Goal: Task Accomplishment & Management: Use online tool/utility

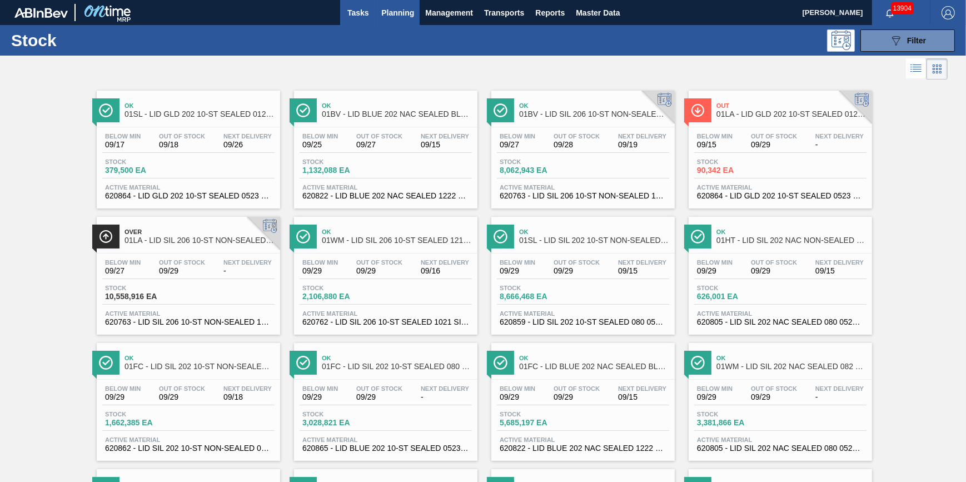
click at [362, 17] on span "Tasks" at bounding box center [358, 12] width 24 height 13
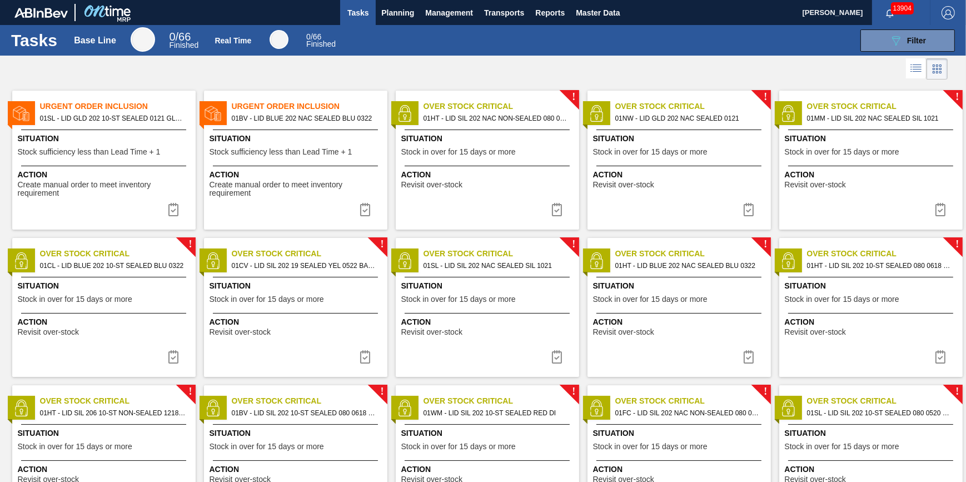
click at [257, 142] on span "Situation" at bounding box center [296, 139] width 175 height 12
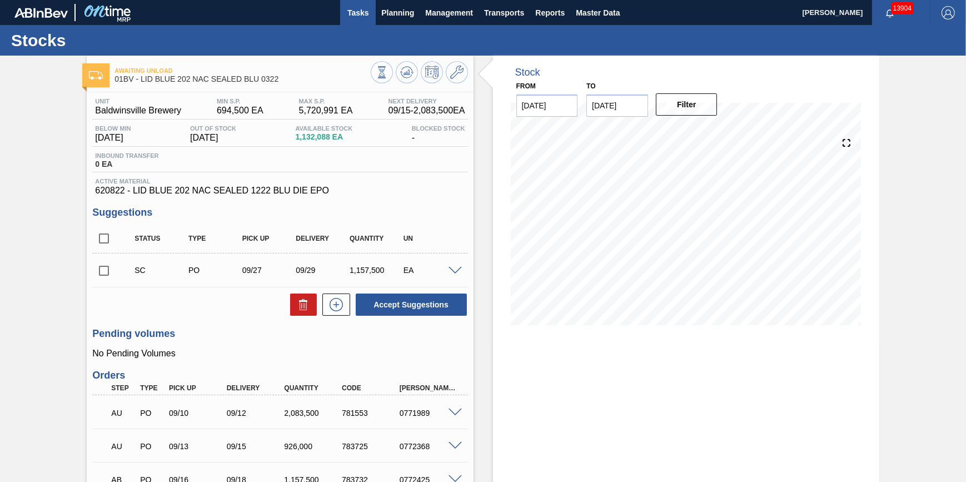
click at [364, 15] on span "Tasks" at bounding box center [358, 12] width 24 height 13
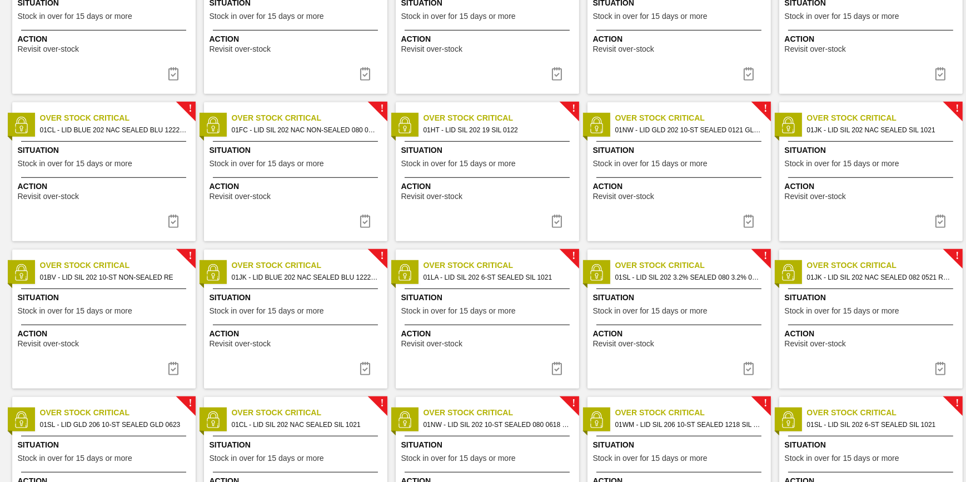
scroll to position [1100, 0]
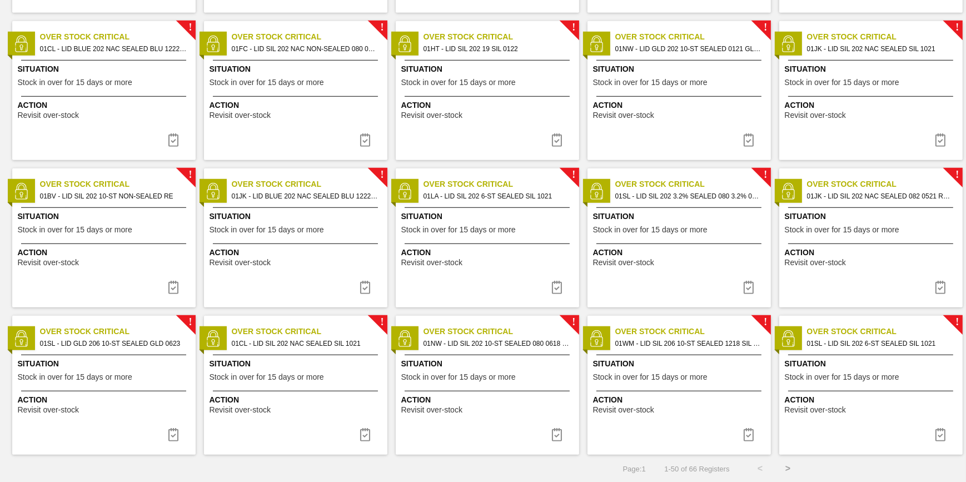
click at [791, 468] on button ">" at bounding box center [788, 468] width 28 height 28
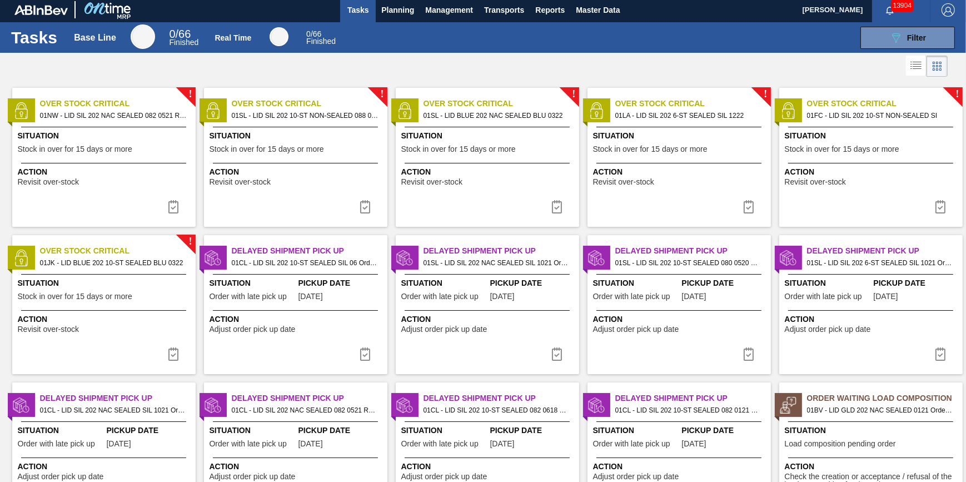
scroll to position [0, 0]
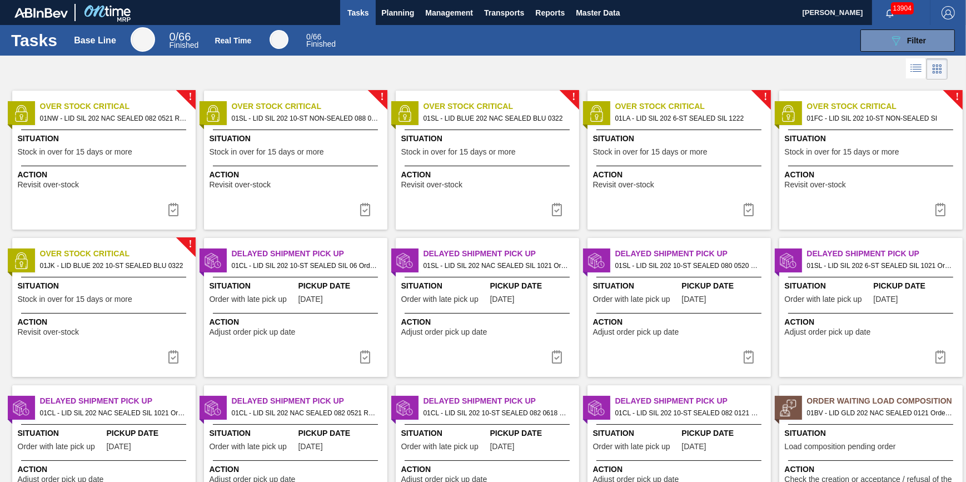
click at [149, 343] on div "! Over Stock Critical 01JK - LID BLUE 202 10-ST SEALED BLU 0322 Situation Stock…" at bounding box center [103, 307] width 183 height 139
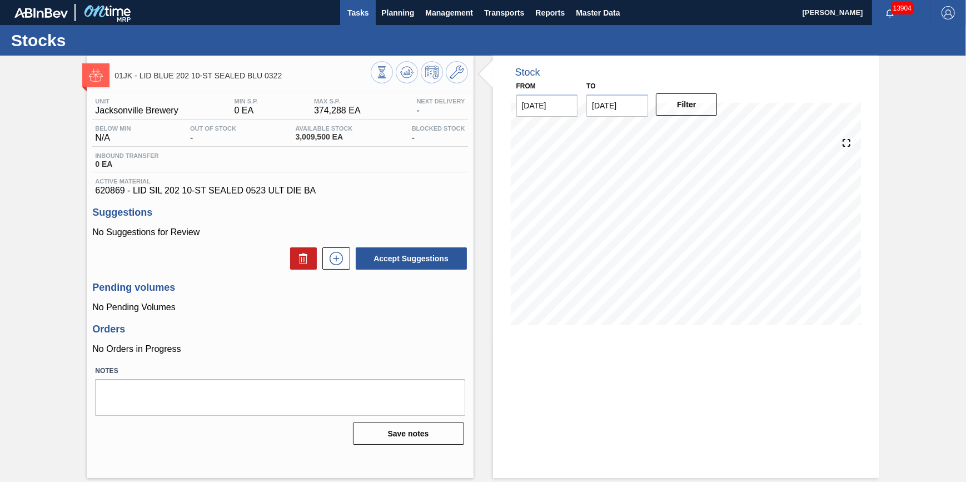
click at [364, 17] on span "Tasks" at bounding box center [358, 12] width 24 height 13
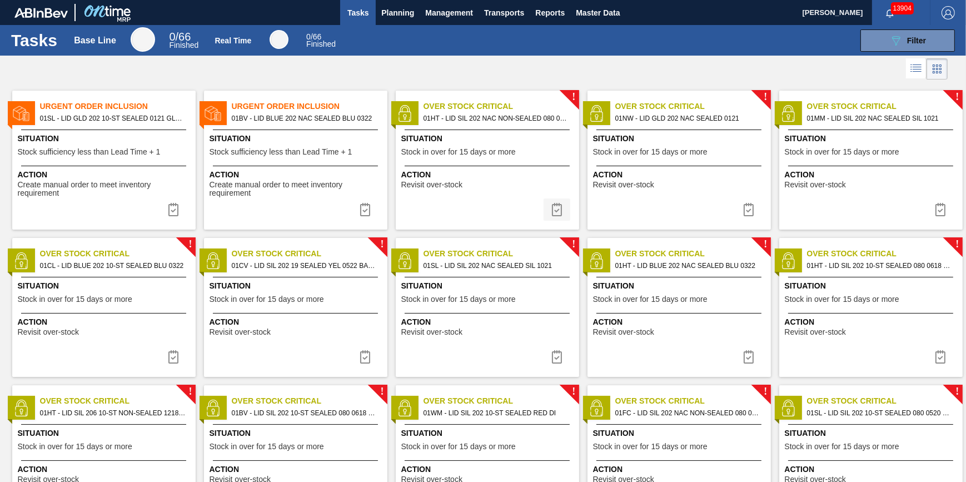
click at [553, 209] on img at bounding box center [556, 209] width 13 height 13
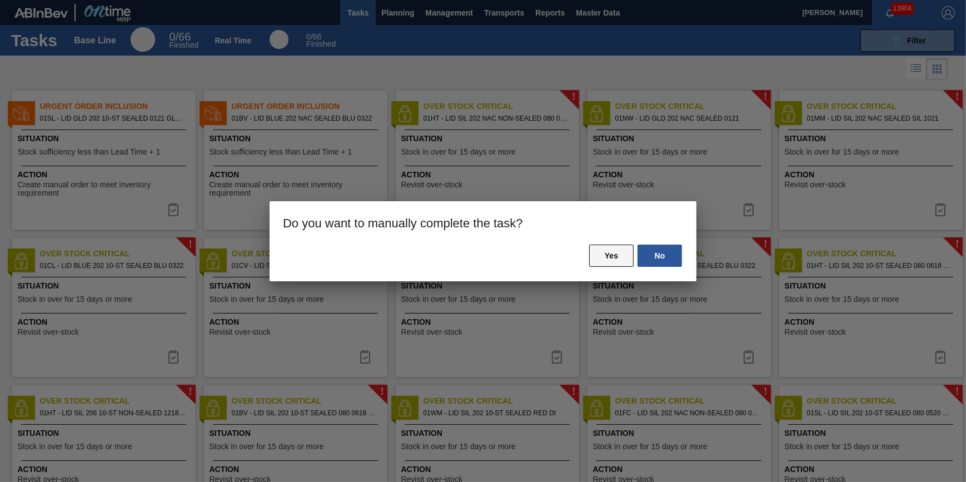
click at [614, 259] on button "Yes" at bounding box center [611, 255] width 44 height 22
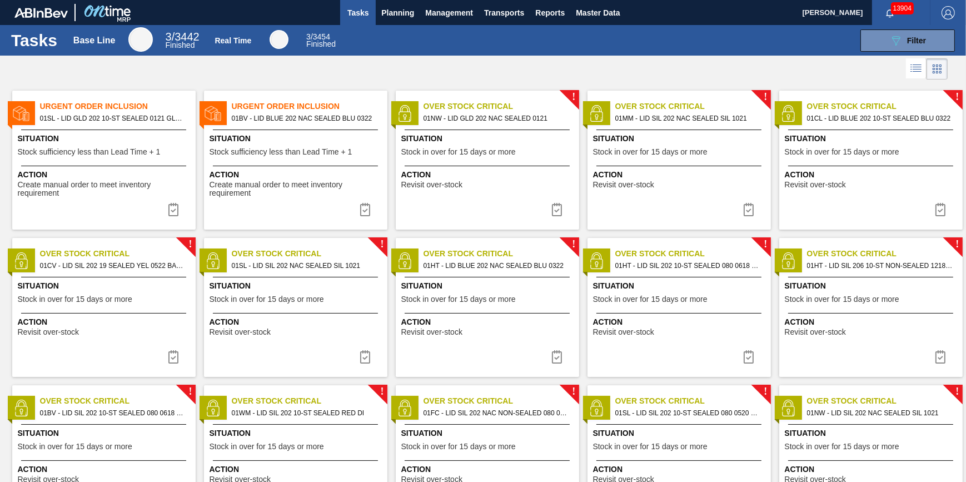
click at [555, 212] on img at bounding box center [556, 209] width 13 height 13
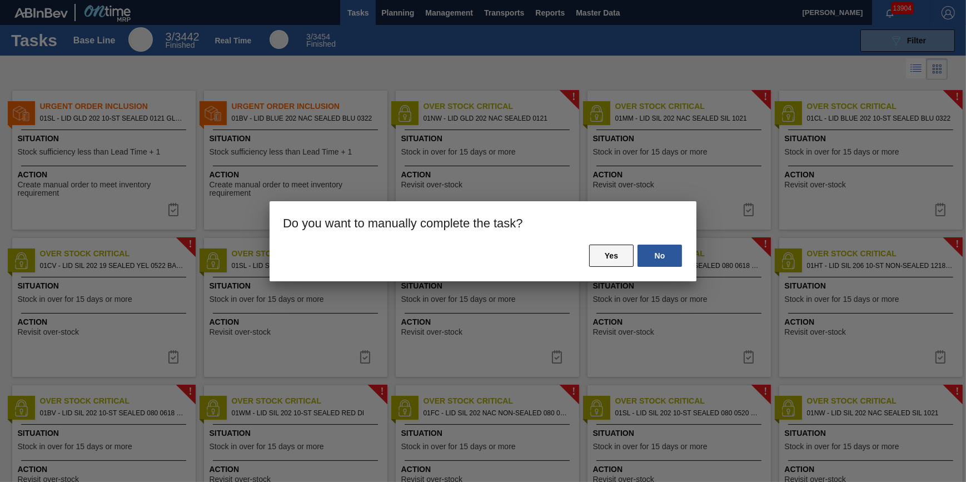
click at [597, 256] on button "Yes" at bounding box center [611, 255] width 44 height 22
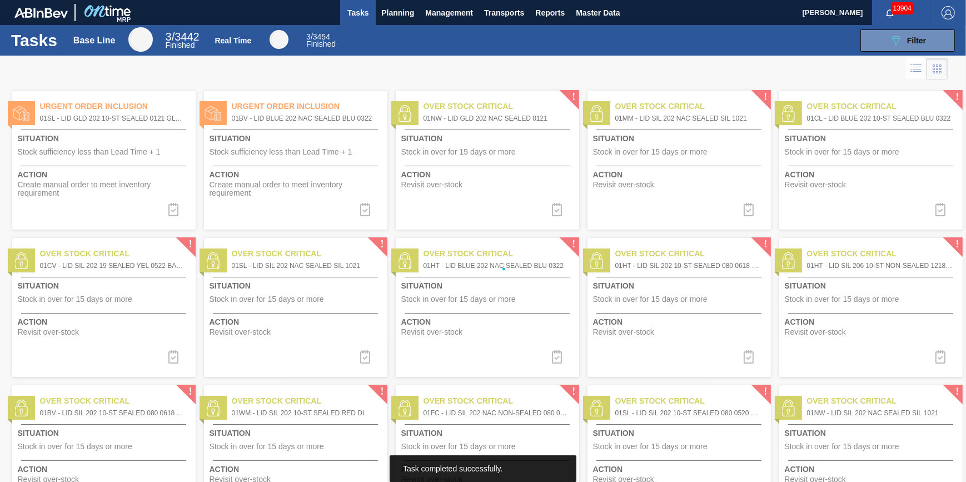
click at [554, 212] on div at bounding box center [483, 269] width 966 height 426
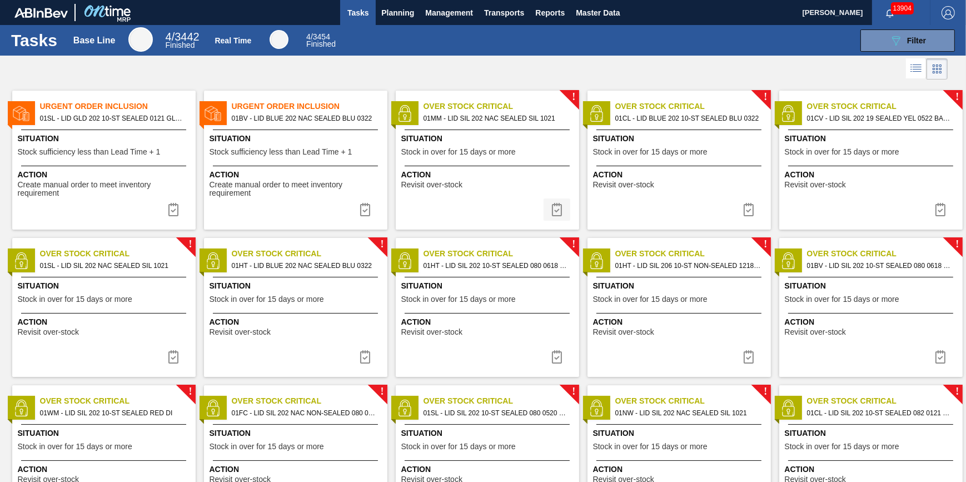
click at [554, 212] on img at bounding box center [556, 209] width 13 height 13
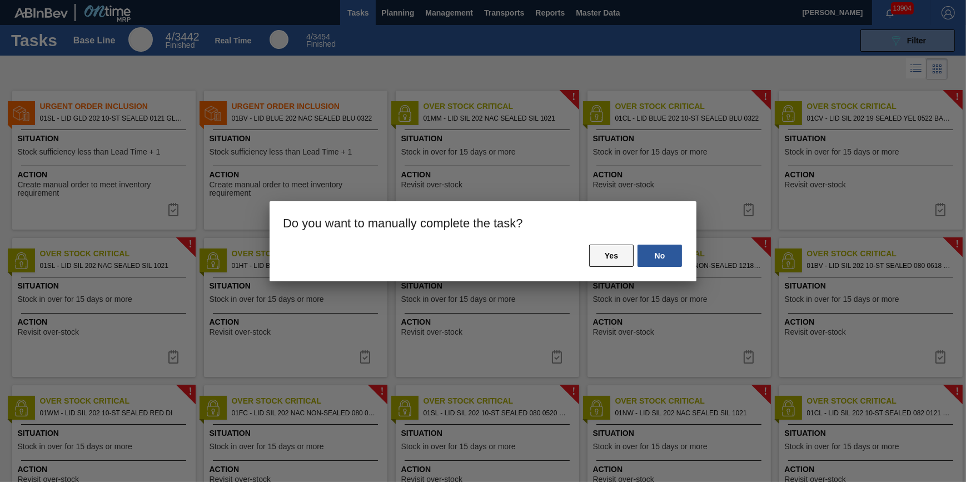
click at [604, 261] on button "Yes" at bounding box center [611, 255] width 44 height 22
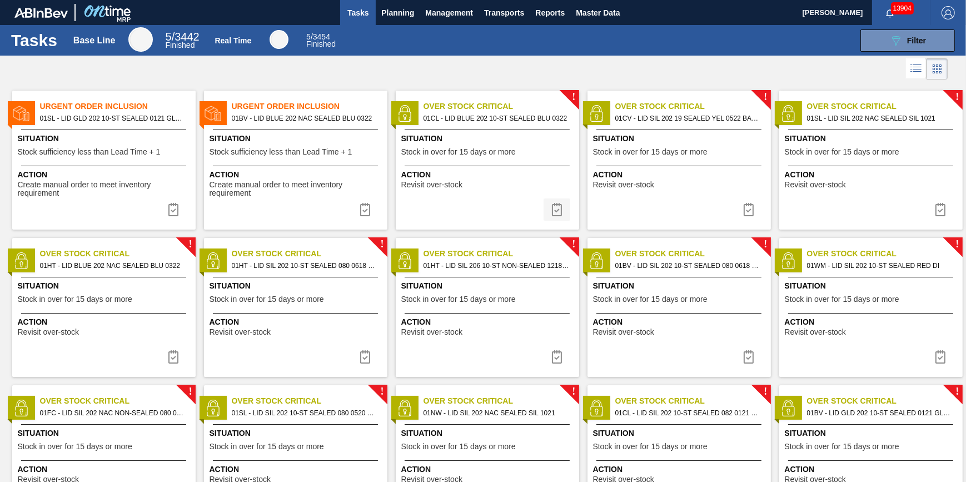
click at [561, 213] on img at bounding box center [556, 209] width 13 height 13
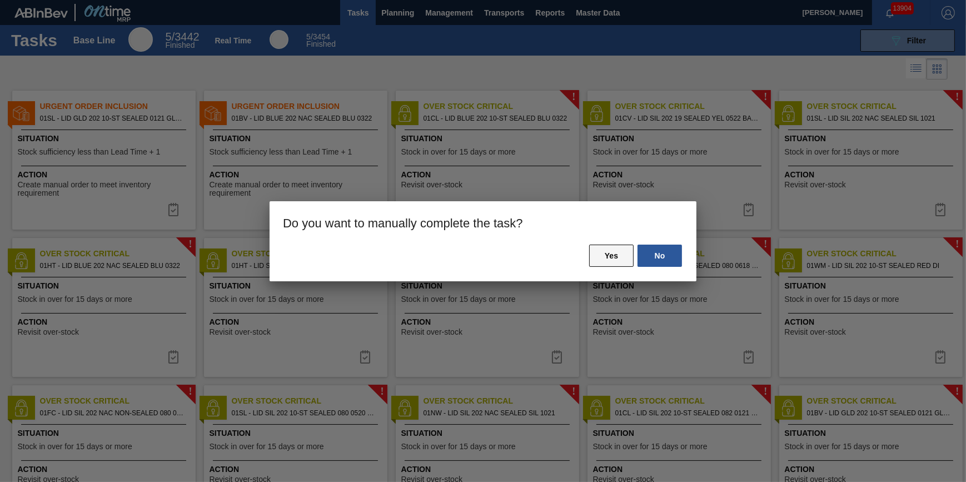
click at [625, 261] on button "Yes" at bounding box center [611, 255] width 44 height 22
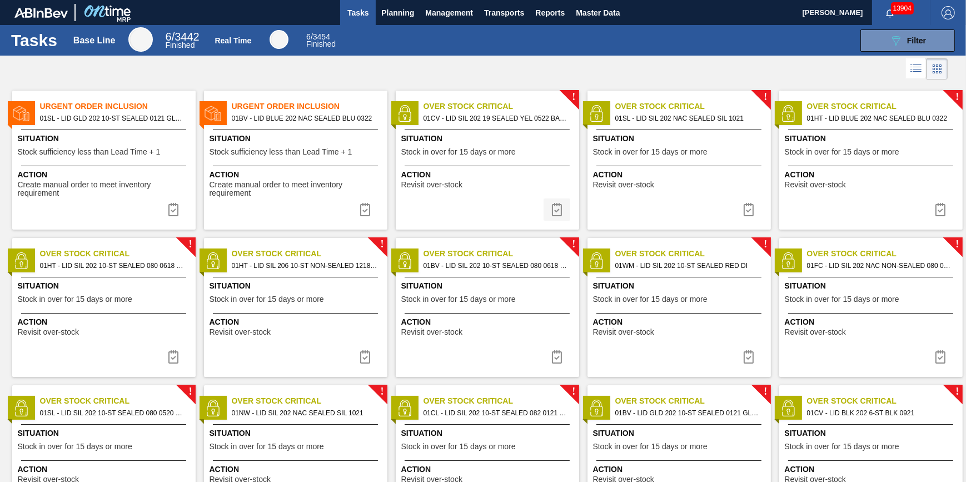
click at [556, 213] on img at bounding box center [556, 209] width 13 height 13
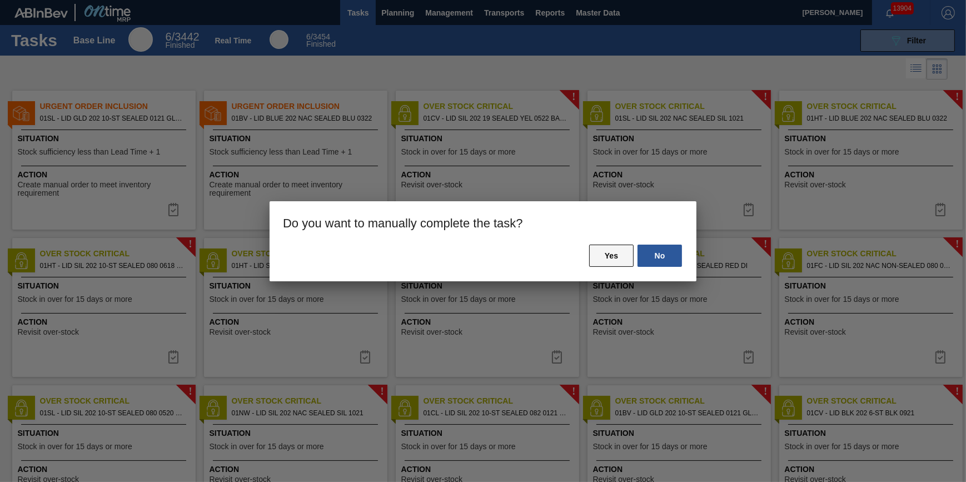
click at [605, 252] on button "Yes" at bounding box center [611, 255] width 44 height 22
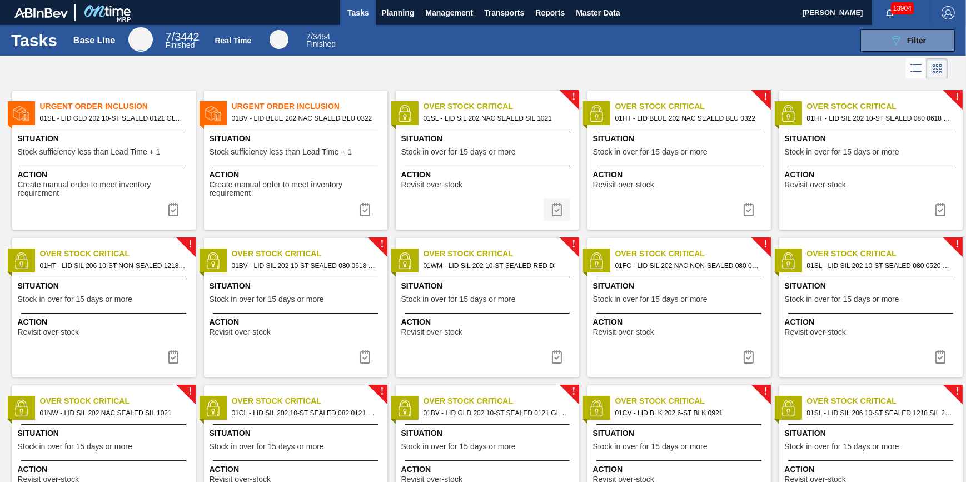
click at [555, 210] on img at bounding box center [556, 209] width 13 height 13
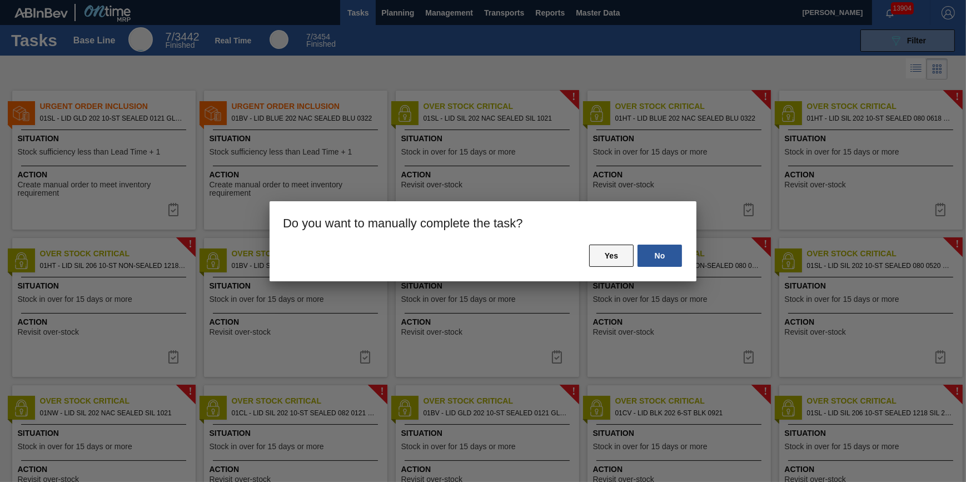
click at [602, 258] on button "Yes" at bounding box center [611, 255] width 44 height 22
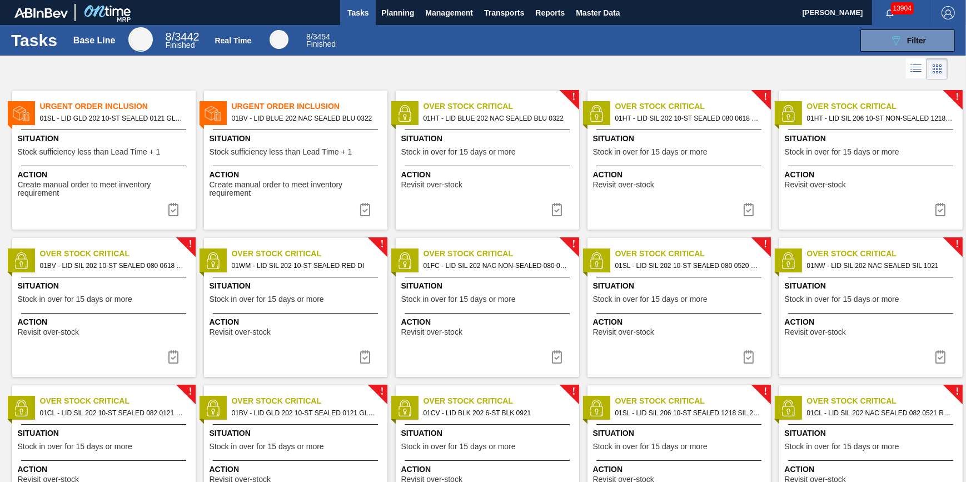
click at [557, 211] on img at bounding box center [556, 209] width 13 height 13
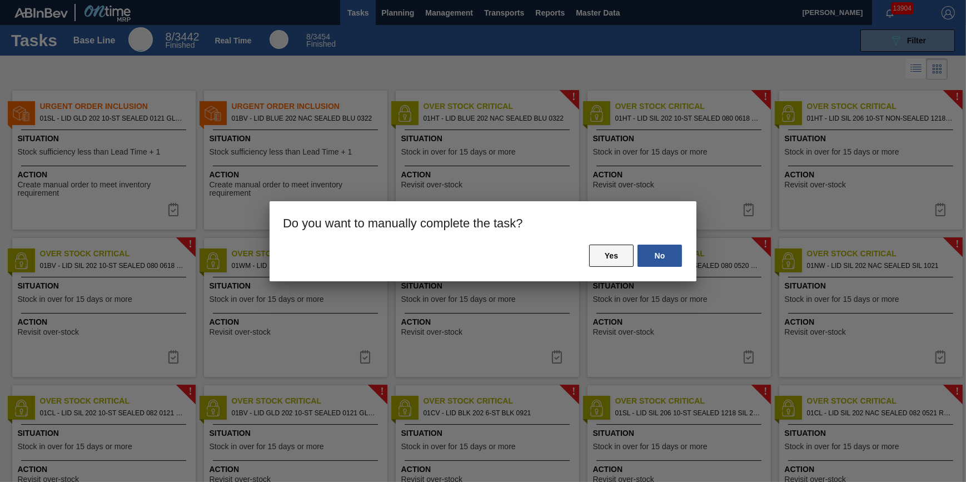
click at [604, 257] on button "Yes" at bounding box center [611, 255] width 44 height 22
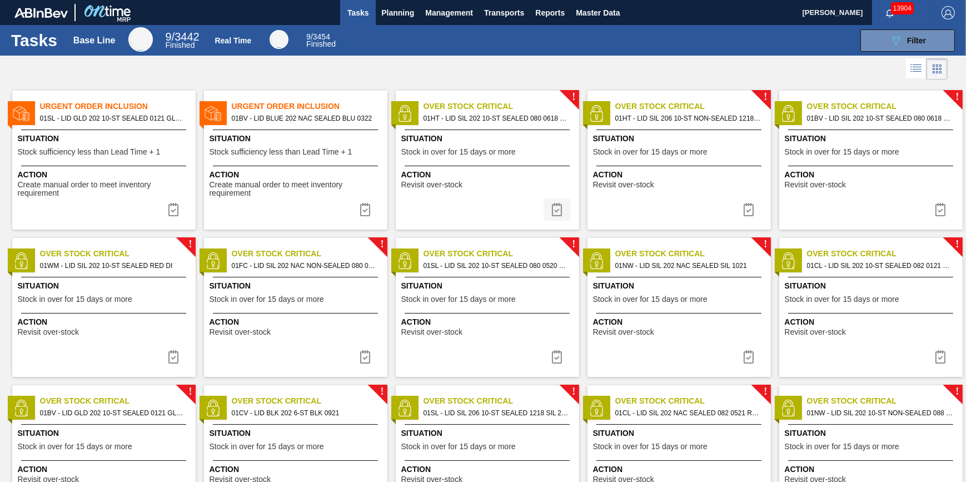
click at [558, 209] on img at bounding box center [556, 209] width 13 height 13
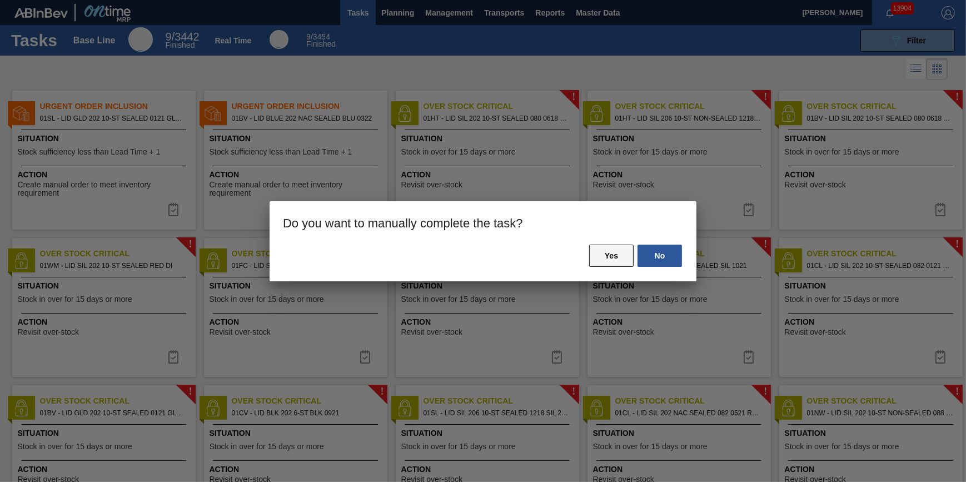
click at [630, 253] on button "Yes" at bounding box center [611, 255] width 44 height 22
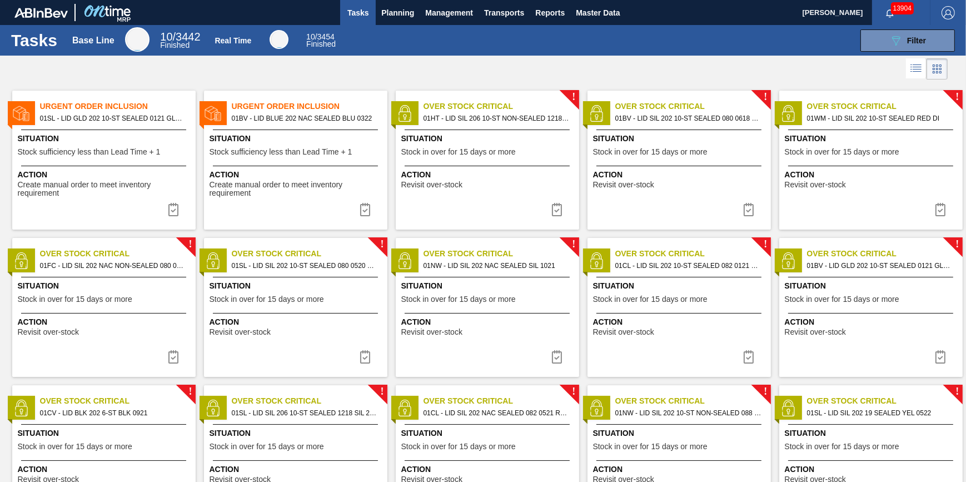
click at [555, 211] on img at bounding box center [556, 209] width 13 height 13
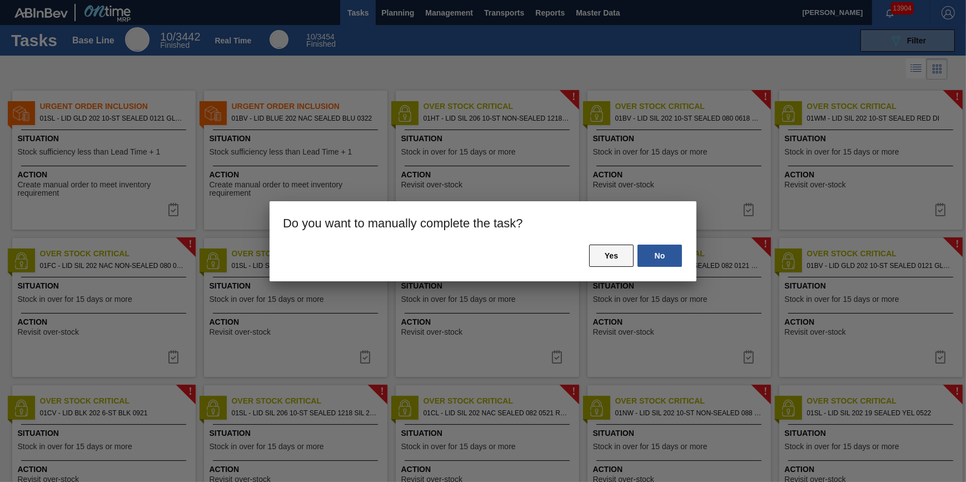
click at [601, 252] on button "Yes" at bounding box center [611, 255] width 44 height 22
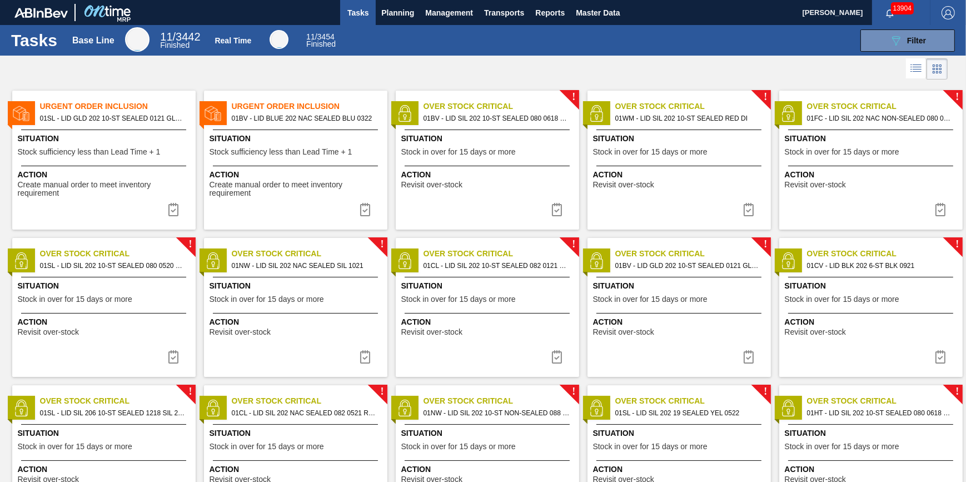
click at [555, 211] on img at bounding box center [556, 209] width 13 height 13
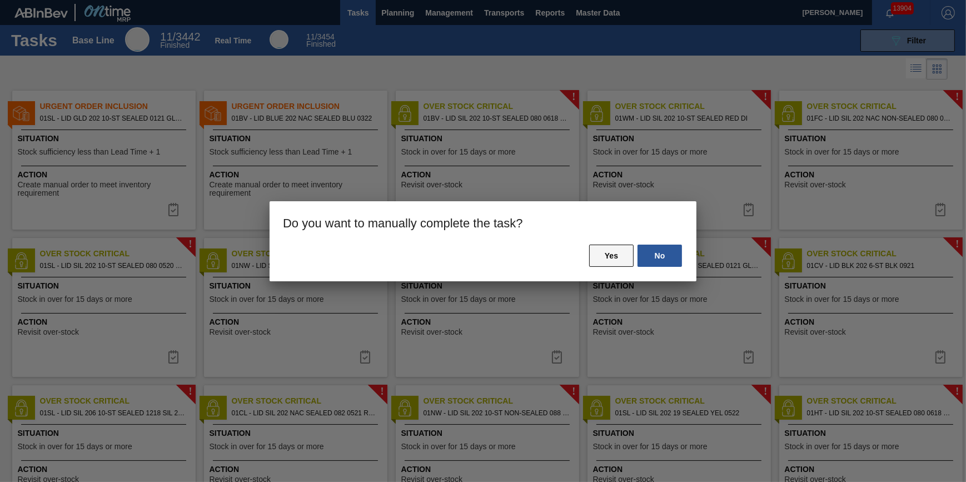
click at [590, 247] on button "Yes" at bounding box center [611, 255] width 44 height 22
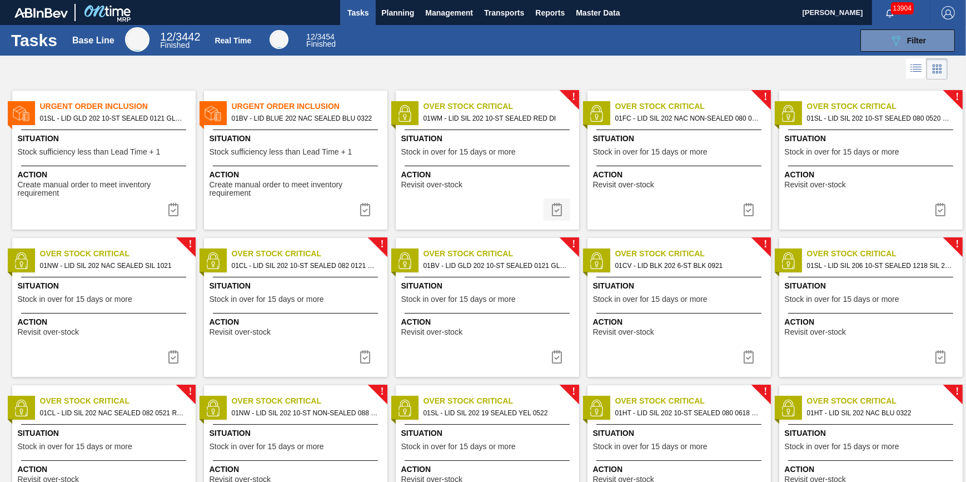
click at [557, 214] on img at bounding box center [556, 209] width 13 height 13
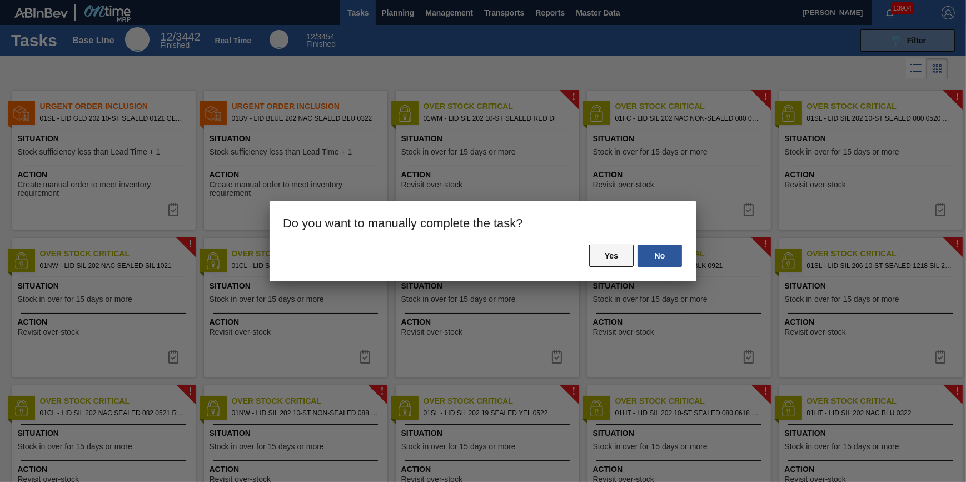
click at [622, 262] on button "Yes" at bounding box center [611, 255] width 44 height 22
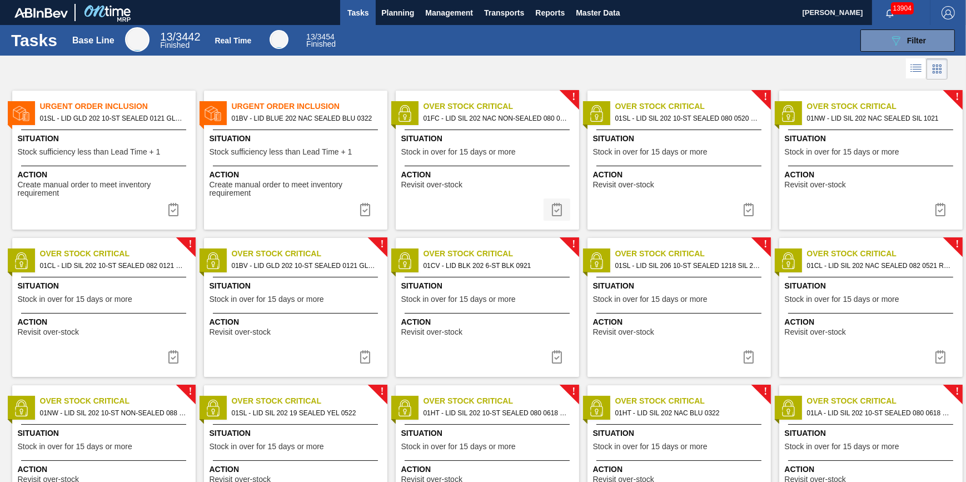
click at [556, 211] on img at bounding box center [556, 209] width 13 height 13
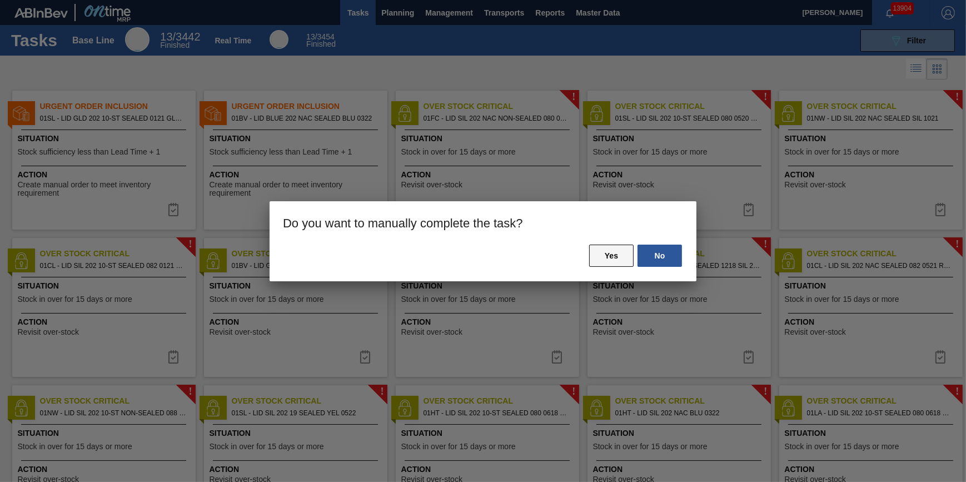
click at [625, 254] on button "Yes" at bounding box center [611, 255] width 44 height 22
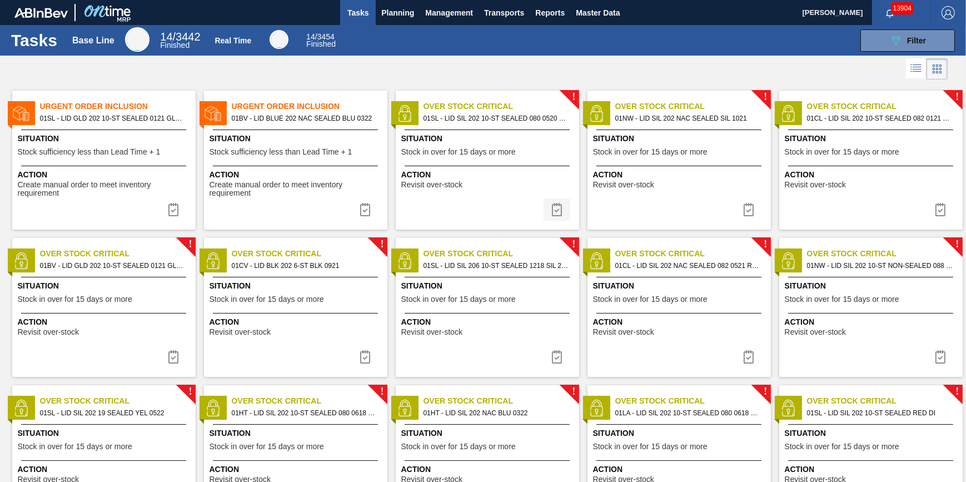
click at [551, 213] on img at bounding box center [556, 209] width 13 height 13
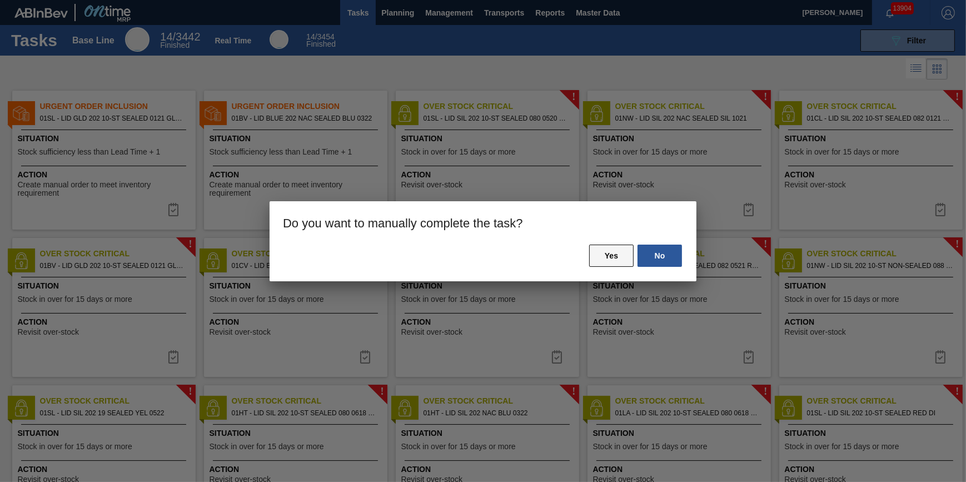
click at [593, 264] on button "Yes" at bounding box center [611, 255] width 44 height 22
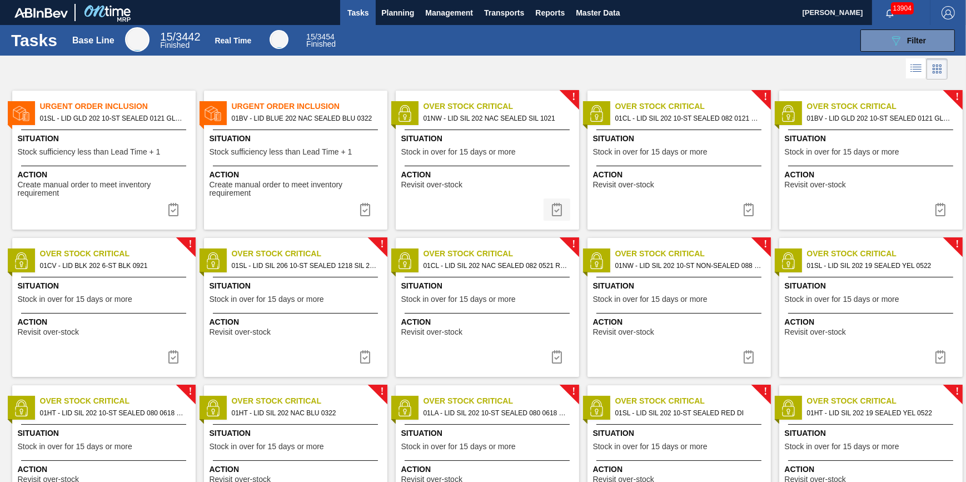
click at [556, 216] on img at bounding box center [556, 209] width 13 height 13
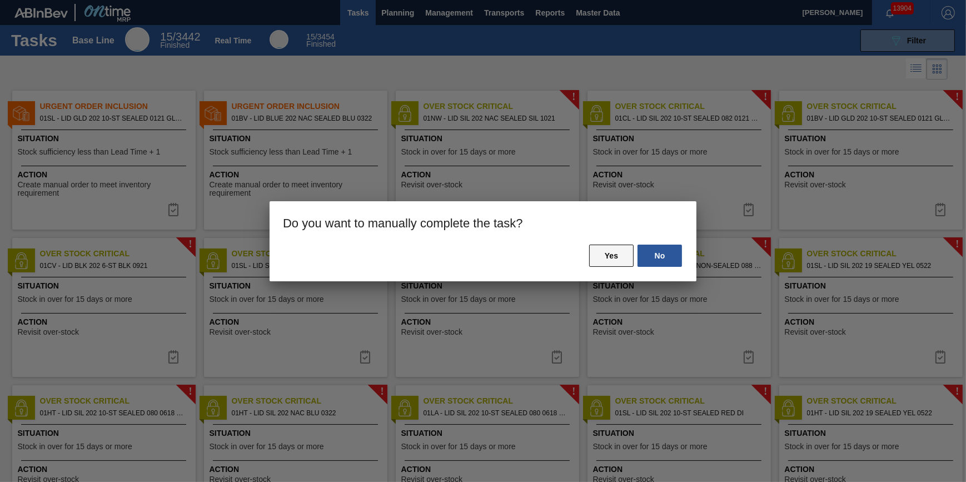
click at [600, 254] on button "Yes" at bounding box center [611, 255] width 44 height 22
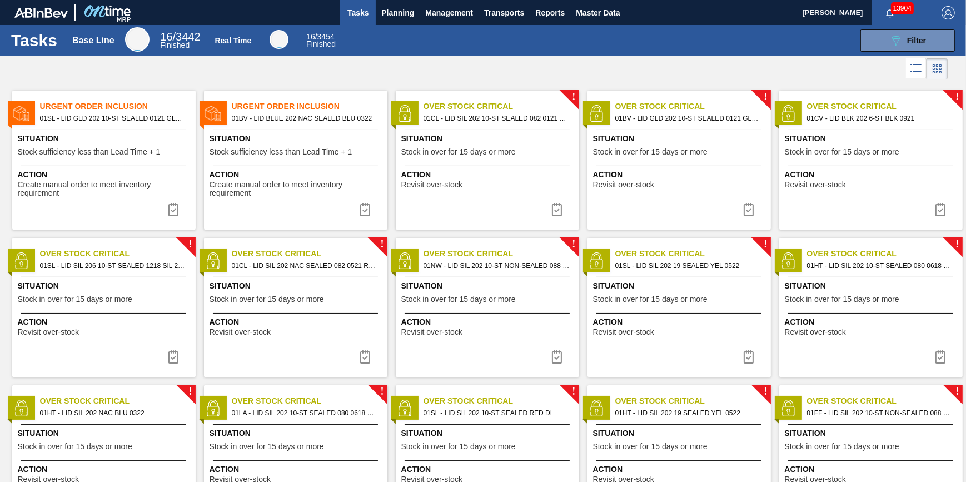
click at [552, 209] on img at bounding box center [556, 209] width 13 height 13
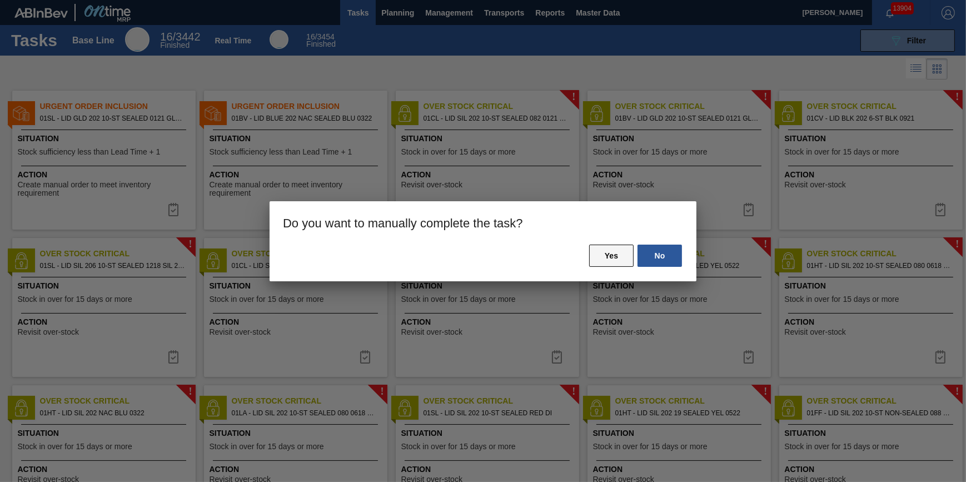
click at [611, 253] on button "Yes" at bounding box center [611, 255] width 44 height 22
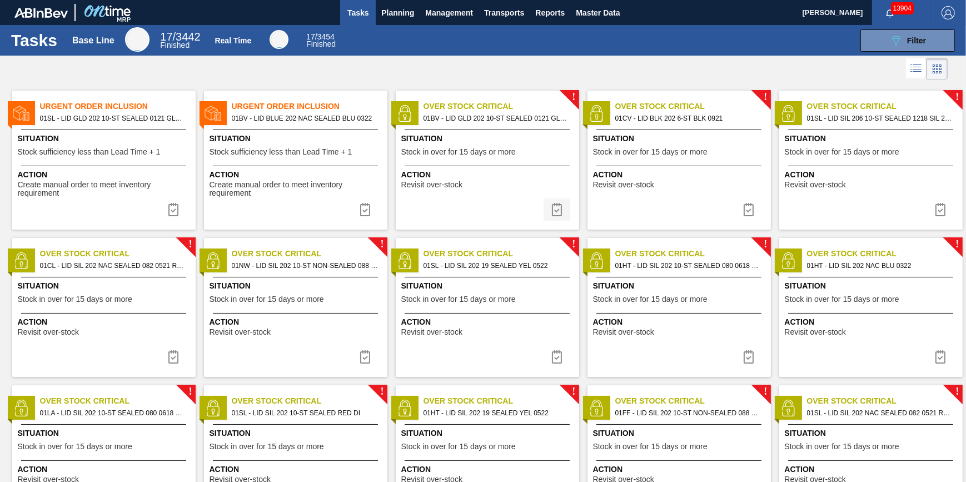
click at [551, 210] on img at bounding box center [556, 209] width 13 height 13
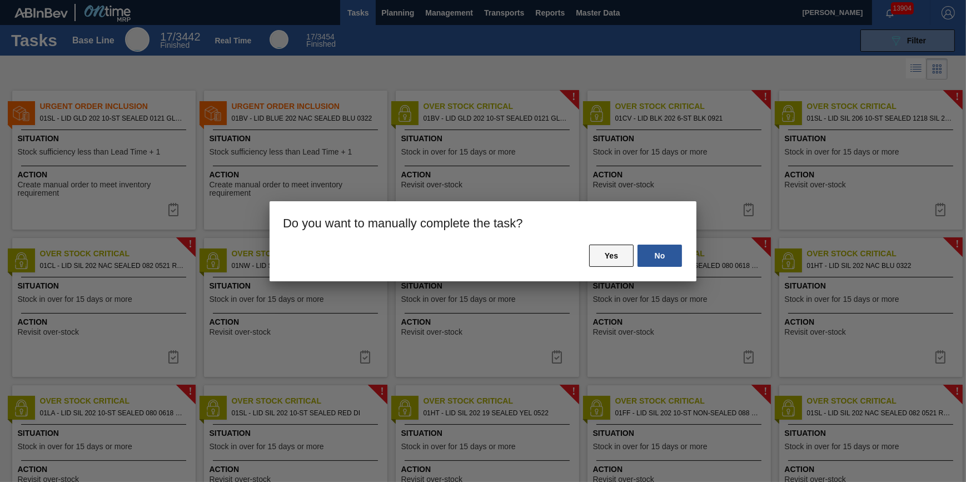
click at [606, 257] on button "Yes" at bounding box center [611, 255] width 44 height 22
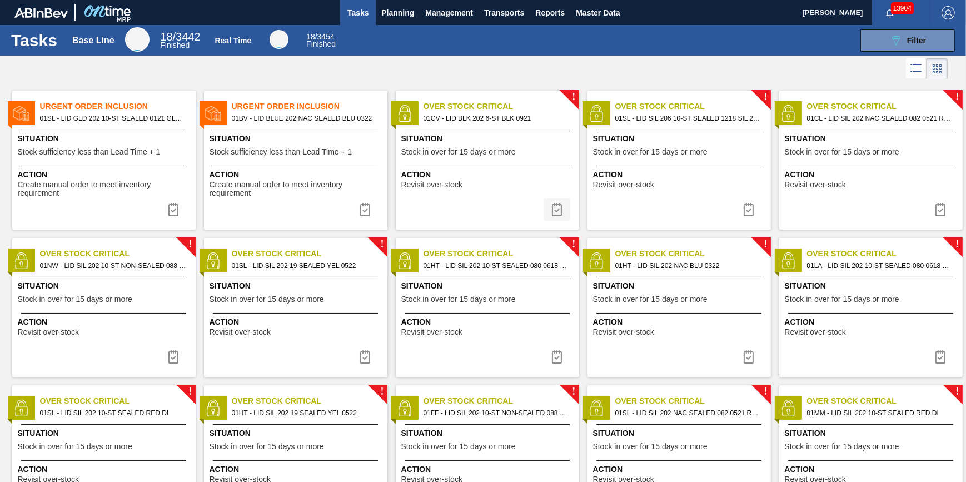
click at [557, 212] on img at bounding box center [556, 209] width 13 height 13
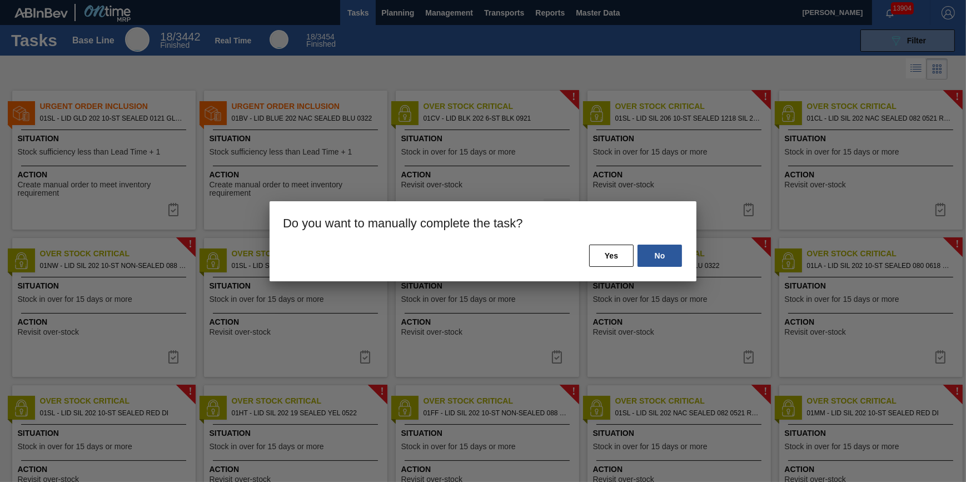
click at [621, 256] on button "Yes" at bounding box center [611, 255] width 44 height 22
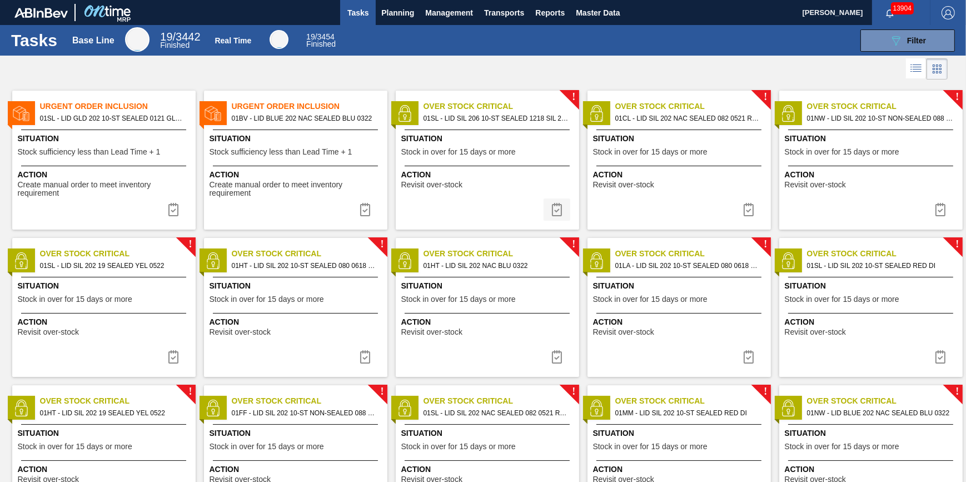
click at [551, 206] on img at bounding box center [556, 209] width 13 height 13
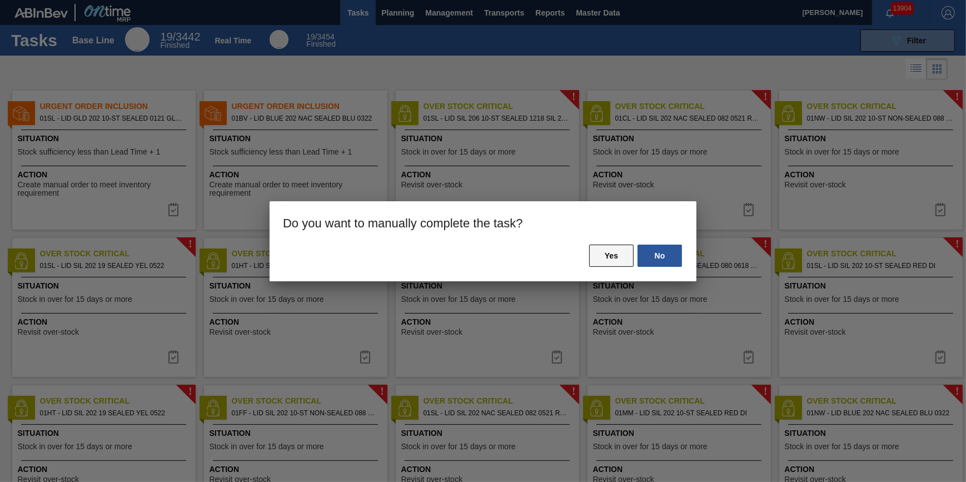
click at [598, 251] on button "Yes" at bounding box center [611, 255] width 44 height 22
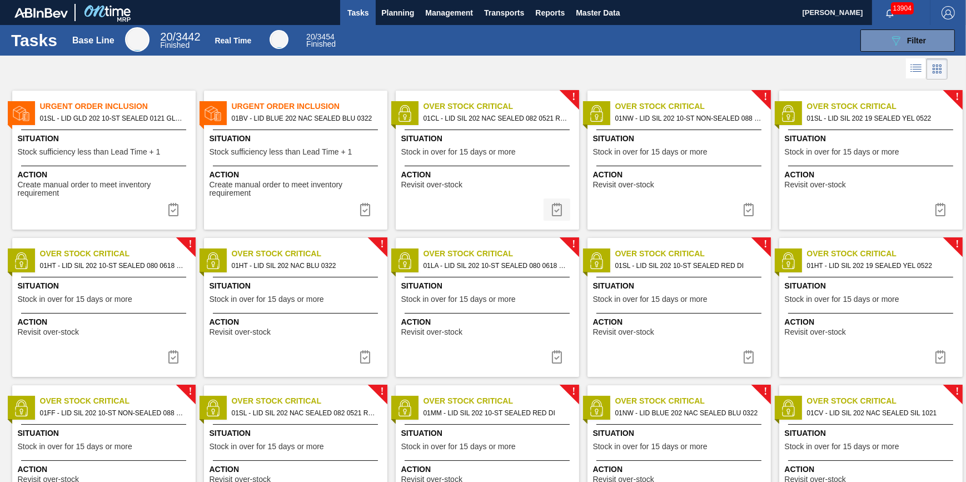
click at [561, 209] on img at bounding box center [556, 209] width 13 height 13
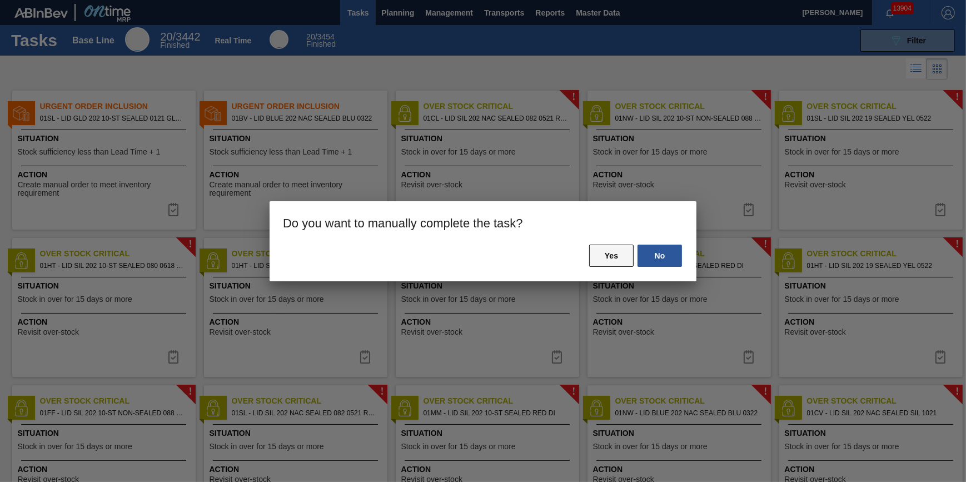
click at [628, 261] on button "Yes" at bounding box center [611, 255] width 44 height 22
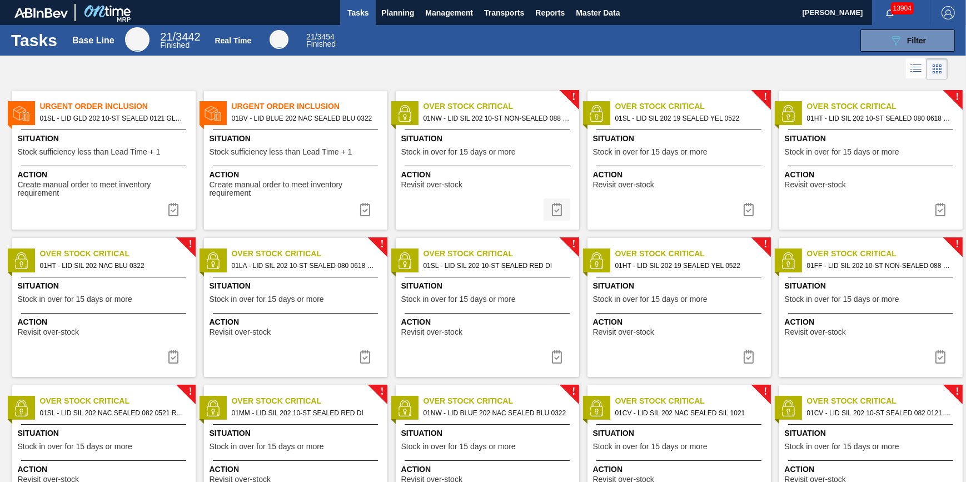
click at [556, 217] on button at bounding box center [556, 209] width 27 height 22
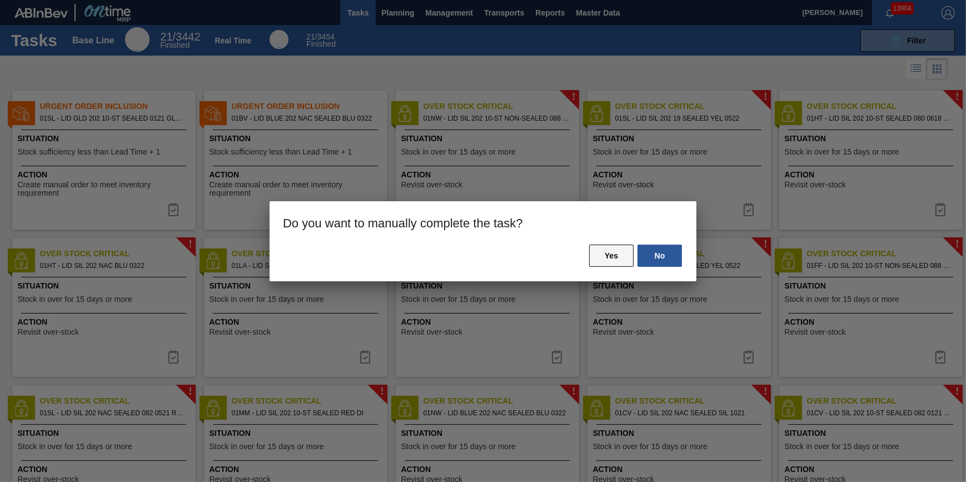
click at [605, 259] on button "Yes" at bounding box center [611, 255] width 44 height 22
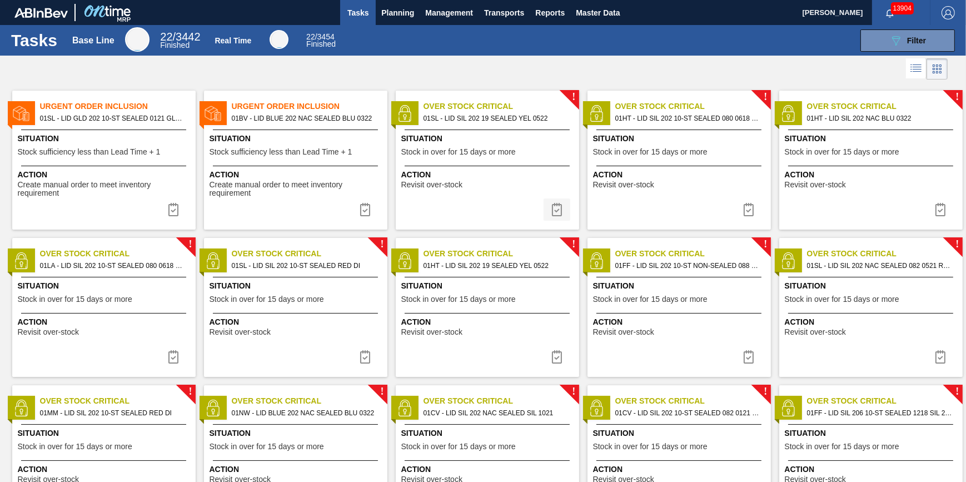
click at [554, 210] on img at bounding box center [556, 209] width 13 height 13
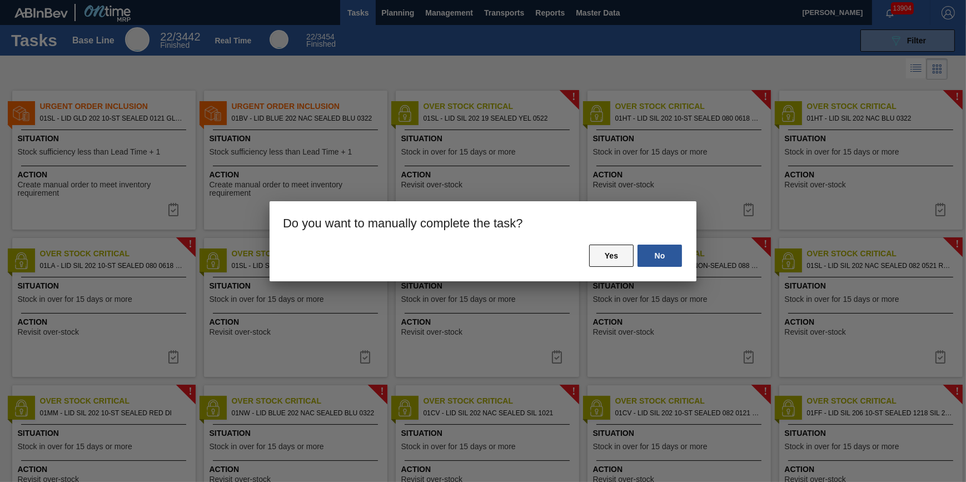
click at [613, 255] on button "Yes" at bounding box center [611, 255] width 44 height 22
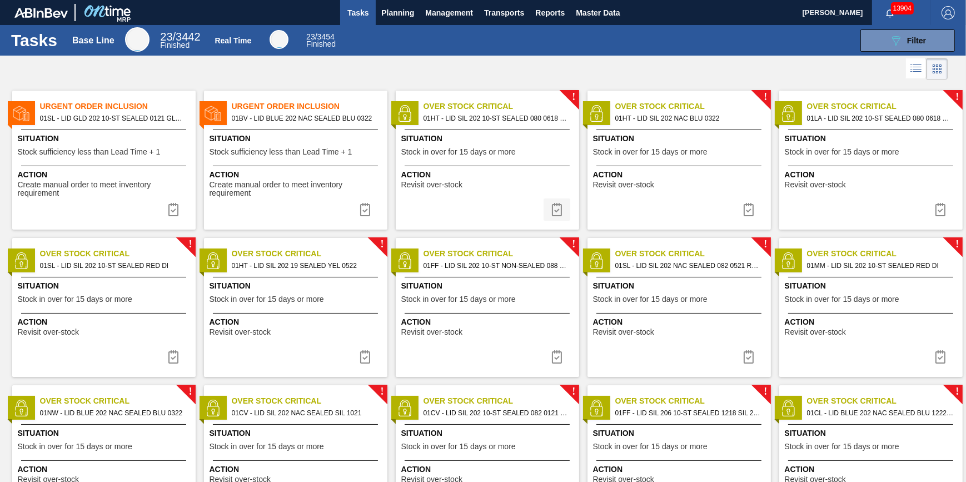
click at [557, 214] on img at bounding box center [556, 209] width 13 height 13
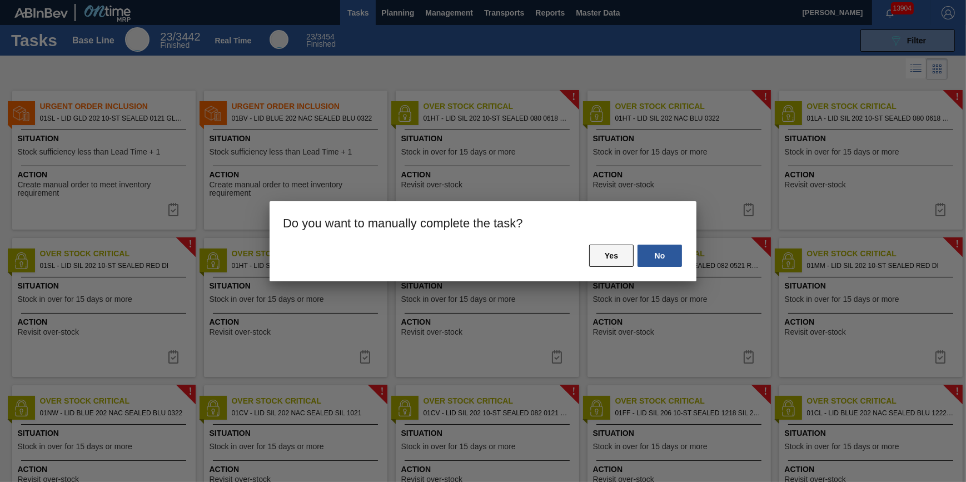
click at [602, 257] on button "Yes" at bounding box center [611, 255] width 44 height 22
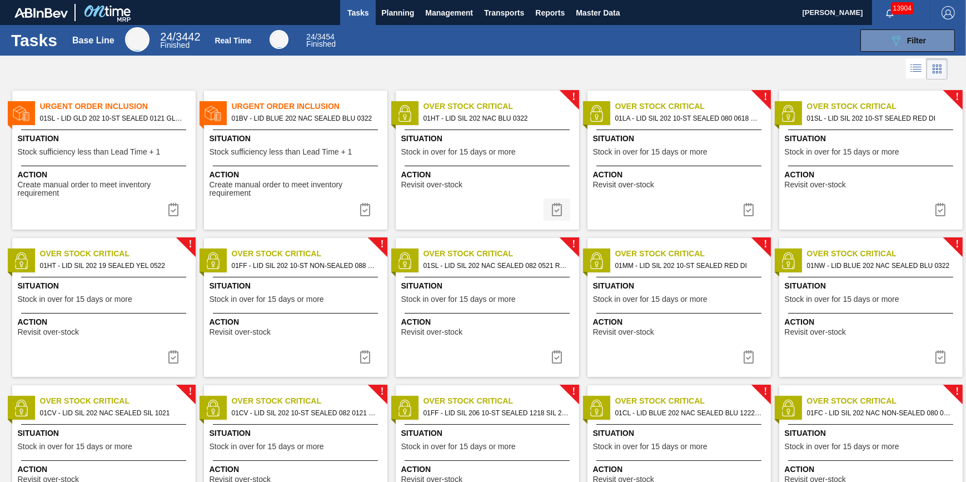
click at [554, 203] on img at bounding box center [556, 209] width 13 height 13
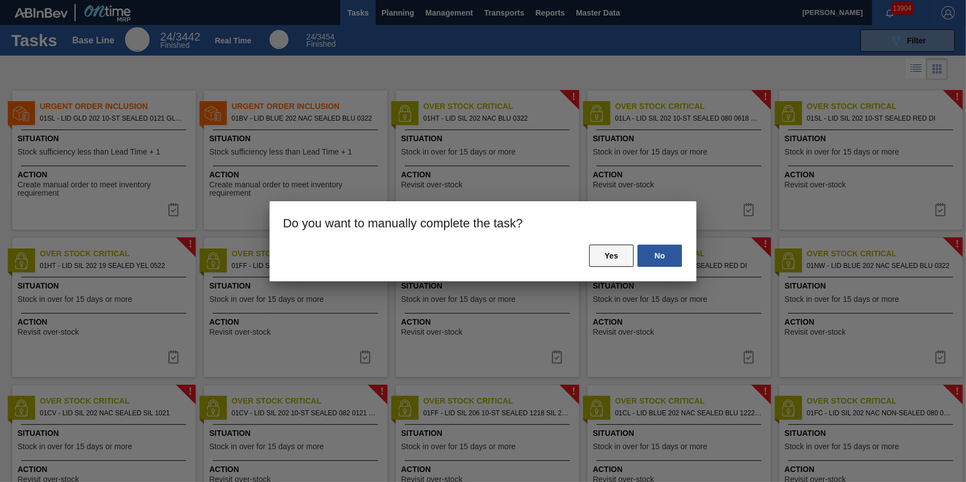
drag, startPoint x: 601, startPoint y: 237, endPoint x: 606, endPoint y: 255, distance: 19.0
click at [602, 238] on h3 "Do you want to manually complete the task?" at bounding box center [482, 222] width 427 height 42
click at [606, 256] on button "Yes" at bounding box center [611, 255] width 44 height 22
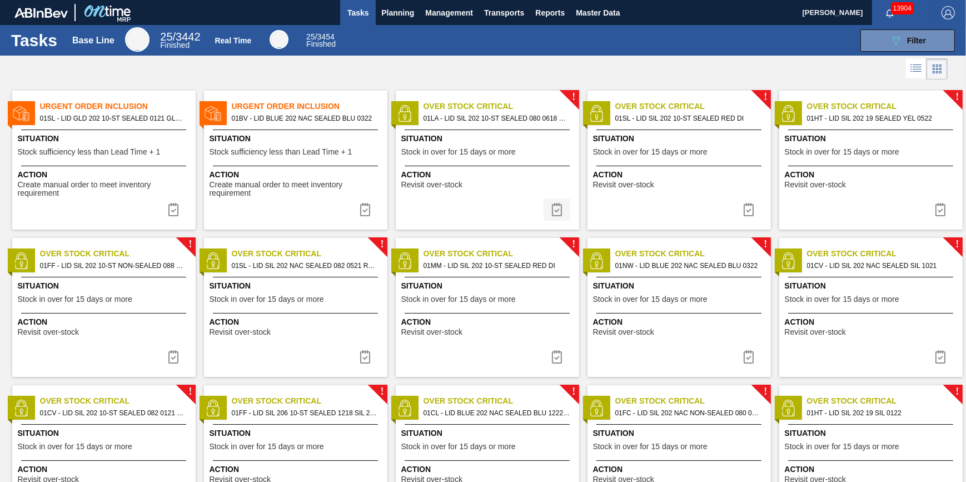
click at [557, 212] on img at bounding box center [556, 209] width 13 height 13
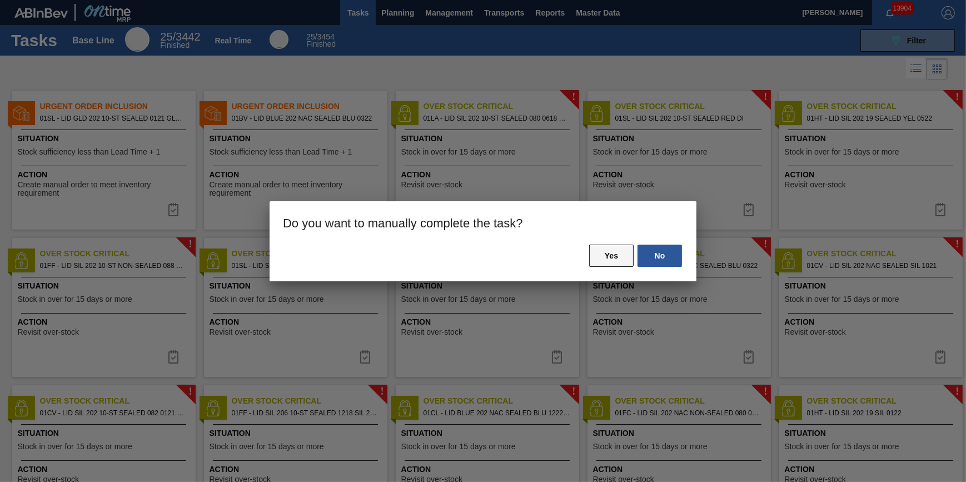
click at [598, 256] on button "Yes" at bounding box center [611, 255] width 44 height 22
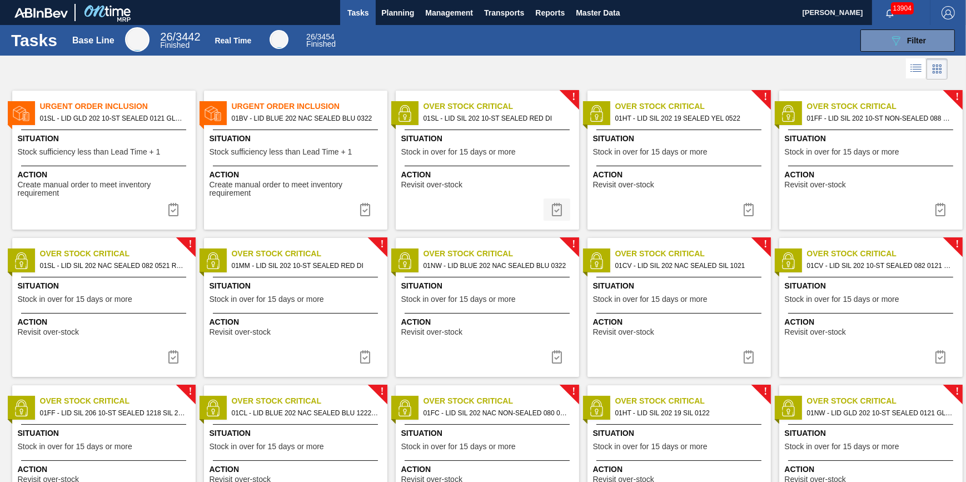
click at [561, 211] on img at bounding box center [556, 209] width 13 height 13
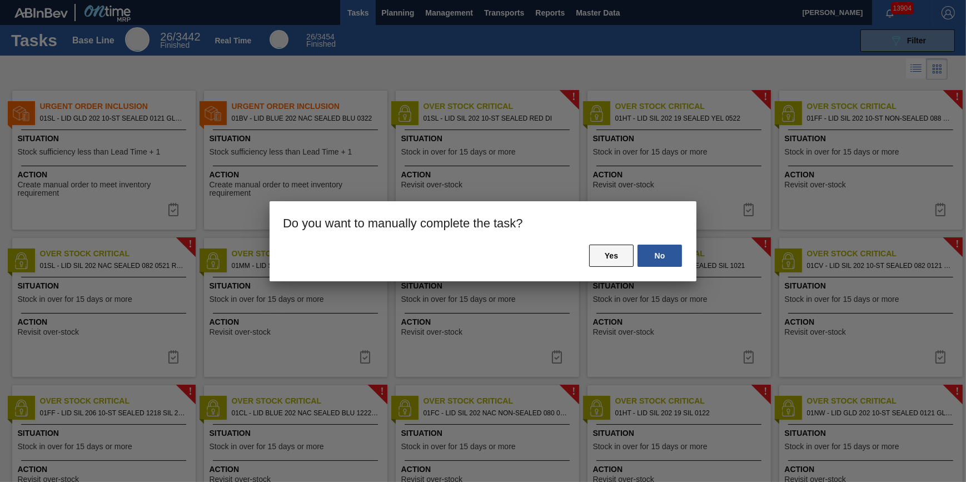
click at [622, 260] on button "Yes" at bounding box center [611, 255] width 44 height 22
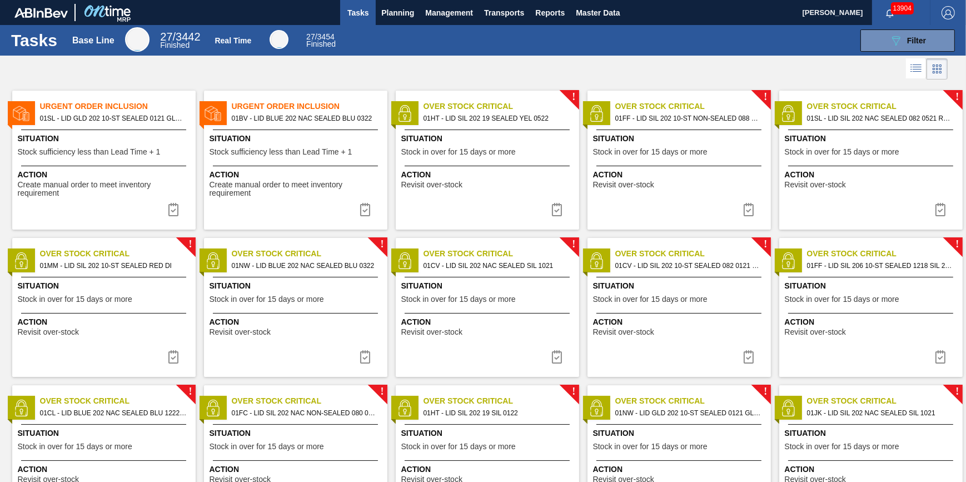
click at [557, 214] on img at bounding box center [556, 209] width 13 height 13
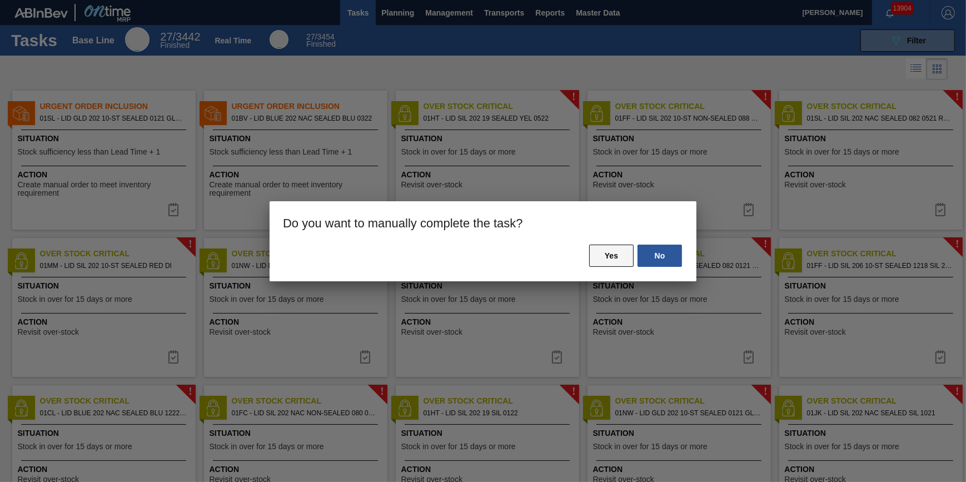
click at [594, 252] on button "Yes" at bounding box center [611, 255] width 44 height 22
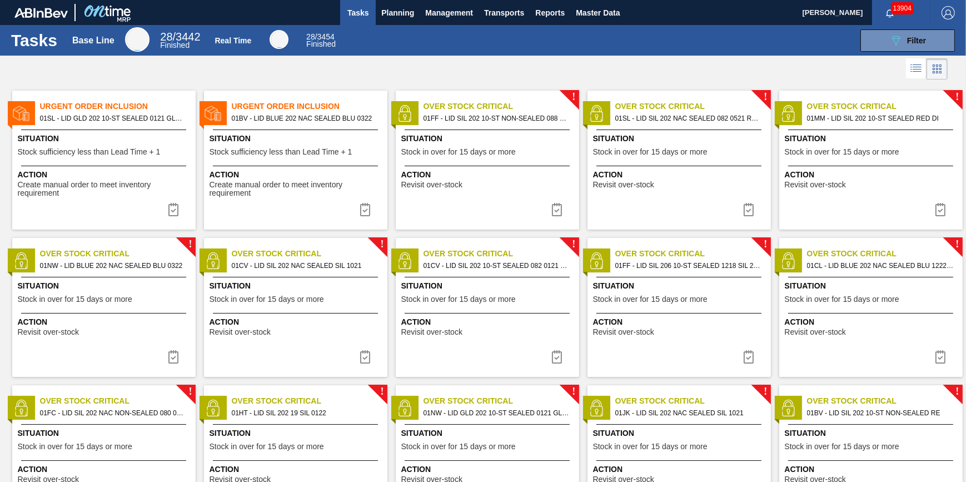
click at [551, 212] on img at bounding box center [556, 209] width 13 height 13
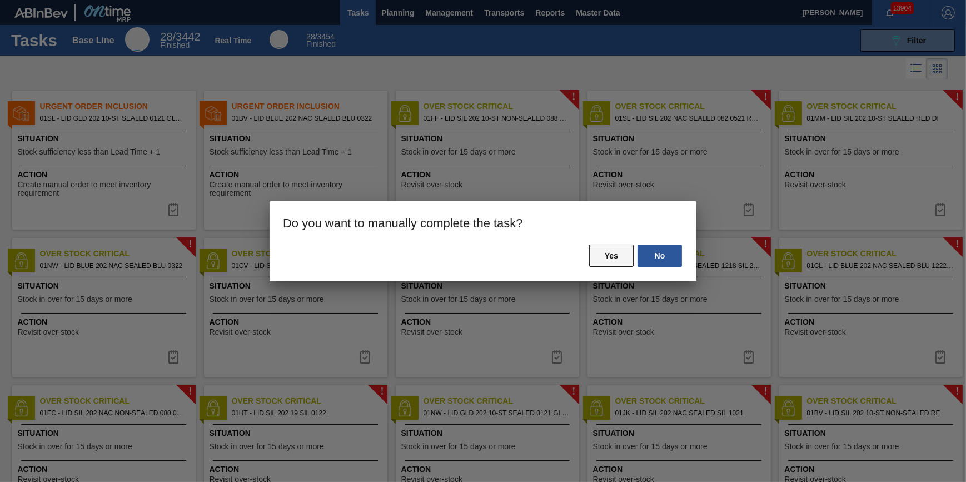
click at [609, 249] on button "Yes" at bounding box center [611, 255] width 44 height 22
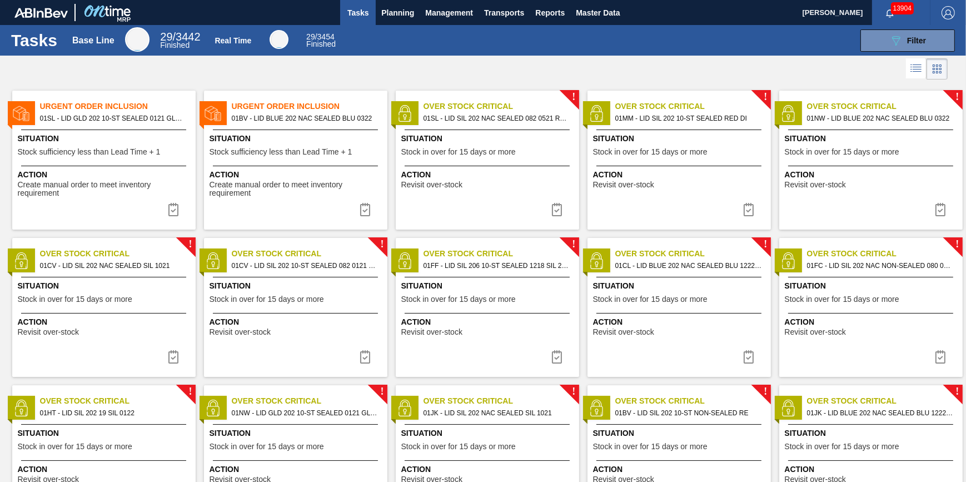
click at [554, 210] on img at bounding box center [556, 209] width 13 height 13
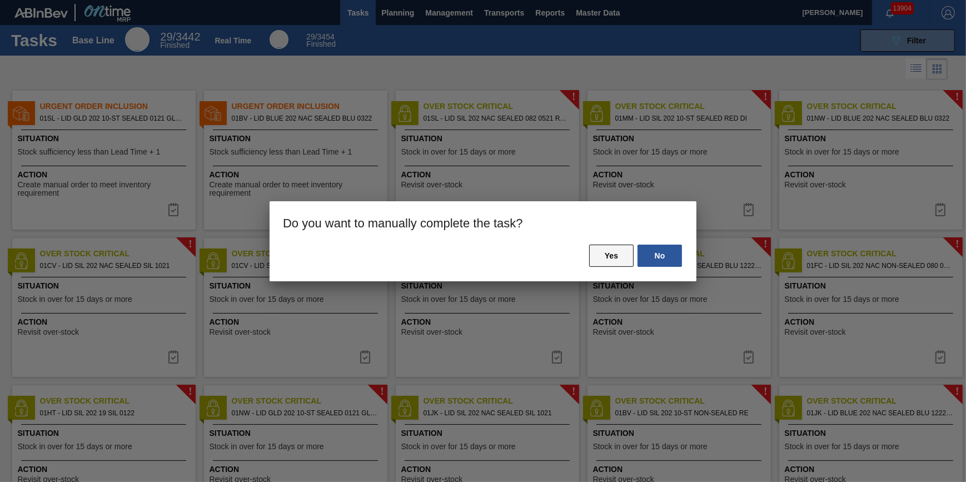
click at [600, 254] on button "Yes" at bounding box center [611, 255] width 44 height 22
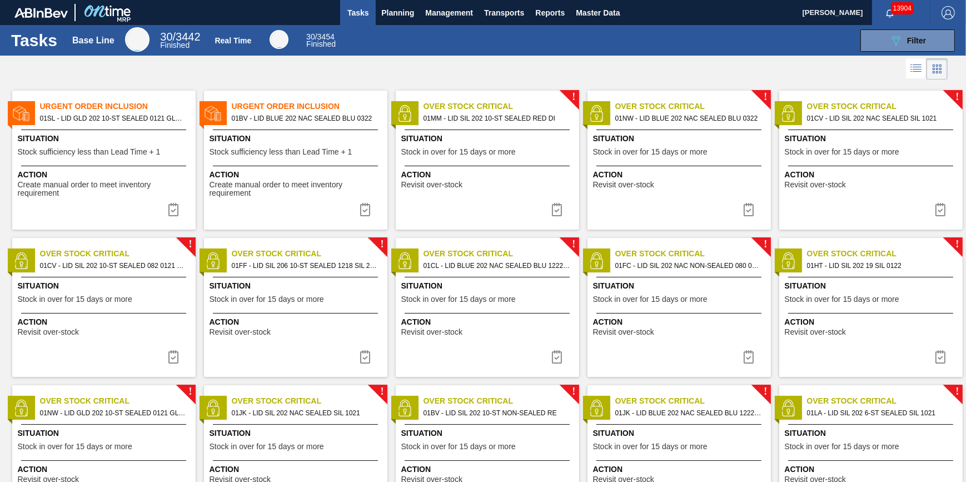
click at [555, 204] on img at bounding box center [556, 209] width 13 height 13
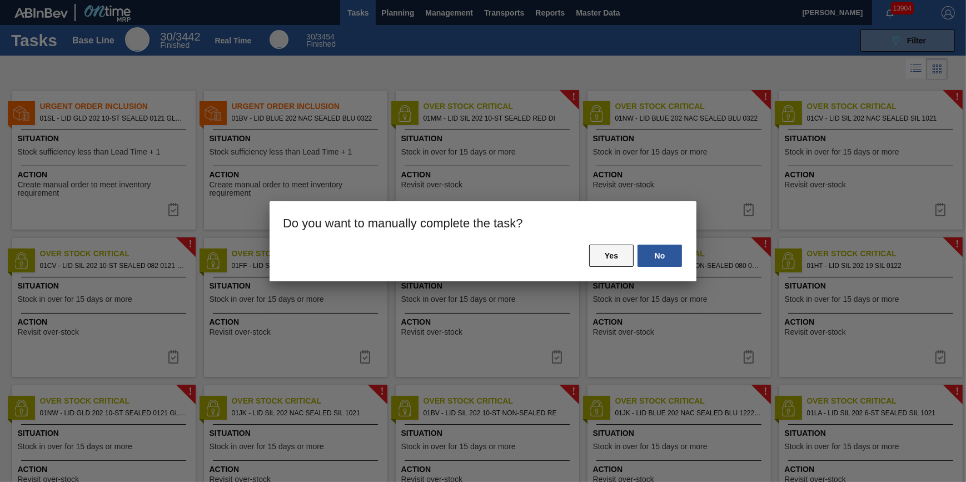
click at [604, 252] on button "Yes" at bounding box center [611, 255] width 44 height 22
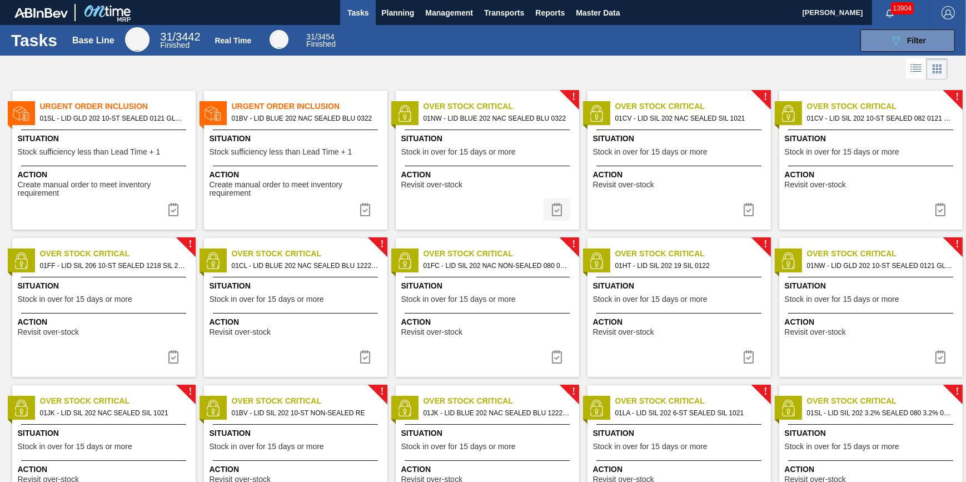
click at [558, 208] on img at bounding box center [556, 209] width 13 height 13
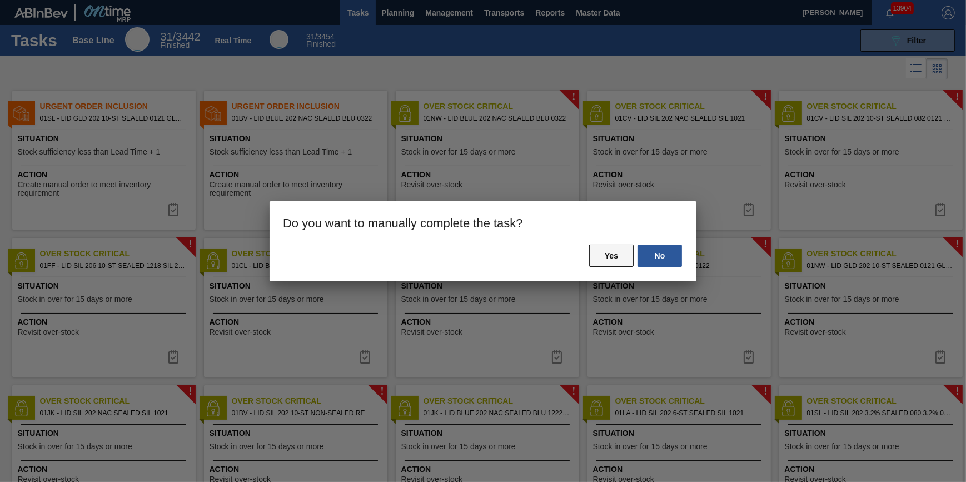
click at [602, 261] on button "Yes" at bounding box center [611, 255] width 44 height 22
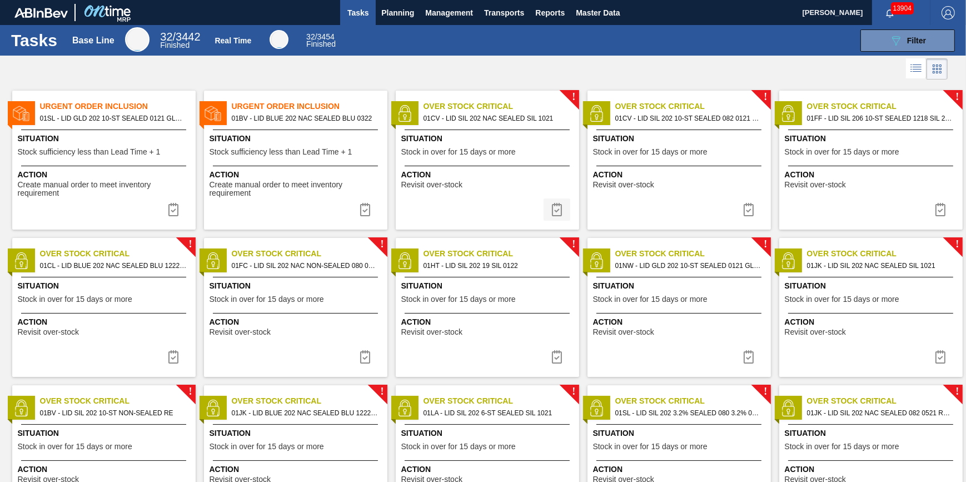
click at [553, 205] on img at bounding box center [556, 209] width 13 height 13
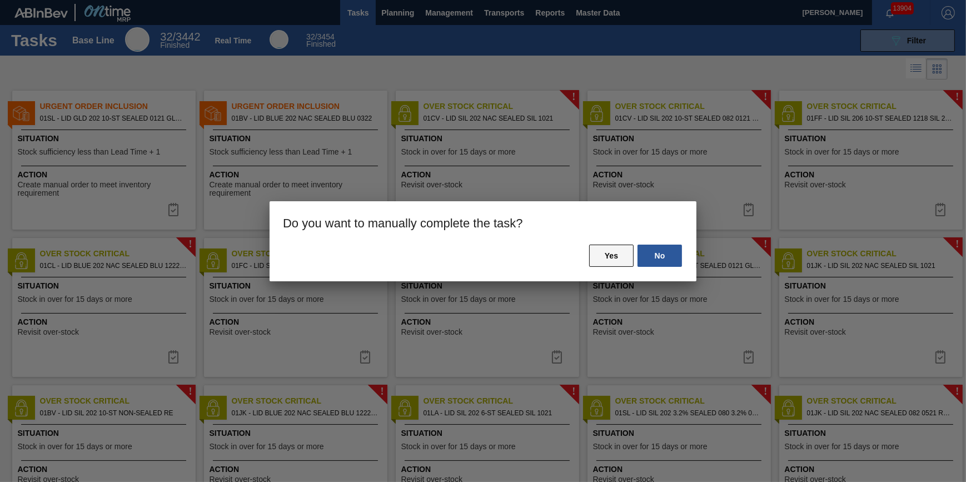
click at [622, 257] on button "Yes" at bounding box center [611, 255] width 44 height 22
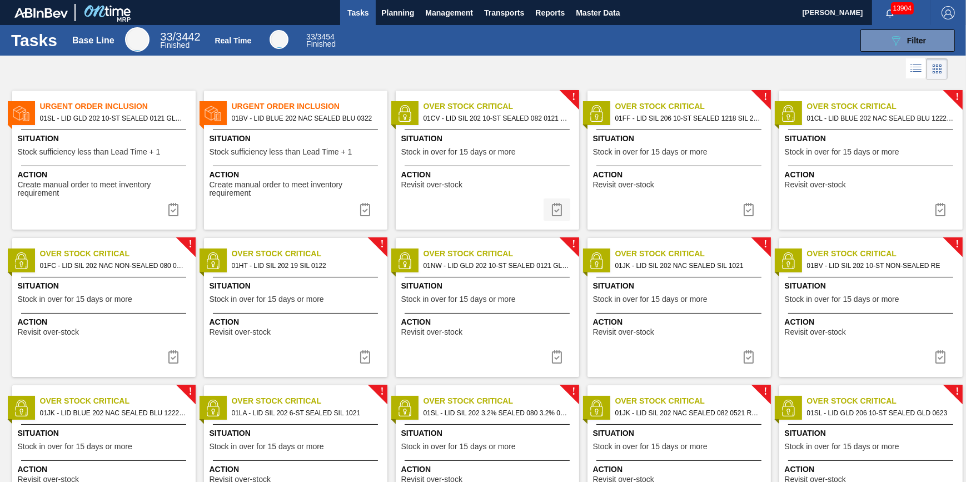
click at [558, 217] on button at bounding box center [556, 209] width 27 height 22
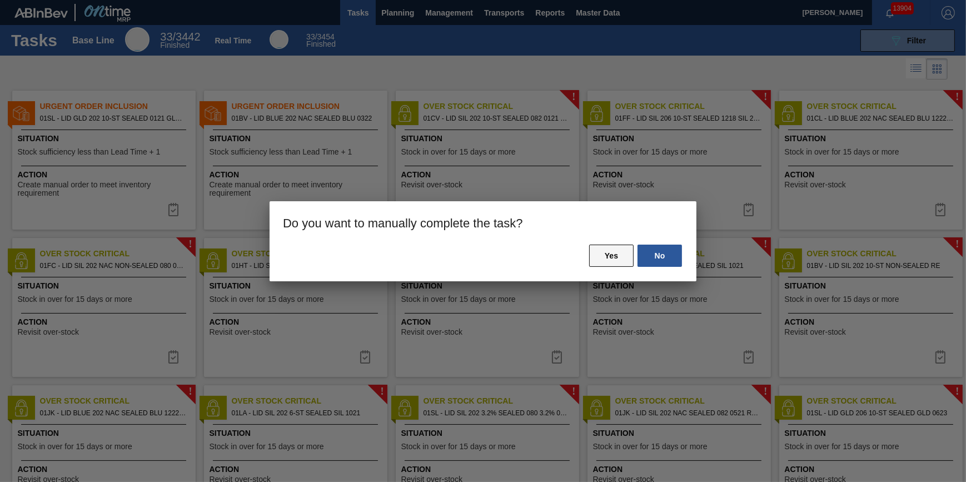
click at [600, 250] on button "Yes" at bounding box center [611, 255] width 44 height 22
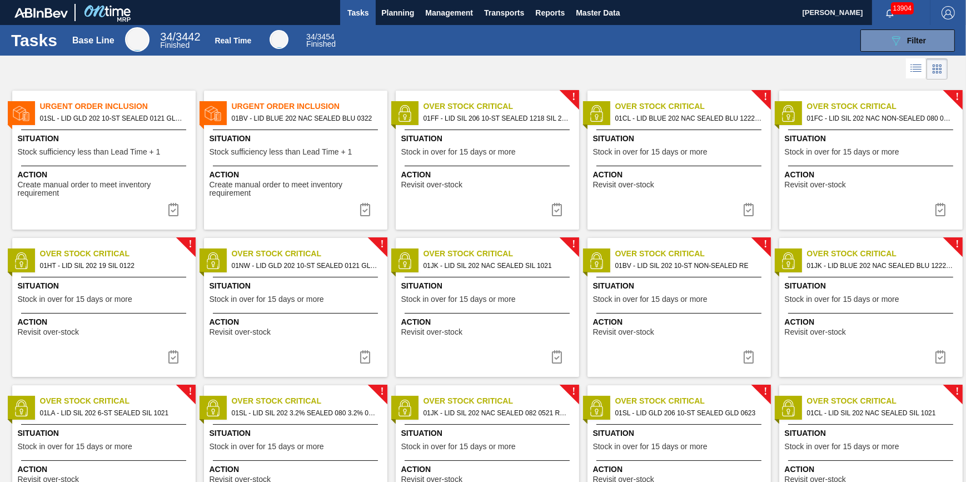
click at [556, 210] on img at bounding box center [556, 209] width 13 height 13
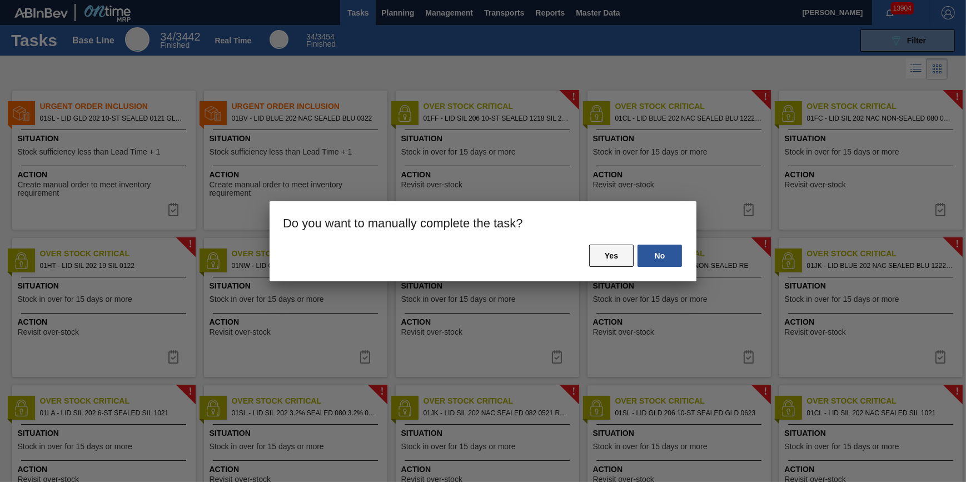
click at [598, 257] on button "Yes" at bounding box center [611, 255] width 44 height 22
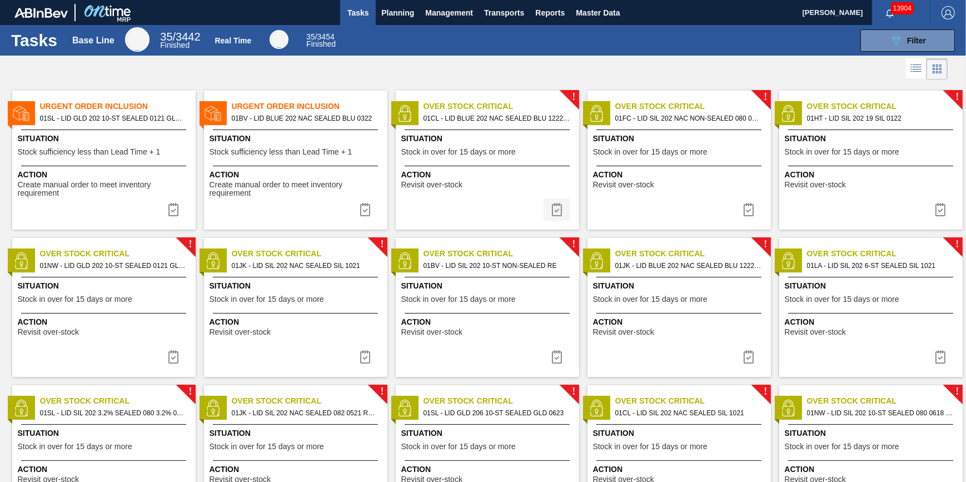
click at [559, 211] on img at bounding box center [556, 209] width 13 height 13
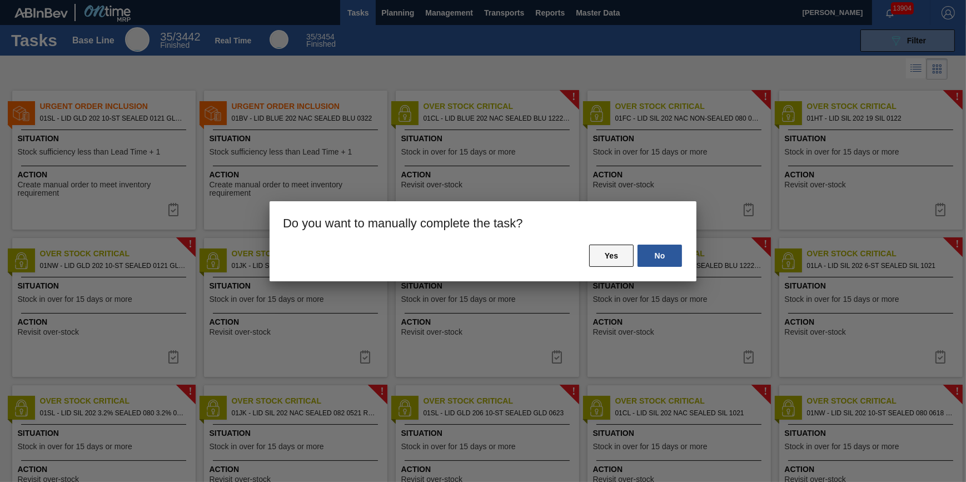
click at [602, 257] on button "Yes" at bounding box center [611, 255] width 44 height 22
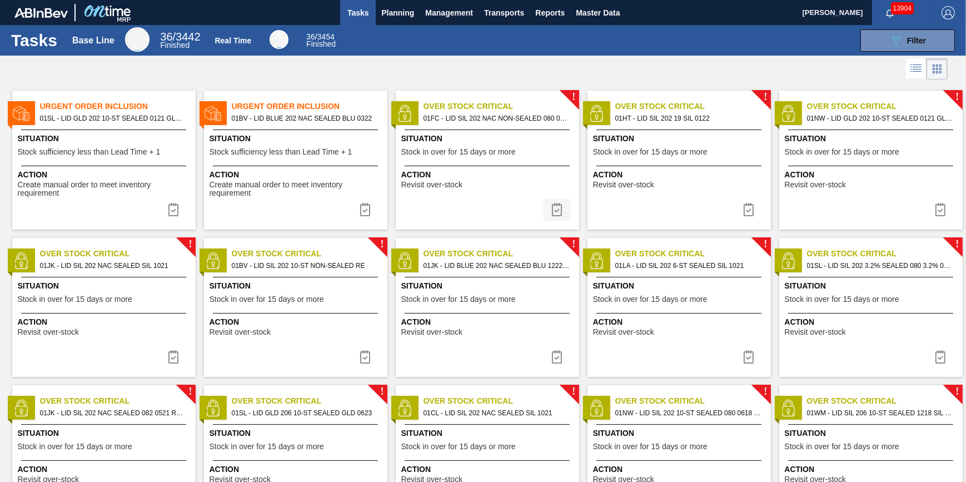
click at [553, 214] on img at bounding box center [556, 209] width 13 height 13
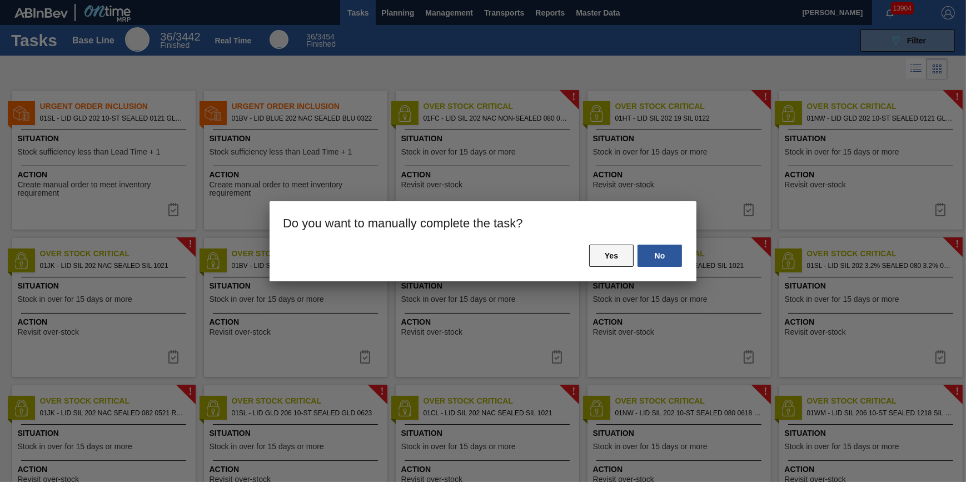
click at [606, 257] on button "Yes" at bounding box center [611, 255] width 44 height 22
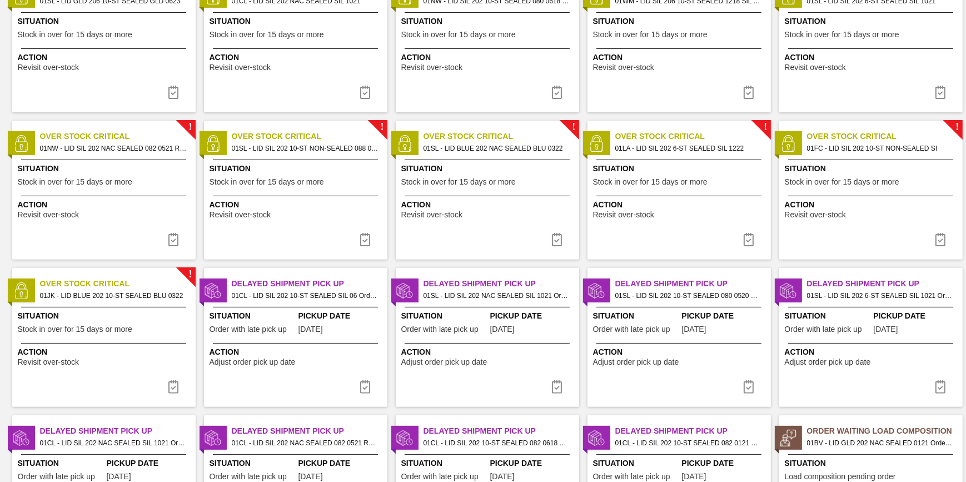
scroll to position [505, 0]
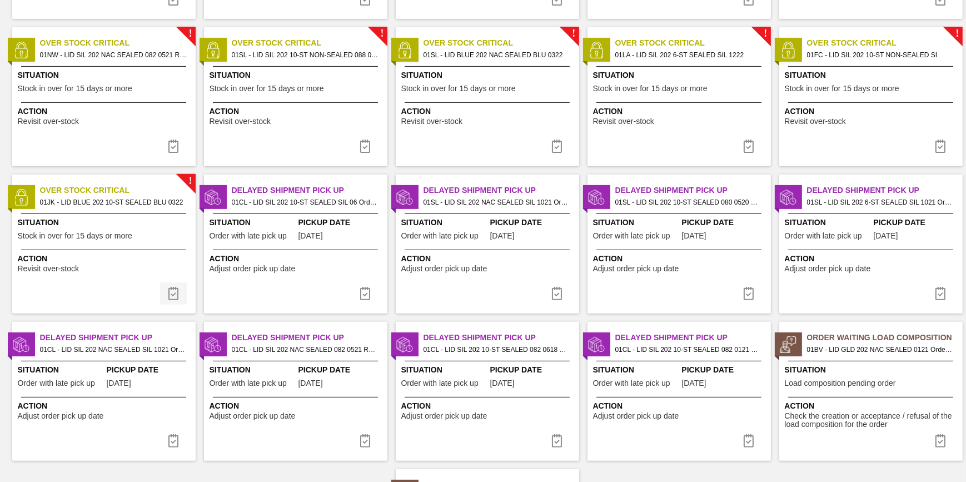
click at [181, 291] on button at bounding box center [173, 293] width 27 height 22
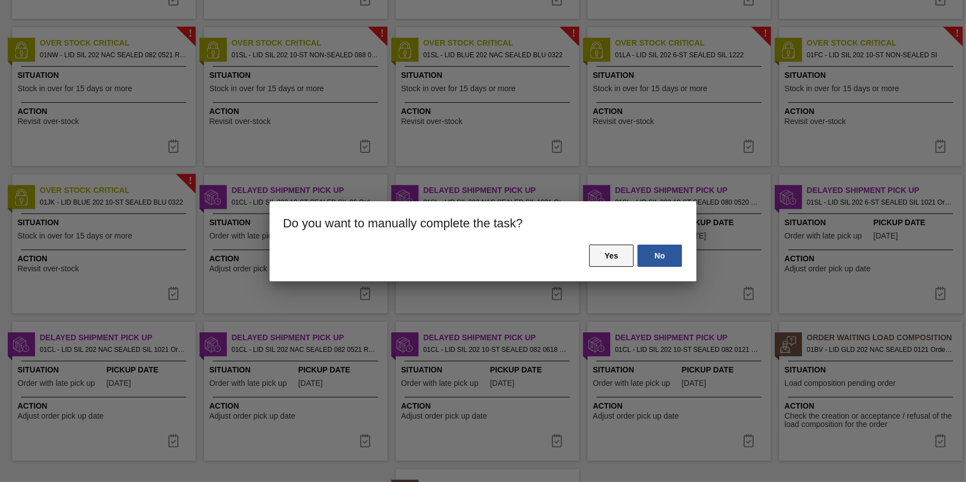
click at [607, 253] on button "Yes" at bounding box center [611, 255] width 44 height 22
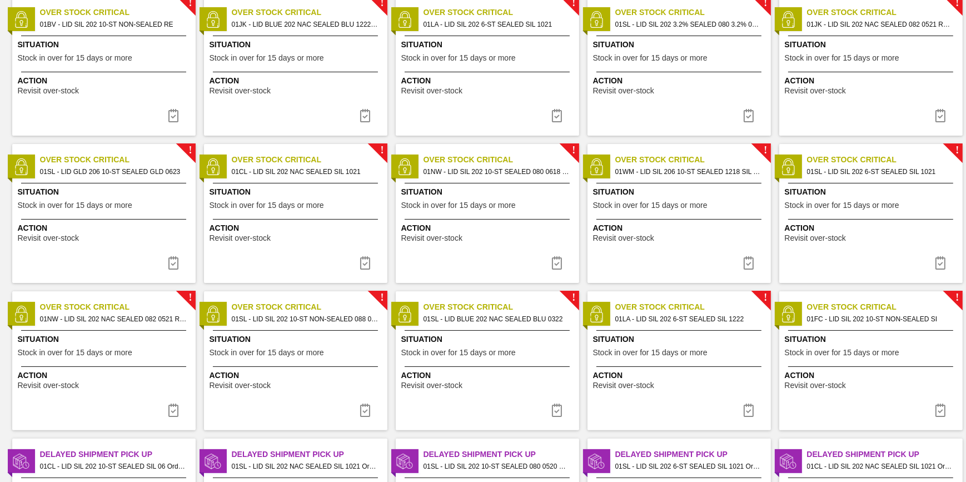
scroll to position [303, 0]
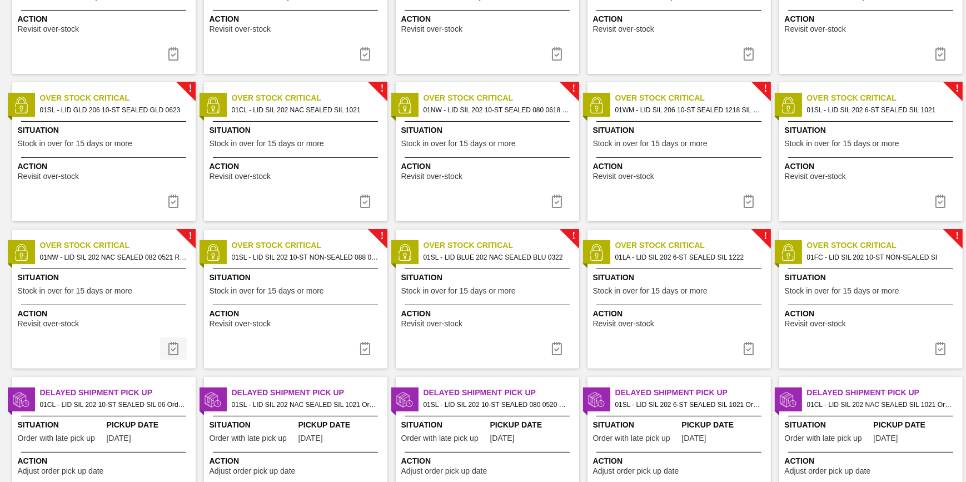
click at [173, 346] on img at bounding box center [173, 348] width 13 height 13
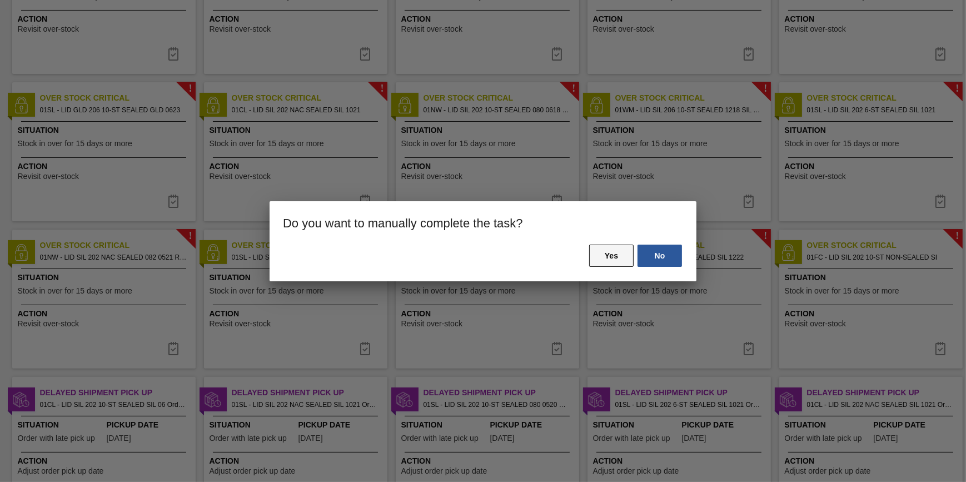
click at [610, 261] on button "Yes" at bounding box center [611, 255] width 44 height 22
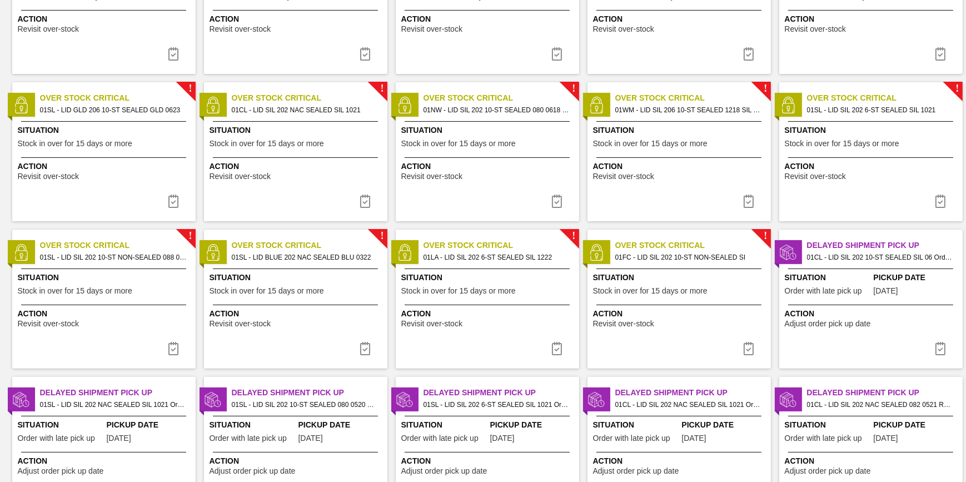
scroll to position [0, 0]
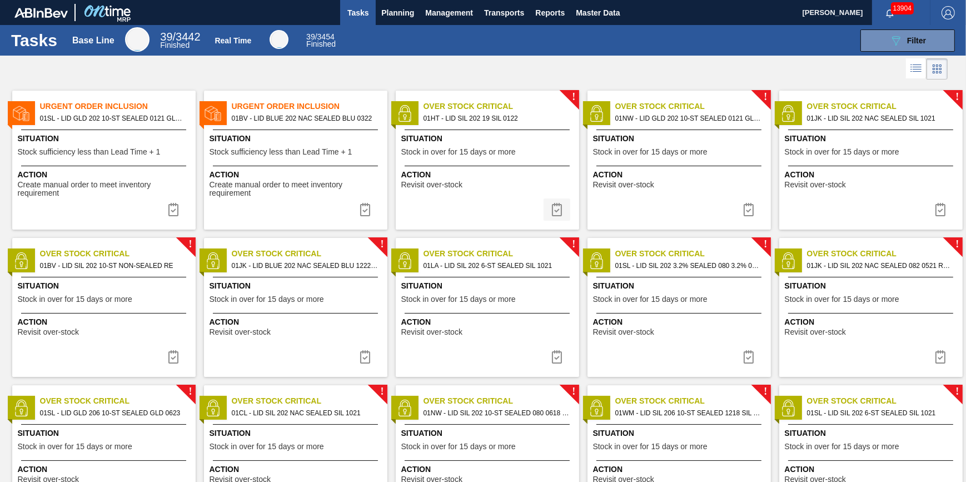
click at [552, 199] on button at bounding box center [556, 209] width 27 height 22
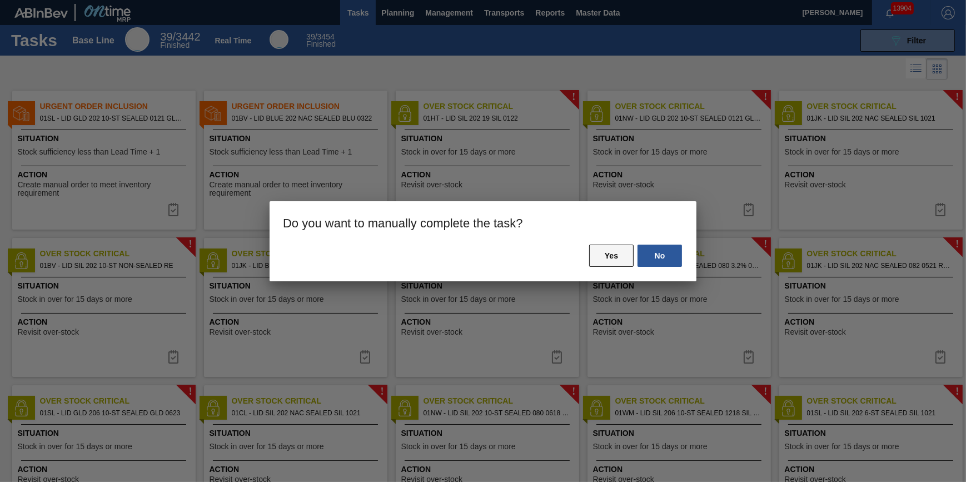
click at [611, 251] on button "Yes" at bounding box center [611, 255] width 44 height 22
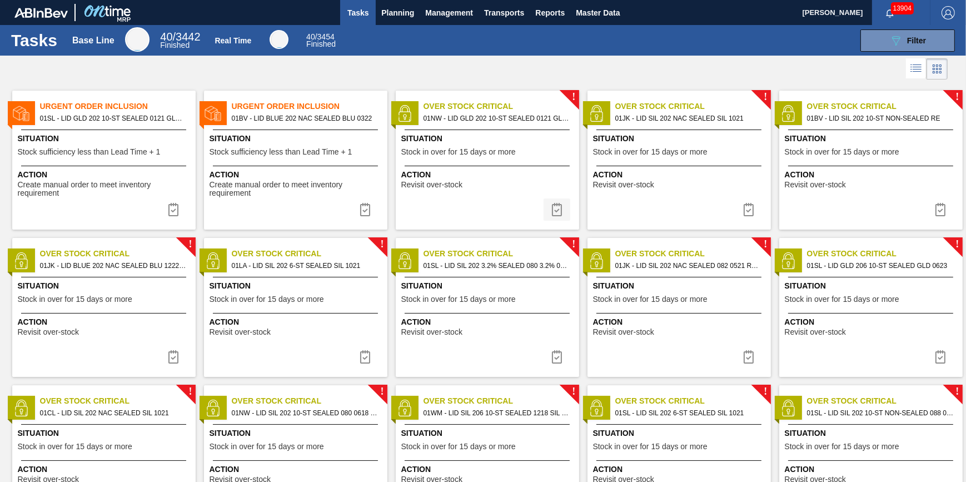
click at [554, 206] on img at bounding box center [556, 209] width 13 height 13
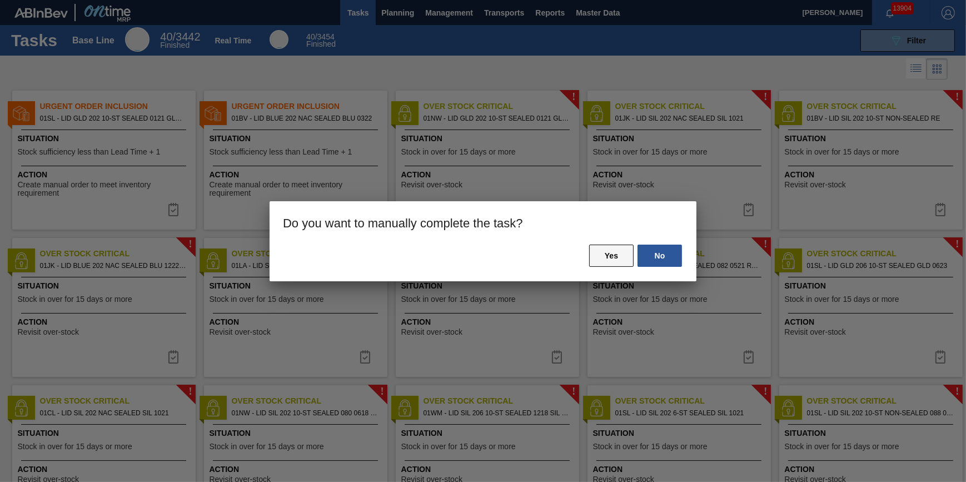
click at [609, 254] on button "Yes" at bounding box center [611, 255] width 44 height 22
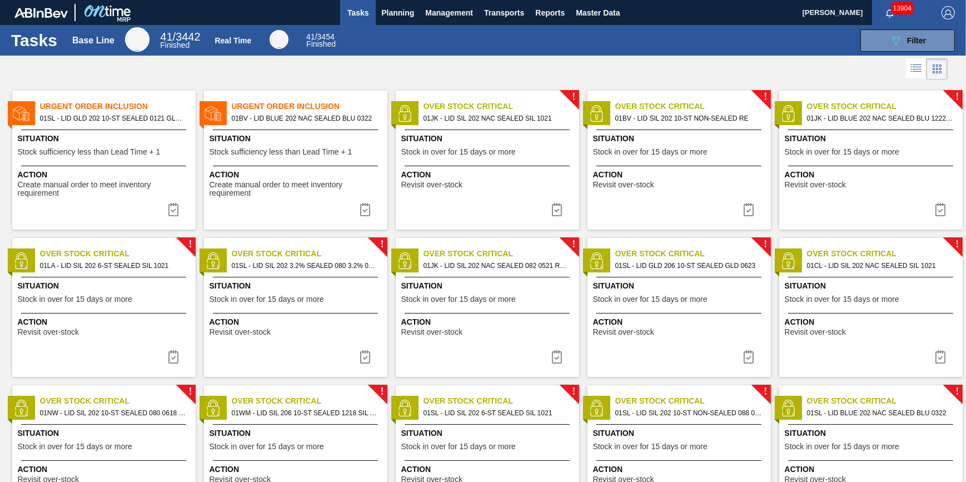
click at [552, 209] on img at bounding box center [556, 209] width 13 height 13
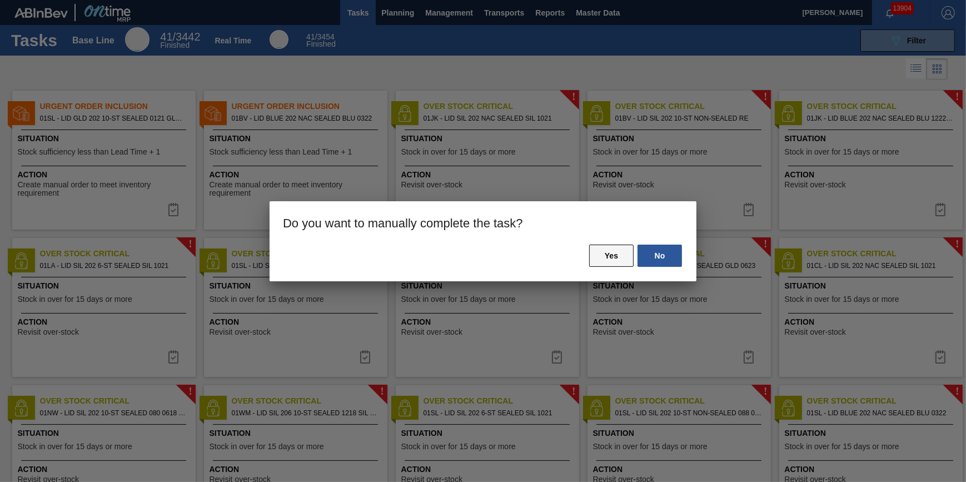
click at [598, 248] on button "Yes" at bounding box center [611, 255] width 44 height 22
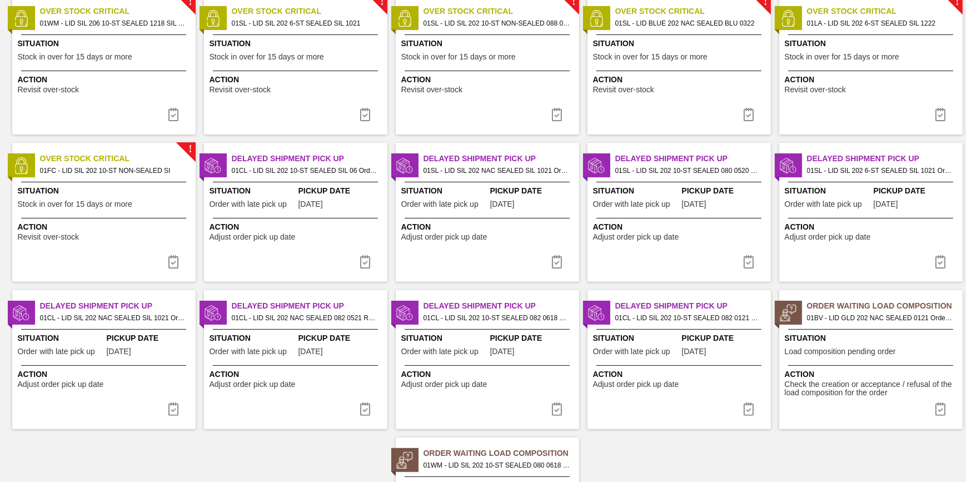
scroll to position [353, 0]
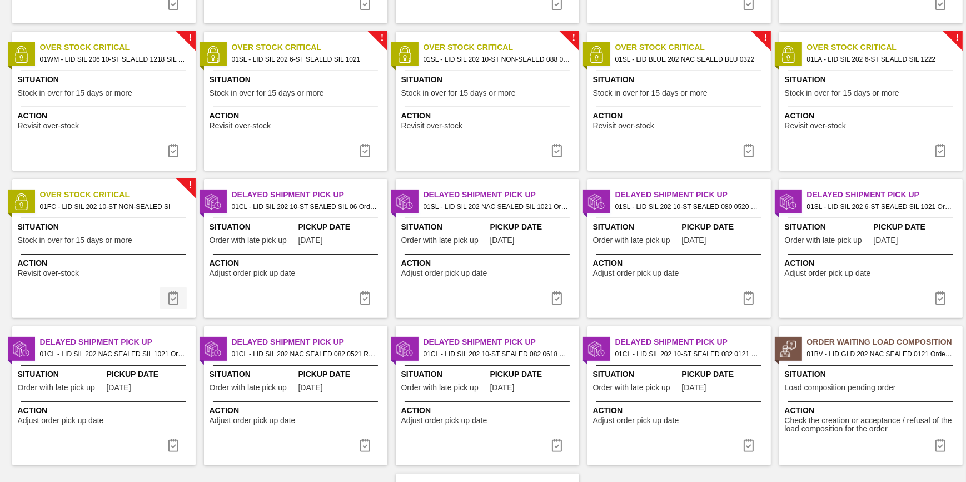
click at [167, 293] on img at bounding box center [173, 297] width 13 height 13
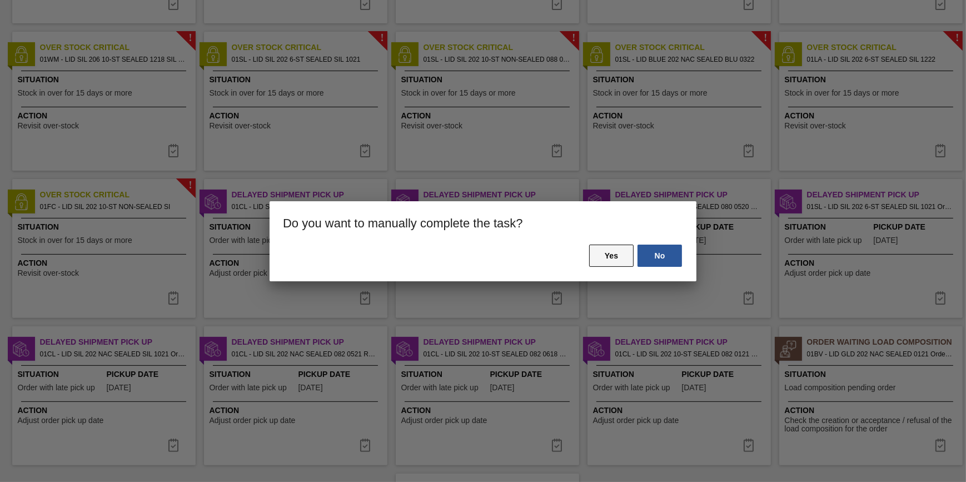
click at [613, 254] on button "Yes" at bounding box center [611, 255] width 44 height 22
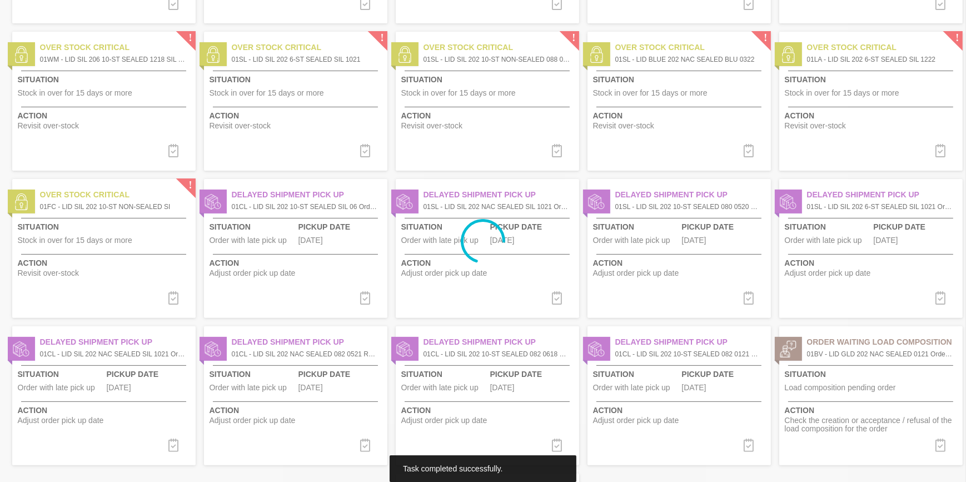
scroll to position [0, 0]
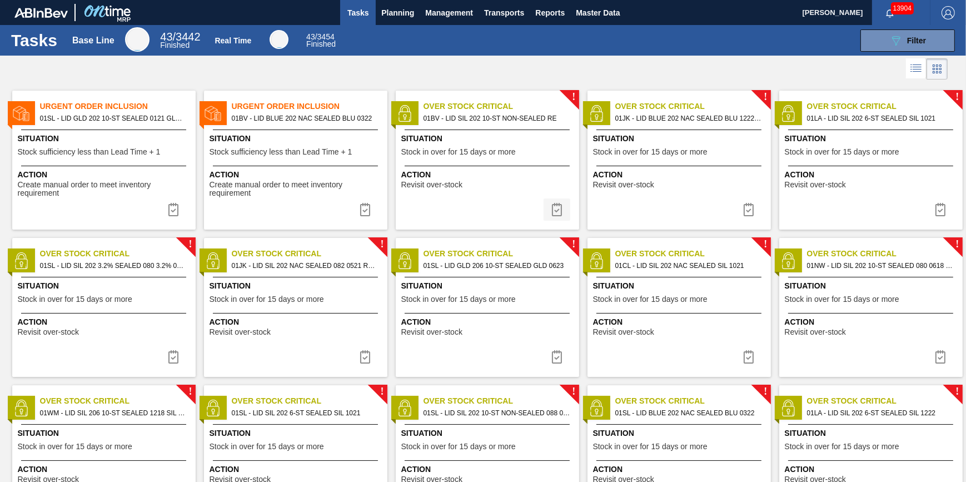
click at [561, 206] on img at bounding box center [556, 209] width 13 height 13
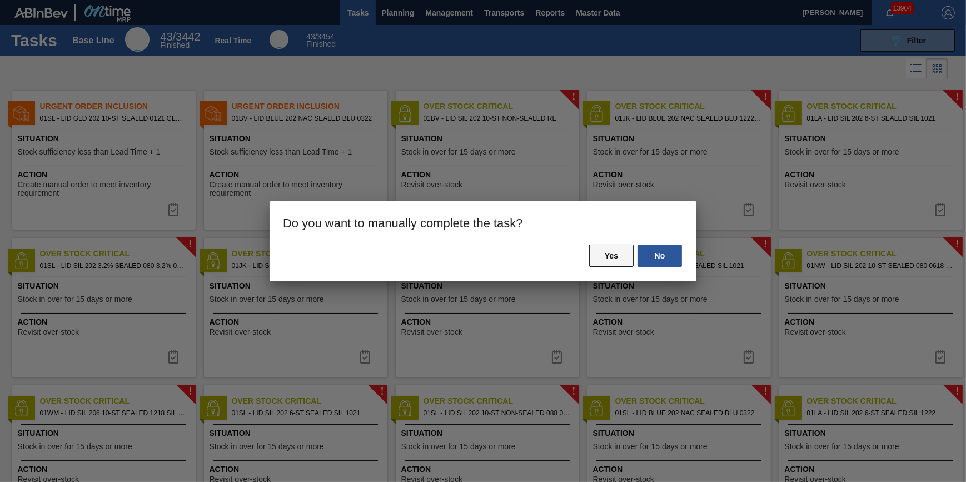
click at [607, 261] on button "Yes" at bounding box center [611, 255] width 44 height 22
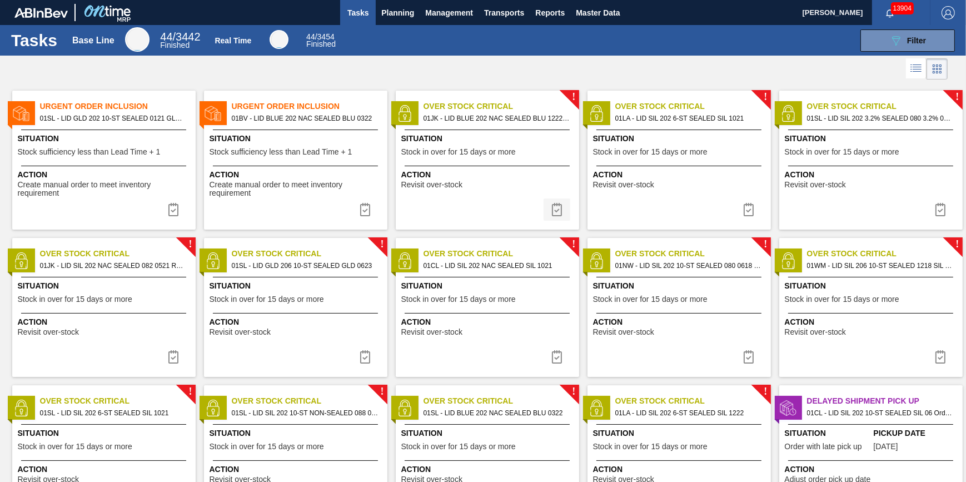
click at [559, 206] on img at bounding box center [556, 209] width 13 height 13
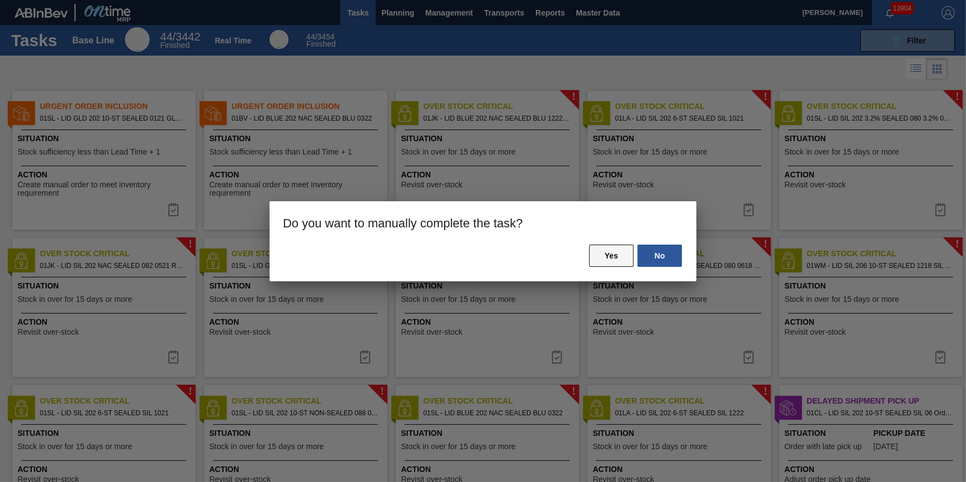
click at [606, 249] on button "Yes" at bounding box center [611, 255] width 44 height 22
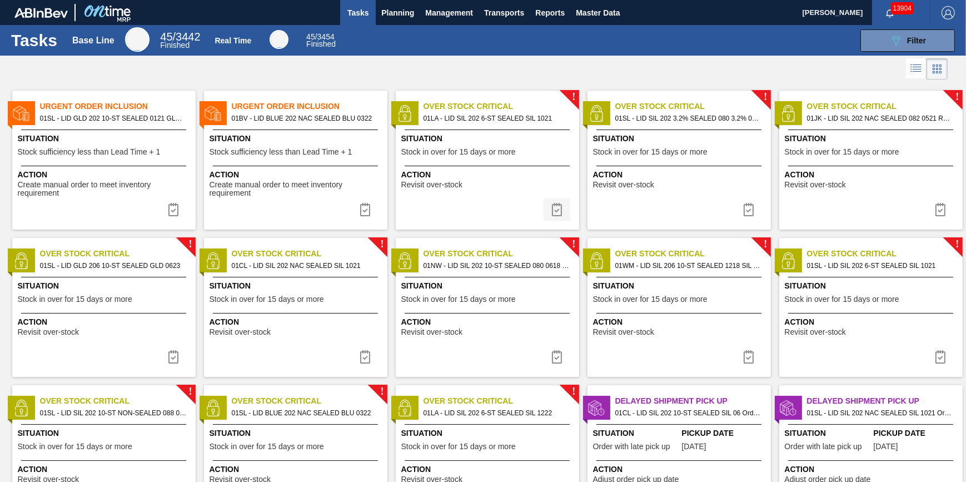
click at [560, 201] on button at bounding box center [556, 209] width 27 height 22
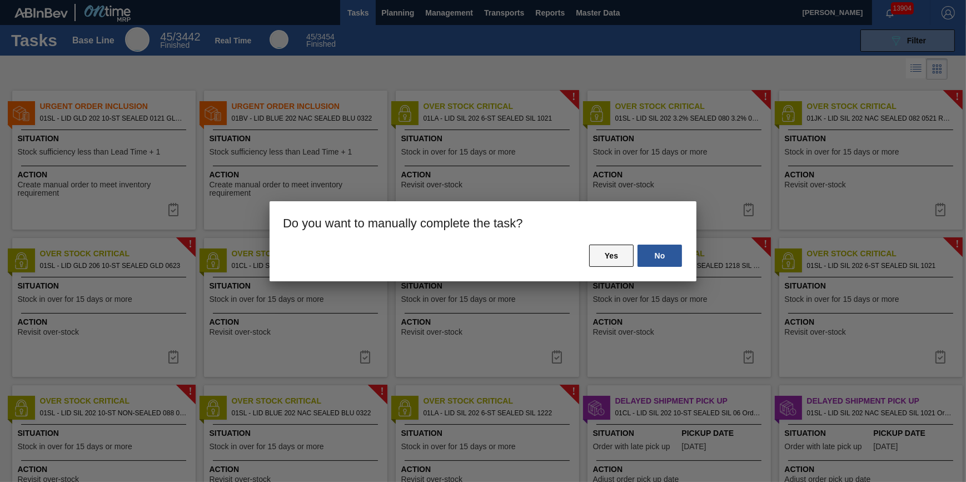
click at [617, 251] on button "Yes" at bounding box center [611, 255] width 44 height 22
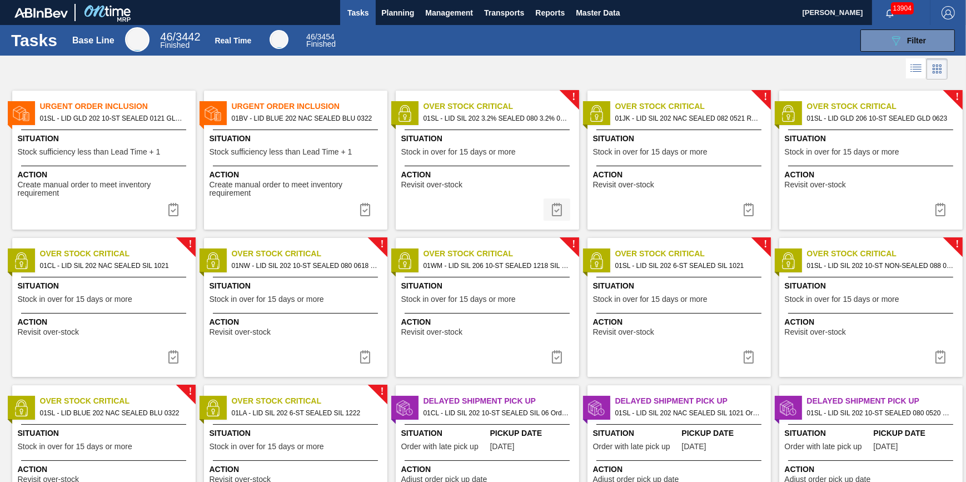
click at [558, 211] on img at bounding box center [556, 209] width 13 height 13
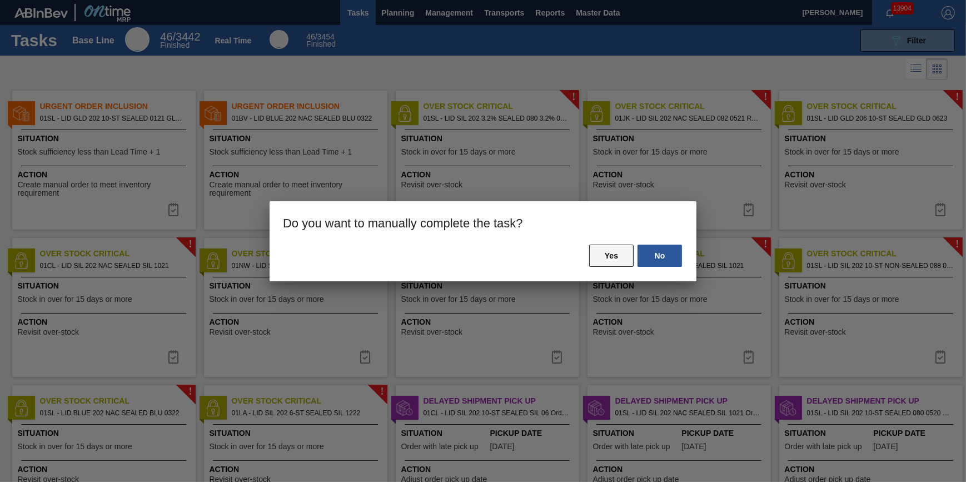
click at [623, 253] on button "Yes" at bounding box center [611, 255] width 44 height 22
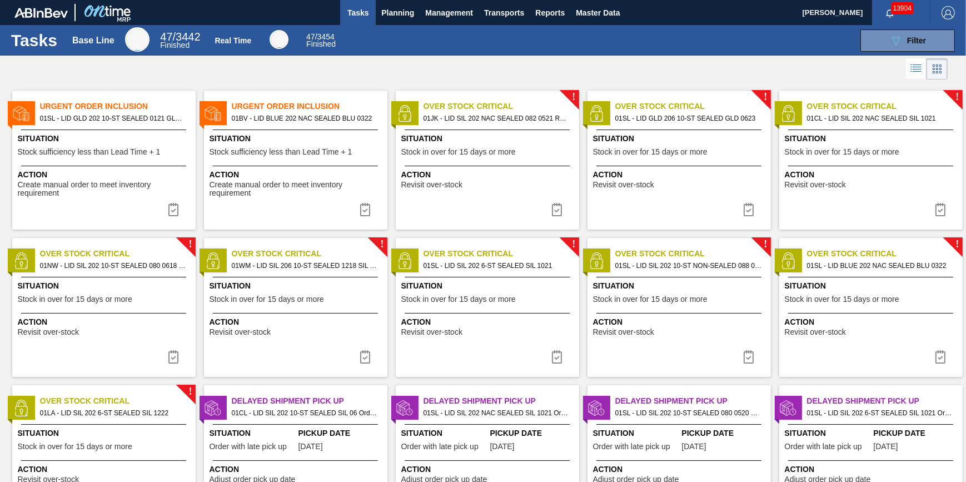
click at [557, 213] on img at bounding box center [556, 209] width 13 height 13
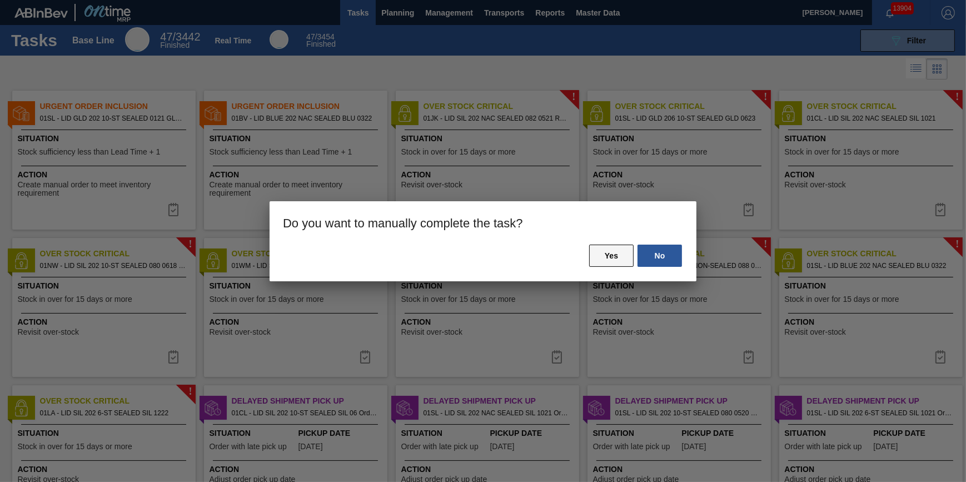
click at [614, 244] on button "Yes" at bounding box center [611, 255] width 44 height 22
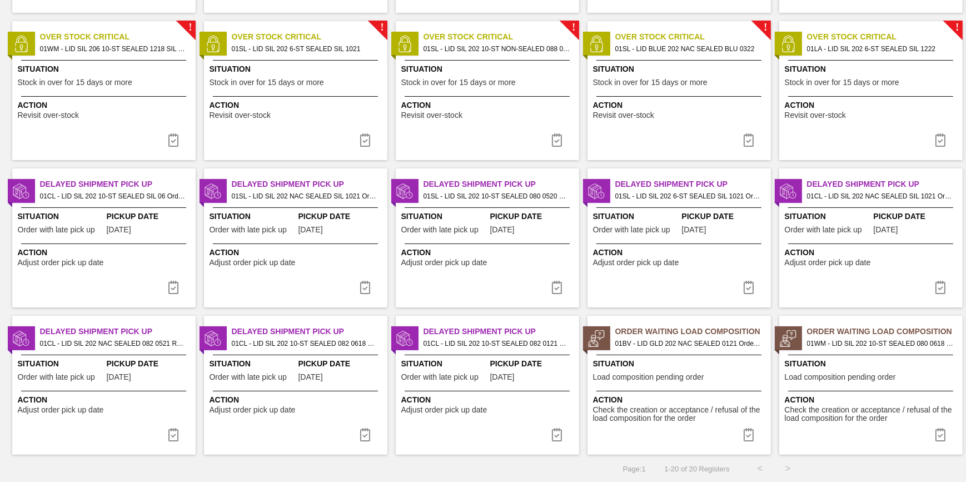
scroll to position [15, 0]
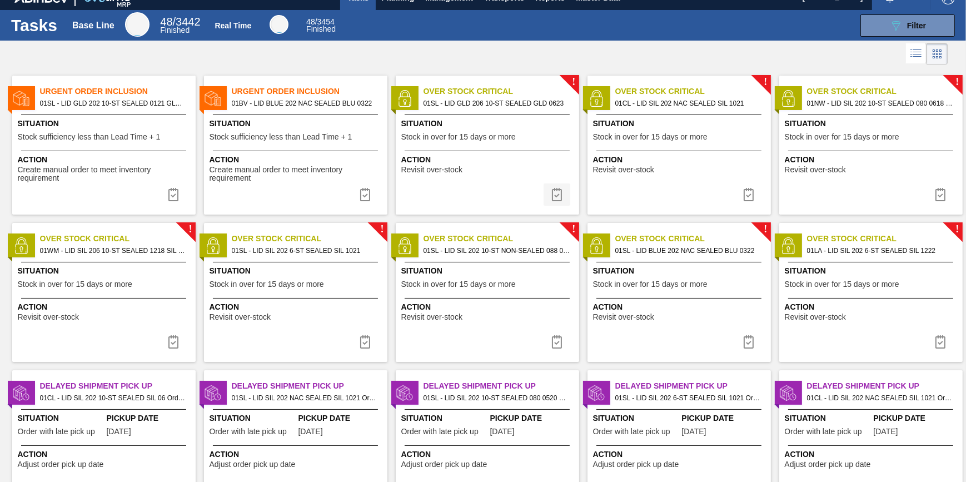
click at [555, 199] on img at bounding box center [556, 194] width 13 height 13
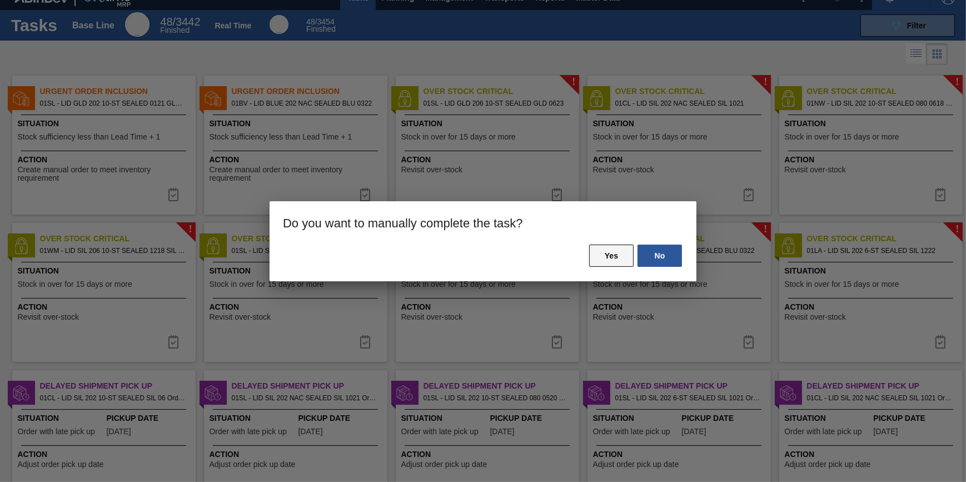
click at [605, 256] on button "Yes" at bounding box center [611, 255] width 44 height 22
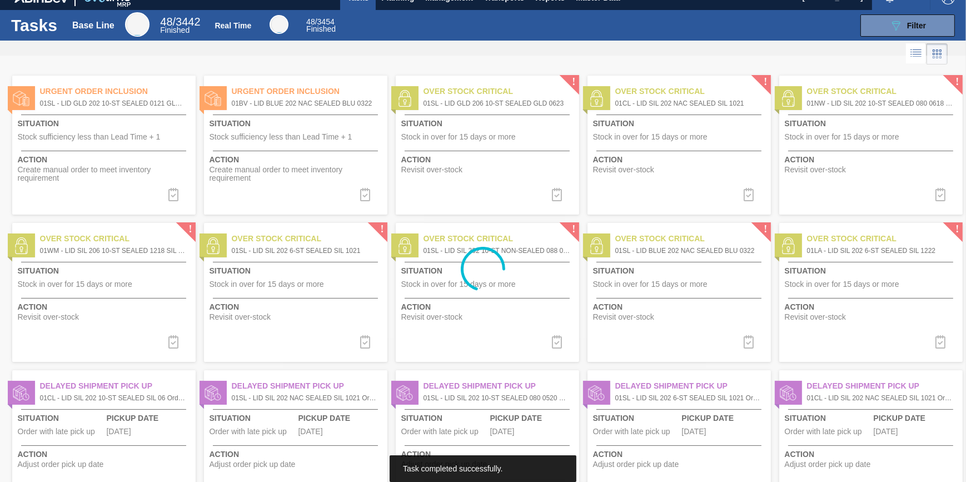
scroll to position [0, 0]
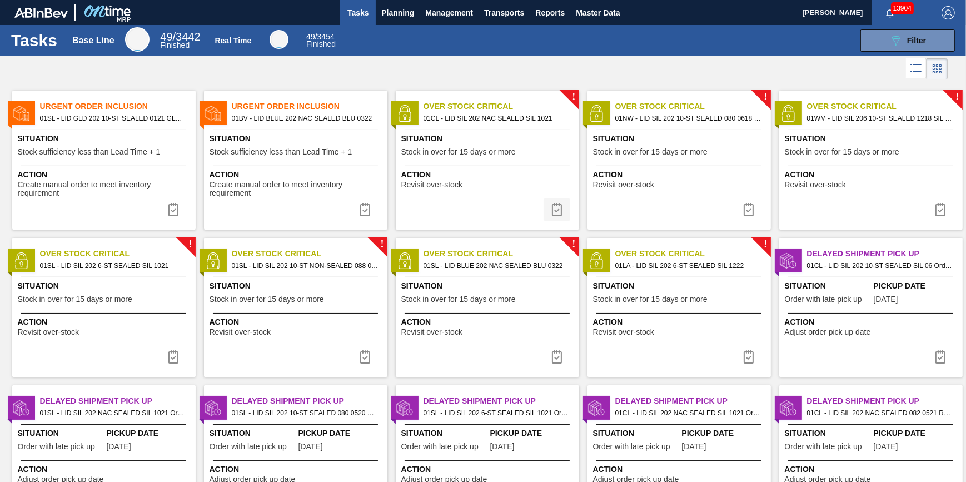
click at [555, 208] on img at bounding box center [556, 209] width 13 height 13
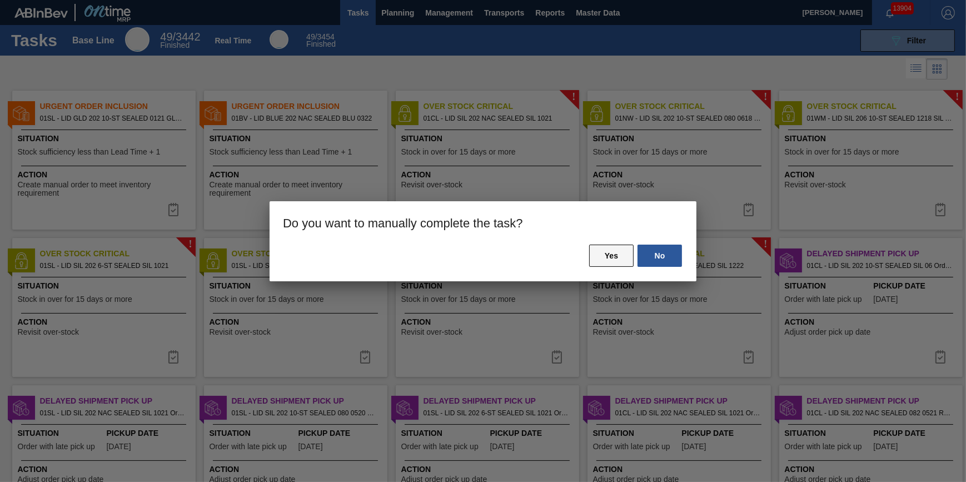
click at [624, 255] on button "Yes" at bounding box center [611, 255] width 44 height 22
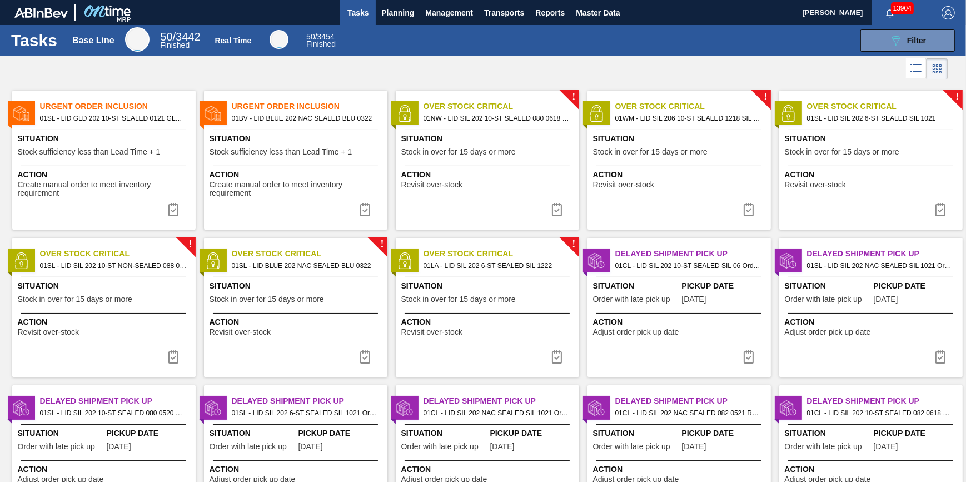
click at [554, 211] on img at bounding box center [556, 209] width 13 height 13
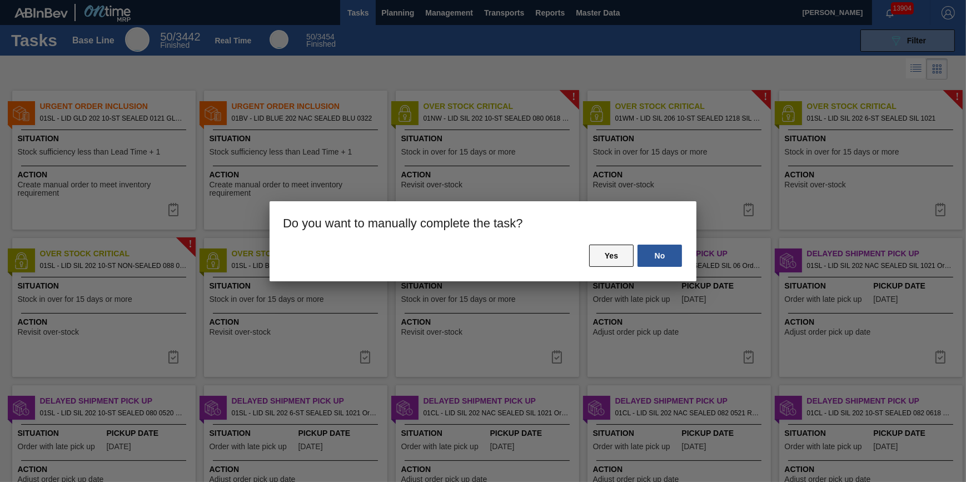
click at [612, 251] on button "Yes" at bounding box center [611, 255] width 44 height 22
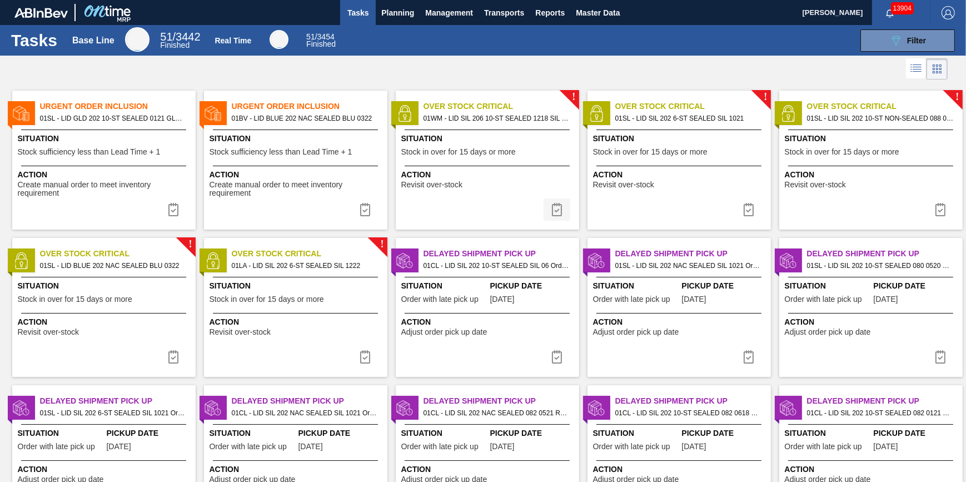
click at [557, 208] on img at bounding box center [556, 209] width 13 height 13
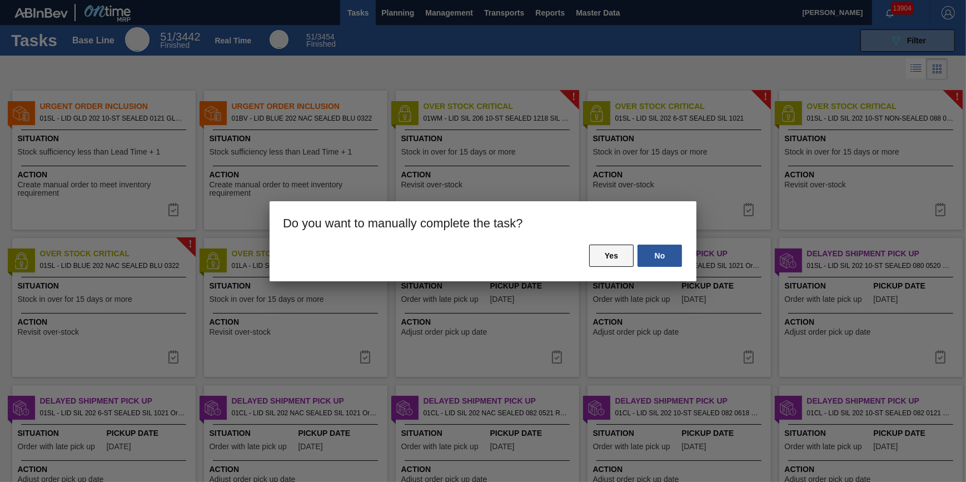
click at [617, 251] on button "Yes" at bounding box center [611, 255] width 44 height 22
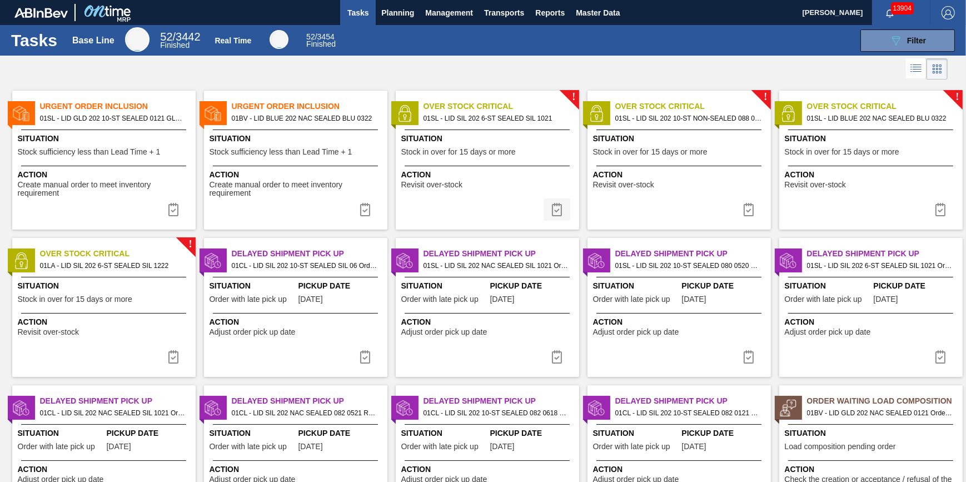
click at [554, 214] on img at bounding box center [556, 209] width 13 height 13
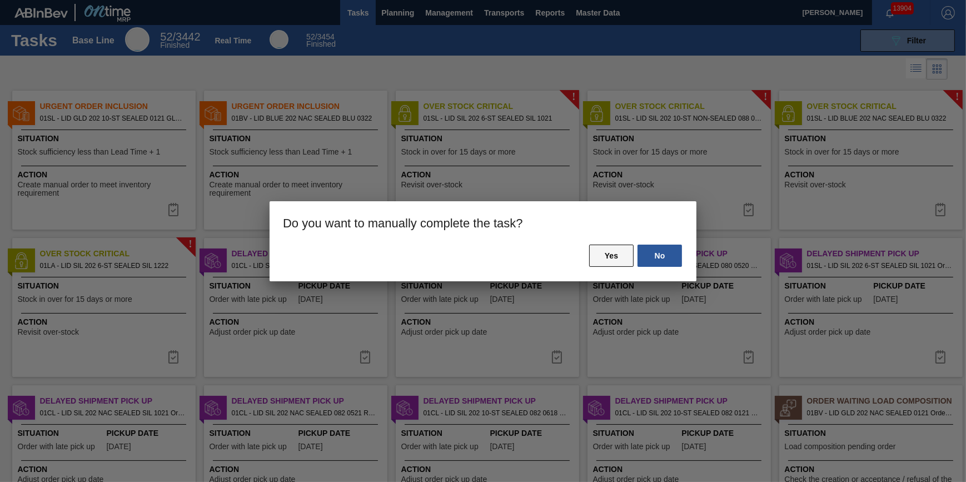
click at [613, 256] on button "Yes" at bounding box center [611, 255] width 44 height 22
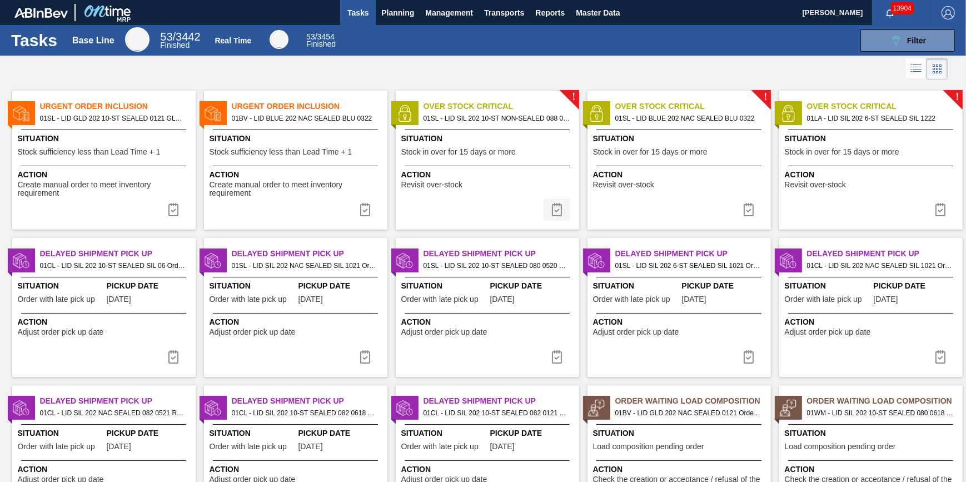
click at [558, 210] on img at bounding box center [556, 209] width 13 height 13
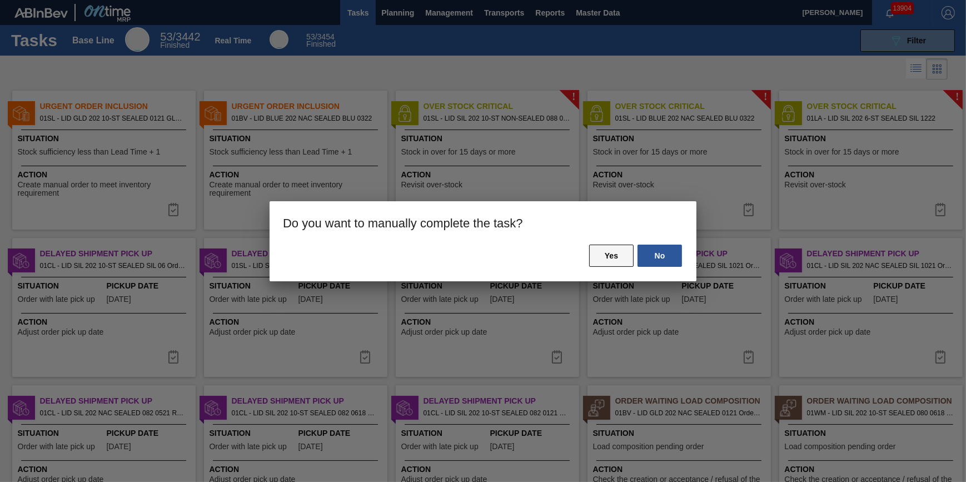
click at [611, 259] on button "Yes" at bounding box center [611, 255] width 44 height 22
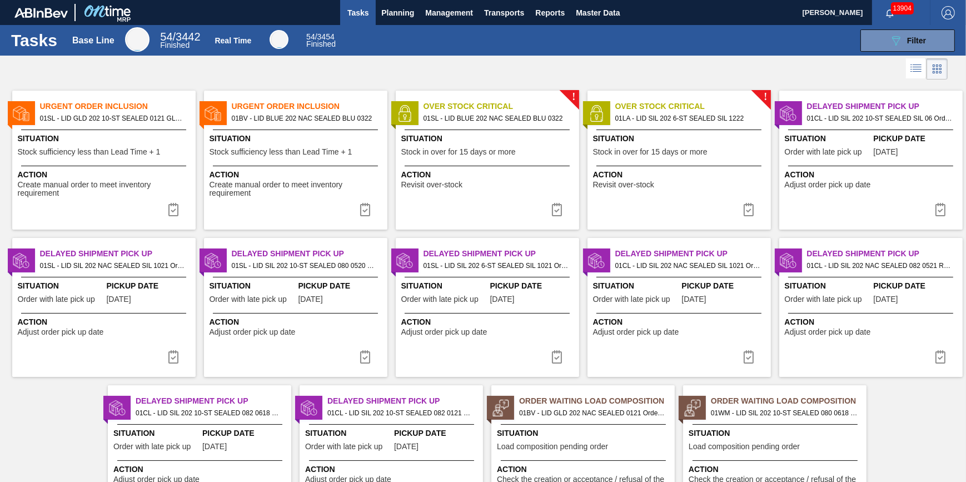
click at [554, 213] on img at bounding box center [556, 209] width 13 height 13
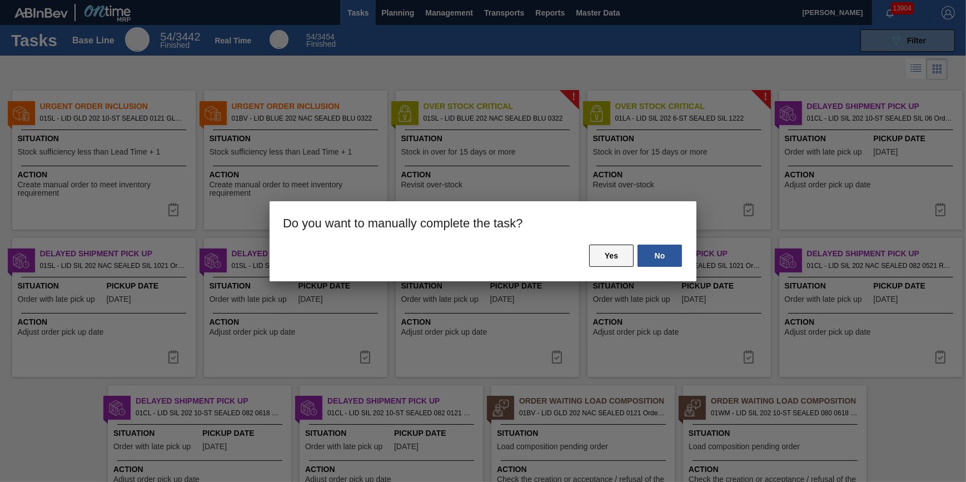
click at [604, 256] on button "Yes" at bounding box center [611, 255] width 44 height 22
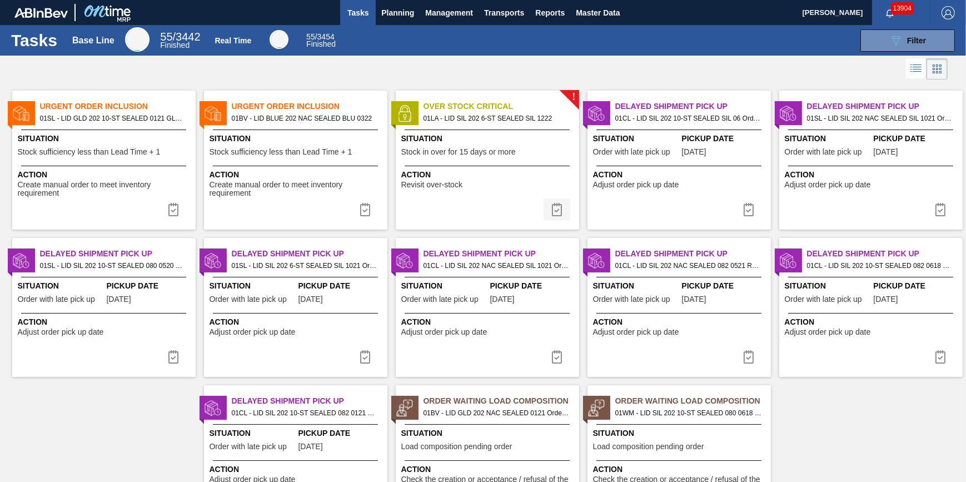
click at [556, 211] on img at bounding box center [556, 209] width 13 height 13
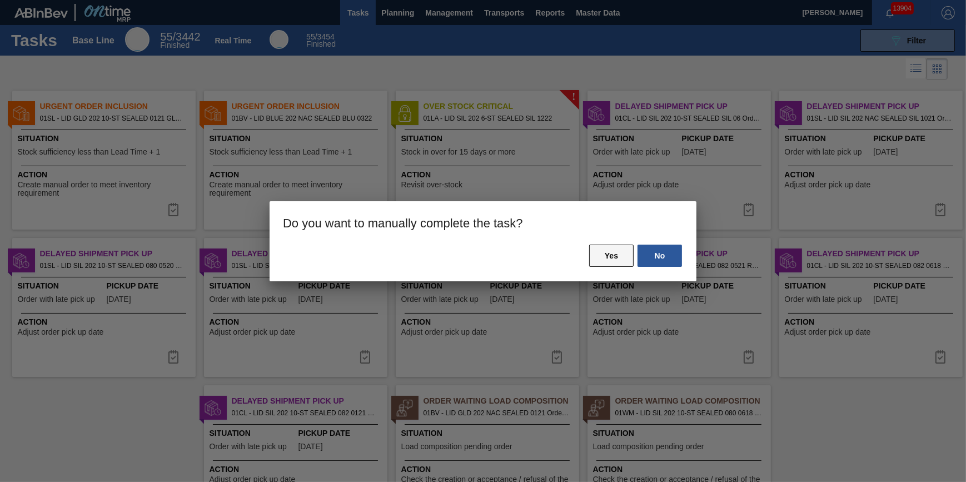
click at [614, 261] on button "Yes" at bounding box center [611, 255] width 44 height 22
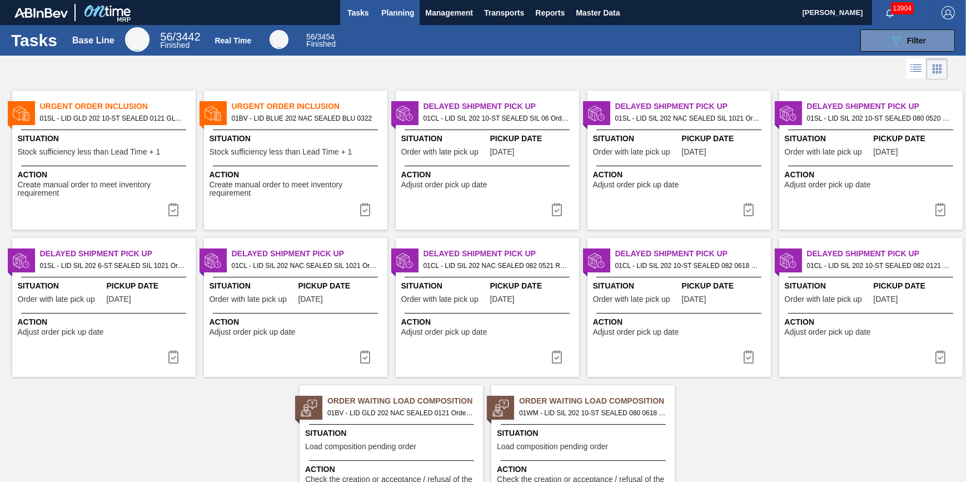
click at [402, 22] on button "Planning" at bounding box center [398, 12] width 44 height 25
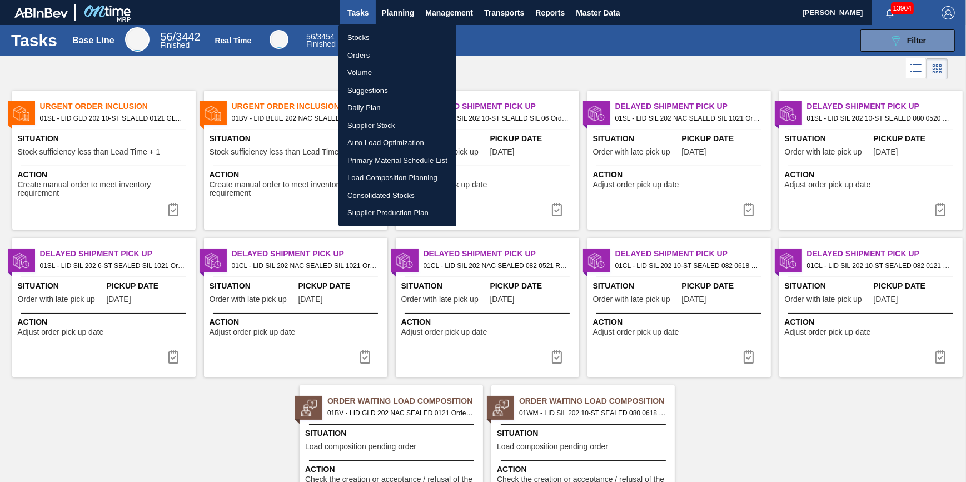
click at [407, 44] on li "Stocks" at bounding box center [397, 38] width 118 height 18
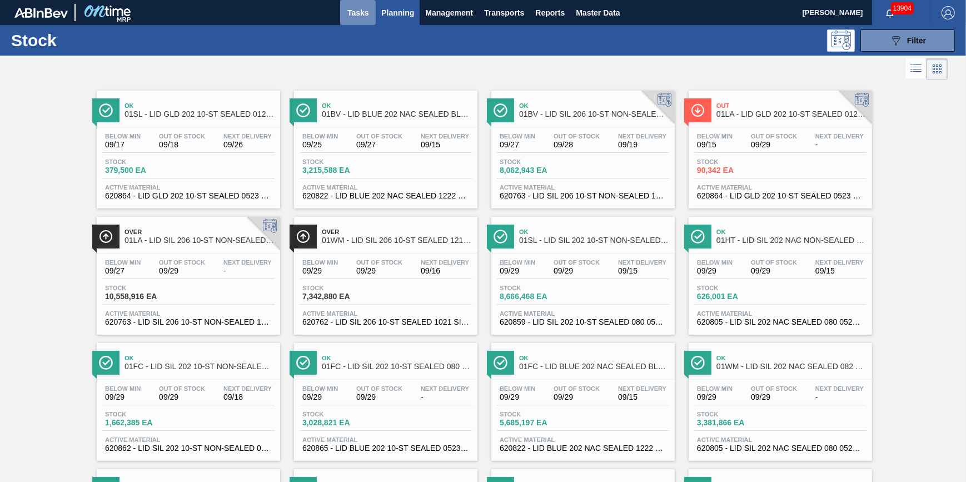
click at [350, 10] on span "Tasks" at bounding box center [358, 12] width 24 height 13
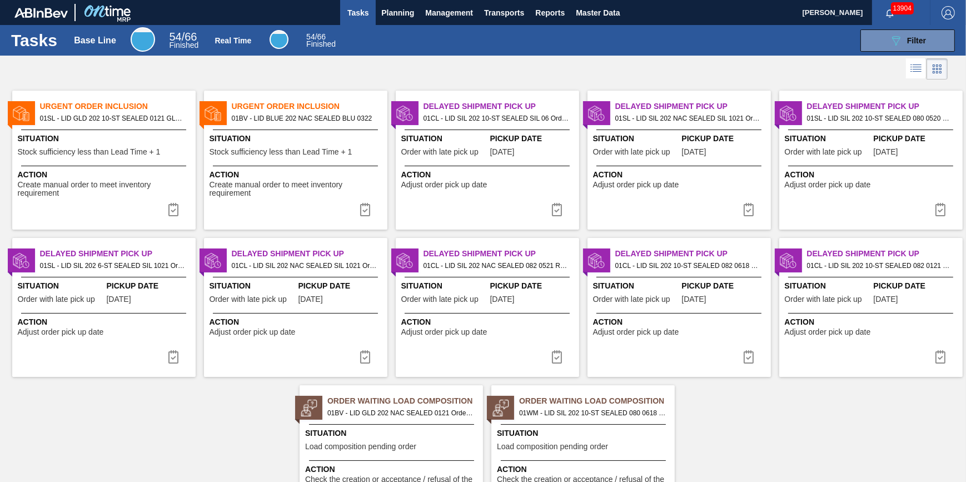
click at [347, 11] on span "Tasks" at bounding box center [358, 12] width 24 height 13
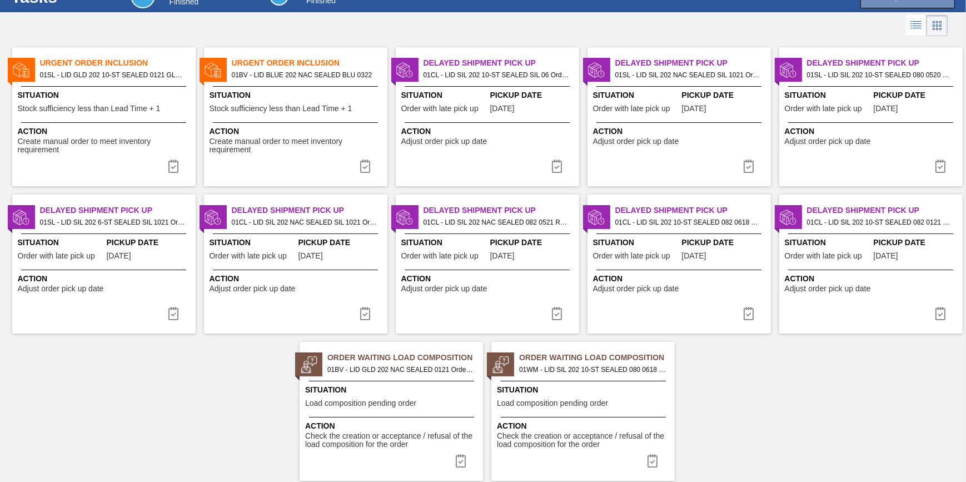
scroll to position [69, 0]
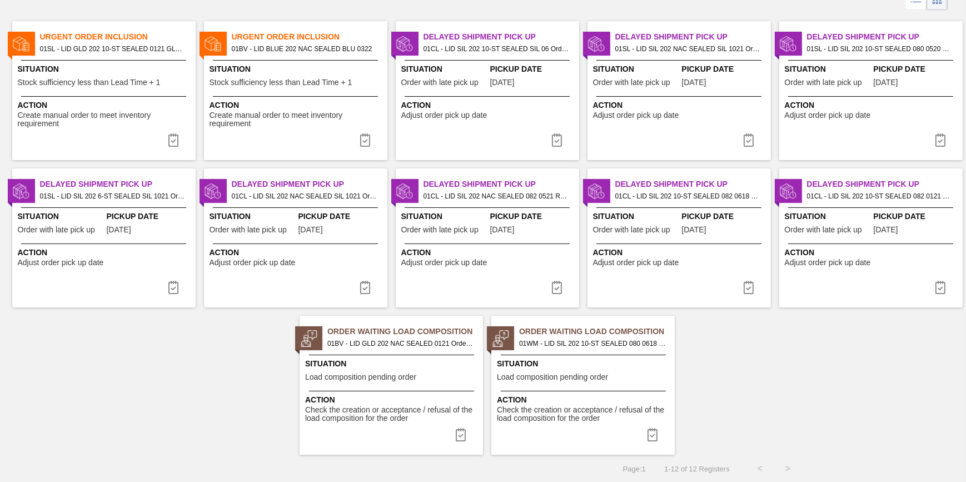
click at [146, 106] on span "Action" at bounding box center [105, 105] width 175 height 12
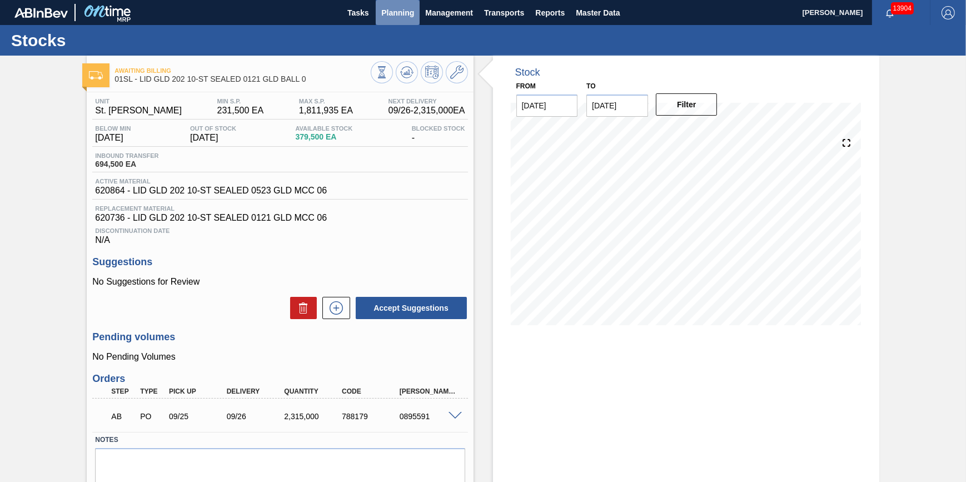
click at [390, 19] on button "Planning" at bounding box center [398, 12] width 44 height 25
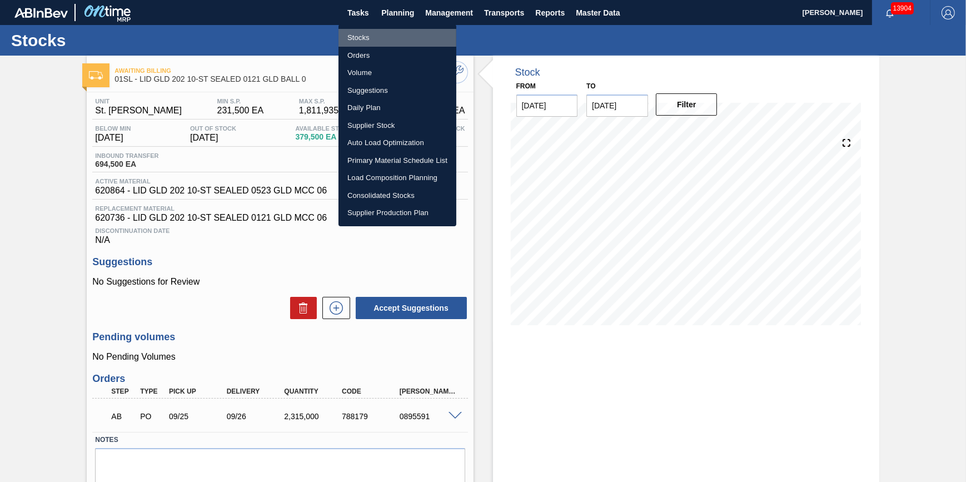
click at [386, 38] on li "Stocks" at bounding box center [397, 38] width 118 height 18
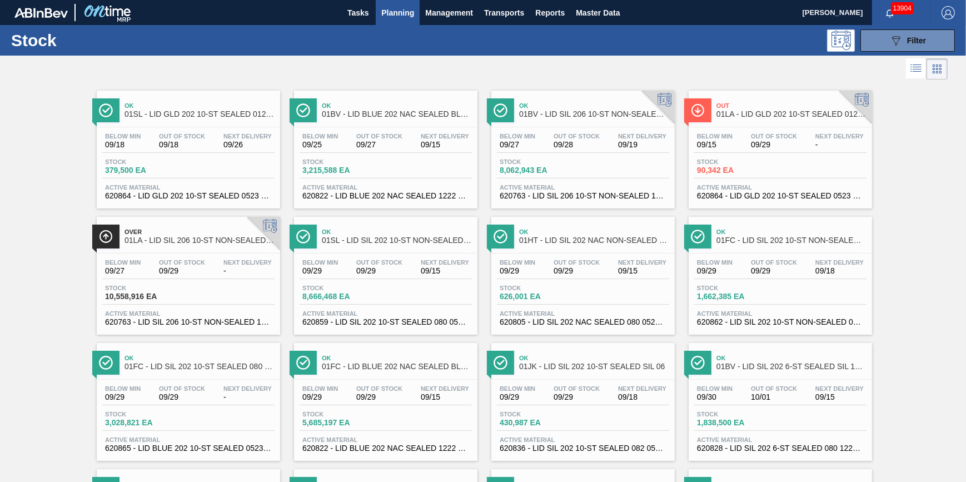
click at [382, 14] on span "Planning" at bounding box center [397, 12] width 33 height 13
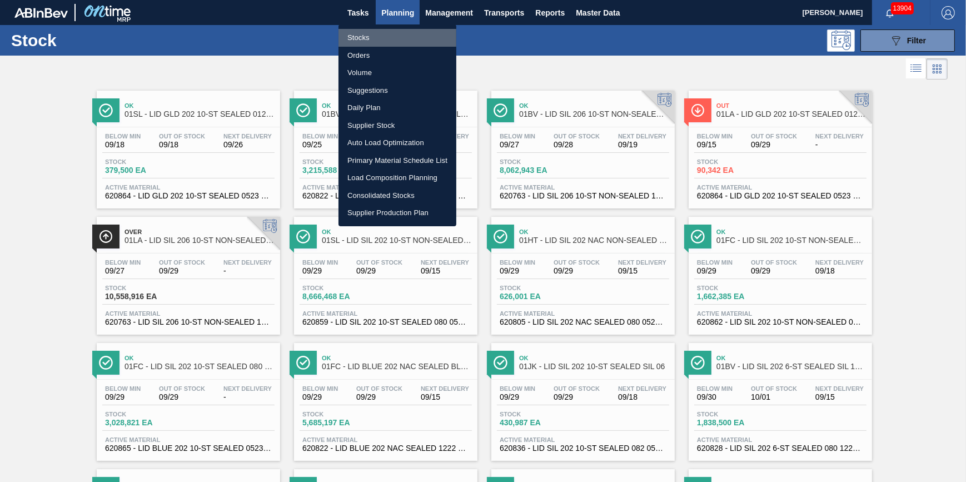
click at [386, 30] on li "Stocks" at bounding box center [397, 38] width 118 height 18
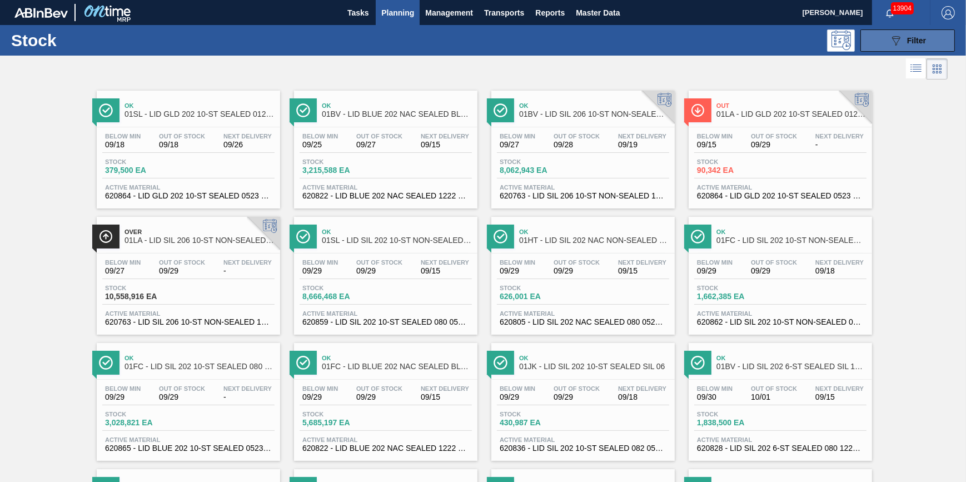
click at [880, 50] on button "089F7B8B-B2A5-4AFE-B5C0-19BA573D28AC Filter" at bounding box center [907, 40] width 94 height 22
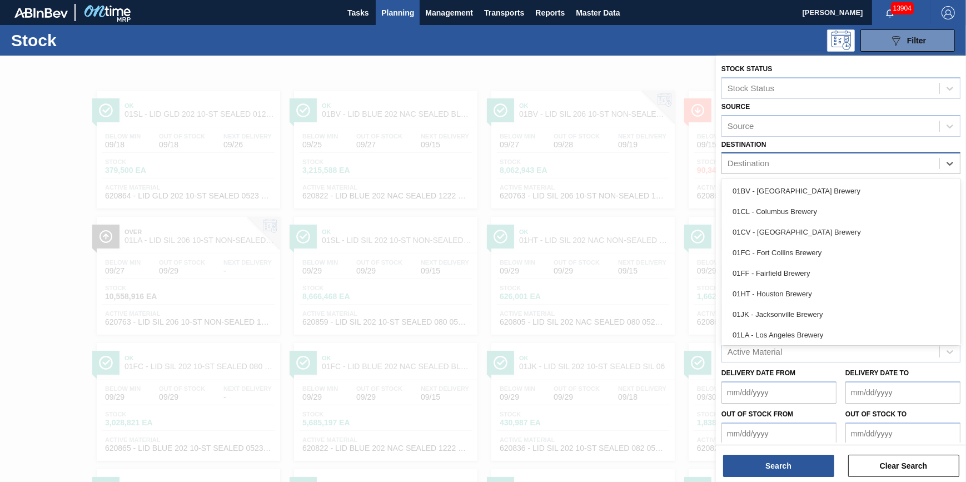
click at [828, 165] on div "Destination" at bounding box center [830, 164] width 217 height 16
drag, startPoint x: 822, startPoint y: 183, endPoint x: 819, endPoint y: 189, distance: 6.5
click at [822, 184] on div "01BV - Baldwinsville Brewery" at bounding box center [840, 191] width 239 height 21
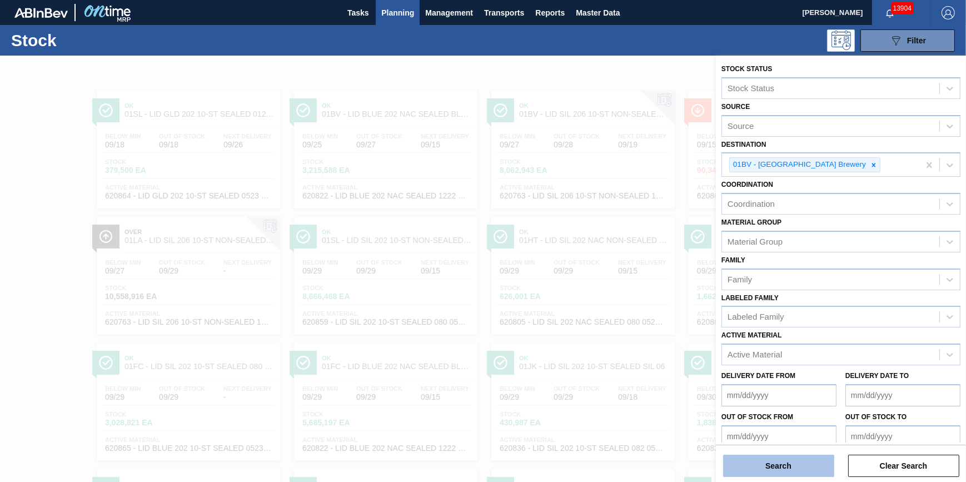
click at [760, 460] on button "Search" at bounding box center [778, 465] width 111 height 22
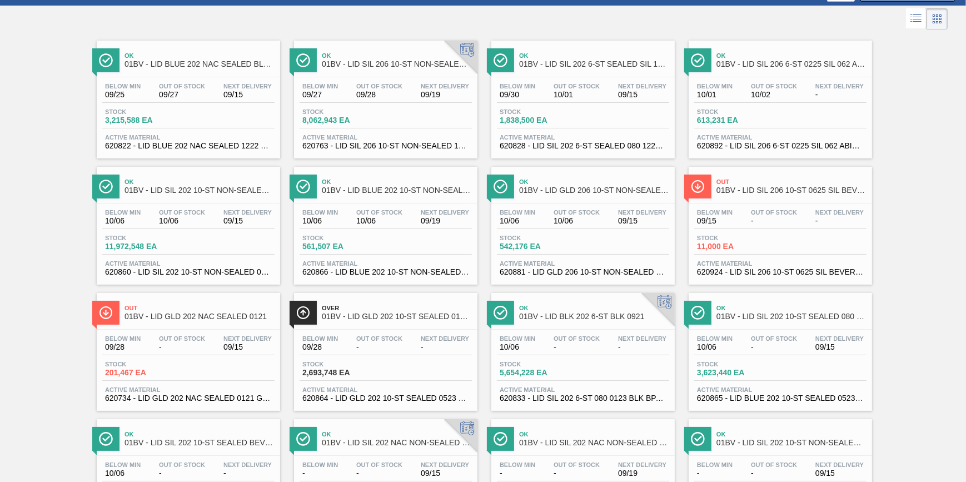
scroll to position [151, 0]
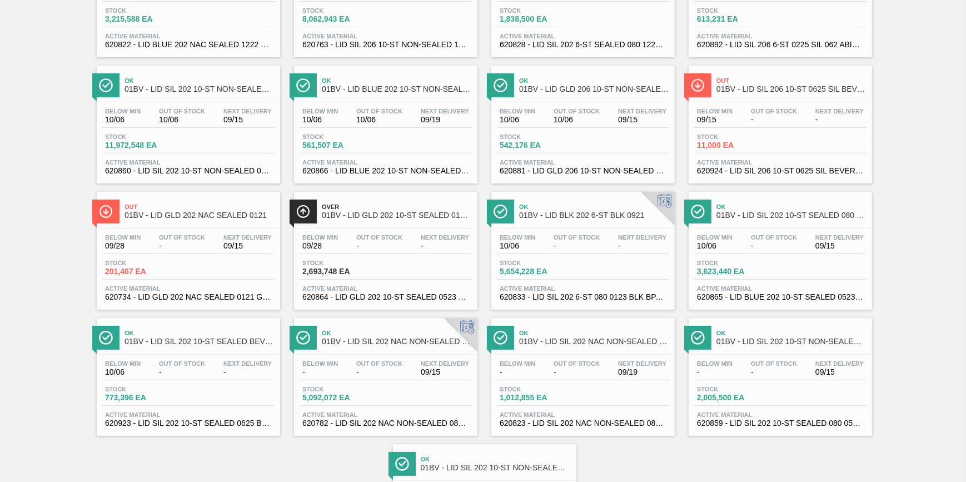
click at [365, 264] on span "Stock" at bounding box center [341, 262] width 78 height 7
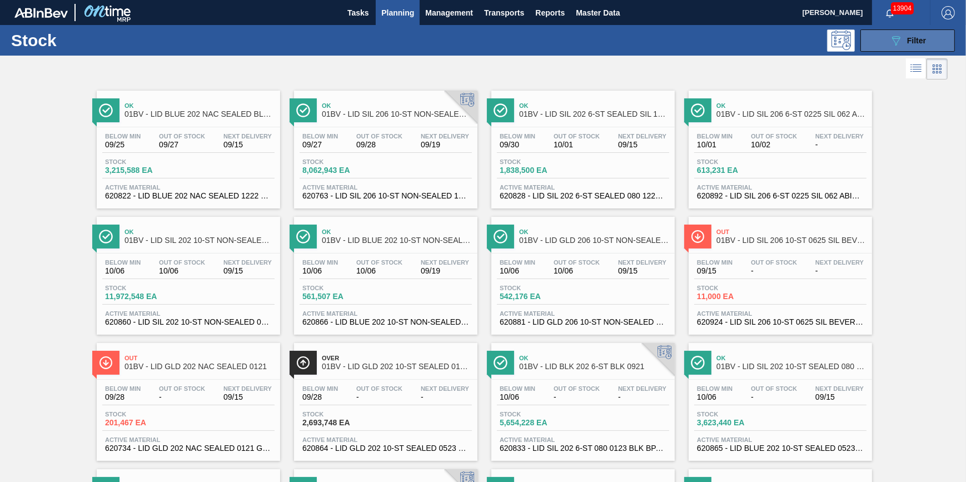
click at [872, 51] on button "089F7B8B-B2A5-4AFE-B5C0-19BA573D28AC Filter" at bounding box center [907, 40] width 94 height 22
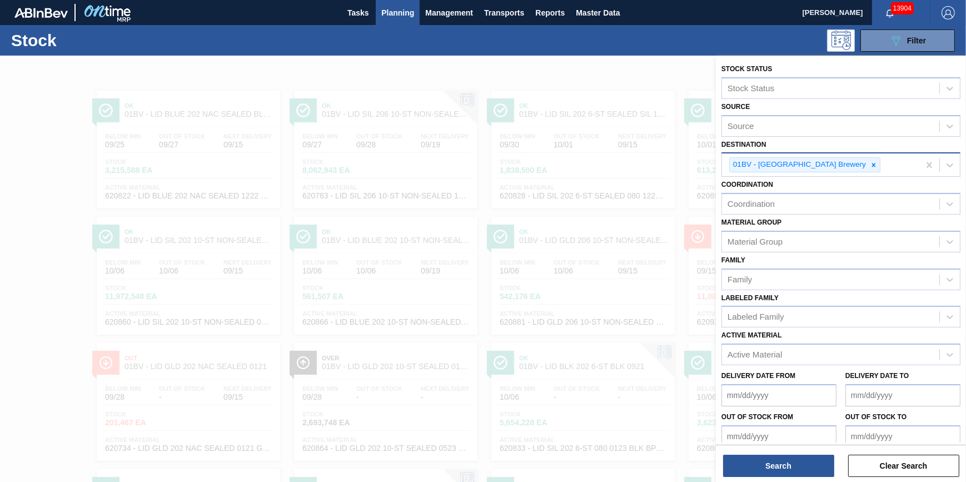
click at [869, 167] on icon at bounding box center [873, 165] width 8 height 8
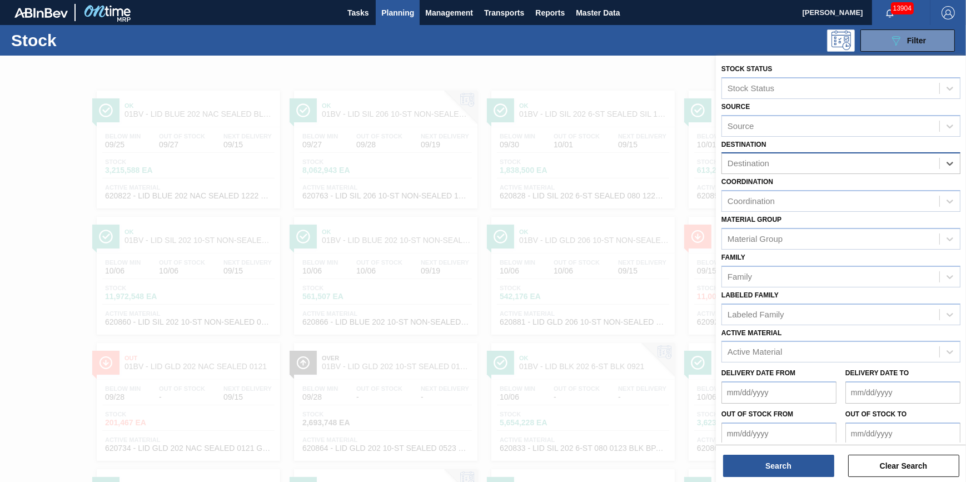
click at [838, 167] on div "Destination" at bounding box center [830, 164] width 217 height 16
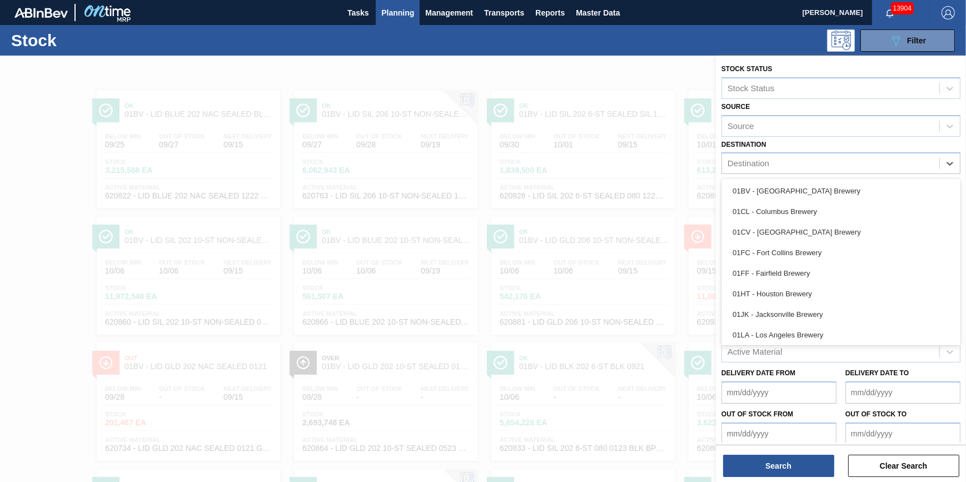
drag, startPoint x: 816, startPoint y: 214, endPoint x: 816, endPoint y: 223, distance: 9.4
click at [816, 214] on div "01CL - Columbus Brewery" at bounding box center [840, 211] width 239 height 21
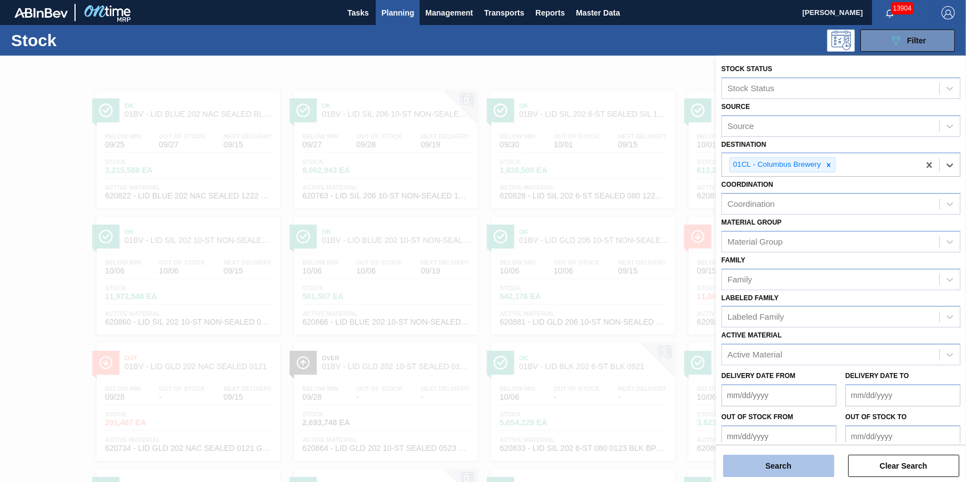
click at [806, 468] on button "Search" at bounding box center [778, 465] width 111 height 22
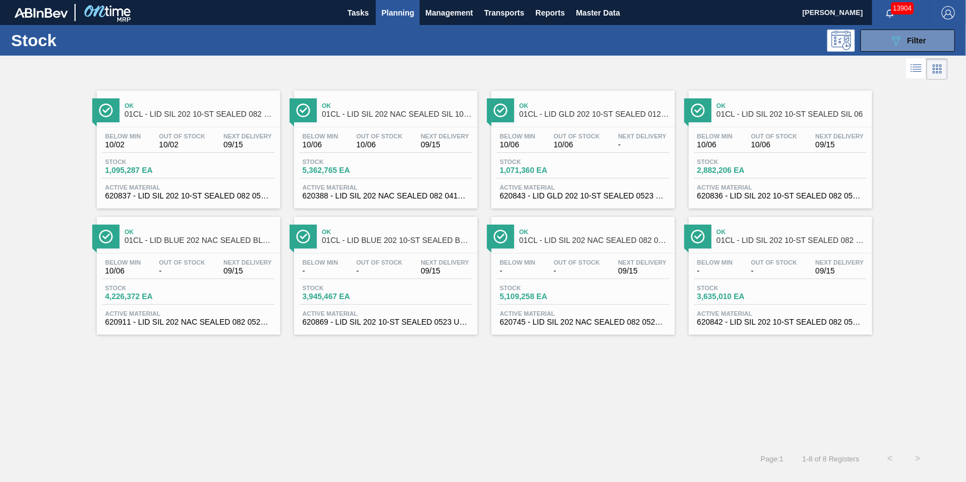
click at [524, 302] on div "Stock 5,109,258 EA" at bounding box center [583, 294] width 172 height 20
click at [877, 31] on button "089F7B8B-B2A5-4AFE-B5C0-19BA573D28AC Filter" at bounding box center [907, 40] width 94 height 22
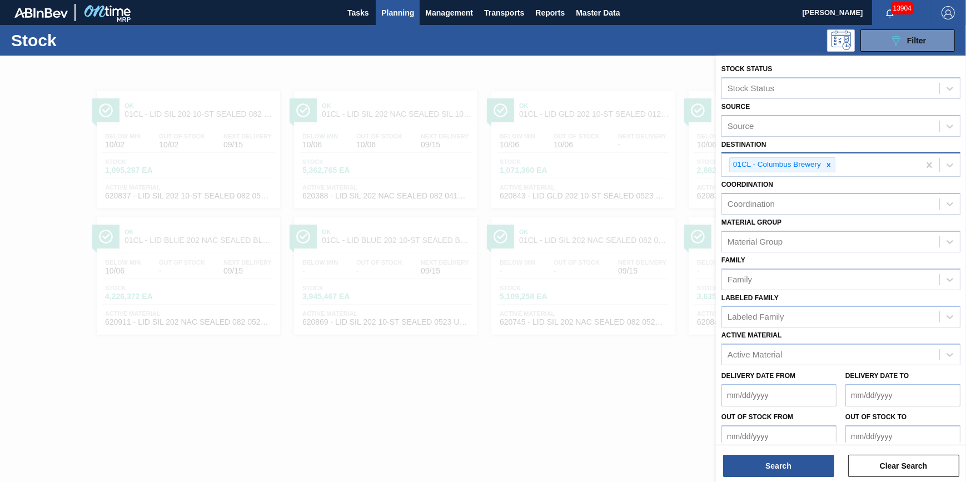
click at [821, 165] on div "01CL - Columbus Brewery" at bounding box center [775, 165] width 93 height 14
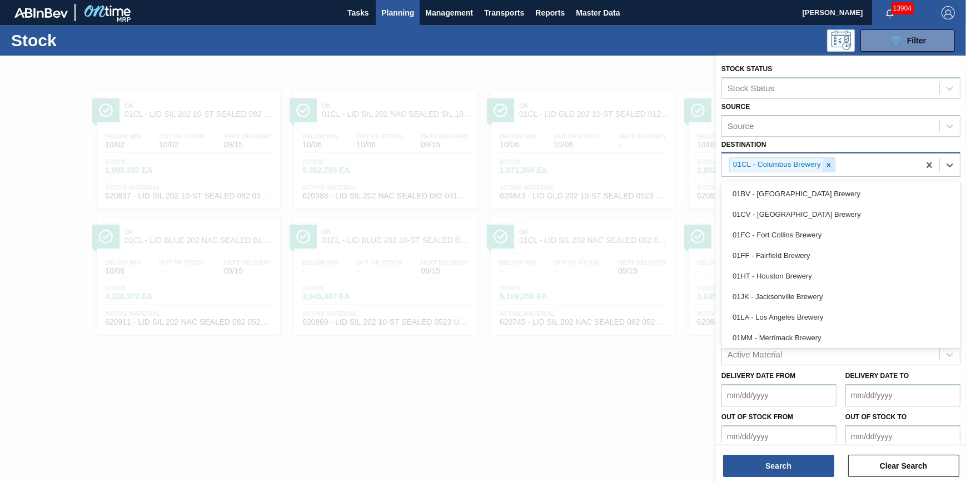
click at [824, 165] on icon at bounding box center [828, 165] width 8 height 8
click at [827, 164] on div "Destination" at bounding box center [830, 164] width 217 height 16
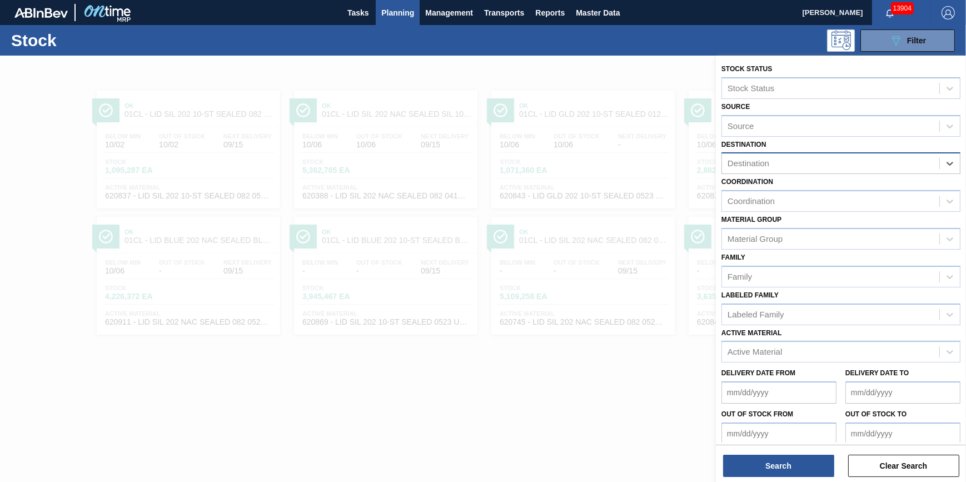
click at [827, 164] on div "Destination" at bounding box center [830, 164] width 217 height 16
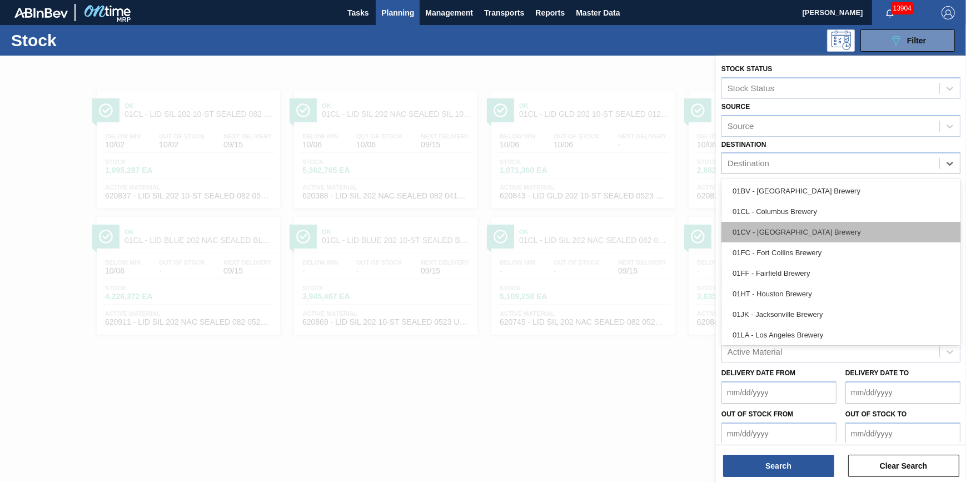
click at [814, 227] on div "01CV - Cartersville Brewery" at bounding box center [840, 232] width 239 height 21
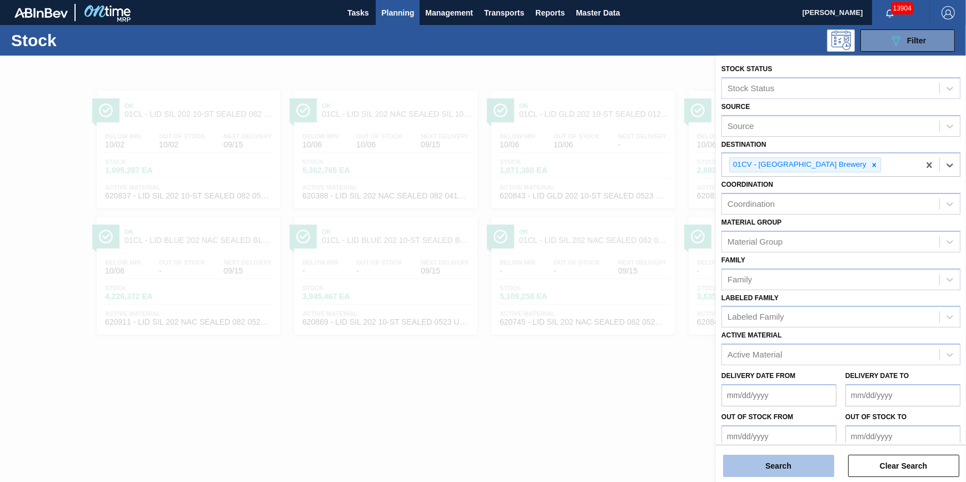
click at [751, 458] on button "Search" at bounding box center [778, 465] width 111 height 22
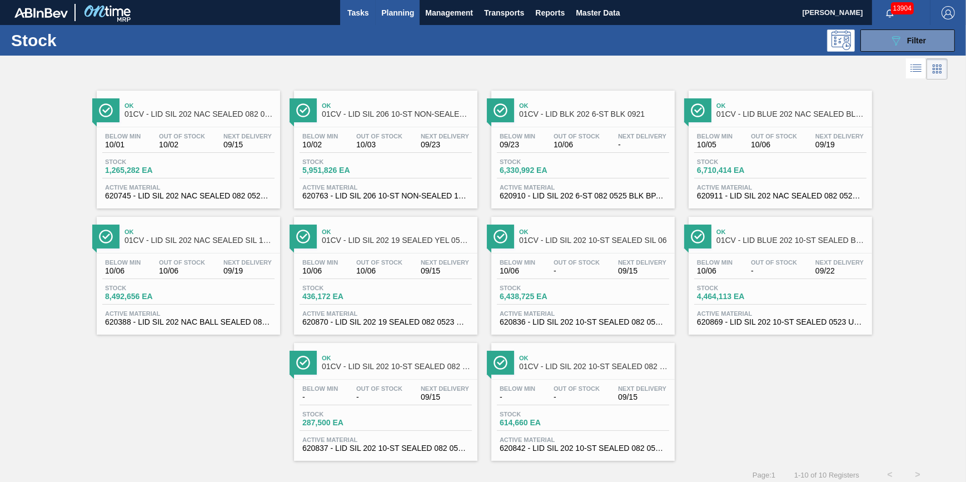
click at [367, 22] on button "Tasks" at bounding box center [358, 12] width 36 height 25
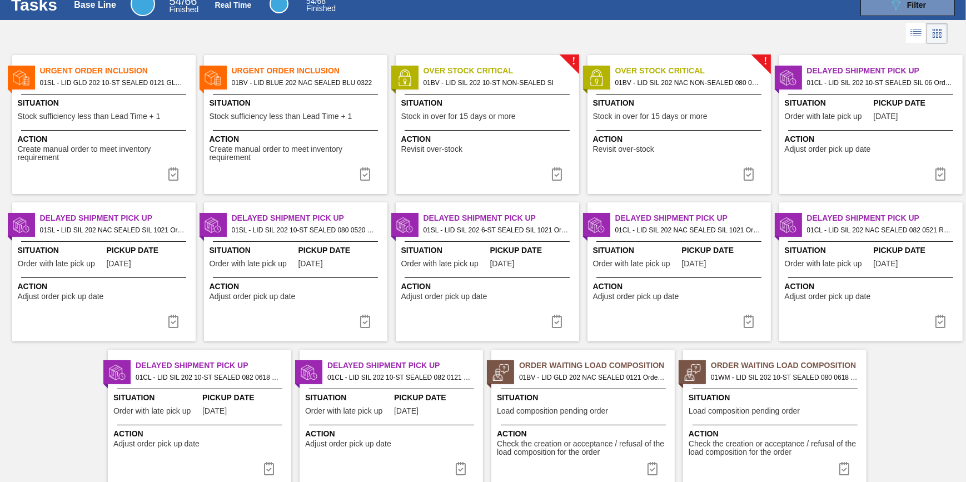
scroll to position [69, 0]
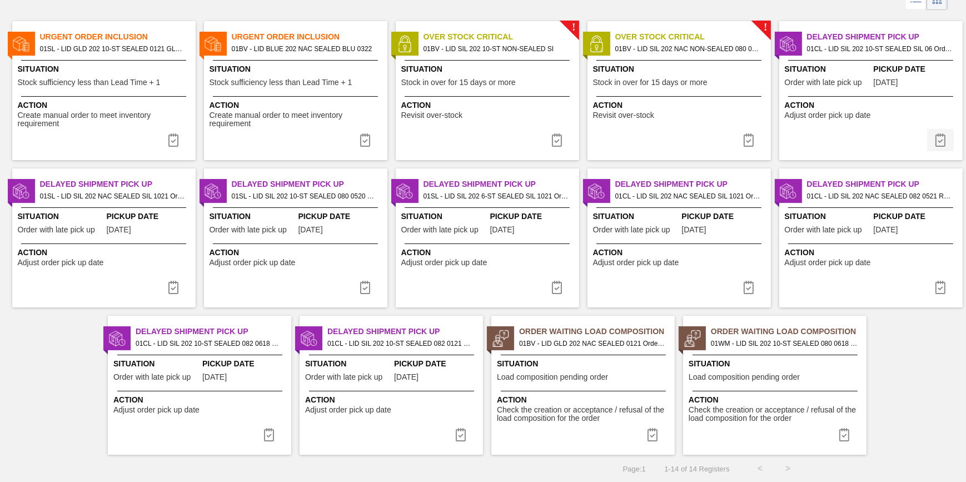
click at [943, 138] on img at bounding box center [939, 139] width 13 height 13
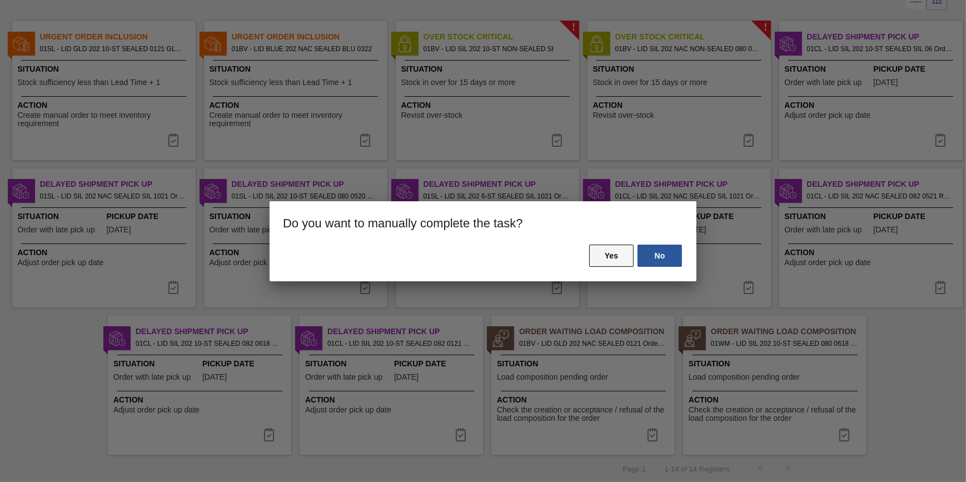
click at [628, 257] on button "Yes" at bounding box center [611, 255] width 44 height 22
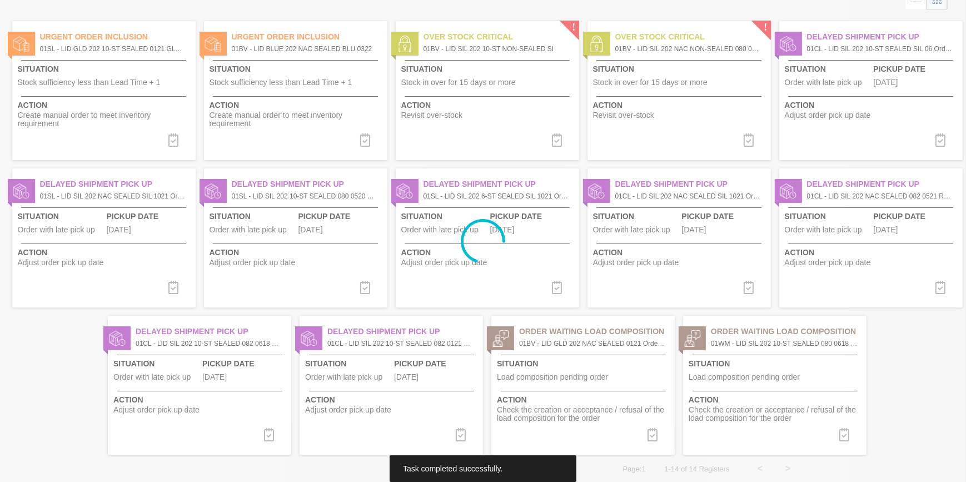
scroll to position [0, 0]
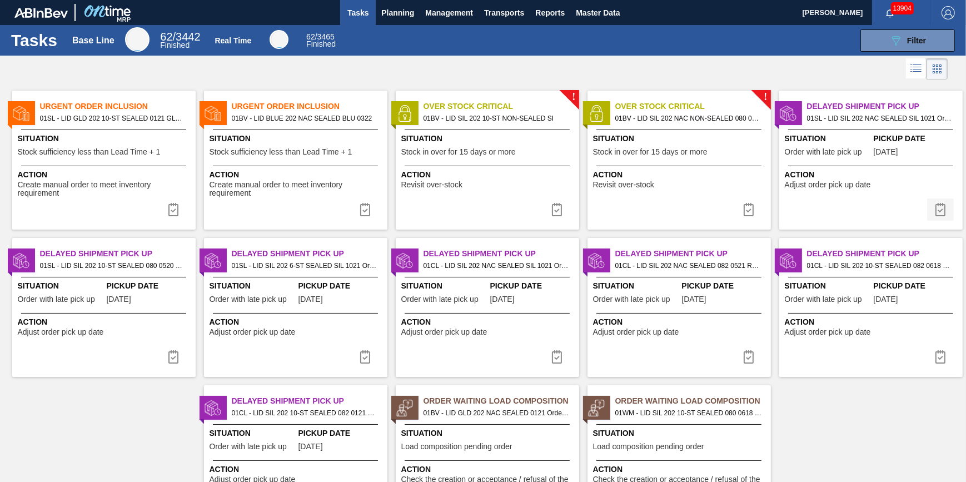
click at [933, 208] on img at bounding box center [939, 209] width 13 height 13
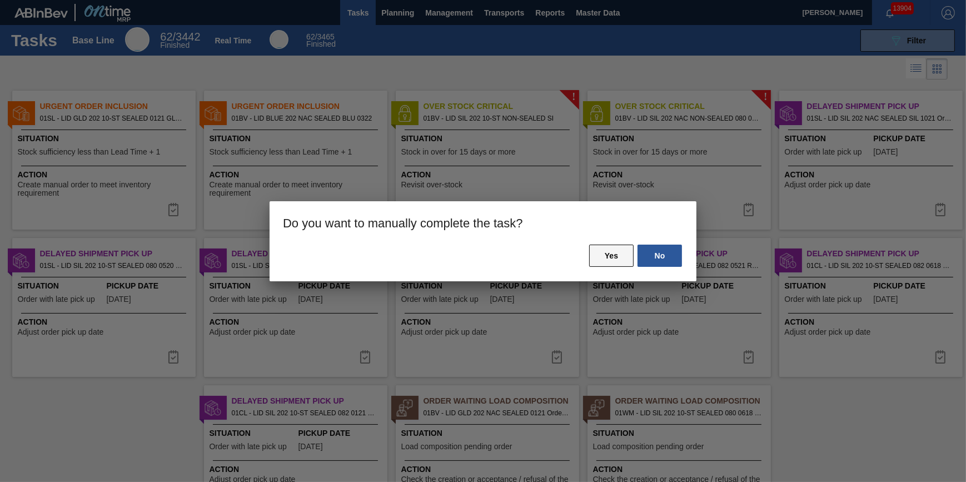
click at [608, 255] on button "Yes" at bounding box center [611, 255] width 44 height 22
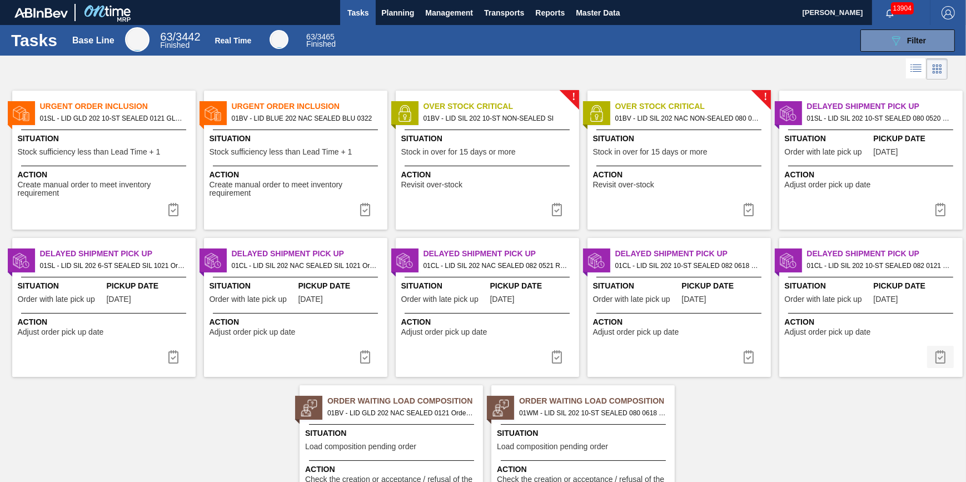
click at [938, 356] on img at bounding box center [939, 356] width 13 height 13
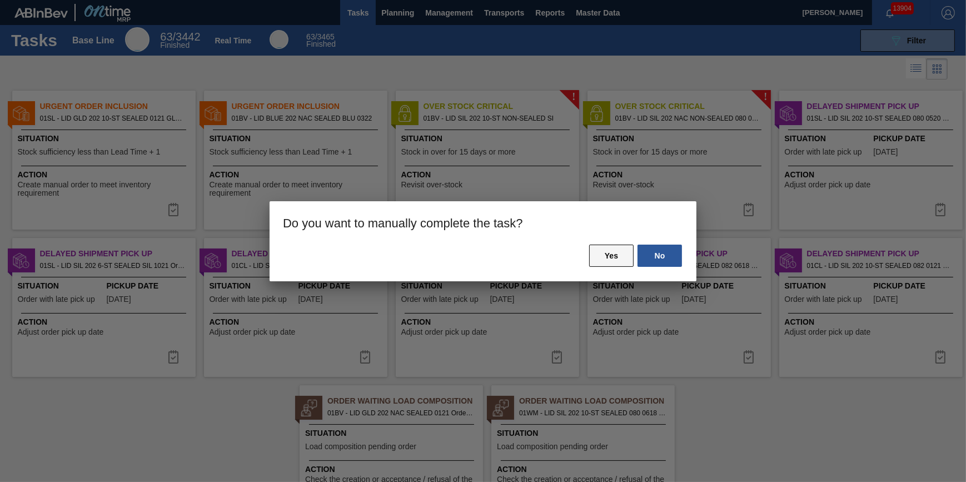
click at [609, 255] on button "Yes" at bounding box center [611, 255] width 44 height 22
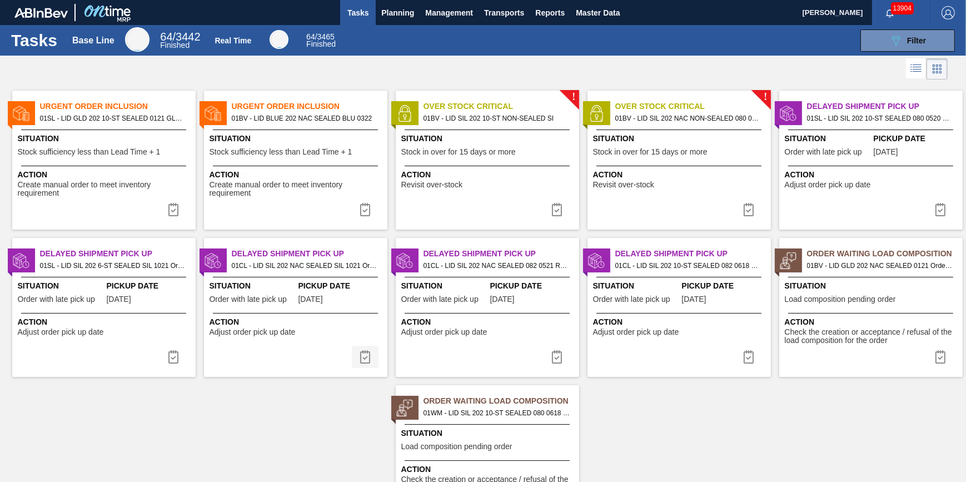
click at [364, 357] on img at bounding box center [364, 356] width 13 height 13
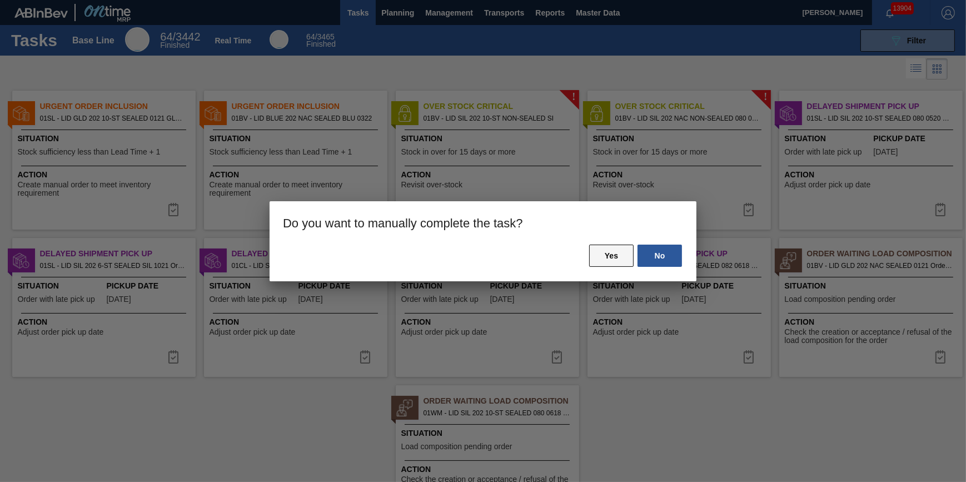
click at [612, 246] on button "Yes" at bounding box center [611, 255] width 44 height 22
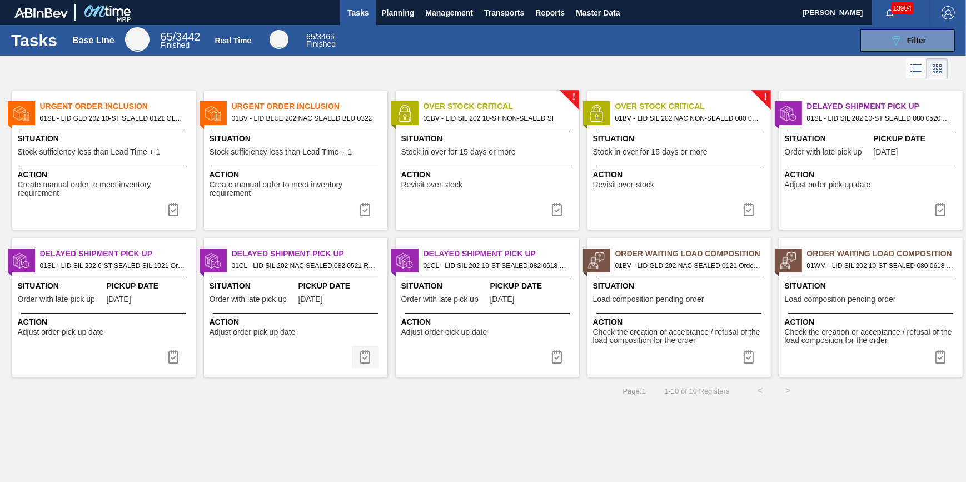
click at [364, 355] on img at bounding box center [364, 356] width 13 height 13
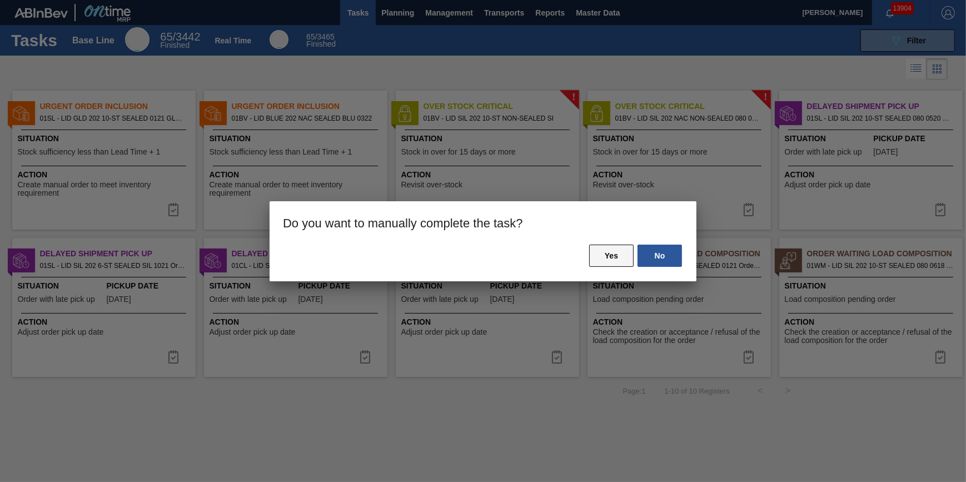
click at [620, 253] on button "Yes" at bounding box center [611, 255] width 44 height 22
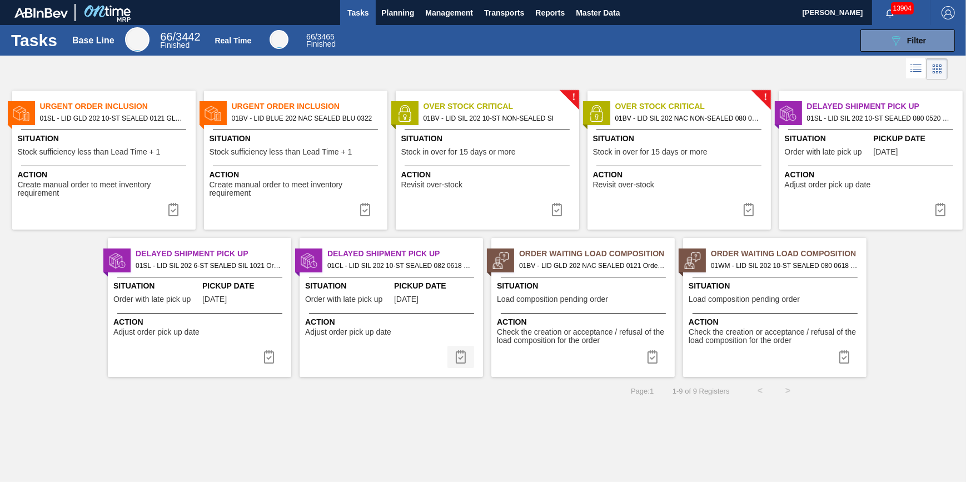
click at [459, 354] on img at bounding box center [460, 356] width 13 height 13
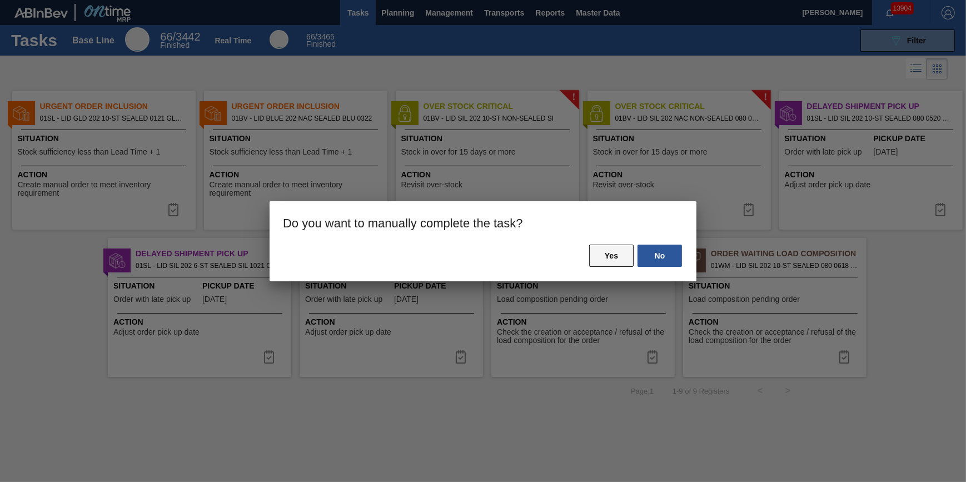
click at [608, 258] on button "Yes" at bounding box center [611, 255] width 44 height 22
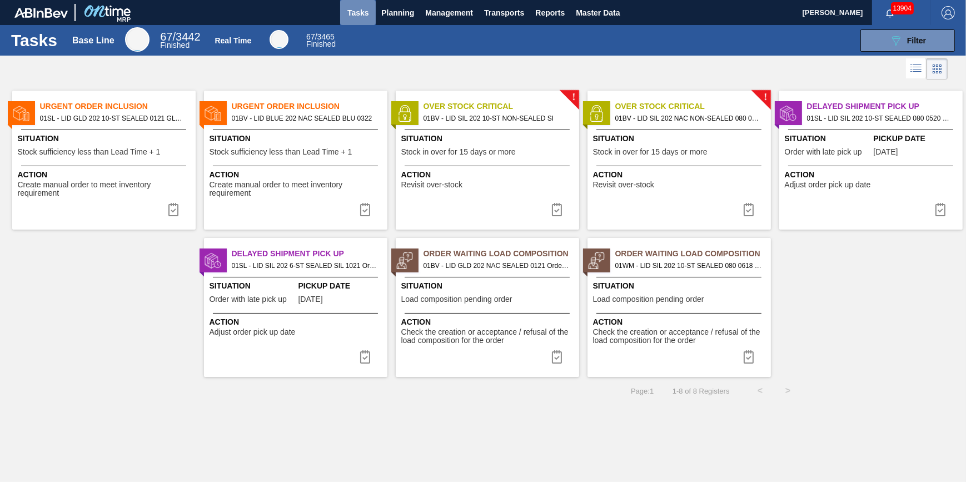
click at [367, 18] on span "Tasks" at bounding box center [358, 12] width 24 height 13
click at [389, 16] on span "Planning" at bounding box center [397, 12] width 33 height 13
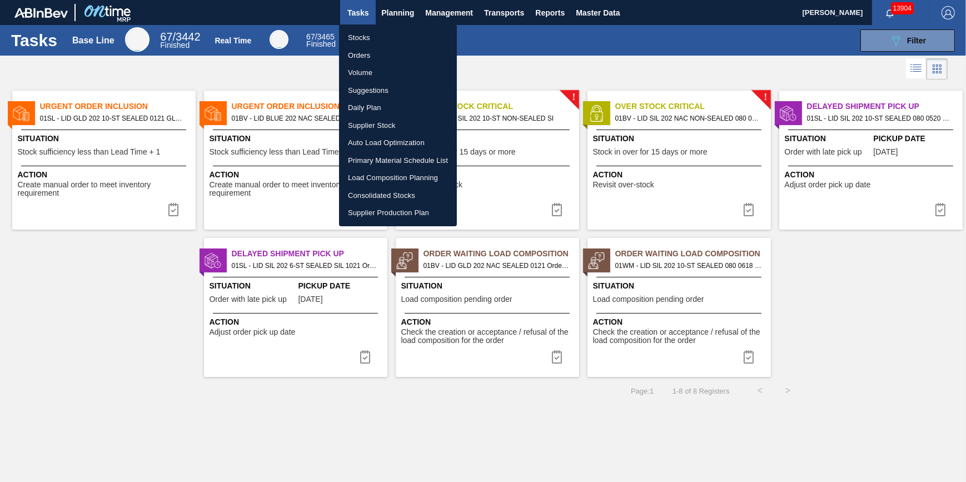
click at [389, 35] on li "Stocks" at bounding box center [398, 38] width 118 height 18
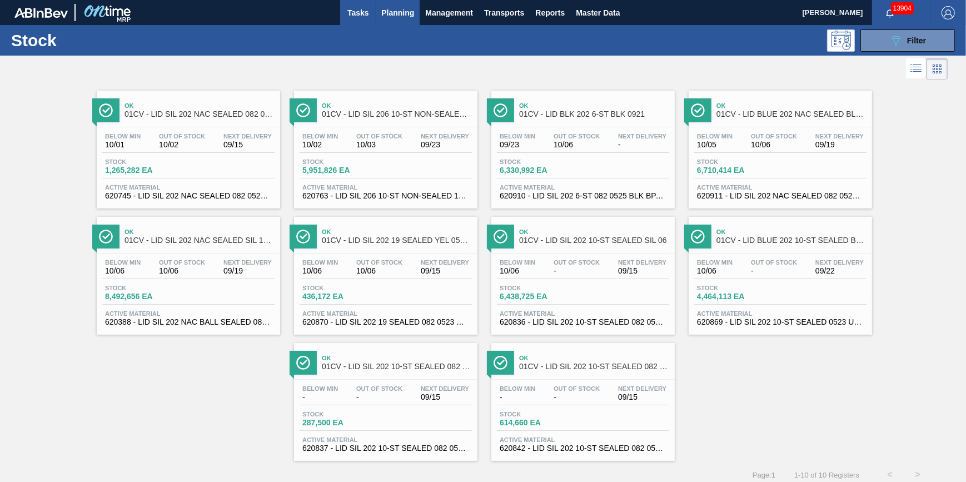
click at [353, 17] on span "Tasks" at bounding box center [358, 12] width 24 height 13
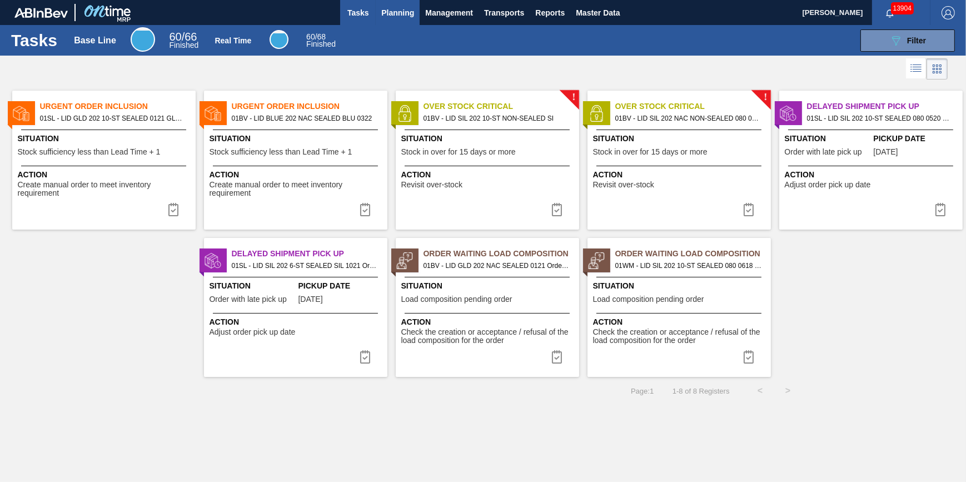
click at [392, 6] on span "Planning" at bounding box center [397, 12] width 33 height 13
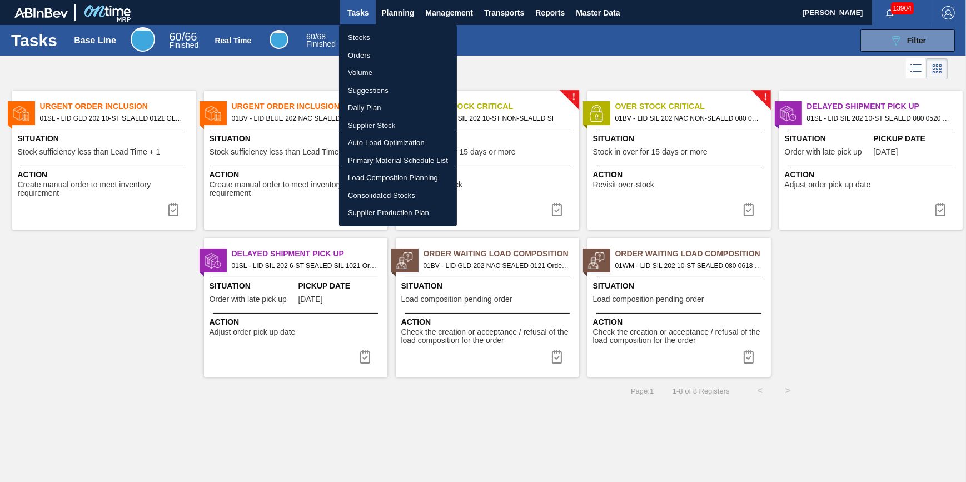
drag, startPoint x: 388, startPoint y: 24, endPoint x: 388, endPoint y: 32, distance: 8.3
click at [388, 27] on ul "Stocks Orders Volume Suggestions Daily Plan Supplier Stock Auto Load Optimizati…" at bounding box center [398, 125] width 118 height 202
click at [388, 32] on li "Stocks" at bounding box center [398, 38] width 118 height 18
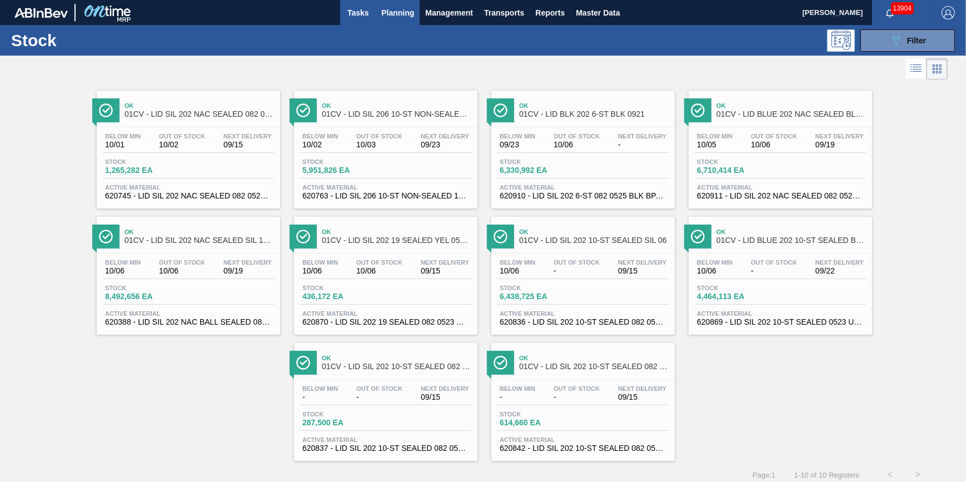
click at [362, 9] on span "Tasks" at bounding box center [358, 12] width 24 height 13
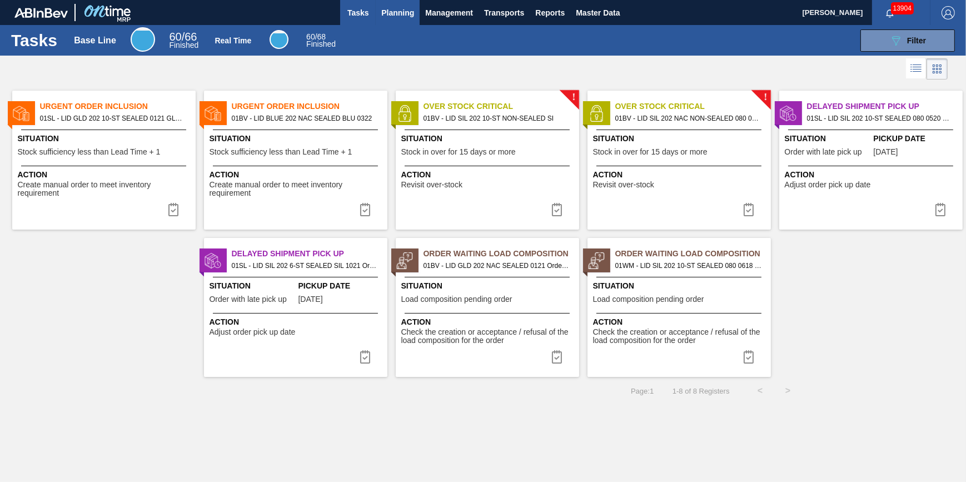
click at [394, 19] on button "Planning" at bounding box center [398, 12] width 44 height 25
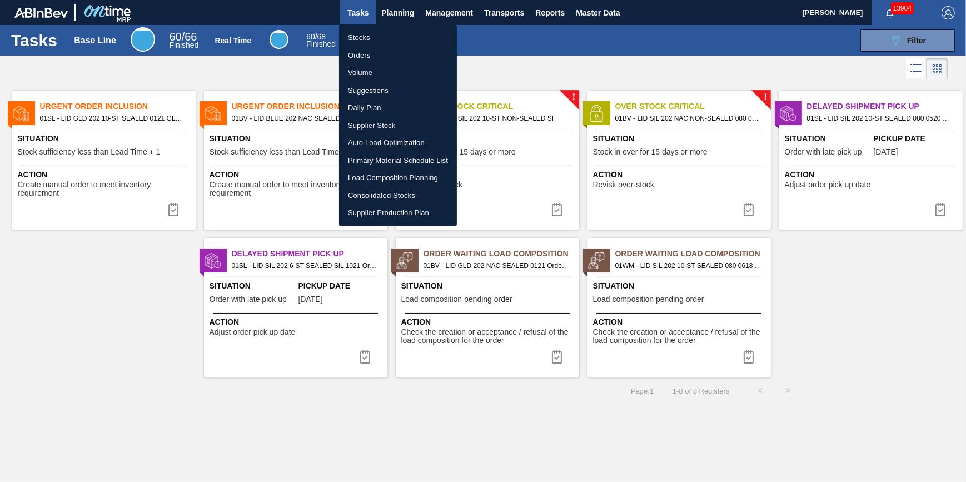
click at [387, 41] on li "Stocks" at bounding box center [398, 38] width 118 height 18
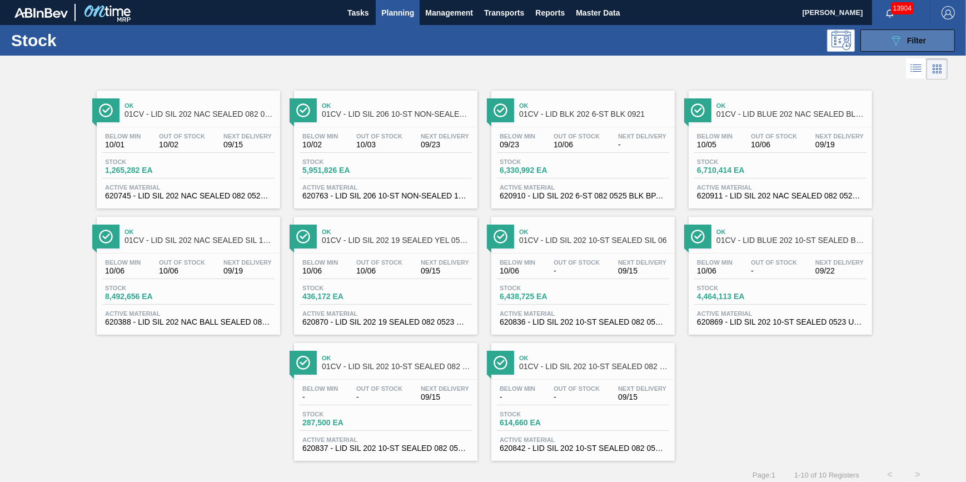
click at [881, 47] on button "089F7B8B-B2A5-4AFE-B5C0-19BA573D28AC Filter" at bounding box center [907, 40] width 94 height 22
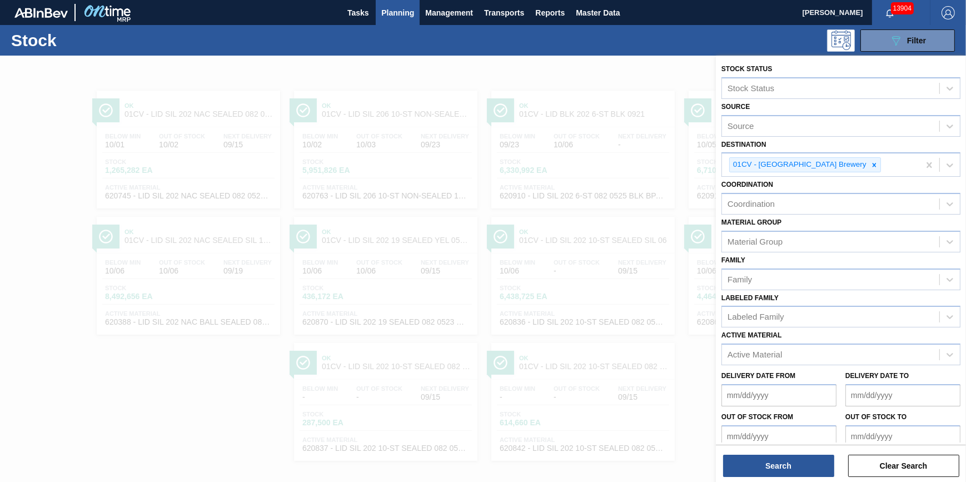
click at [523, 70] on div at bounding box center [483, 297] width 966 height 482
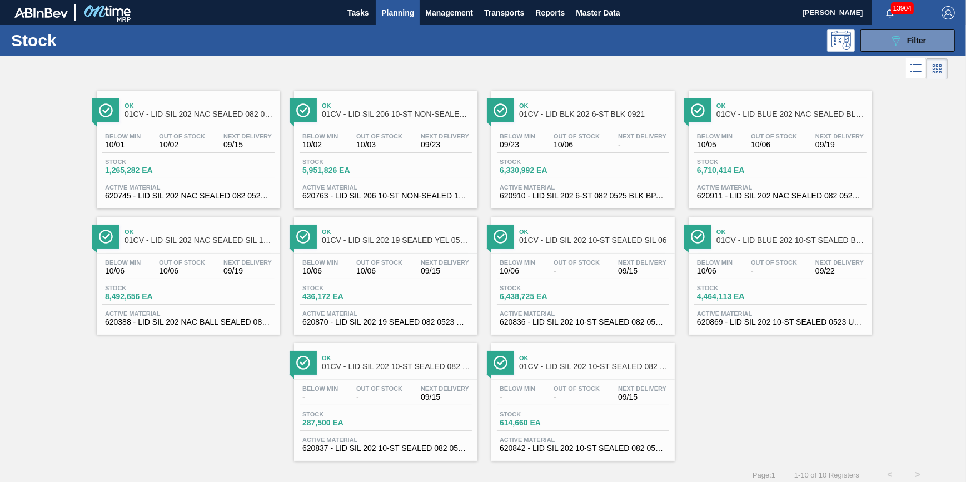
click at [402, 150] on div "Below Min 10/02 Out Of Stock 10/03 Next Delivery 09/23" at bounding box center [385, 143] width 172 height 20
click at [898, 39] on icon "089F7B8B-B2A5-4AFE-B5C0-19BA573D28AC" at bounding box center [895, 40] width 13 height 13
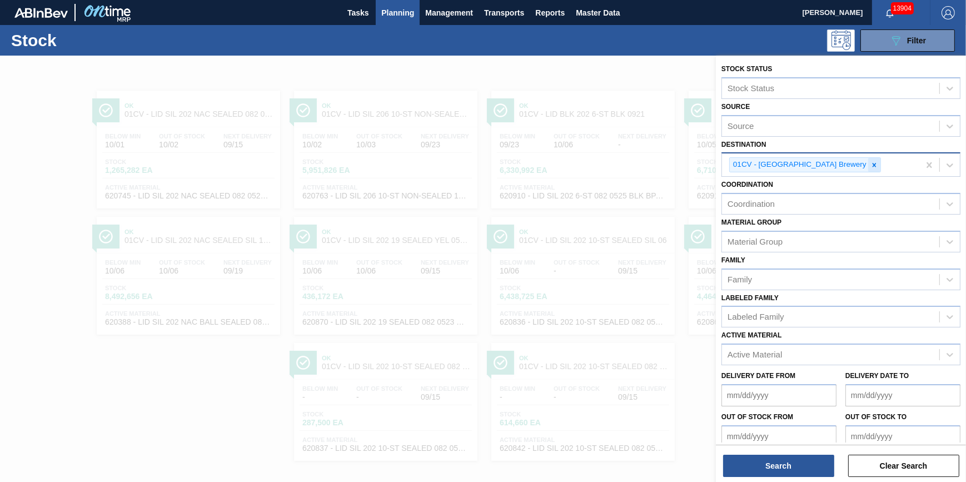
click at [868, 168] on div at bounding box center [874, 165] width 12 height 14
click at [832, 168] on div "01CV - Cartersville Brewery" at bounding box center [820, 164] width 197 height 23
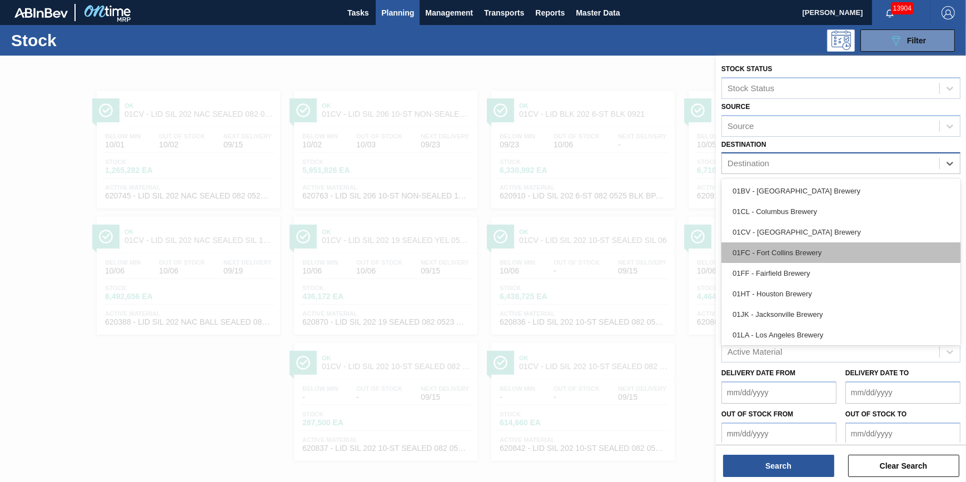
click at [821, 252] on div "01FC - Fort Collins Brewery" at bounding box center [840, 252] width 239 height 21
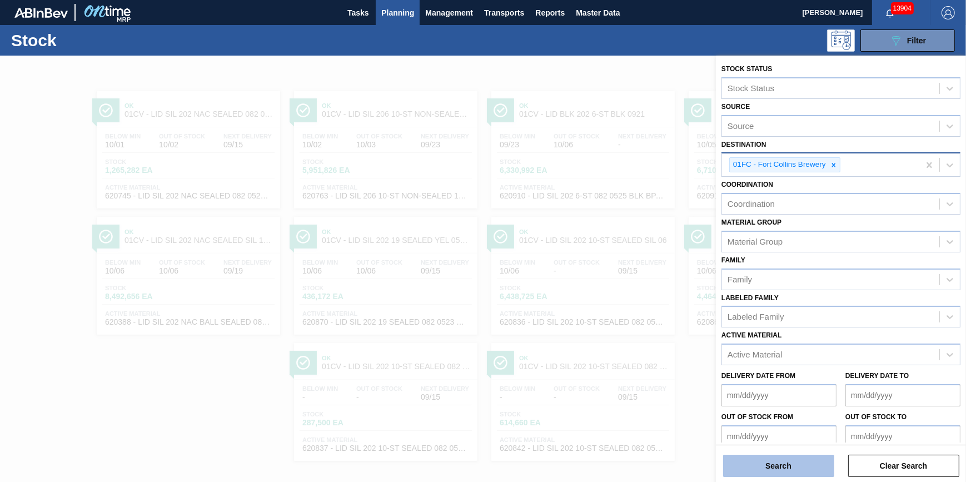
click at [753, 466] on button "Search" at bounding box center [778, 465] width 111 height 22
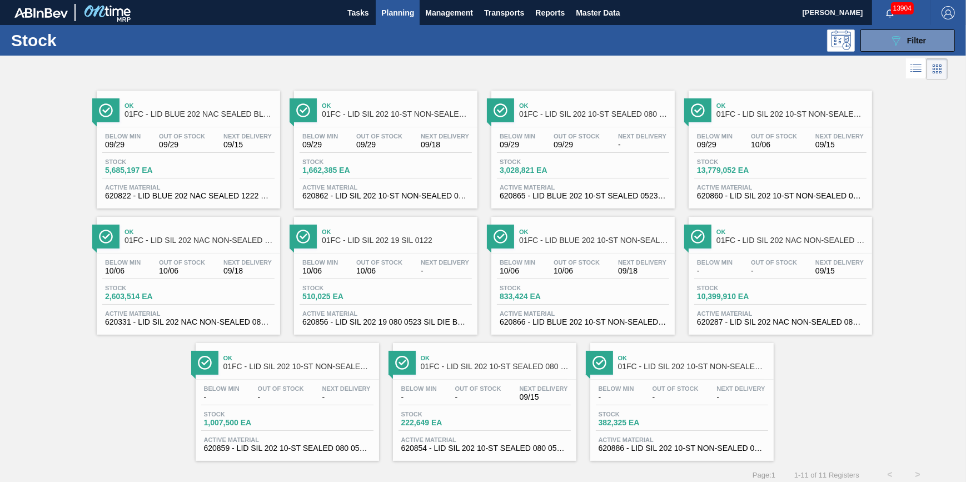
click at [733, 133] on div "Below Min 09/29" at bounding box center [714, 141] width 41 height 16
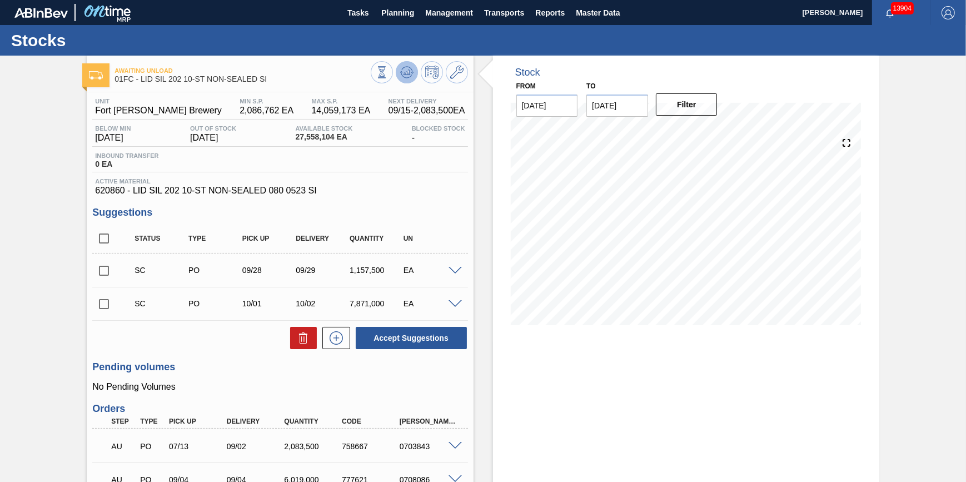
click at [411, 74] on icon at bounding box center [406, 72] width 13 height 13
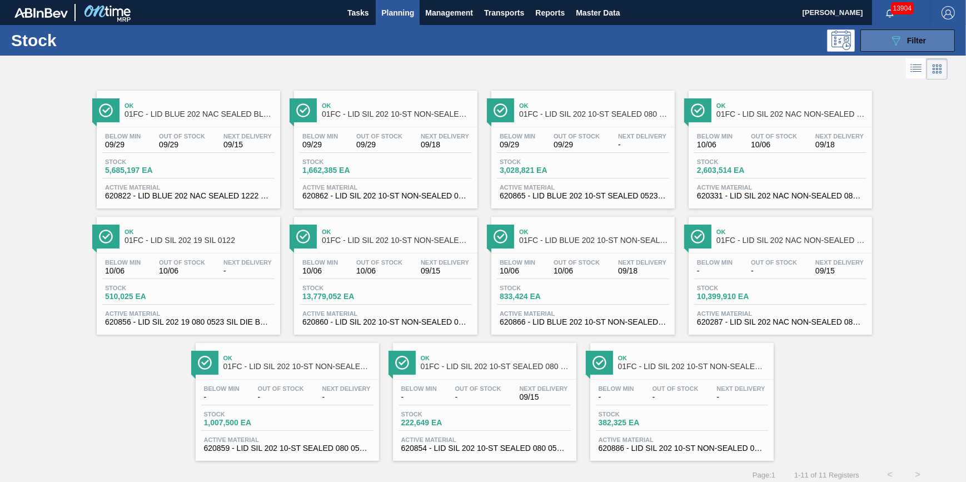
click at [913, 44] on div "089F7B8B-B2A5-4AFE-B5C0-19BA573D28AC Filter" at bounding box center [907, 40] width 37 height 13
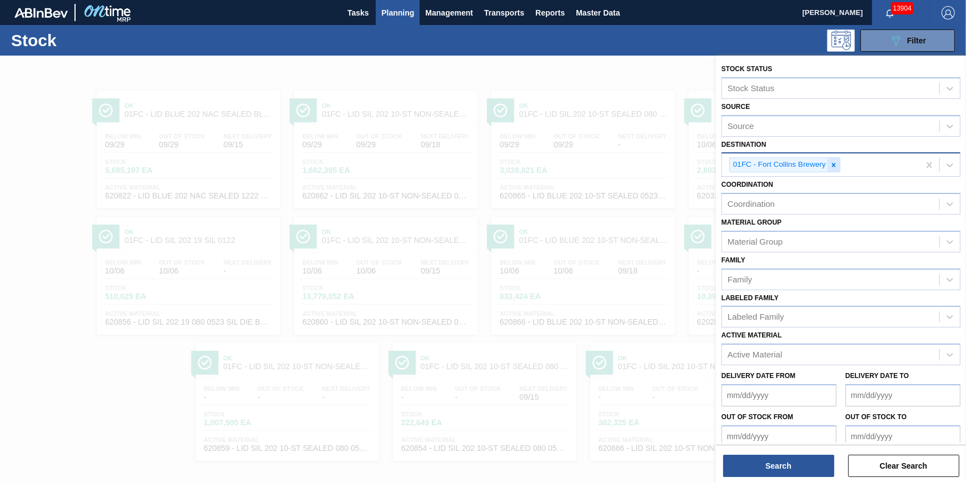
click at [839, 167] on div at bounding box center [833, 165] width 12 height 14
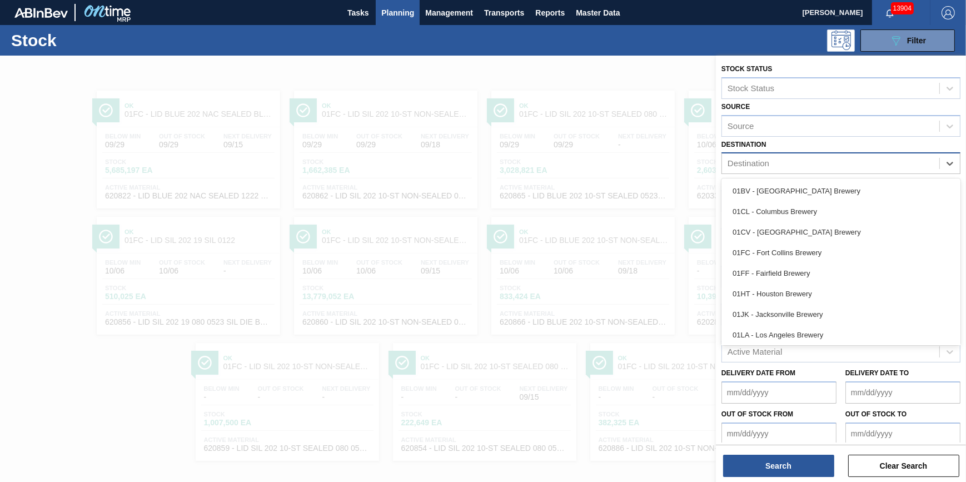
click at [838, 167] on div "Destination" at bounding box center [830, 164] width 217 height 16
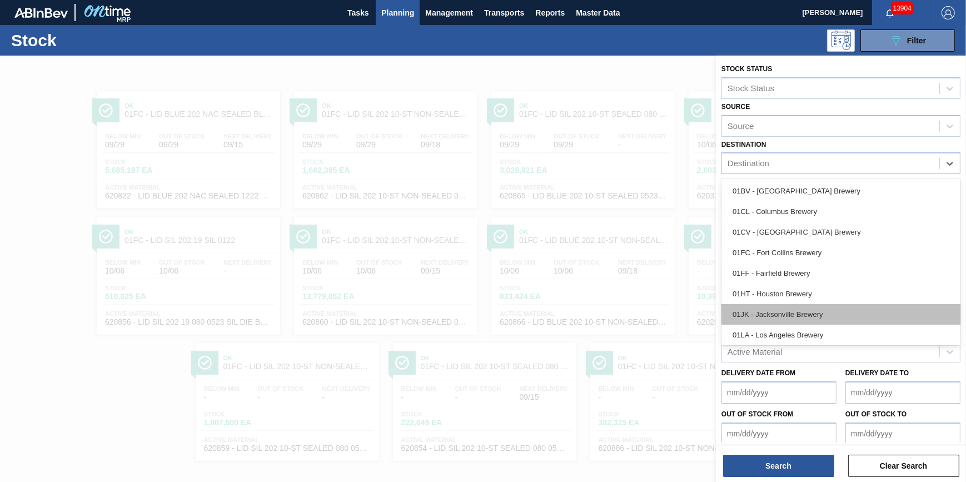
scroll to position [84, 0]
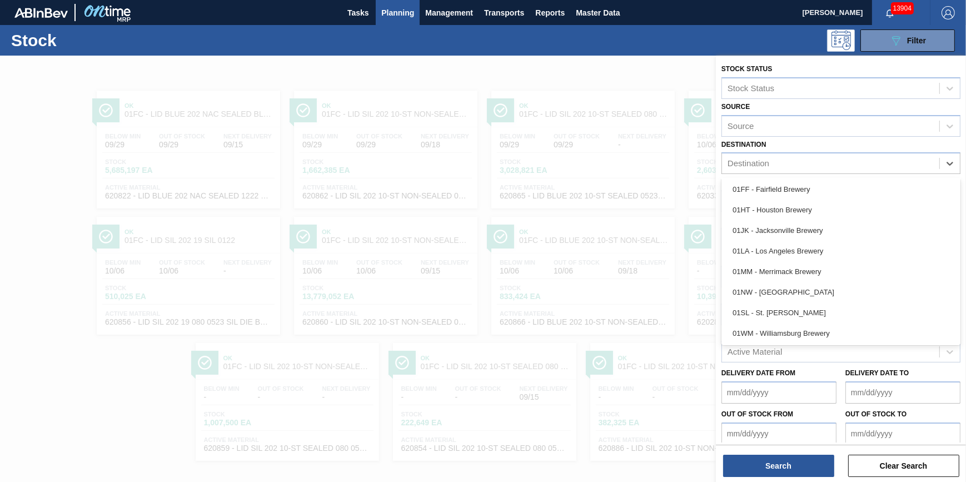
drag, startPoint x: 841, startPoint y: 257, endPoint x: 839, endPoint y: 292, distance: 34.5
click at [842, 257] on div "01LA - Los Angeles Brewery" at bounding box center [840, 251] width 239 height 21
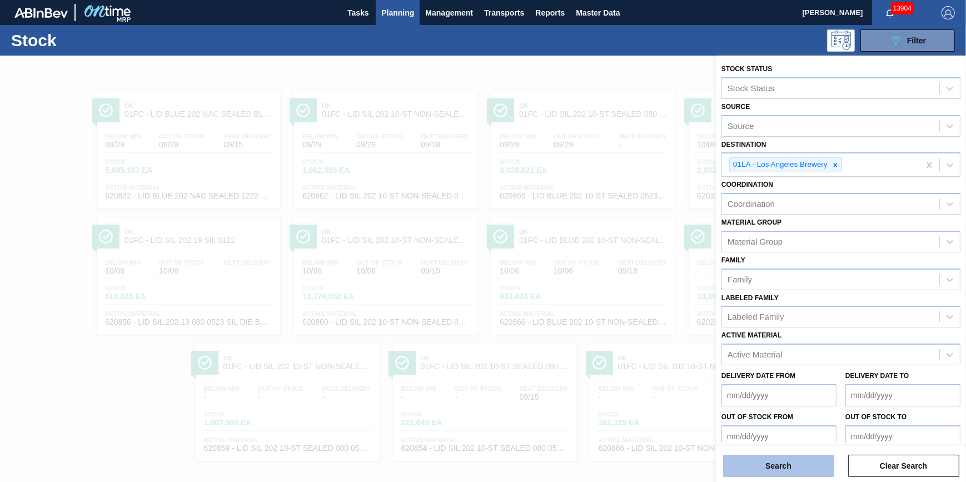
click at [778, 467] on button "Search" at bounding box center [778, 465] width 111 height 22
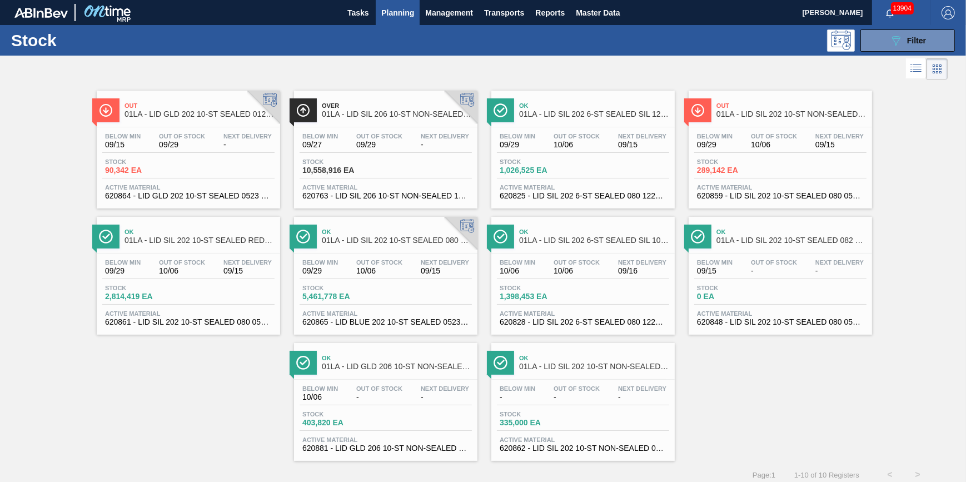
click at [348, 144] on div "Below Min 09/27 Out Of Stock 09/29 Next Delivery -" at bounding box center [385, 143] width 172 height 20
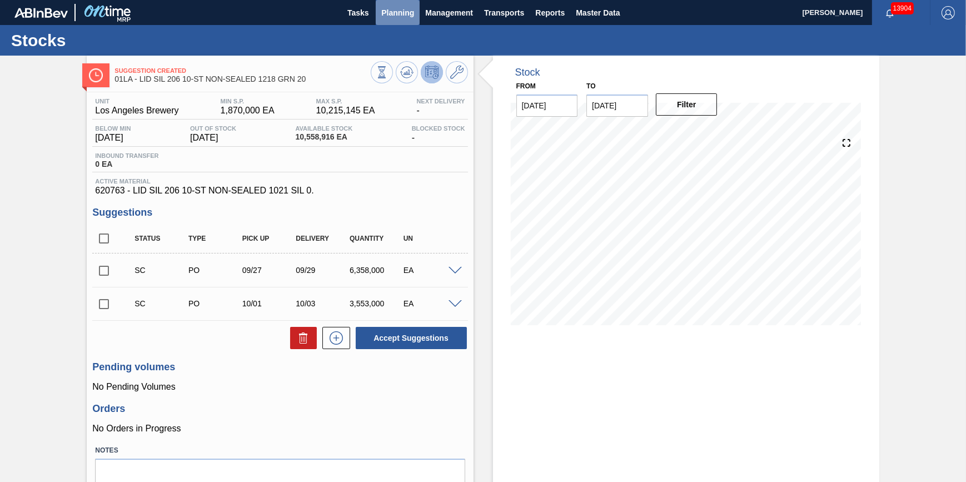
click at [400, 11] on span "Planning" at bounding box center [397, 12] width 33 height 13
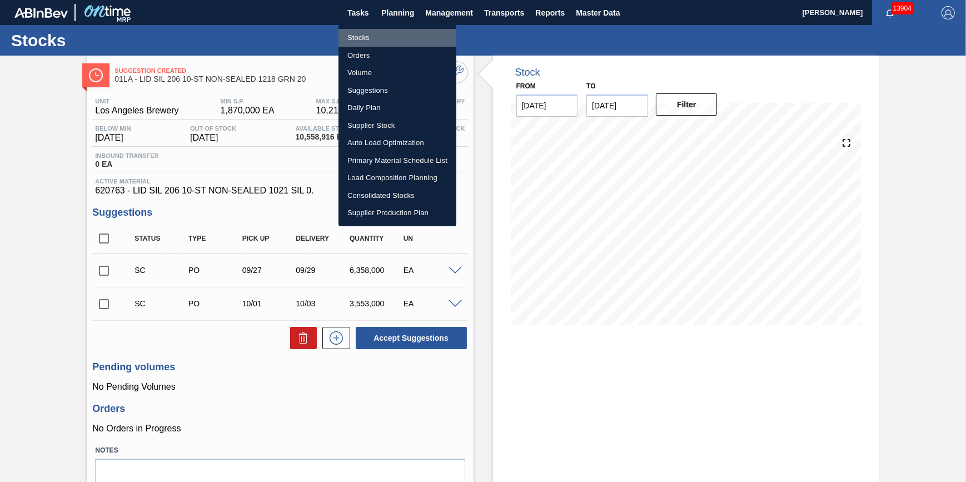
click at [377, 41] on li "Stocks" at bounding box center [397, 38] width 118 height 18
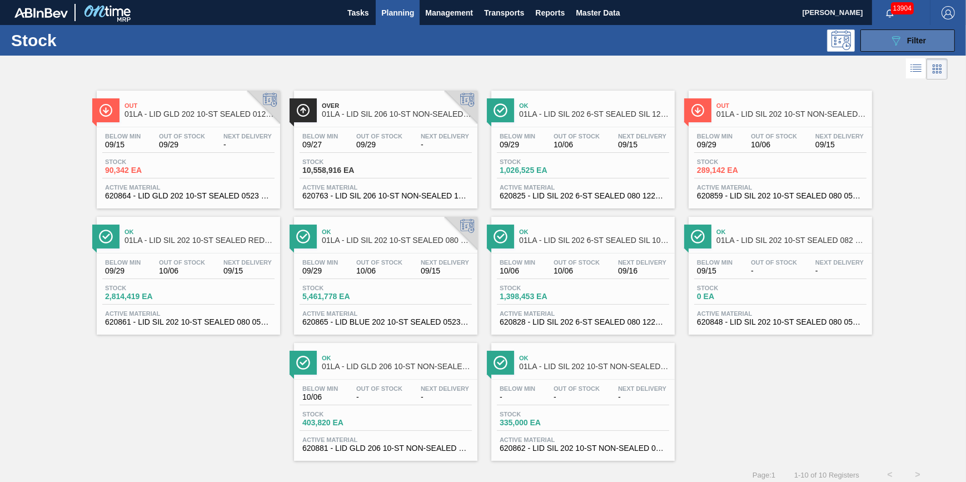
click at [912, 39] on span "Filter" at bounding box center [916, 40] width 19 height 9
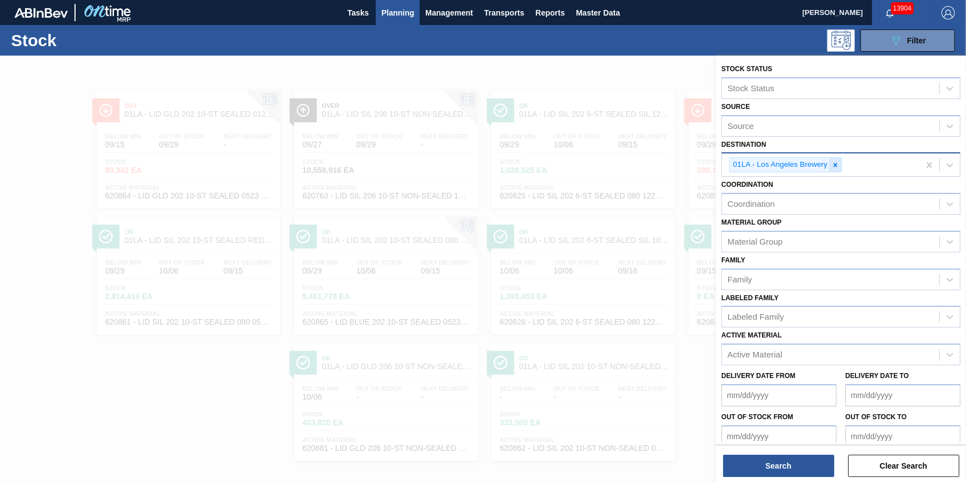
click at [832, 166] on icon at bounding box center [835, 165] width 8 height 8
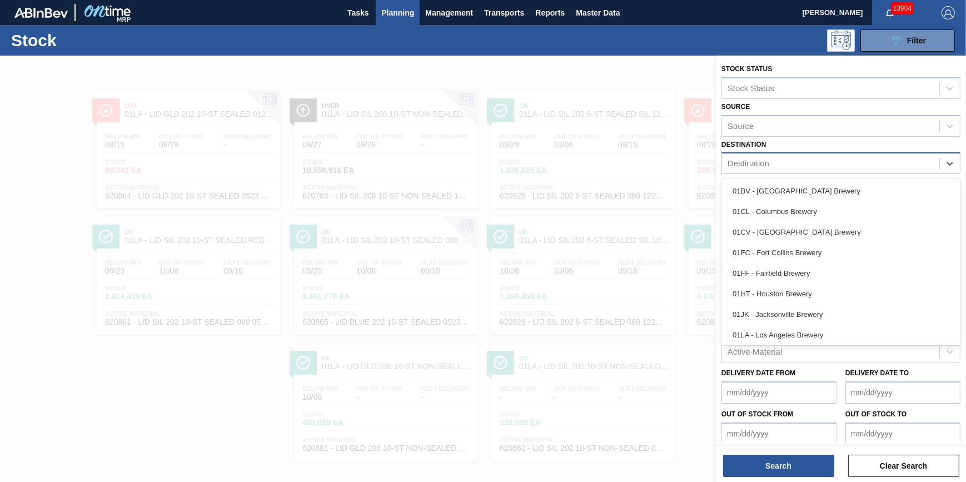
click at [832, 166] on div "Destination" at bounding box center [830, 164] width 217 height 16
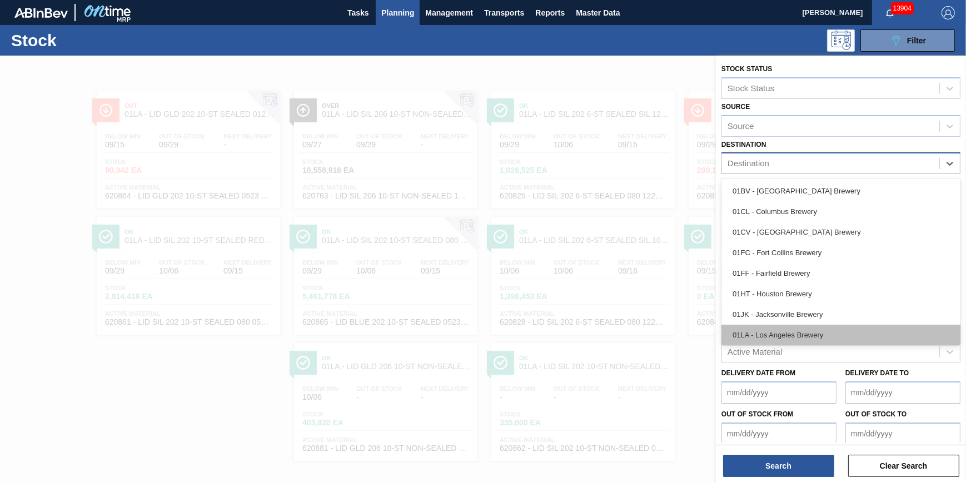
scroll to position [84, 0]
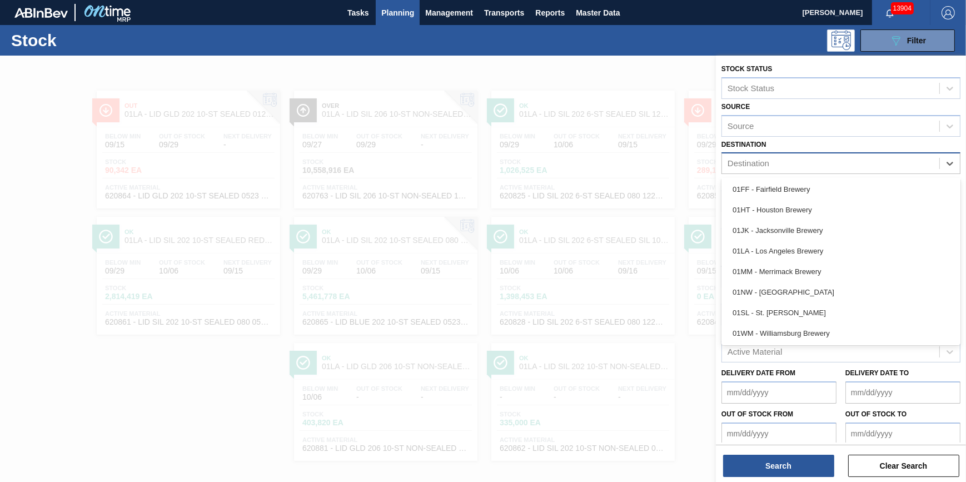
click at [817, 269] on div "01MM - Merrimack Brewery" at bounding box center [840, 271] width 239 height 21
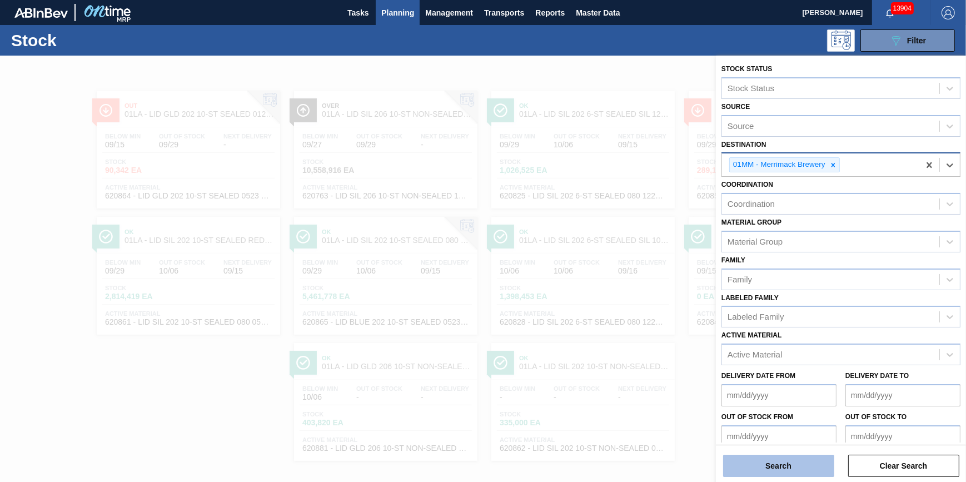
click at [768, 467] on button "Search" at bounding box center [778, 465] width 111 height 22
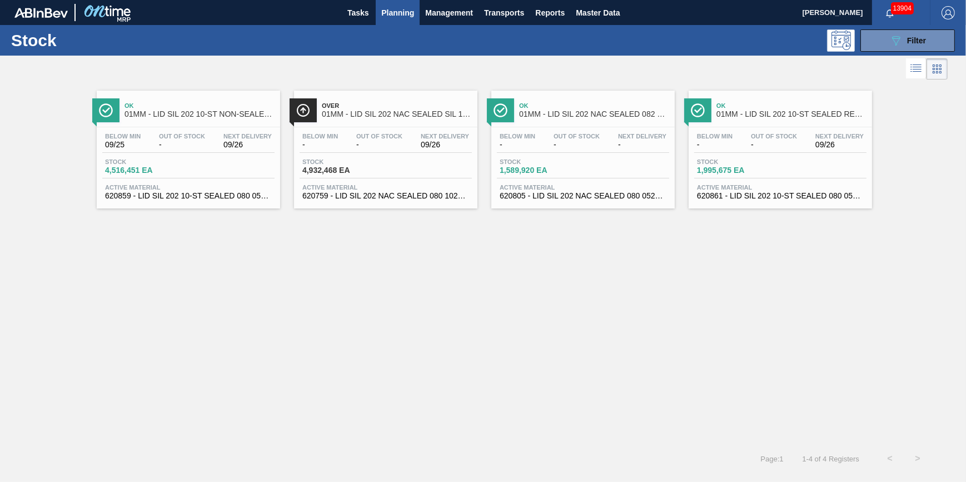
click at [369, 159] on span "Stock" at bounding box center [341, 161] width 78 height 7
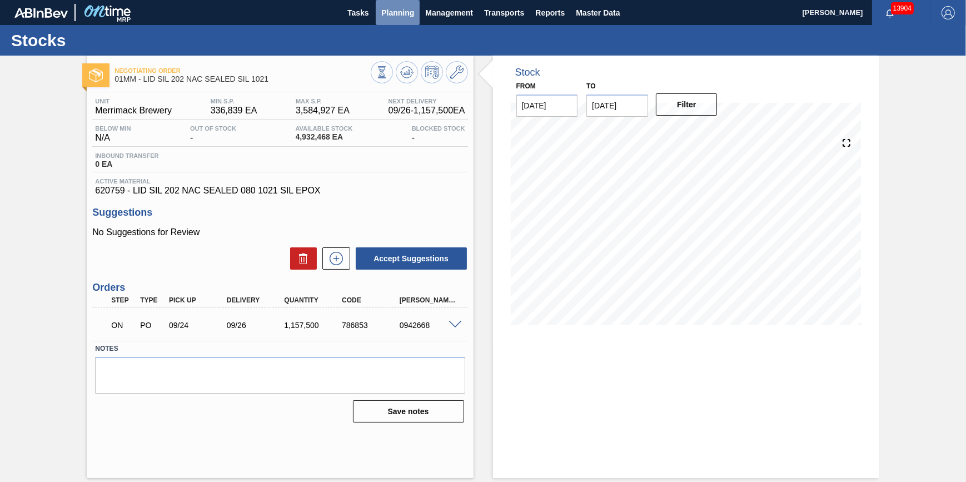
click at [398, 9] on span "Planning" at bounding box center [397, 12] width 33 height 13
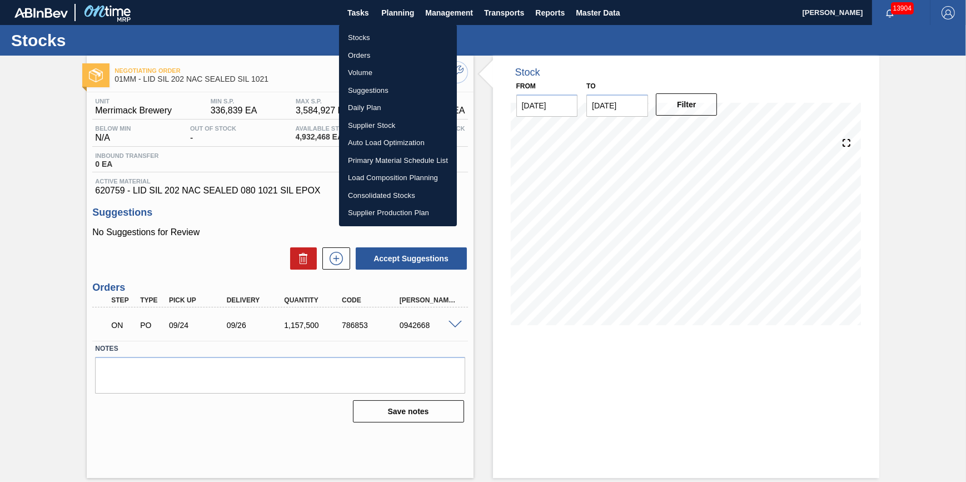
click at [386, 28] on ul "Stocks Orders Volume Suggestions Daily Plan Supplier Stock Auto Load Optimizati…" at bounding box center [398, 125] width 118 height 202
click at [383, 36] on li "Stocks" at bounding box center [398, 38] width 118 height 18
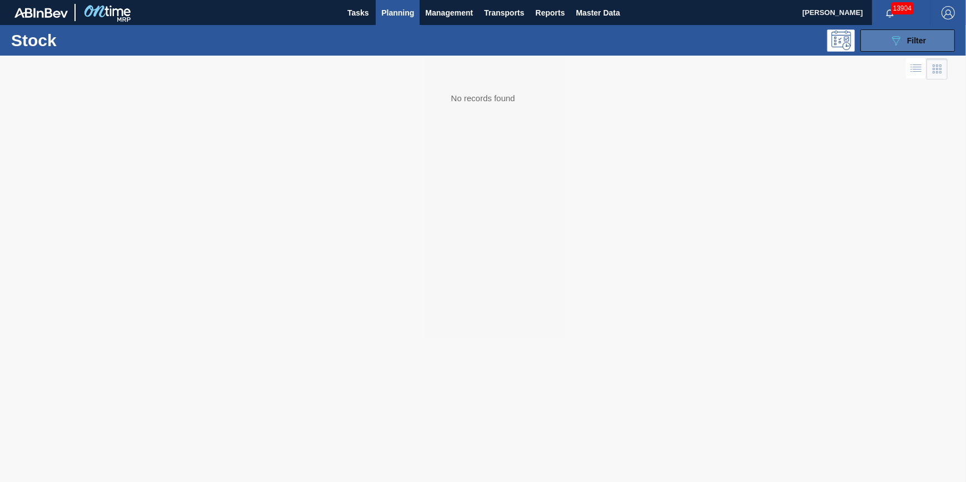
click at [890, 44] on icon "089F7B8B-B2A5-4AFE-B5C0-19BA573D28AC" at bounding box center [895, 40] width 13 height 13
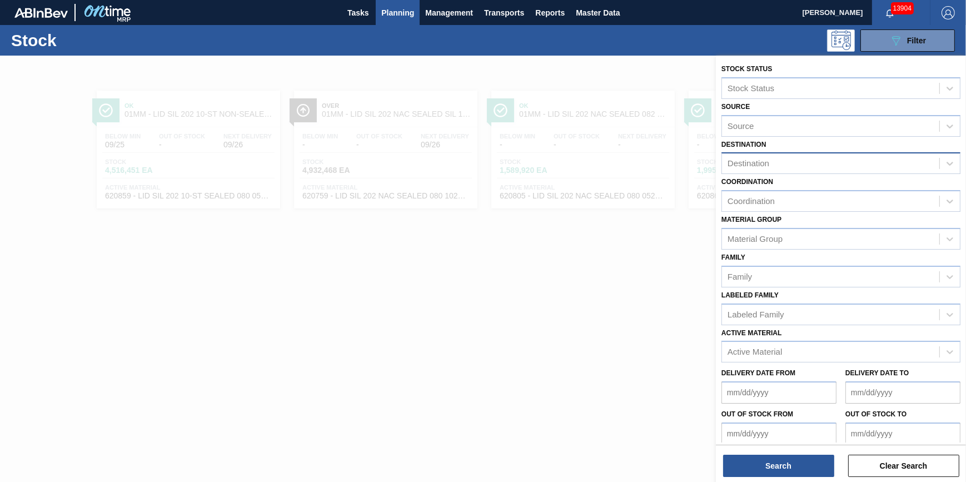
drag, startPoint x: 924, startPoint y: 165, endPoint x: 892, endPoint y: 167, distance: 31.7
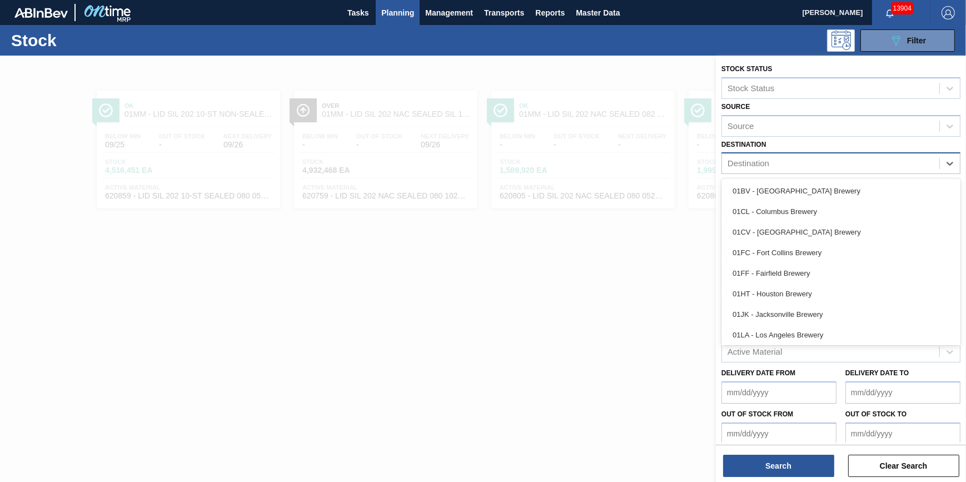
click at [892, 167] on div "Destination" at bounding box center [830, 164] width 217 height 16
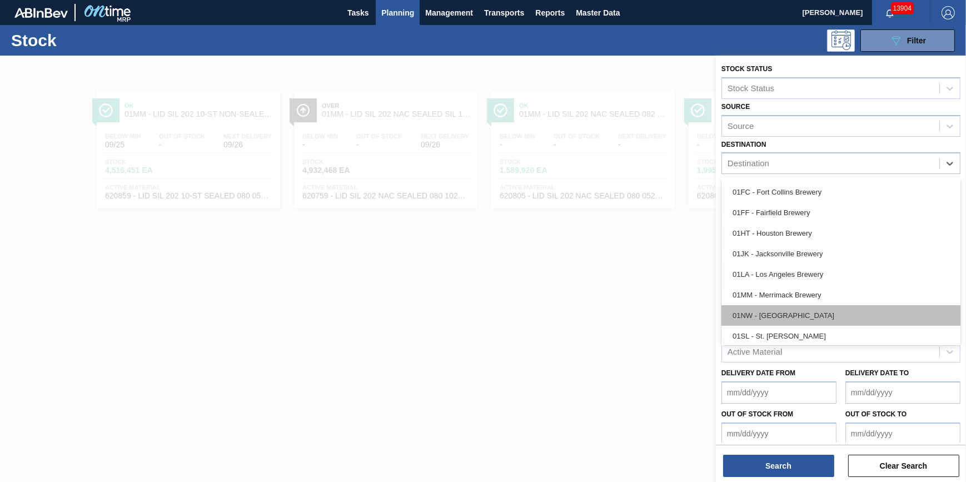
scroll to position [84, 0]
click at [828, 311] on div "01SL - St. Louis Brewery" at bounding box center [840, 312] width 239 height 21
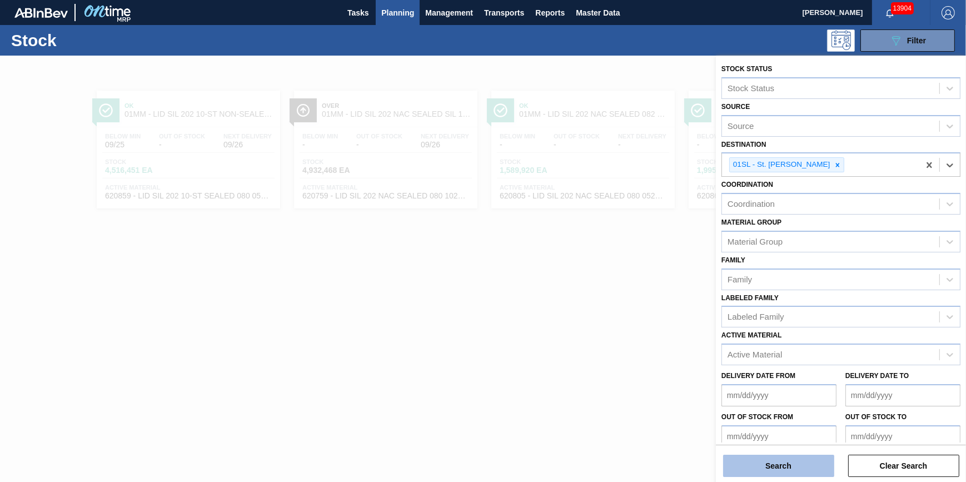
click at [787, 467] on button "Search" at bounding box center [778, 465] width 111 height 22
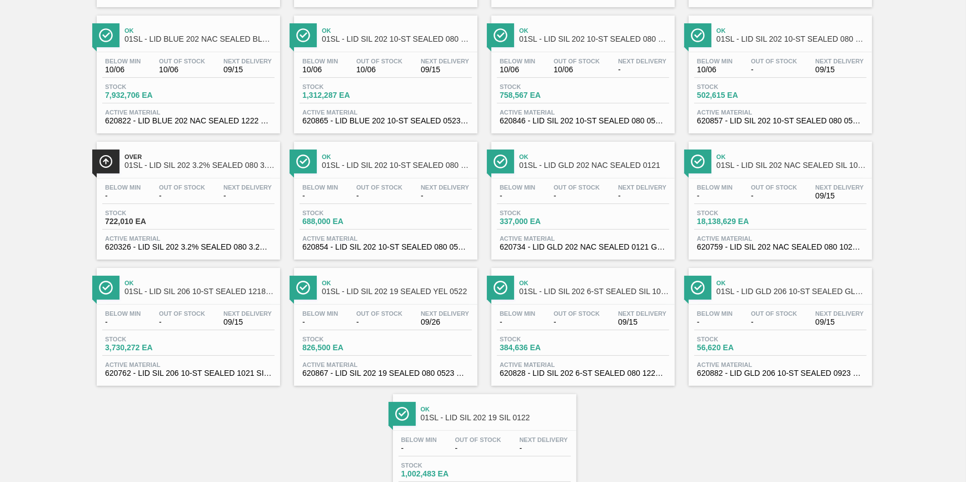
scroll to position [202, 0]
click at [190, 203] on div "Below Min - Out Of Stock - Next Delivery -" at bounding box center [188, 193] width 172 height 20
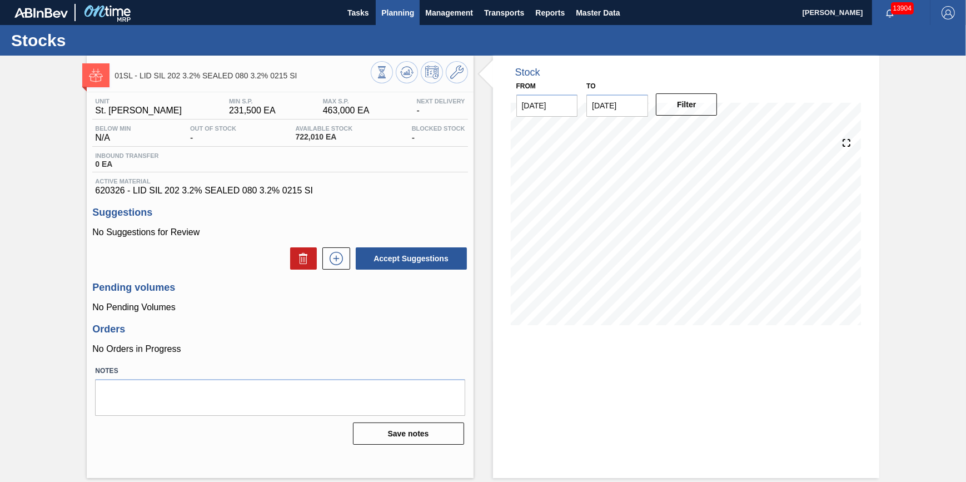
click at [387, 9] on span "Planning" at bounding box center [397, 12] width 33 height 13
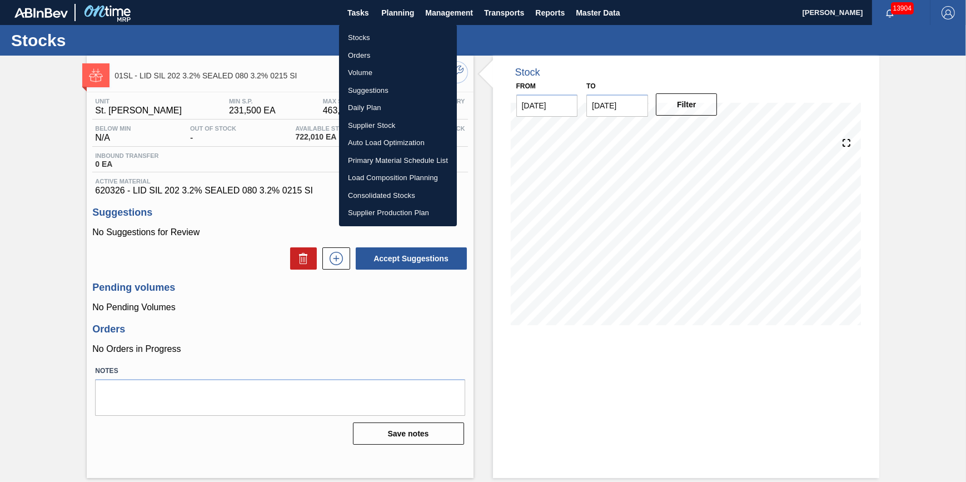
click at [392, 28] on ul "Stocks Orders Volume Suggestions Daily Plan Supplier Stock Auto Load Optimizati…" at bounding box center [398, 125] width 118 height 202
click at [392, 34] on li "Stocks" at bounding box center [398, 38] width 118 height 18
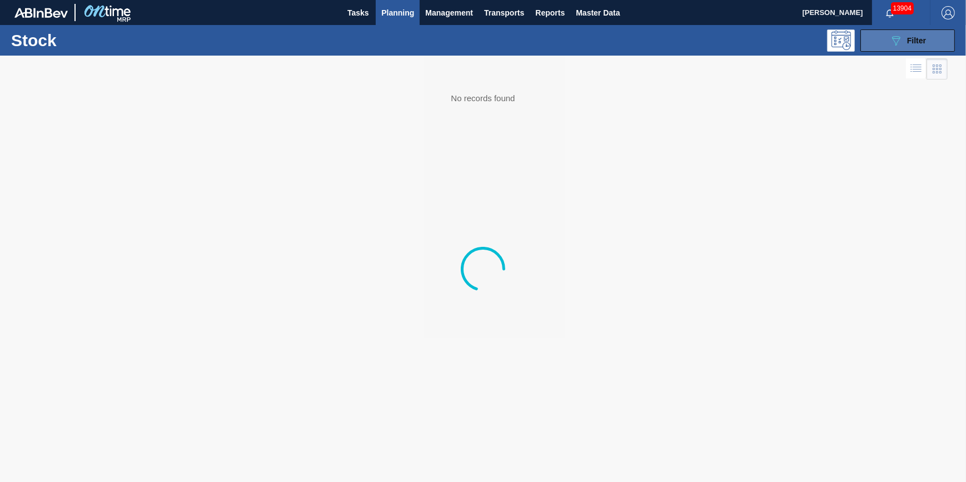
click at [913, 44] on span "Filter" at bounding box center [916, 40] width 19 height 9
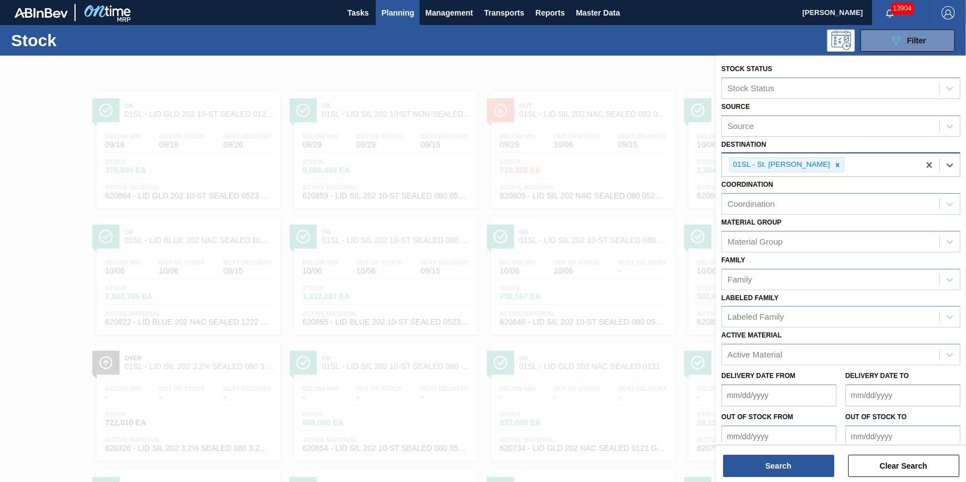
click at [886, 167] on div "01SL - St. Louis Brewery" at bounding box center [820, 164] width 197 height 23
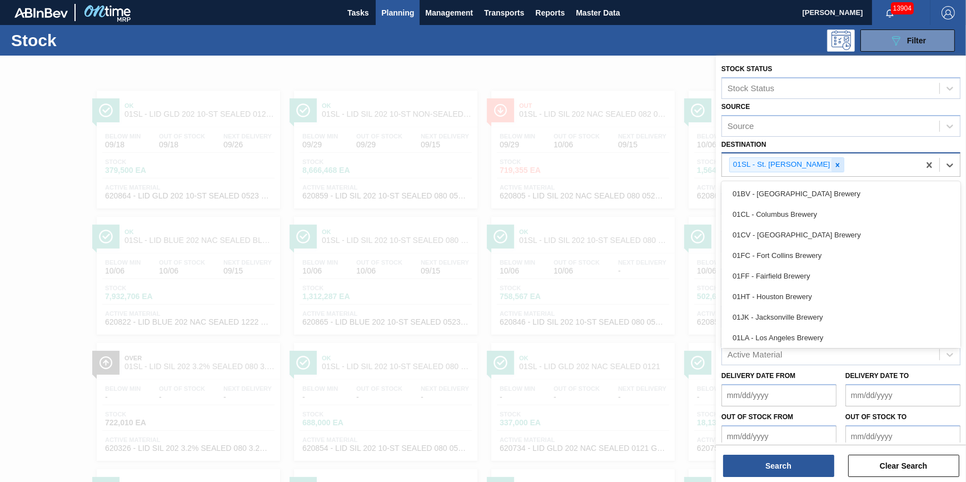
click at [833, 164] on icon at bounding box center [837, 165] width 8 height 8
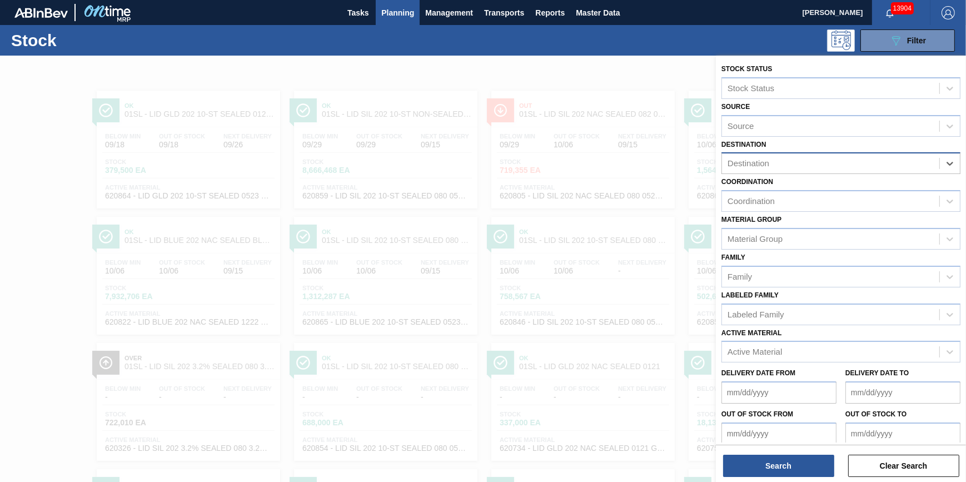
click at [827, 164] on div "Destination" at bounding box center [830, 164] width 217 height 16
click at [885, 146] on div "Destination option 01SL - St. Louis Brewery, deselected. Select is focused ,typ…" at bounding box center [840, 156] width 239 height 38
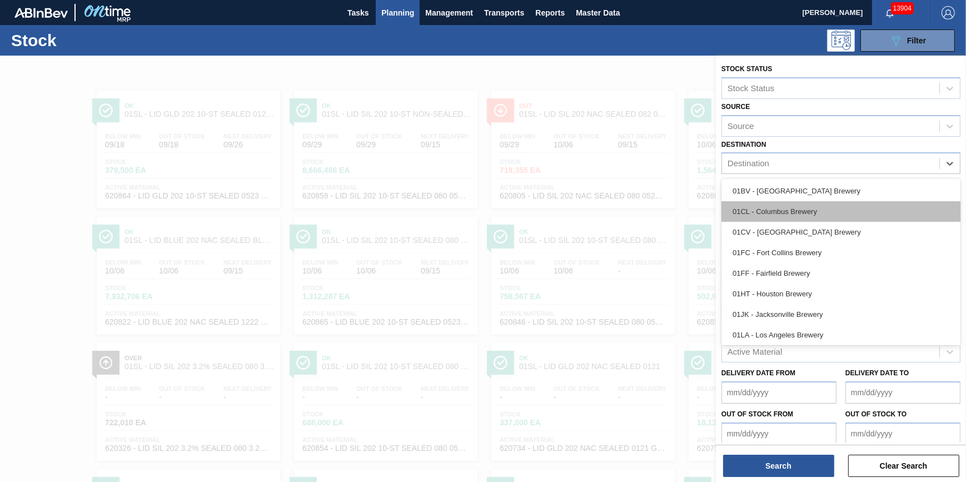
drag, startPoint x: 883, startPoint y: 157, endPoint x: 829, endPoint y: 211, distance: 76.6
click at [883, 158] on div "Destination" at bounding box center [830, 164] width 217 height 16
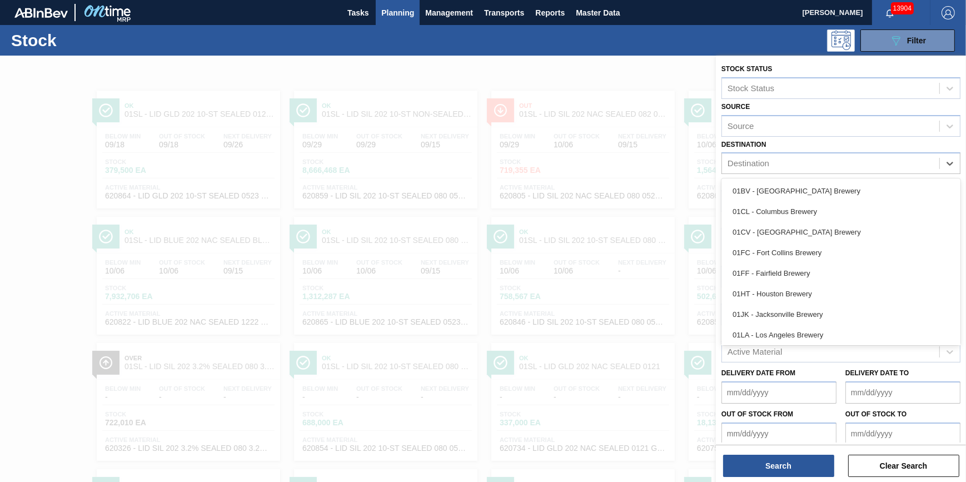
scroll to position [84, 0]
click at [812, 327] on div "01WM - Williamsburg Brewery" at bounding box center [840, 333] width 239 height 21
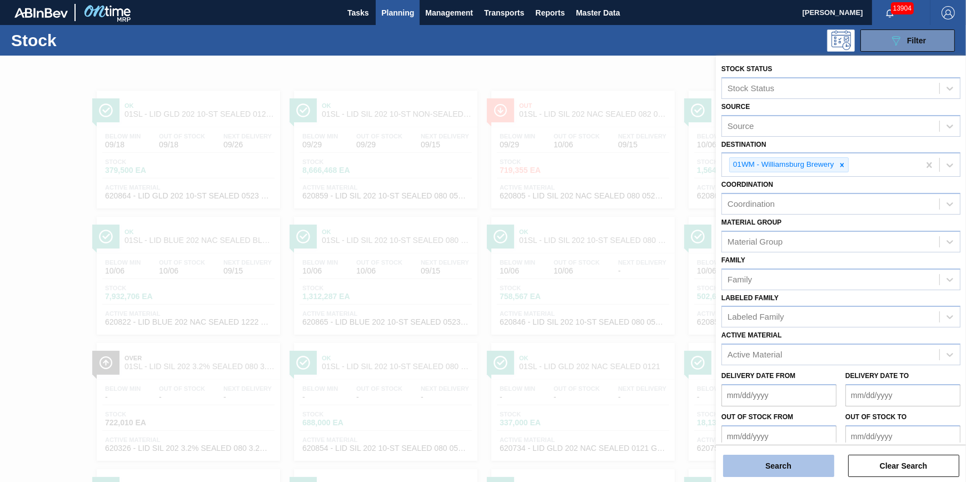
click at [756, 462] on button "Search" at bounding box center [778, 465] width 111 height 22
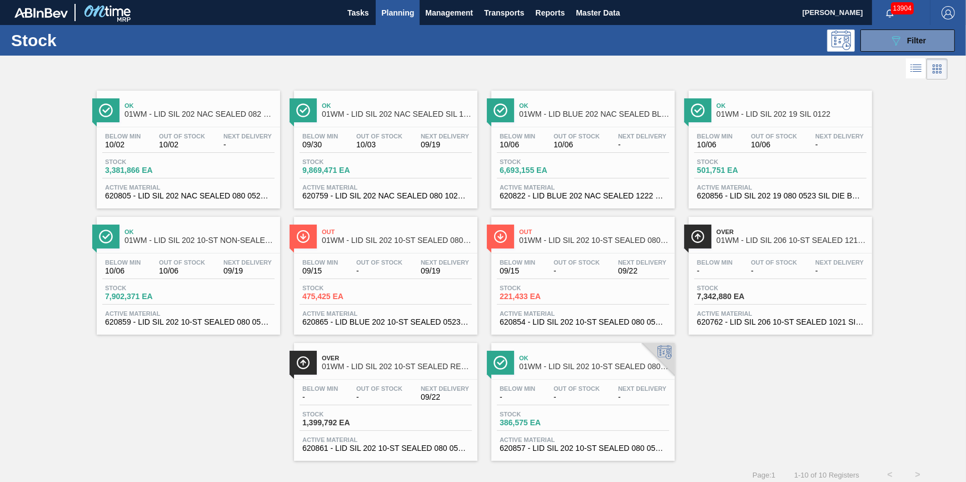
click at [512, 383] on div "Below Min - Out Of Stock - Next Delivery - Stock 386,575 EA Active Material 620…" at bounding box center [582, 417] width 183 height 76
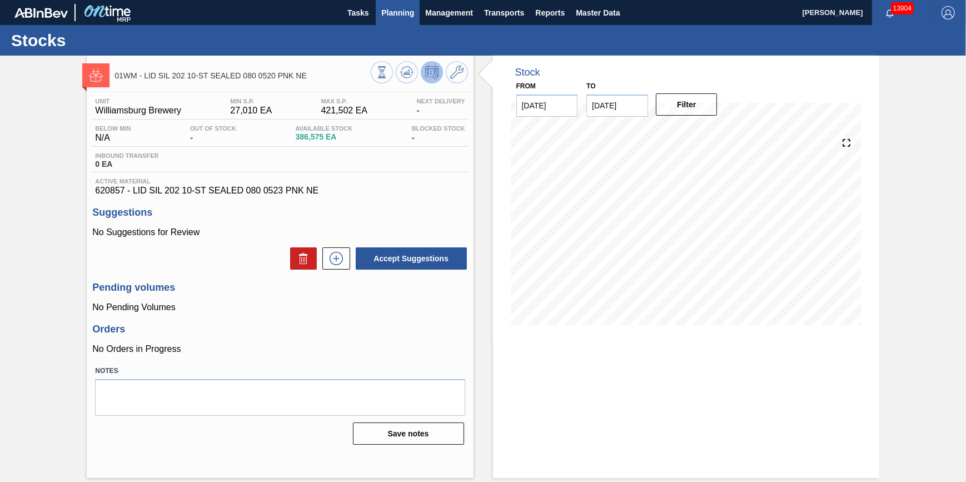
click at [393, 13] on span "Planning" at bounding box center [397, 12] width 33 height 13
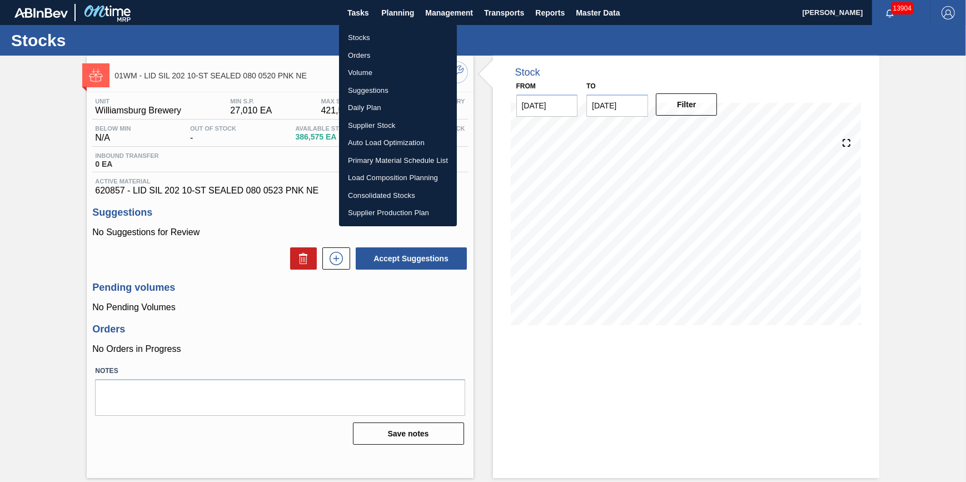
click at [384, 36] on li "Stocks" at bounding box center [398, 38] width 118 height 18
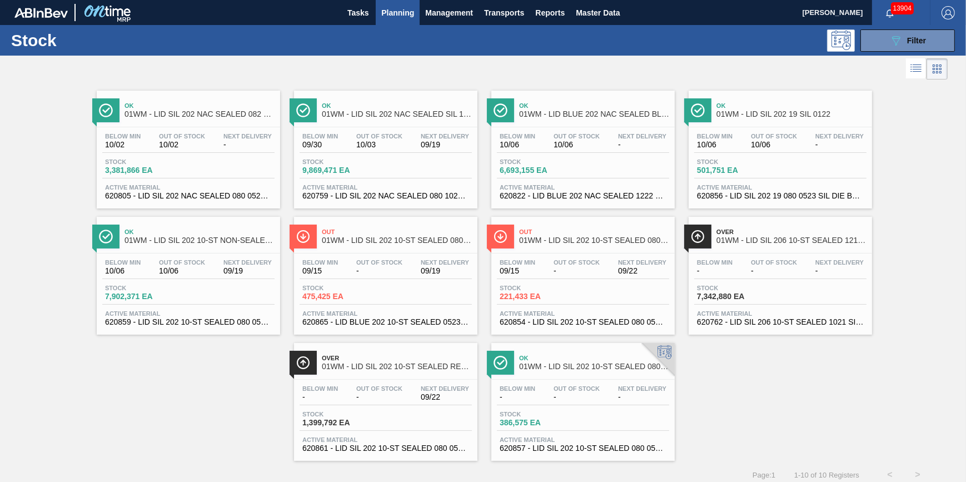
click at [867, 56] on div at bounding box center [473, 69] width 947 height 27
click at [889, 46] on icon "089F7B8B-B2A5-4AFE-B5C0-19BA573D28AC" at bounding box center [895, 40] width 13 height 13
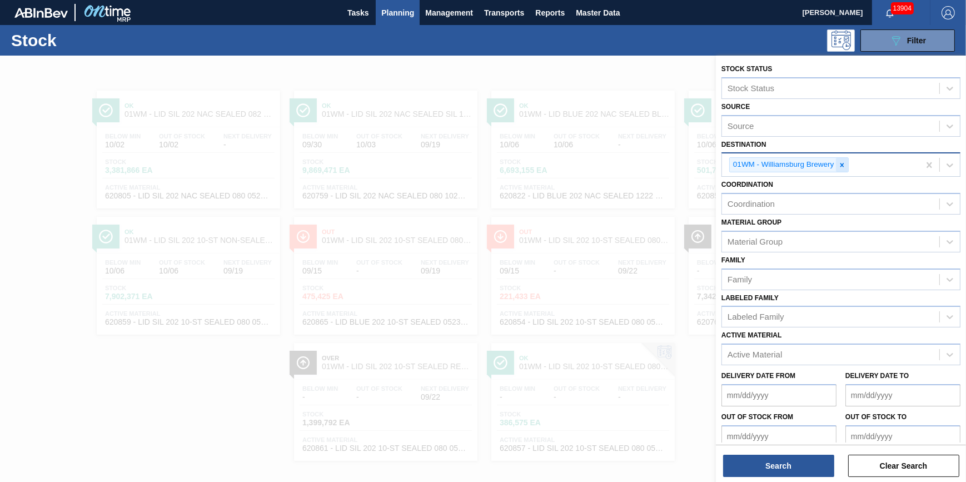
click at [842, 167] on icon at bounding box center [842, 165] width 8 height 8
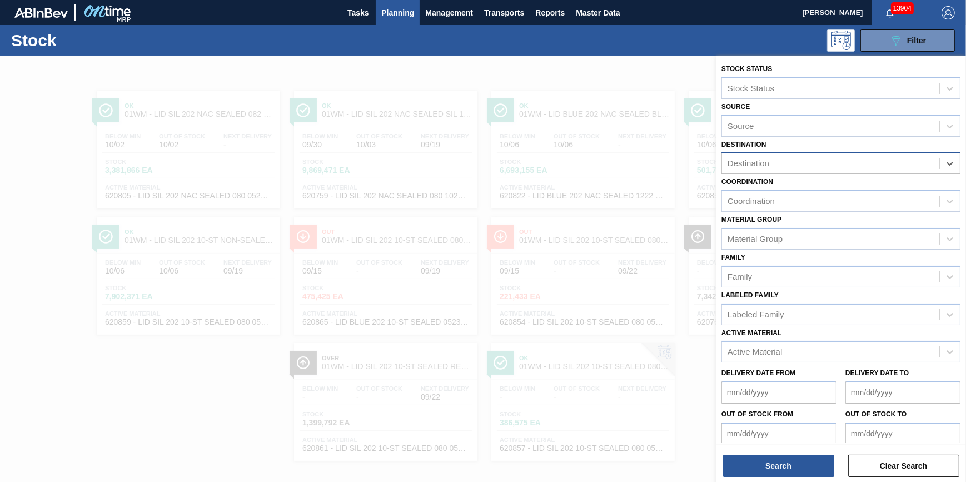
click at [842, 167] on div "Destination" at bounding box center [830, 164] width 217 height 16
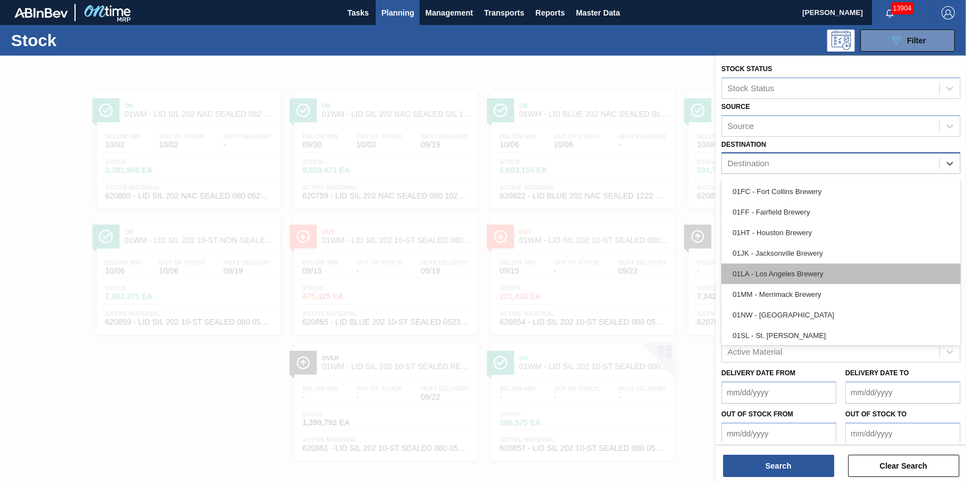
scroll to position [84, 0]
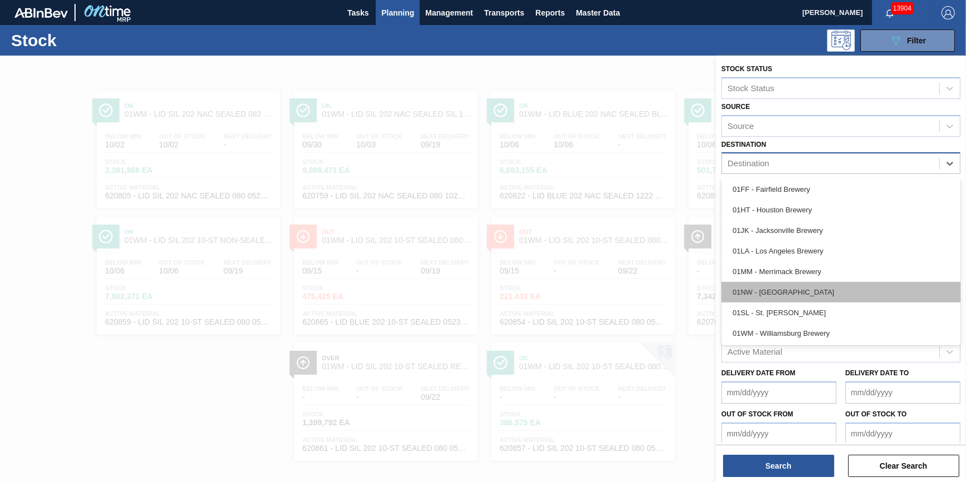
click at [822, 298] on div "01NW - Newark Brewery" at bounding box center [840, 292] width 239 height 21
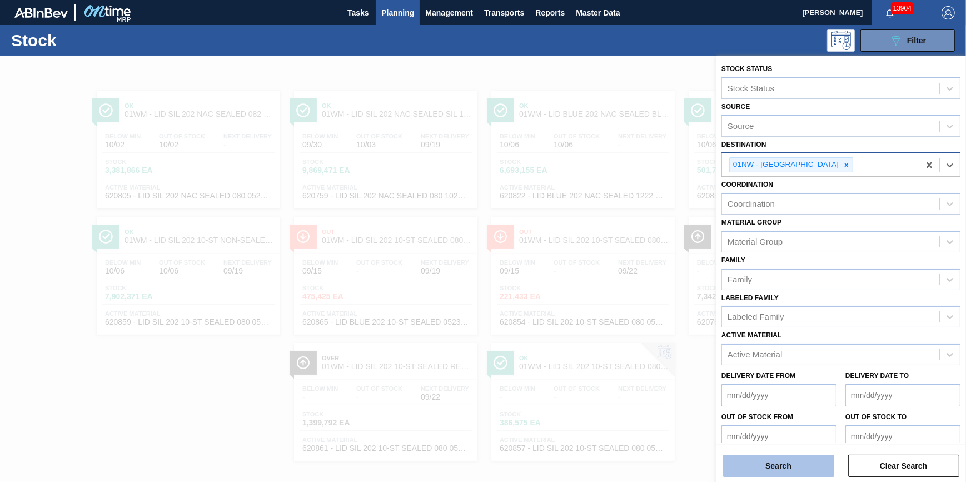
click at [776, 470] on button "Search" at bounding box center [778, 465] width 111 height 22
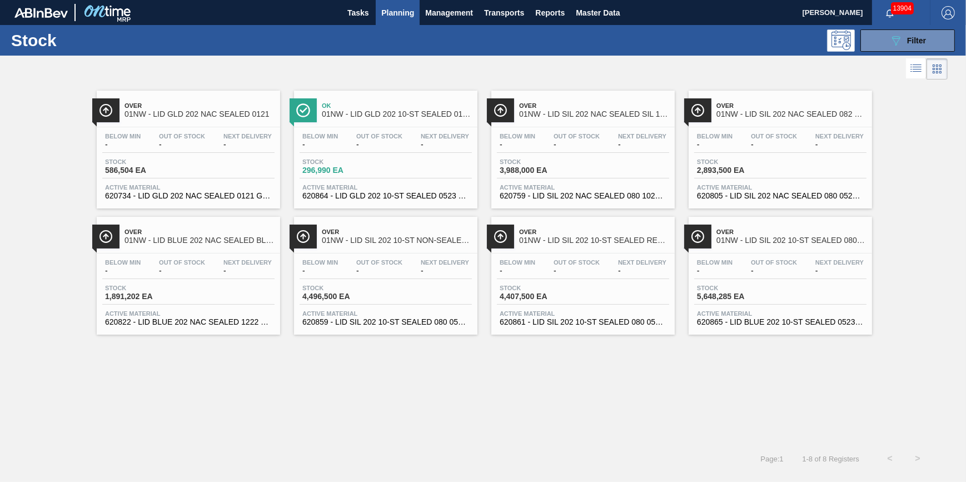
click at [161, 119] on div "Over 01NW - LID GLD 202 NAC SEALED 0121" at bounding box center [199, 110] width 150 height 25
click at [181, 256] on div "Below Min - Out Of Stock - Next Delivery - Stock 1,891,202 EA Active Material 6…" at bounding box center [188, 291] width 183 height 76
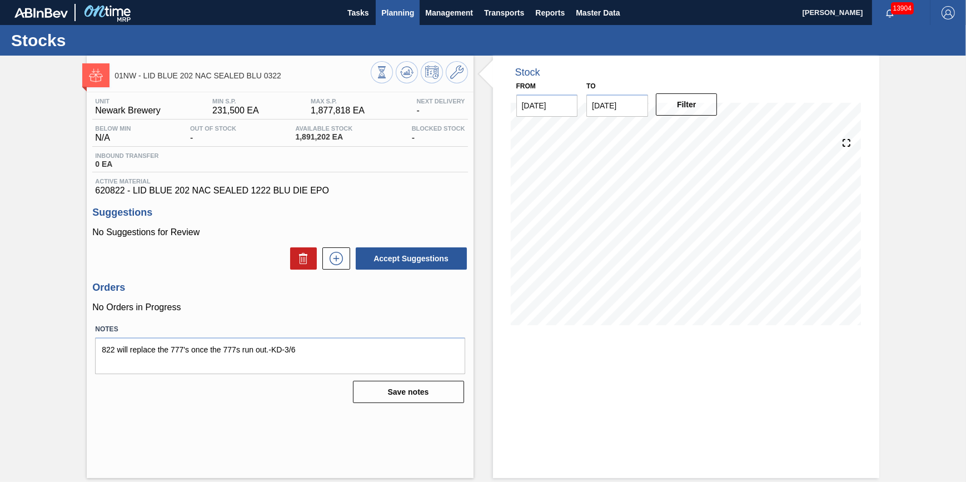
click at [399, 15] on span "Planning" at bounding box center [397, 12] width 33 height 13
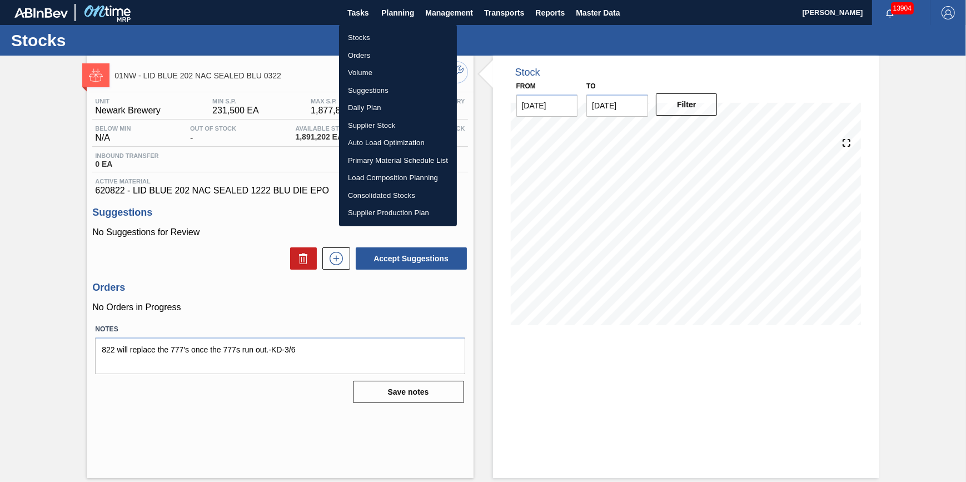
click at [388, 36] on li "Stocks" at bounding box center [398, 38] width 118 height 18
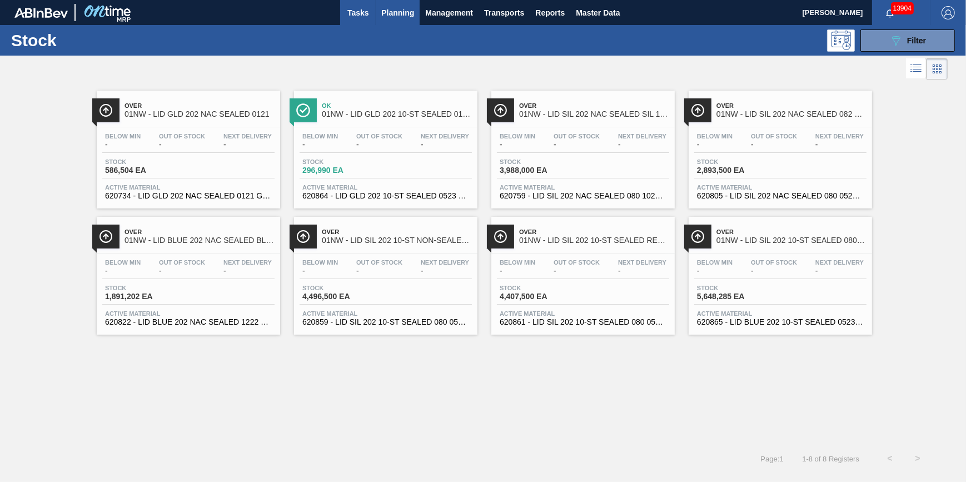
click at [357, 13] on span "Tasks" at bounding box center [358, 12] width 24 height 13
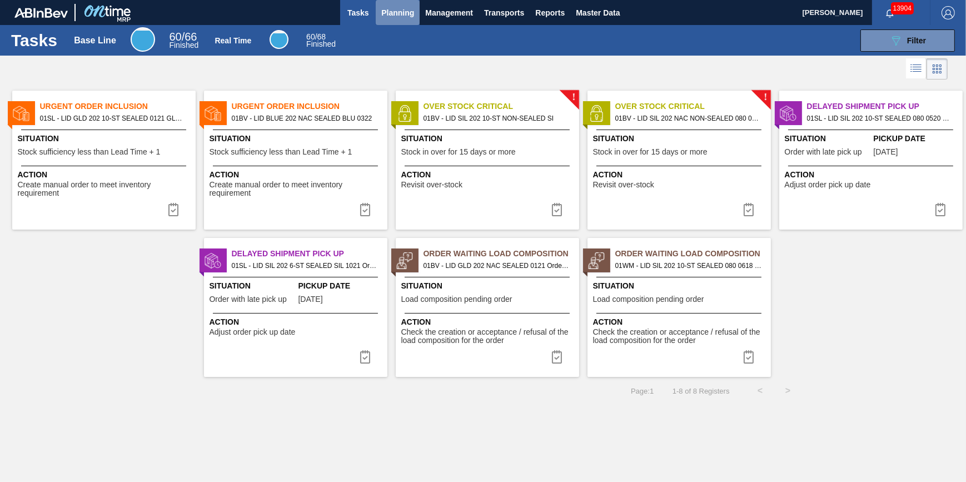
click at [390, 11] on span "Planning" at bounding box center [397, 12] width 33 height 13
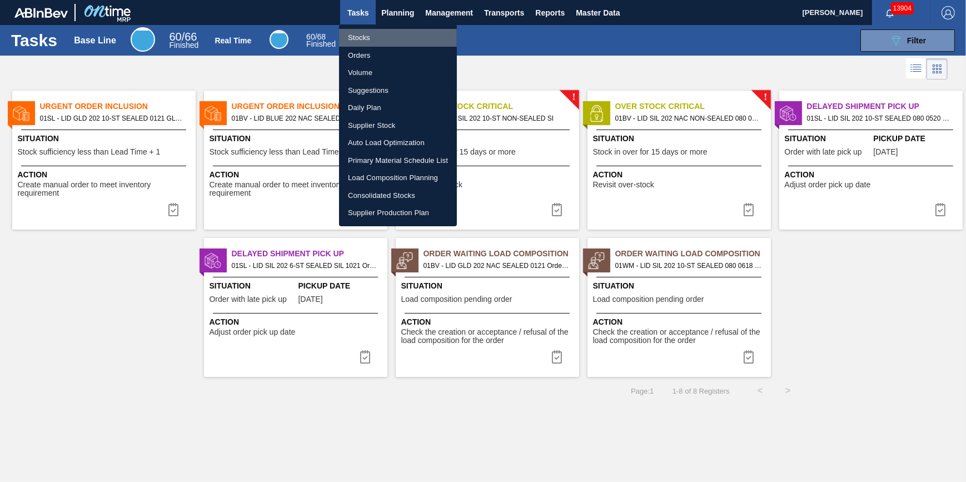
click at [389, 32] on li "Stocks" at bounding box center [398, 38] width 118 height 18
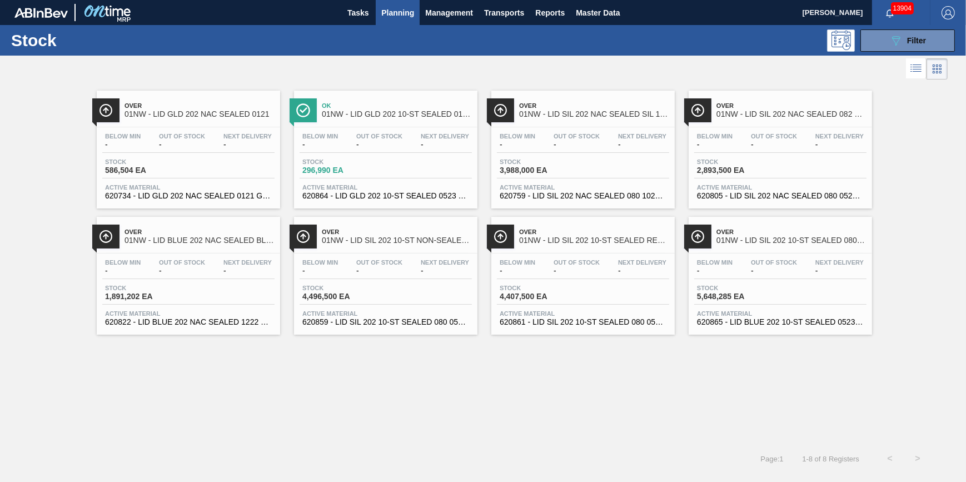
click at [393, 11] on span "Planning" at bounding box center [397, 12] width 33 height 13
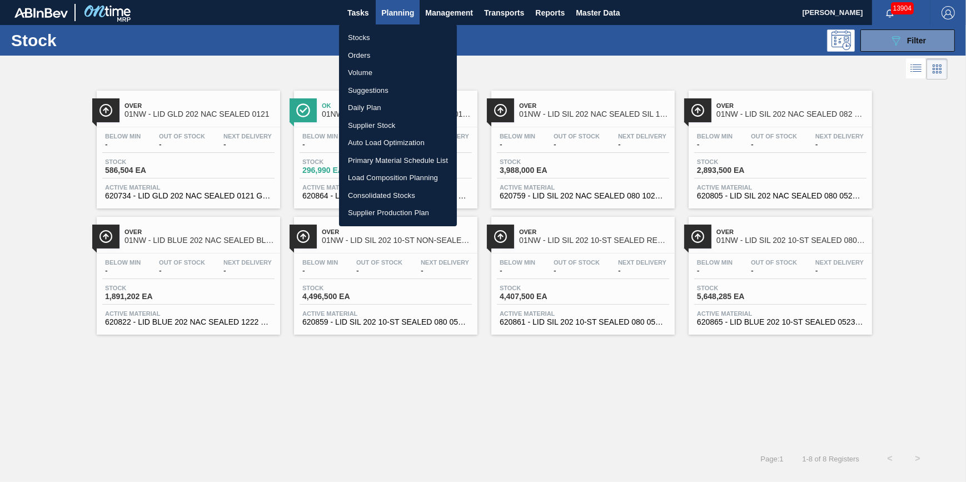
click at [383, 33] on li "Stocks" at bounding box center [398, 38] width 118 height 18
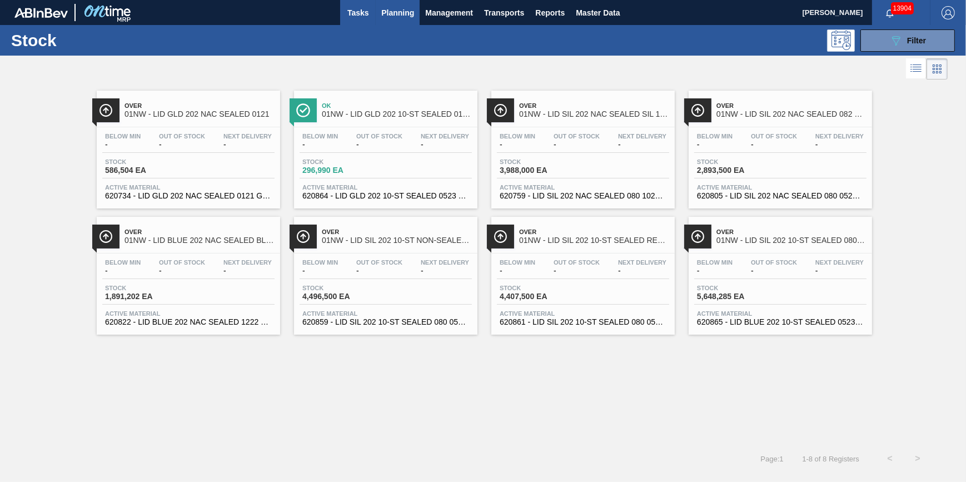
click at [353, 11] on span "Tasks" at bounding box center [358, 12] width 24 height 13
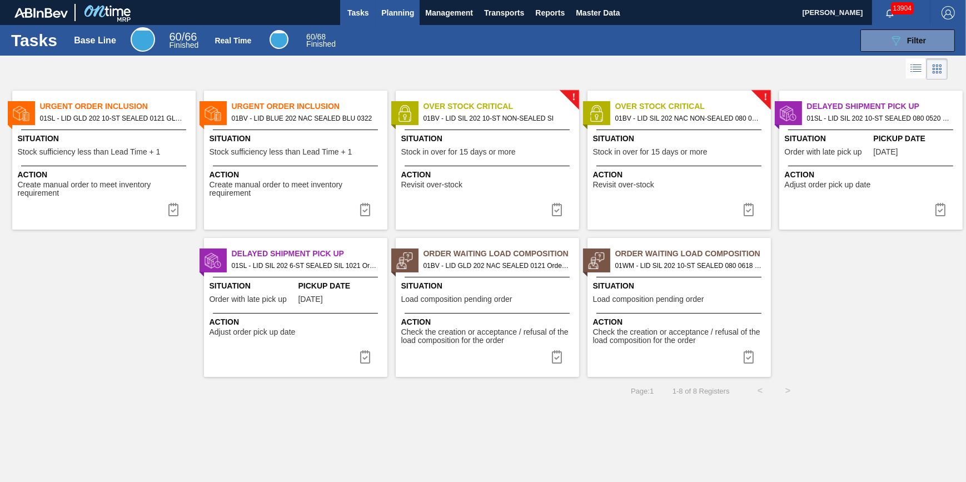
click at [398, 19] on button "Planning" at bounding box center [398, 12] width 44 height 25
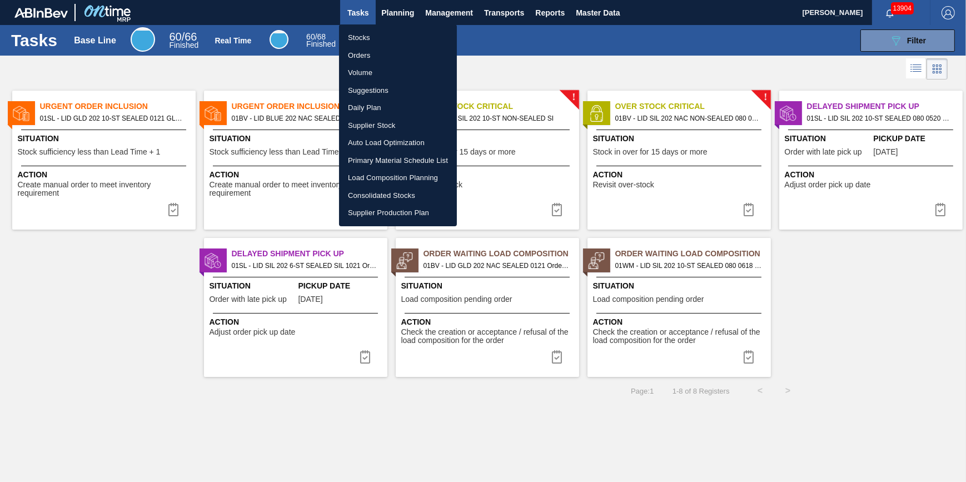
click at [386, 38] on li "Stocks" at bounding box center [398, 38] width 118 height 18
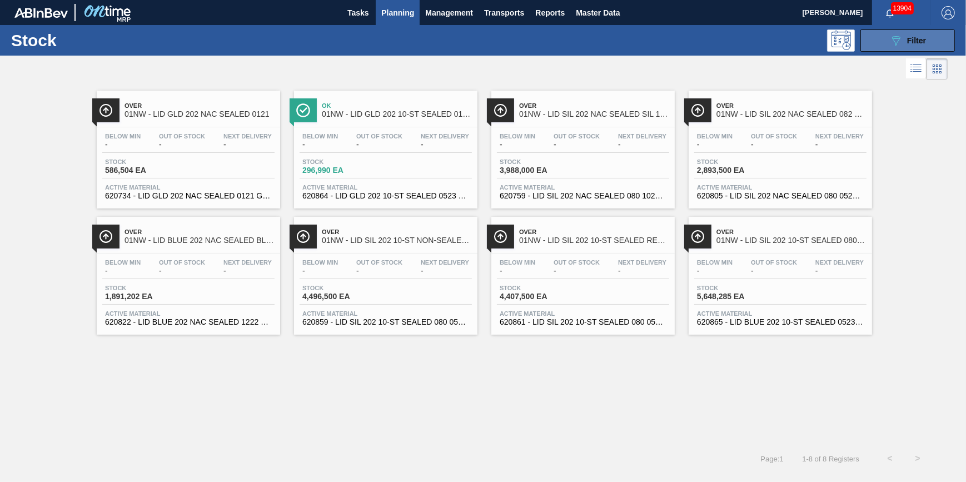
click at [887, 44] on button "089F7B8B-B2A5-4AFE-B5C0-19BA573D28AC Filter" at bounding box center [907, 40] width 94 height 22
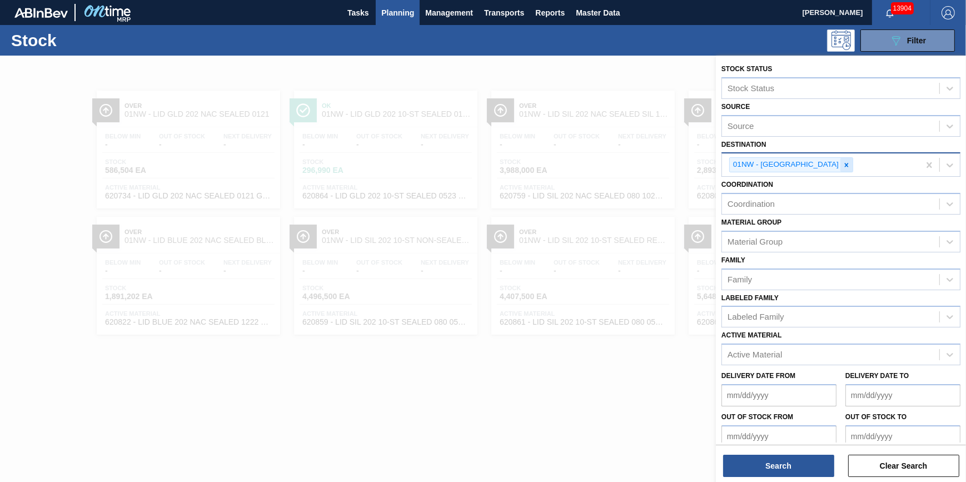
click at [842, 166] on icon at bounding box center [846, 165] width 8 height 8
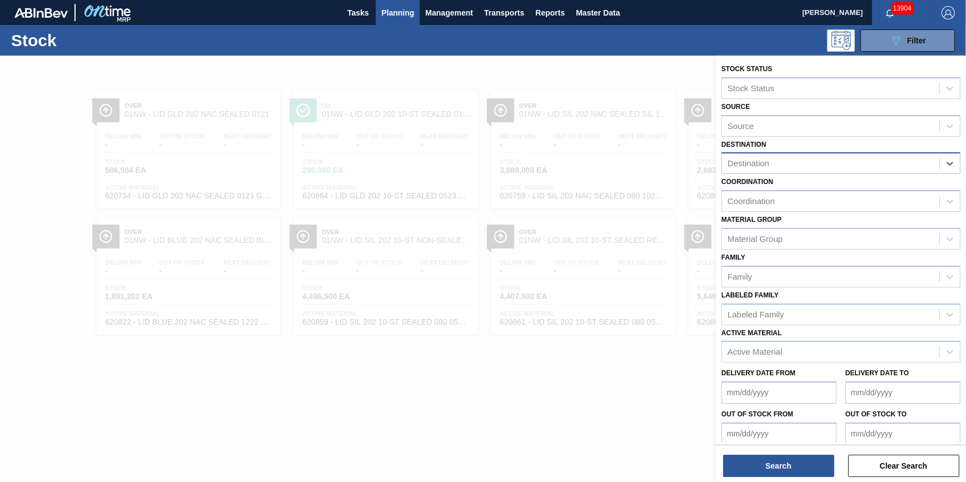
click at [823, 166] on div "Destination" at bounding box center [830, 164] width 217 height 16
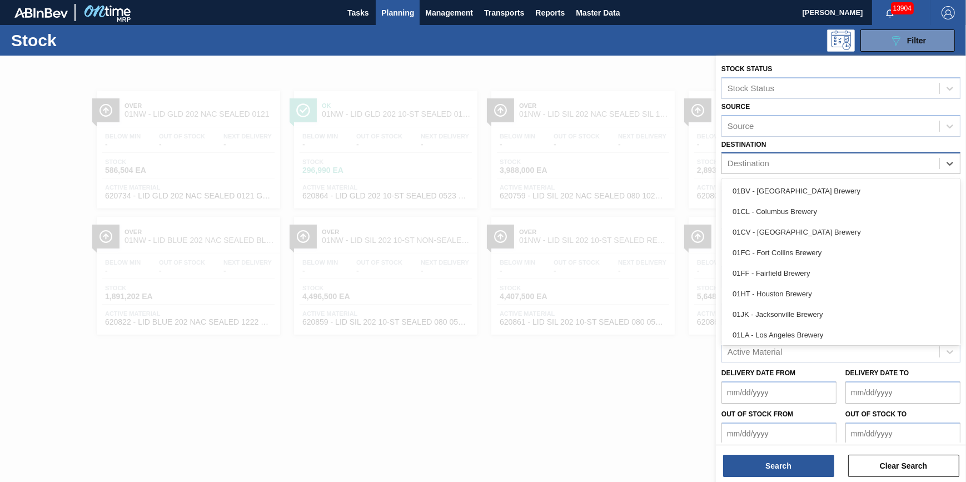
click at [616, 85] on div at bounding box center [483, 297] width 966 height 482
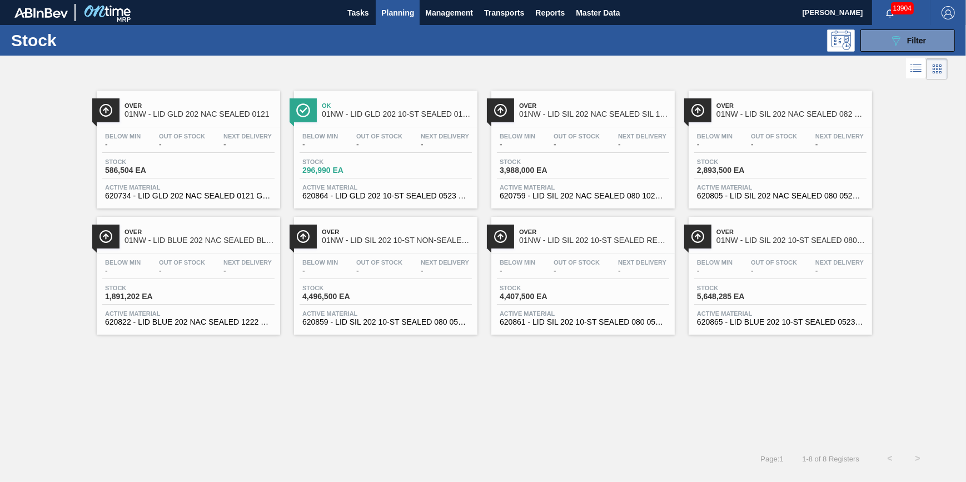
click at [383, 19] on button "Planning" at bounding box center [398, 12] width 44 height 25
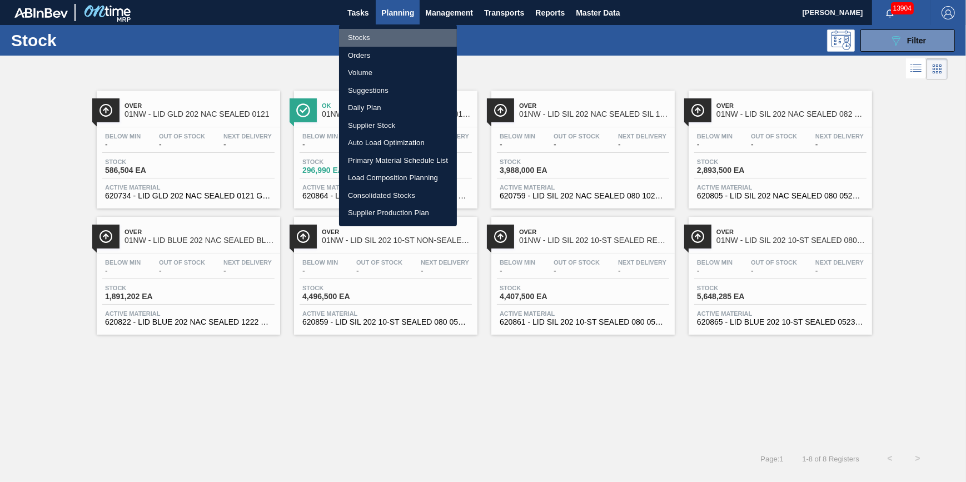
click at [376, 35] on li "Stocks" at bounding box center [398, 38] width 118 height 18
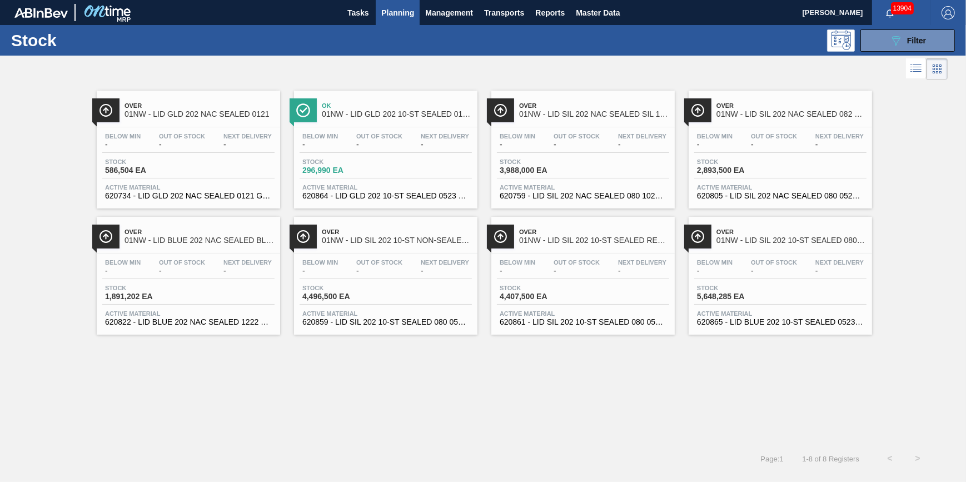
click at [322, 371] on div "Over 01NW - LID GLD 202 NAC SEALED 0121 Below Min - Out Of Stock - Next Deliver…" at bounding box center [483, 263] width 966 height 362
click at [366, 12] on span "Tasks" at bounding box center [358, 12] width 24 height 13
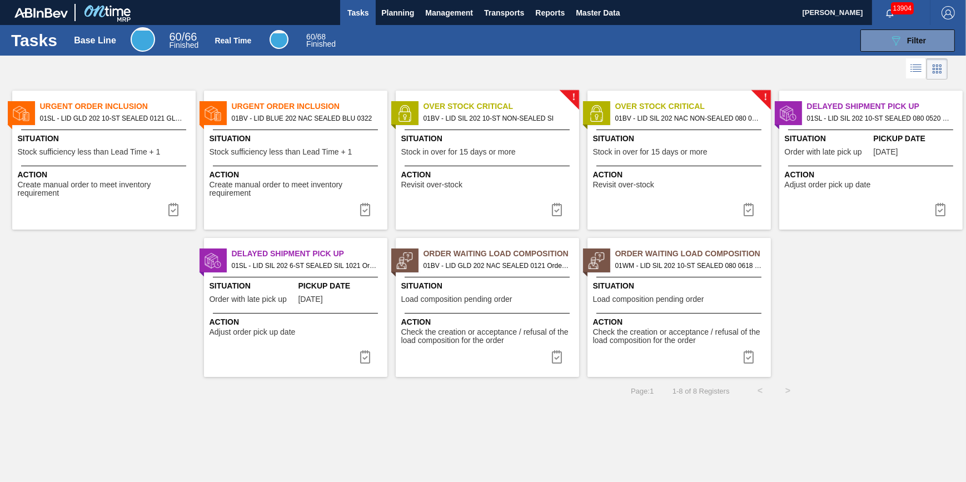
click at [343, 8] on button "Tasks" at bounding box center [358, 12] width 36 height 25
click at [386, 13] on span "Planning" at bounding box center [397, 12] width 33 height 13
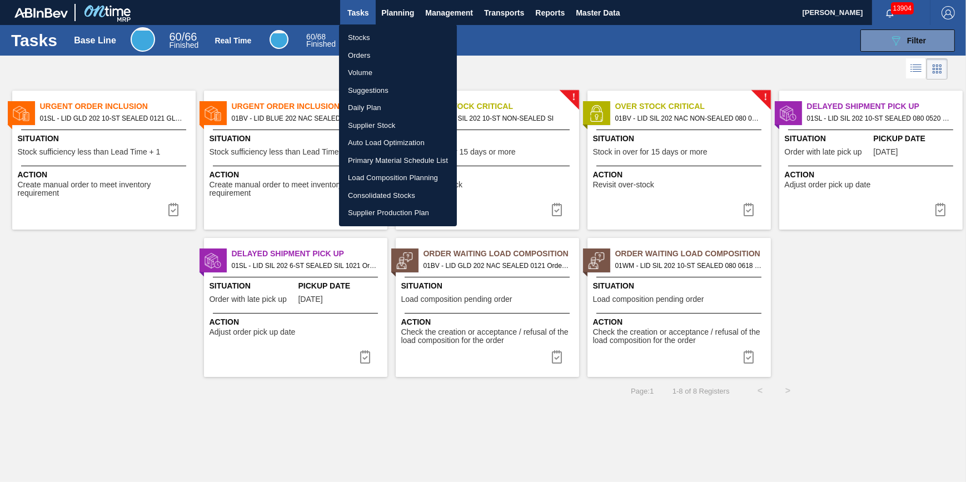
click at [374, 26] on ul "Stocks Orders Volume Suggestions Daily Plan Supplier Stock Auto Load Optimizati…" at bounding box center [398, 125] width 118 height 202
click at [374, 33] on li "Stocks" at bounding box center [398, 38] width 118 height 18
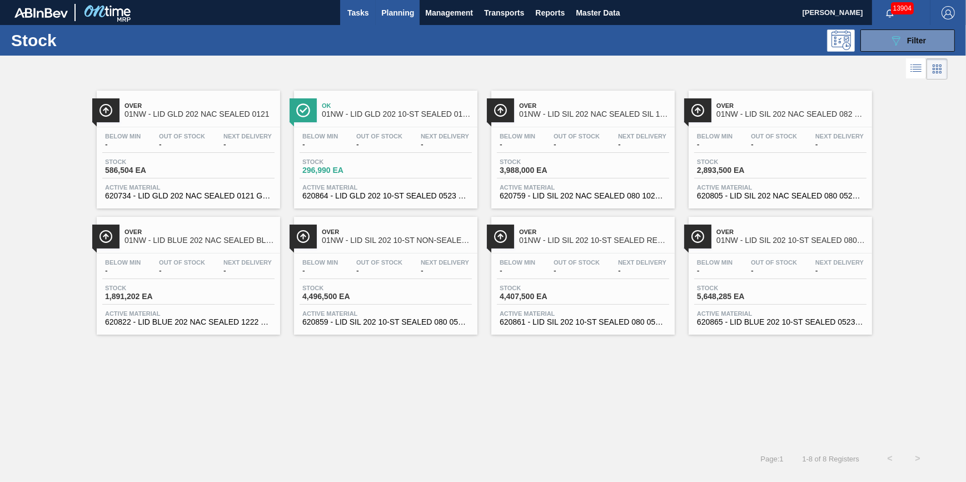
click at [351, 22] on button "Tasks" at bounding box center [358, 12] width 36 height 25
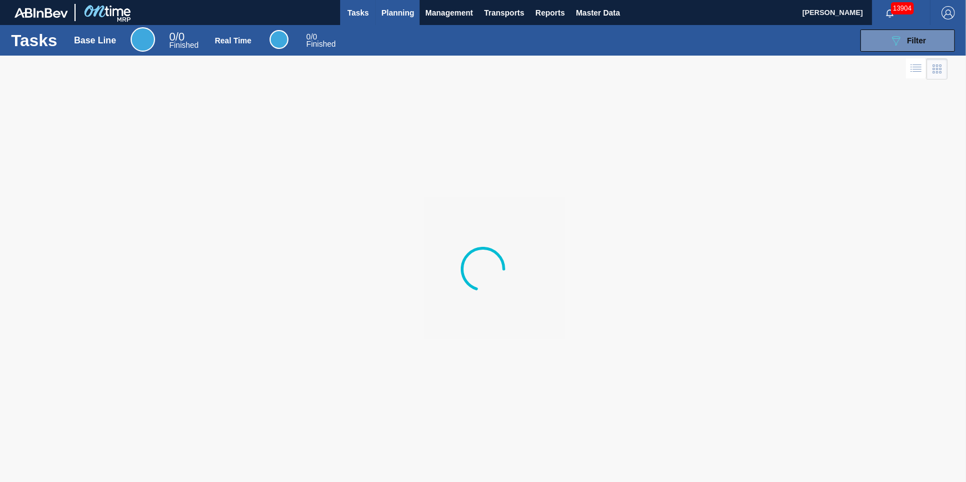
click at [388, 21] on button "Planning" at bounding box center [398, 12] width 44 height 25
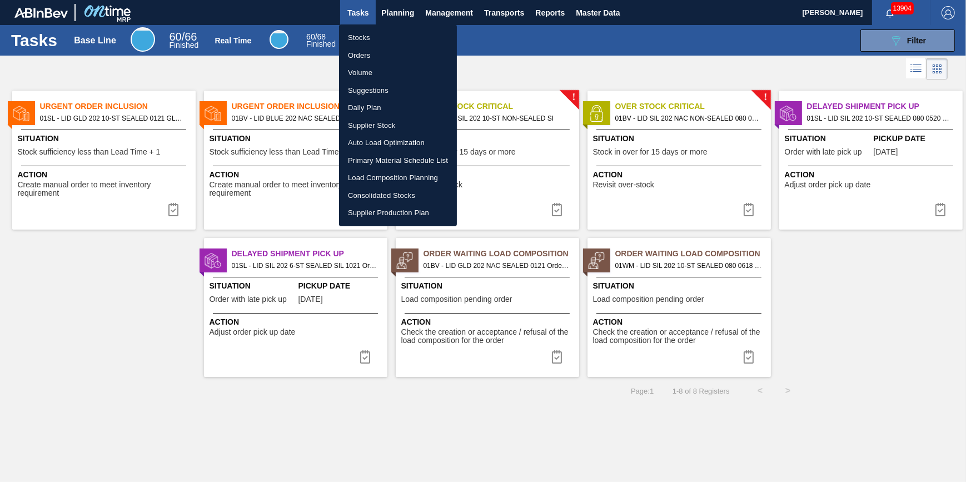
click at [381, 41] on li "Stocks" at bounding box center [398, 38] width 118 height 18
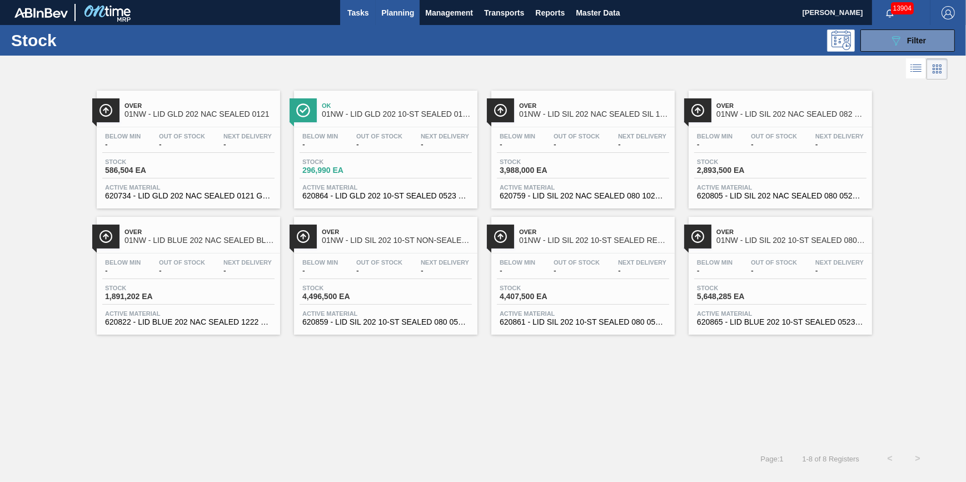
click at [343, 17] on button "Tasks" at bounding box center [358, 12] width 36 height 25
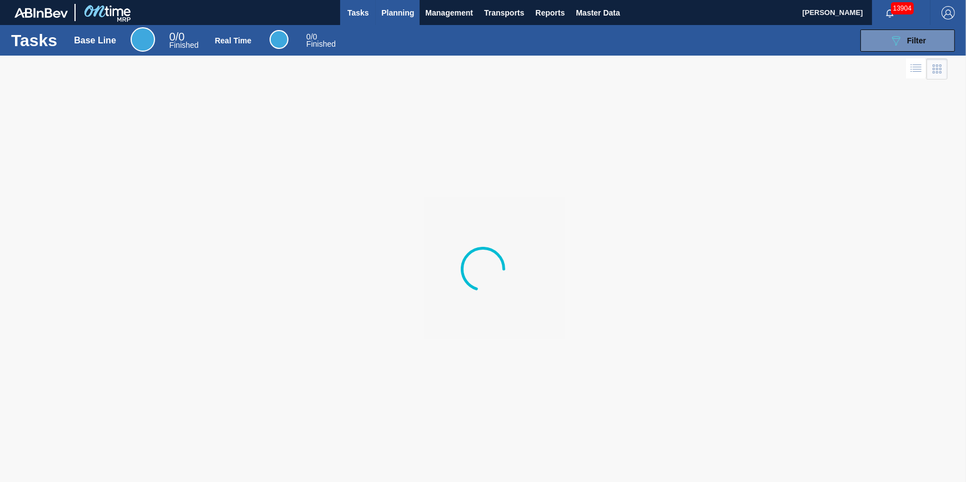
click at [395, 13] on span "Planning" at bounding box center [397, 12] width 33 height 13
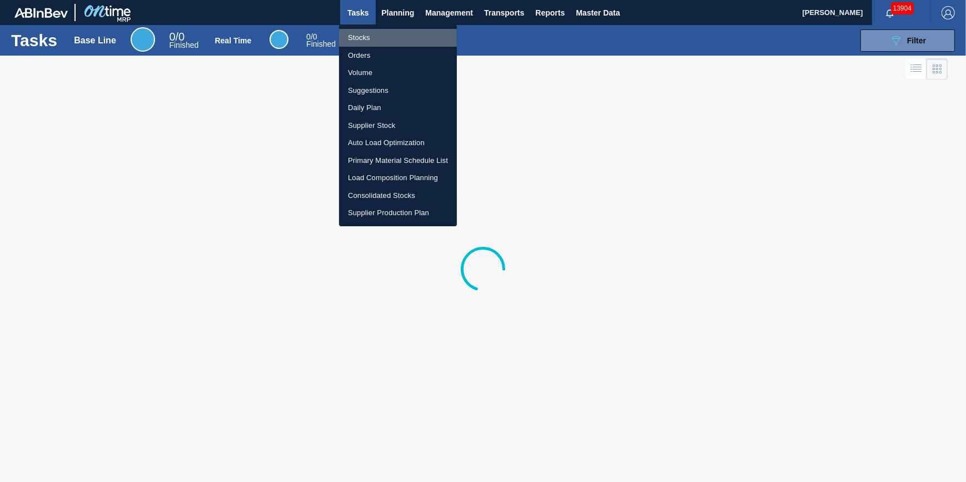
click at [388, 29] on li "Stocks" at bounding box center [398, 38] width 118 height 18
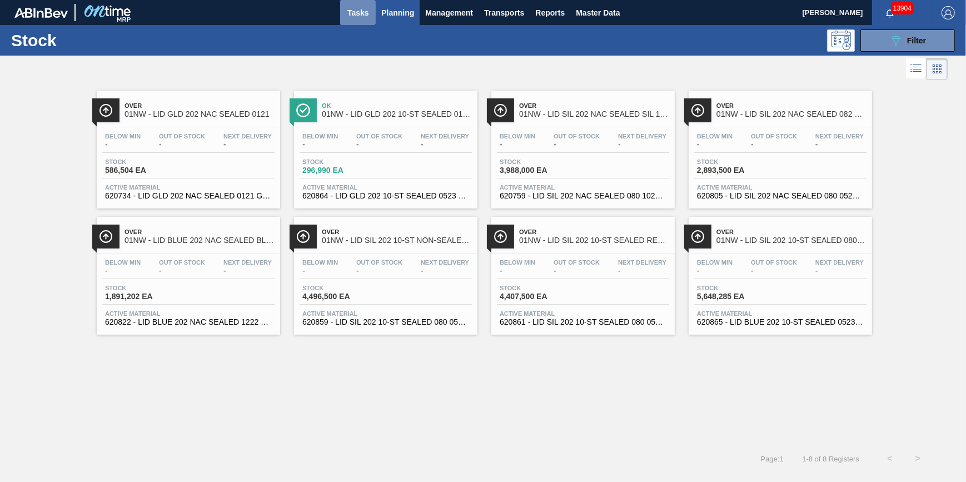
click at [344, 15] on button "Tasks" at bounding box center [358, 12] width 36 height 25
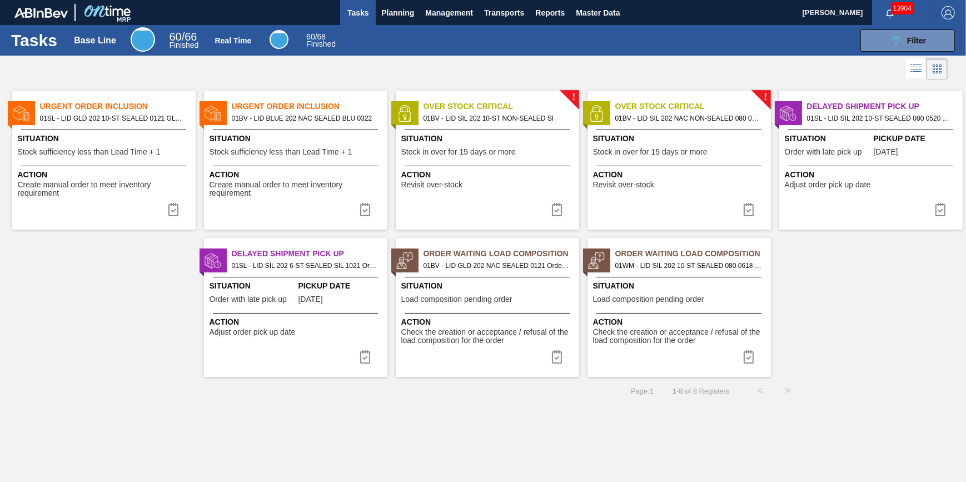
click at [343, 11] on button "Tasks" at bounding box center [358, 12] width 36 height 25
click at [361, 19] on button "Tasks" at bounding box center [358, 12] width 36 height 25
click at [393, 13] on span "Planning" at bounding box center [397, 12] width 33 height 13
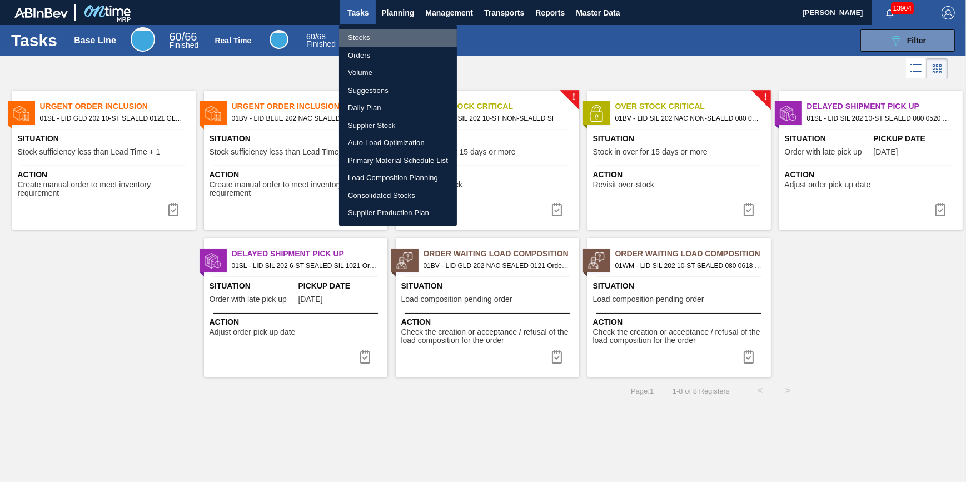
click at [374, 35] on li "Stocks" at bounding box center [398, 38] width 118 height 18
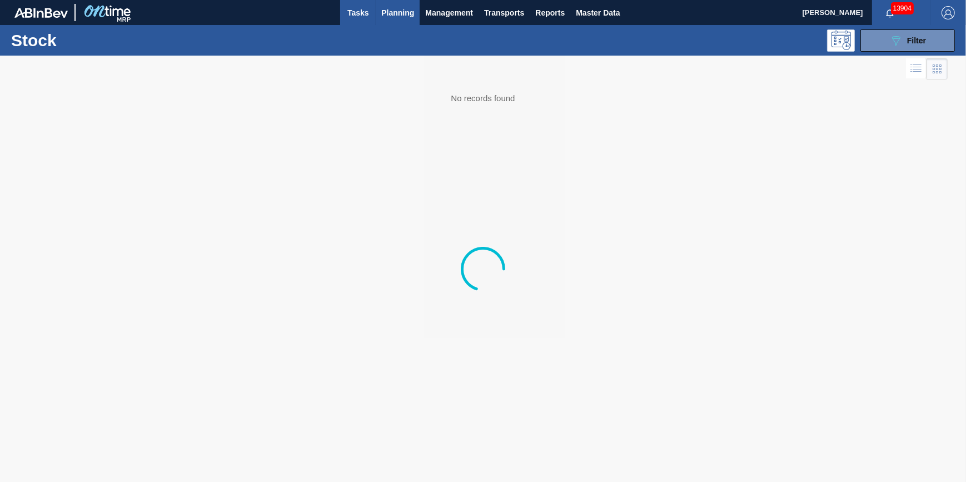
click at [360, 12] on span "Tasks" at bounding box center [358, 12] width 24 height 13
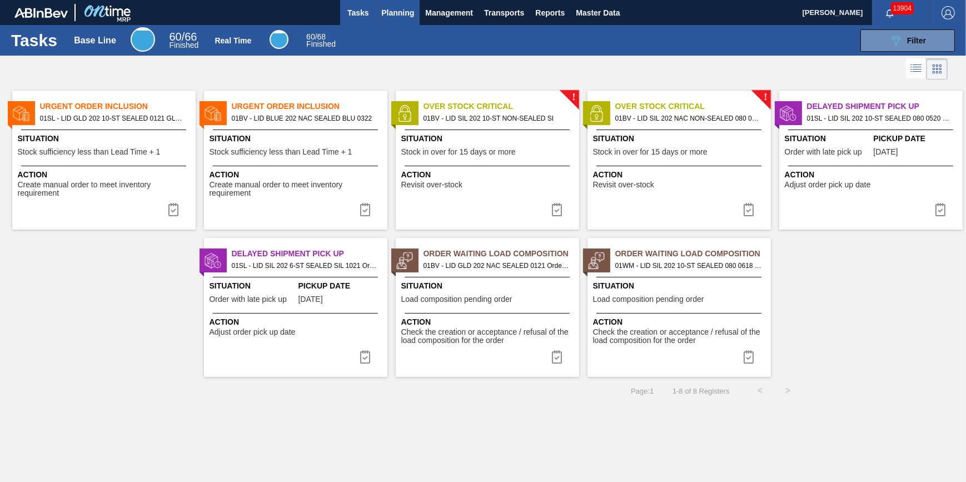
click at [392, 23] on button "Planning" at bounding box center [398, 12] width 44 height 25
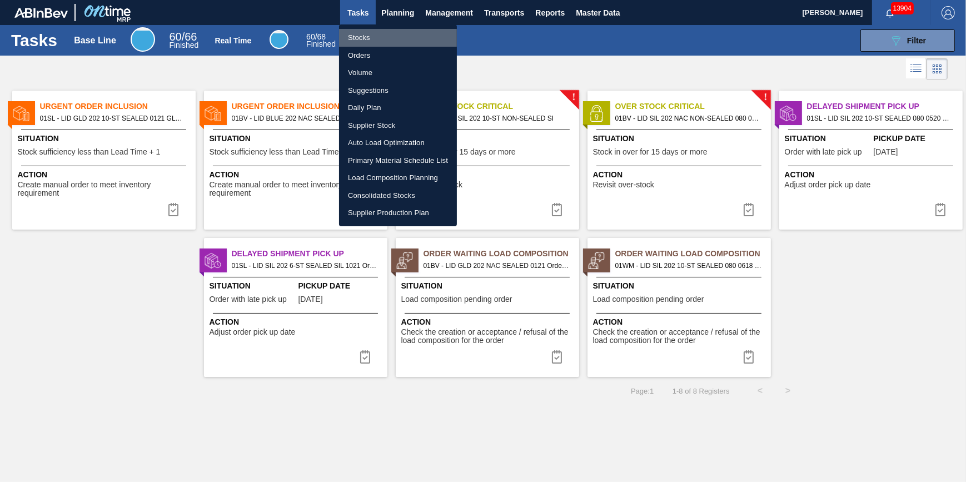
click at [381, 32] on li "Stocks" at bounding box center [398, 38] width 118 height 18
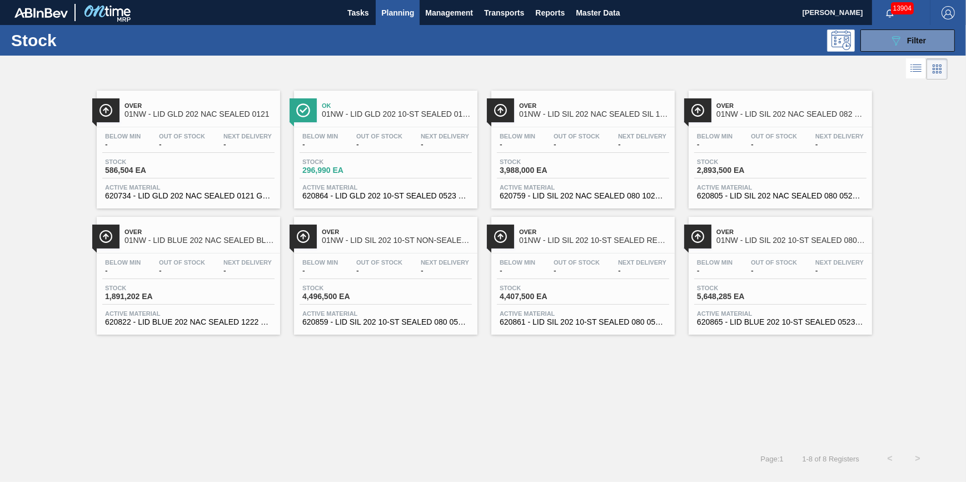
click at [346, 108] on span "Ok" at bounding box center [397, 105] width 150 height 7
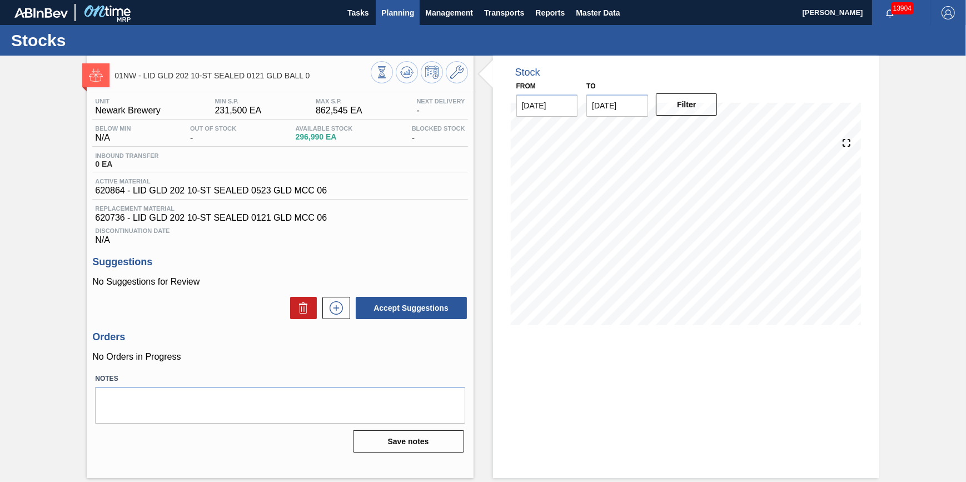
click at [400, 21] on button "Planning" at bounding box center [398, 12] width 44 height 25
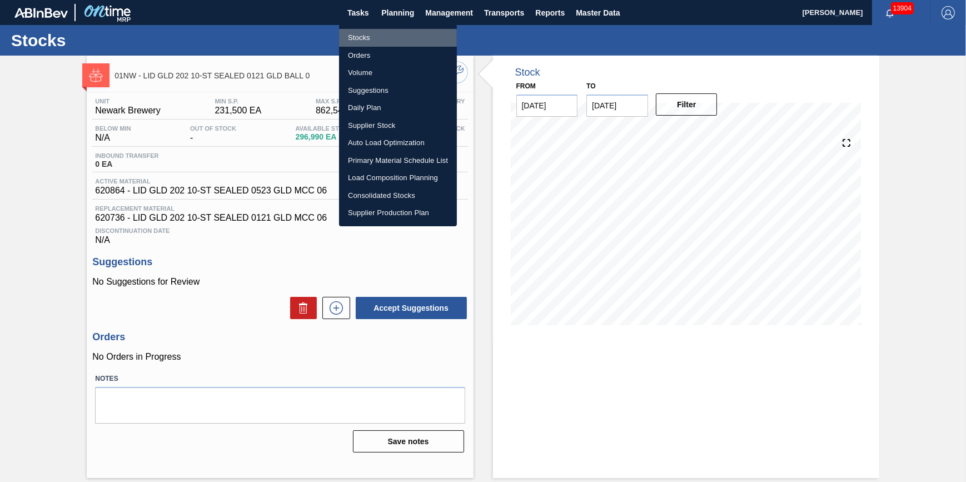
click at [396, 34] on li "Stocks" at bounding box center [398, 38] width 118 height 18
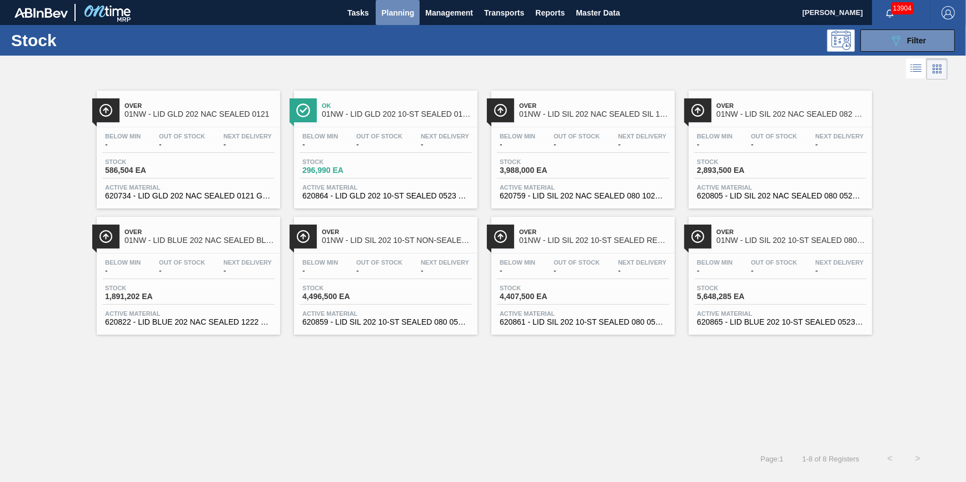
click at [393, 14] on span "Planning" at bounding box center [397, 12] width 33 height 13
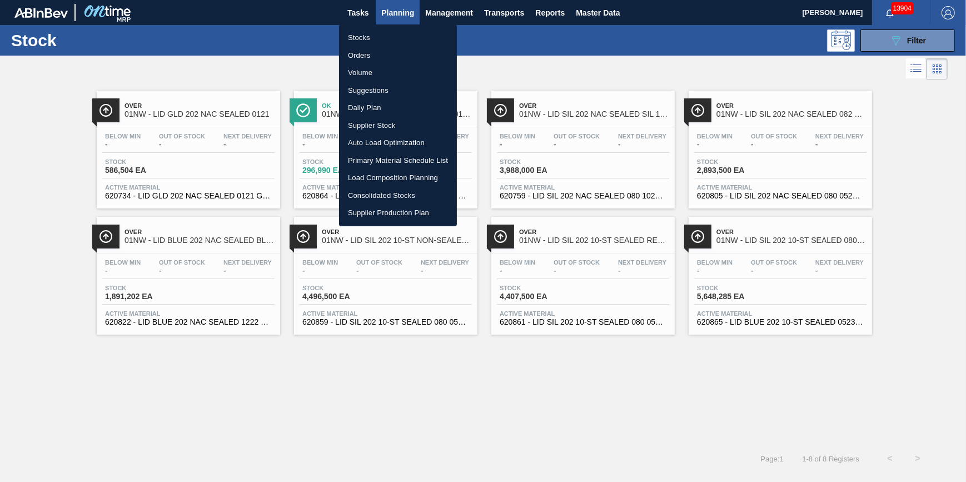
click at [387, 32] on li "Stocks" at bounding box center [398, 38] width 118 height 18
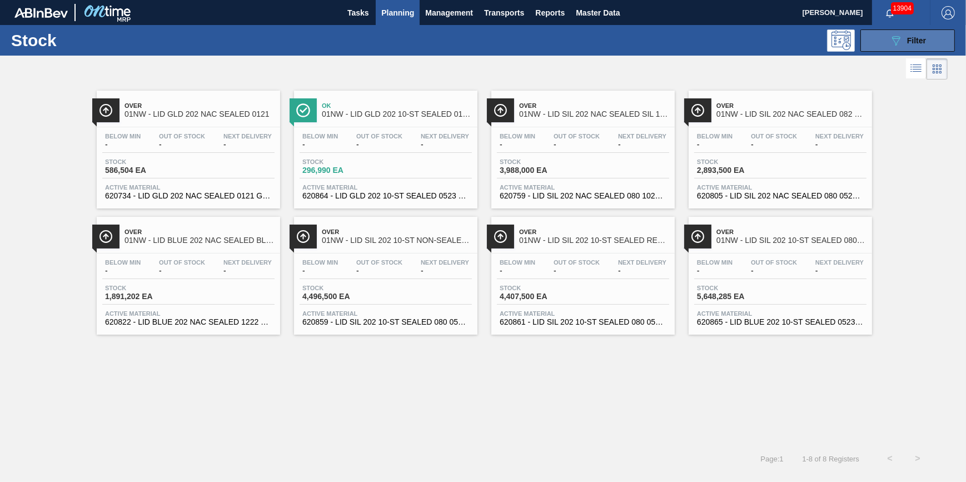
click at [869, 46] on button "089F7B8B-B2A5-4AFE-B5C0-19BA573D28AC Filter" at bounding box center [907, 40] width 94 height 22
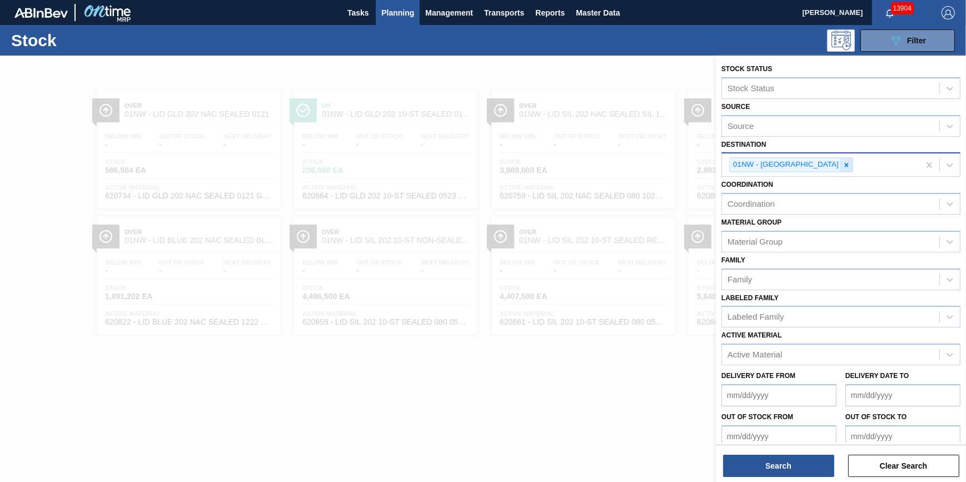
click at [844, 163] on icon at bounding box center [846, 165] width 4 height 4
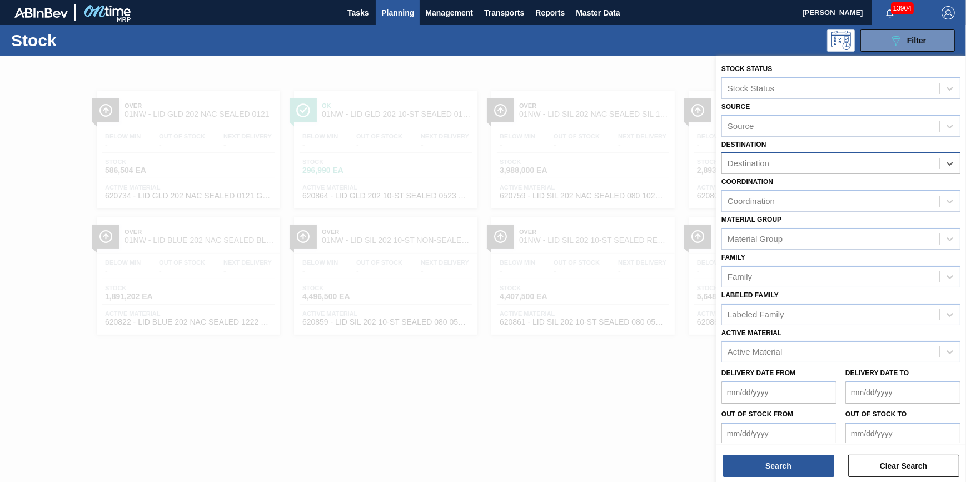
click at [823, 164] on div "Destination" at bounding box center [830, 164] width 217 height 16
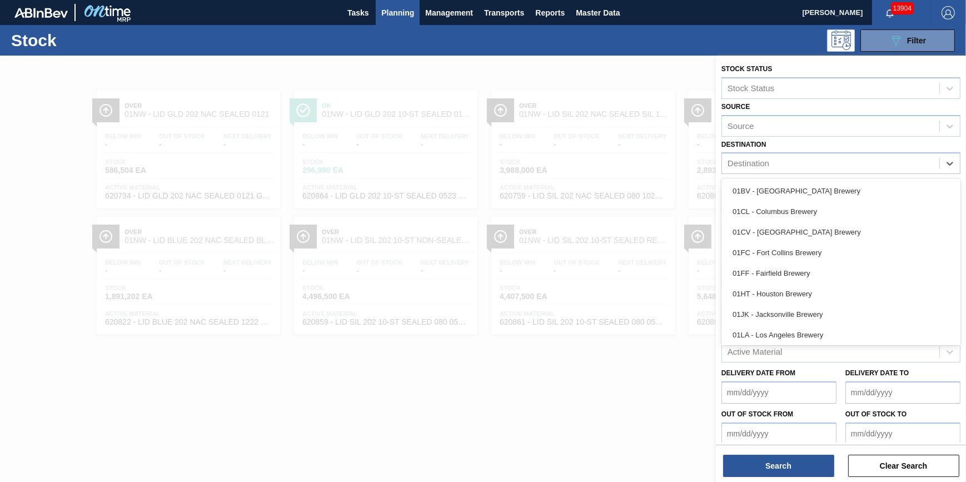
click at [821, 189] on div "01BV - Baldwinsville Brewery" at bounding box center [840, 191] width 239 height 21
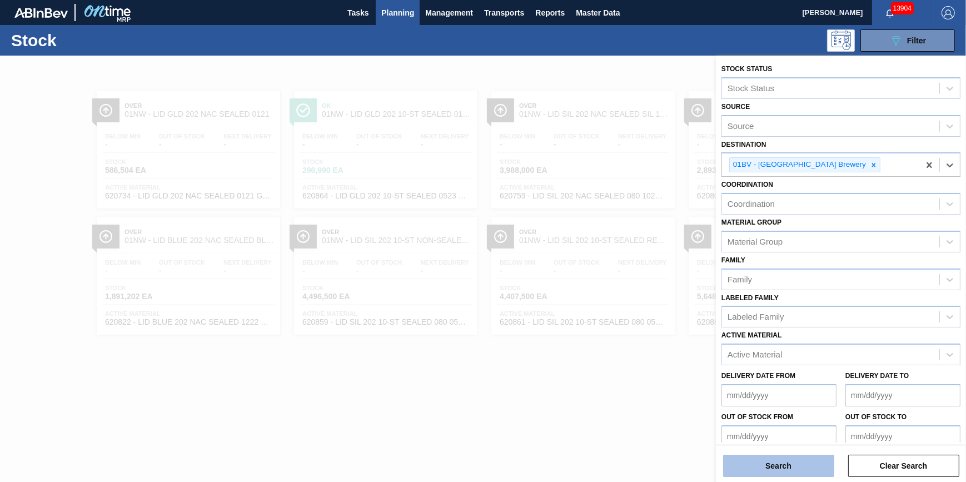
click at [788, 473] on button "Search" at bounding box center [778, 465] width 111 height 22
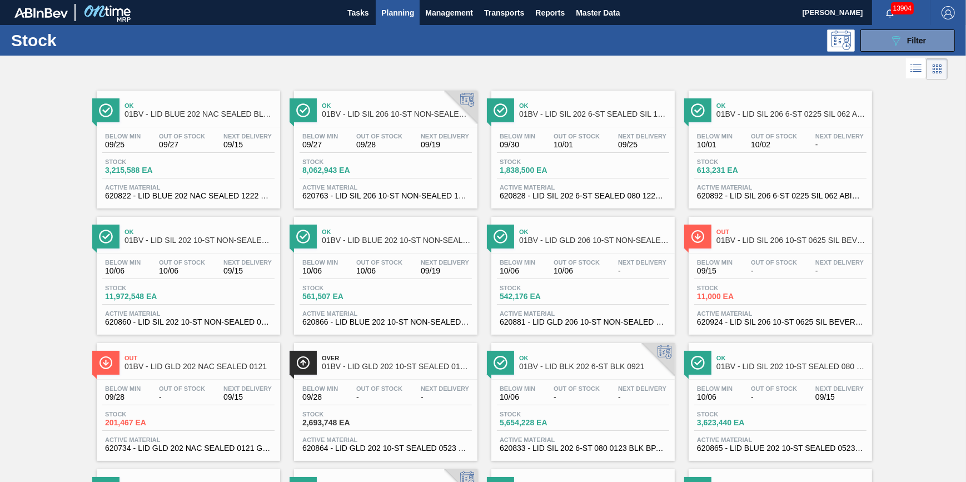
click at [399, 20] on button "Planning" at bounding box center [398, 12] width 44 height 25
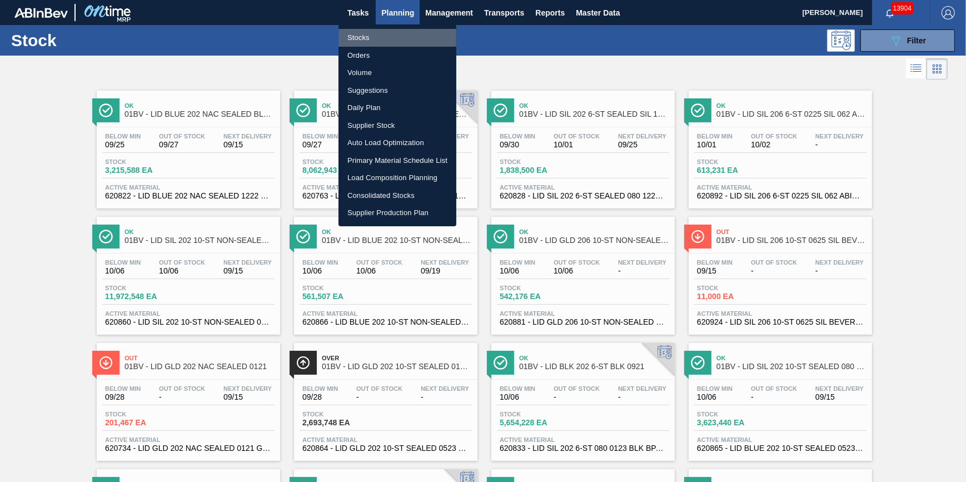
click at [396, 33] on li "Stocks" at bounding box center [397, 38] width 118 height 18
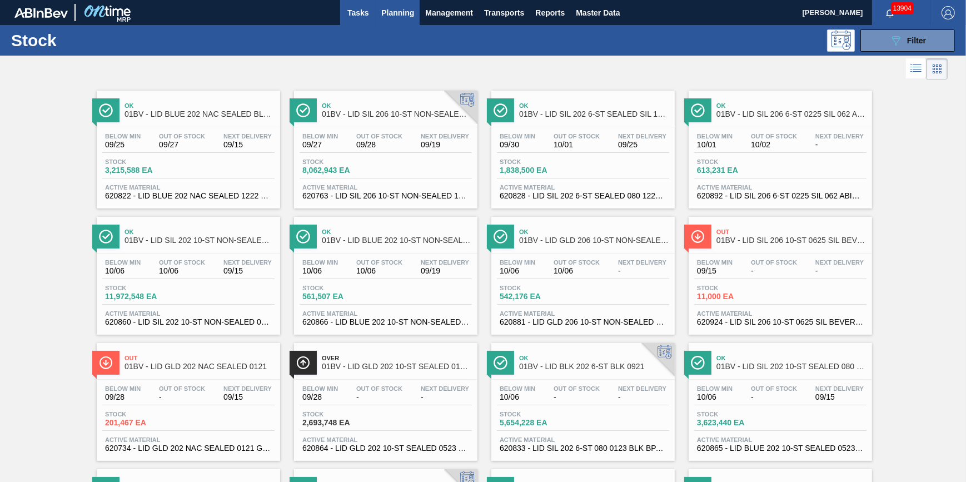
click at [353, 23] on button "Tasks" at bounding box center [358, 12] width 36 height 25
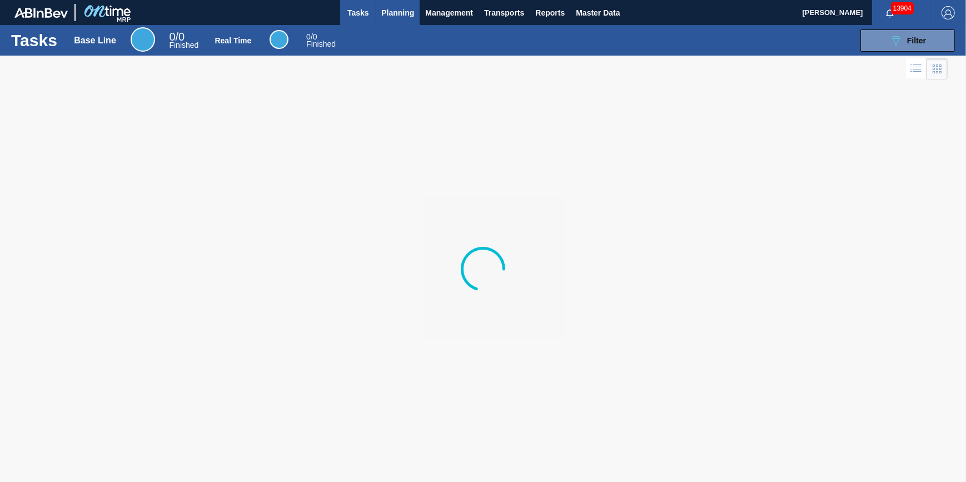
click at [388, 20] on button "Planning" at bounding box center [398, 12] width 44 height 25
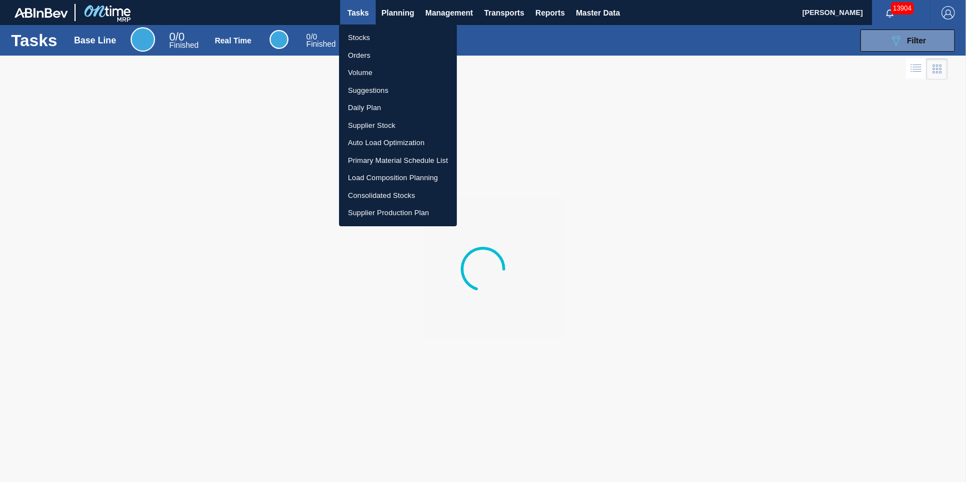
click at [387, 35] on li "Stocks" at bounding box center [398, 38] width 118 height 18
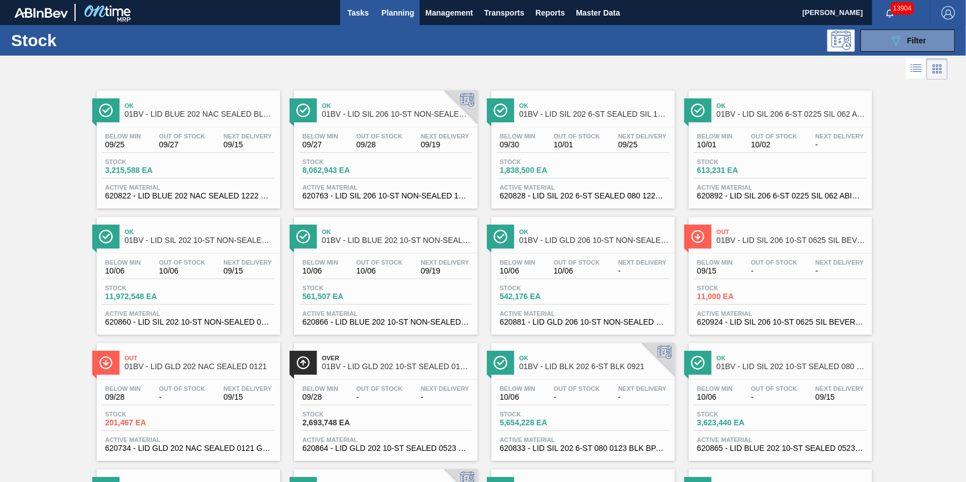
click at [356, 11] on span "Tasks" at bounding box center [358, 12] width 24 height 13
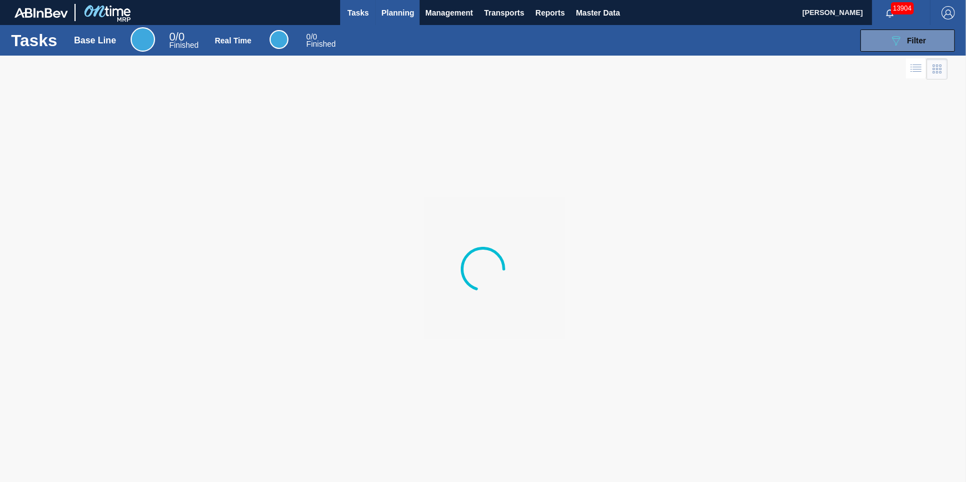
click at [389, 8] on span "Planning" at bounding box center [397, 12] width 33 height 13
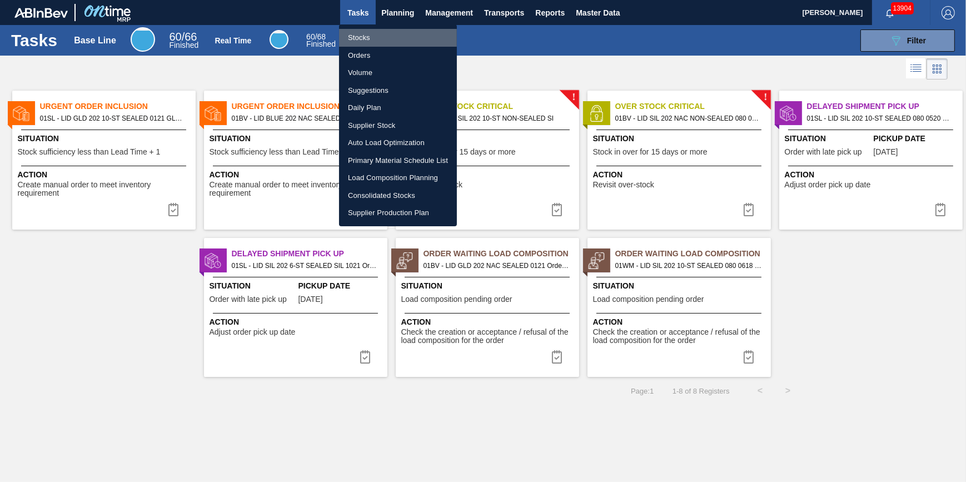
click at [368, 33] on li "Stocks" at bounding box center [398, 38] width 118 height 18
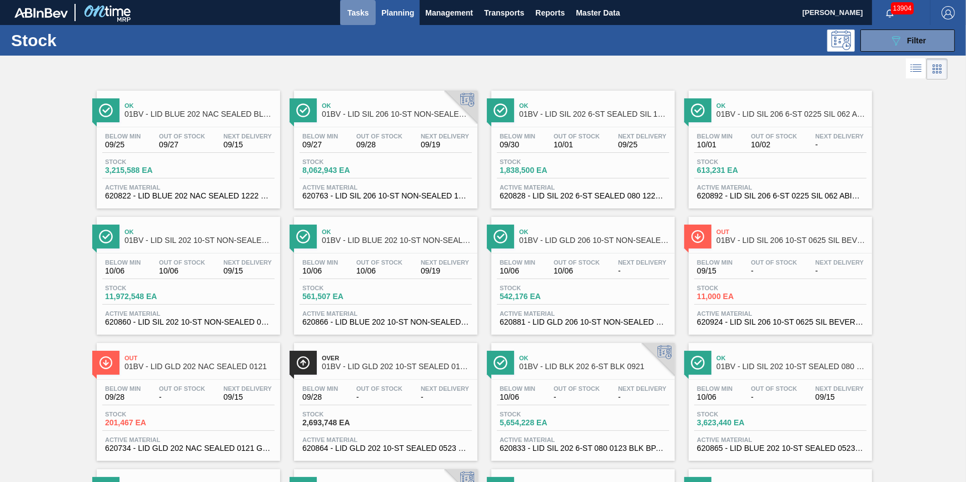
click at [371, 14] on button "Tasks" at bounding box center [358, 12] width 36 height 25
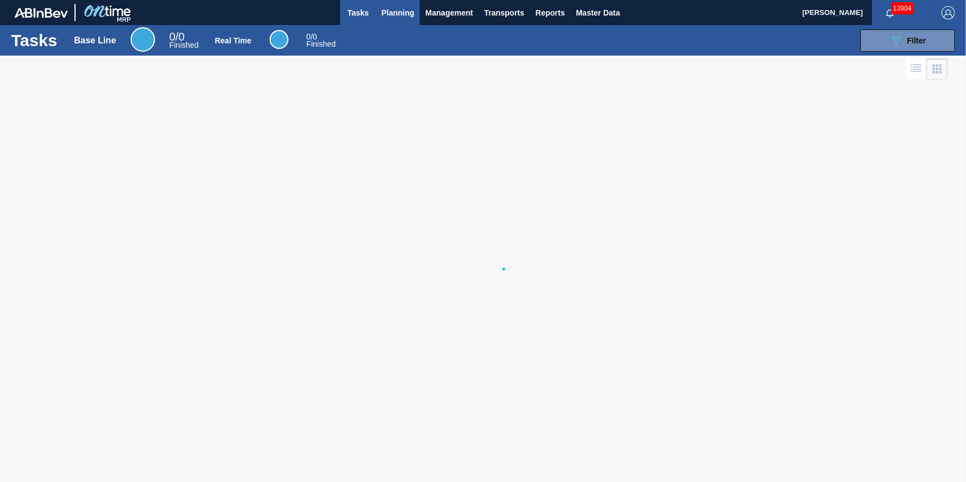
click at [386, 17] on span "Planning" at bounding box center [397, 12] width 33 height 13
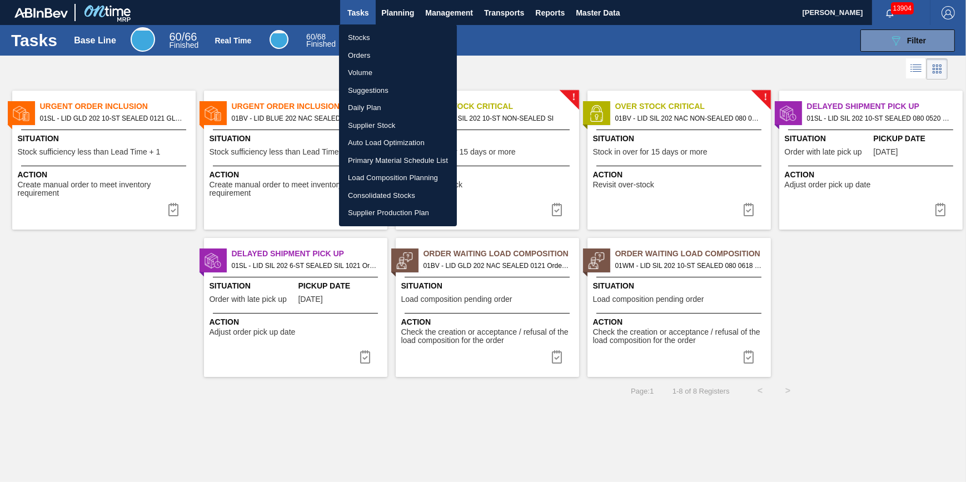
click at [381, 43] on li "Stocks" at bounding box center [398, 38] width 118 height 18
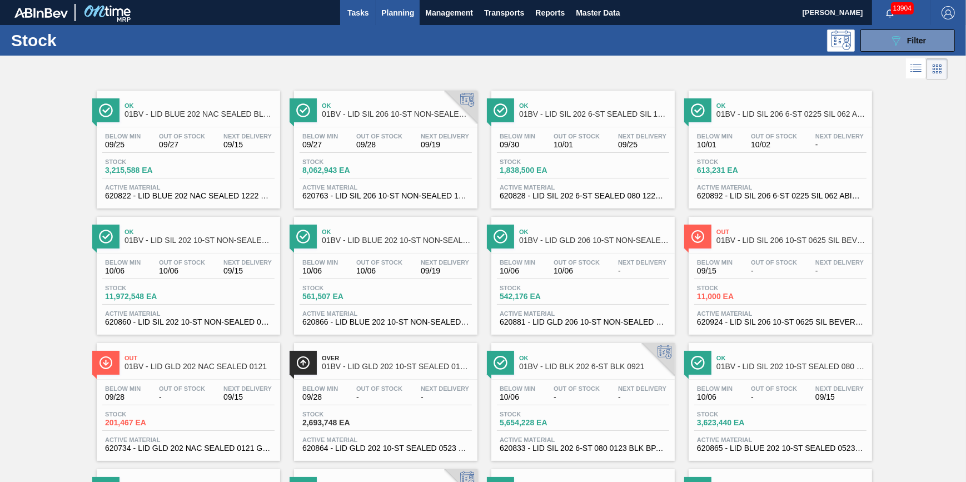
click at [368, 14] on span "Tasks" at bounding box center [358, 12] width 24 height 13
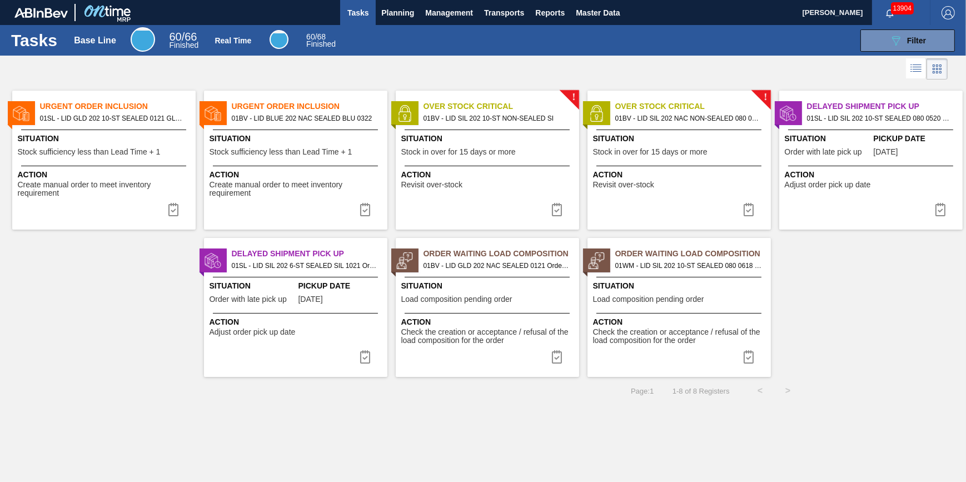
click at [359, 21] on button "Tasks" at bounding box center [358, 12] width 36 height 25
click at [395, 19] on button "Planning" at bounding box center [398, 12] width 44 height 25
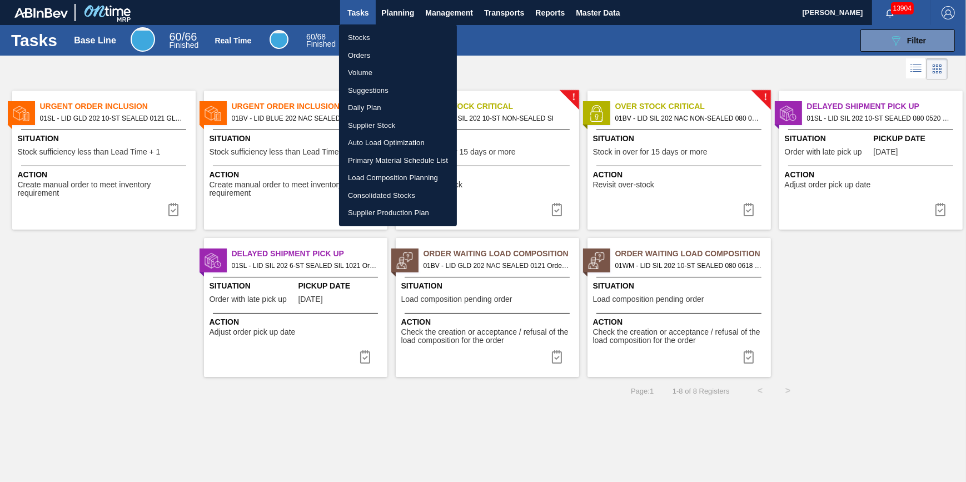
click at [381, 38] on li "Stocks" at bounding box center [398, 38] width 118 height 18
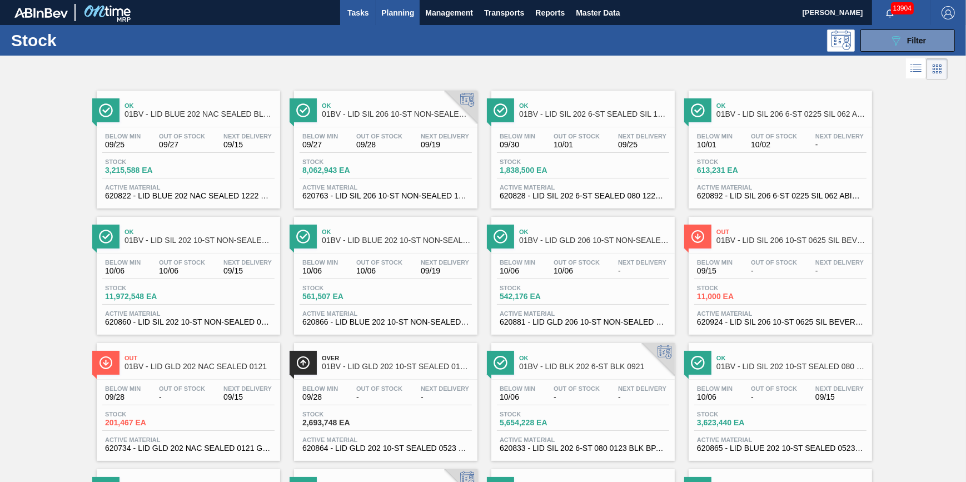
click at [343, 9] on button "Tasks" at bounding box center [358, 12] width 36 height 25
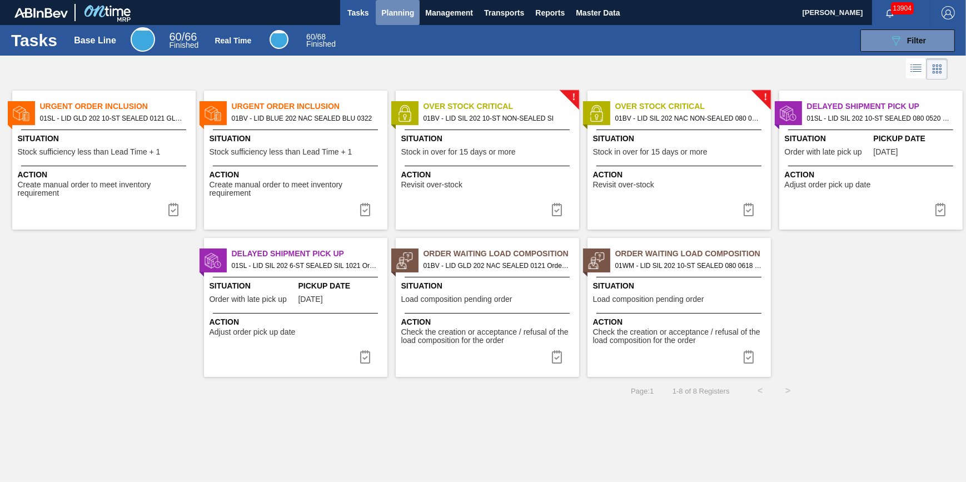
click at [391, 13] on span "Planning" at bounding box center [397, 12] width 33 height 13
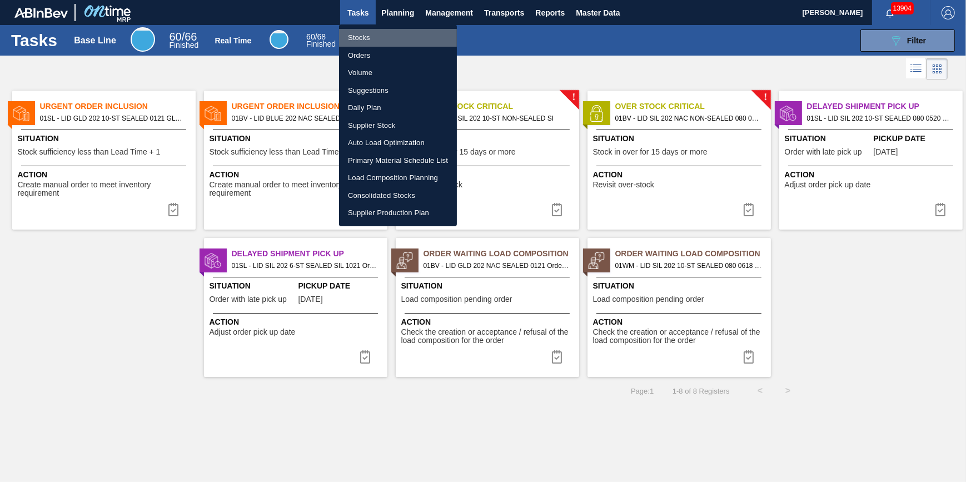
click at [392, 34] on li "Stocks" at bounding box center [398, 38] width 118 height 18
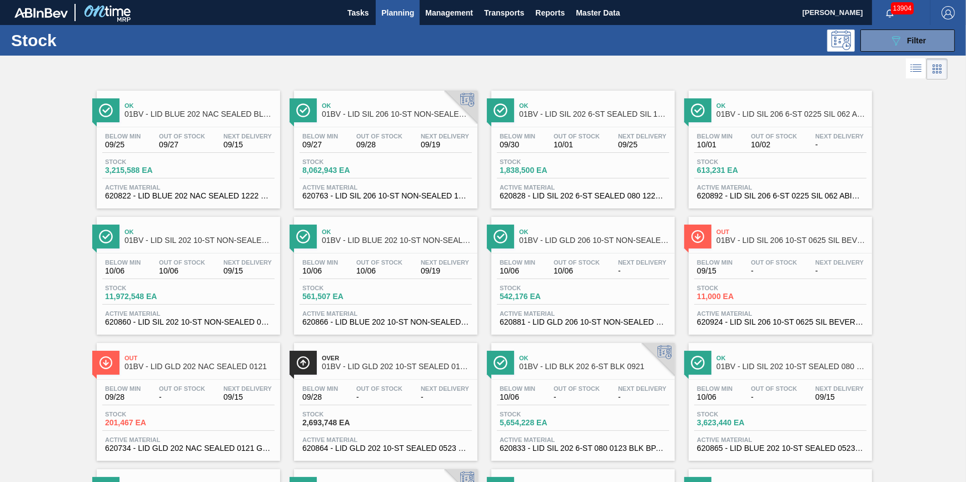
click at [216, 164] on div "Stock 3,215,588 EA" at bounding box center [188, 168] width 172 height 20
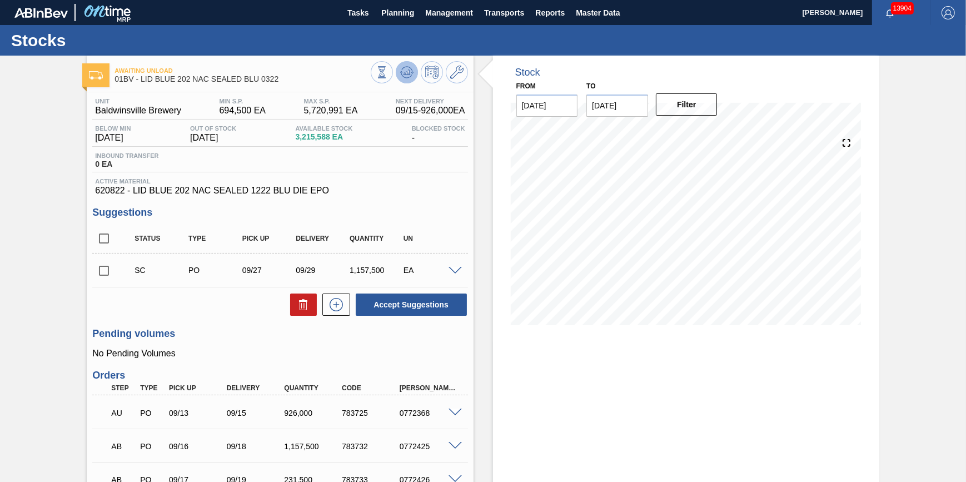
click at [404, 73] on icon at bounding box center [406, 71] width 7 height 5
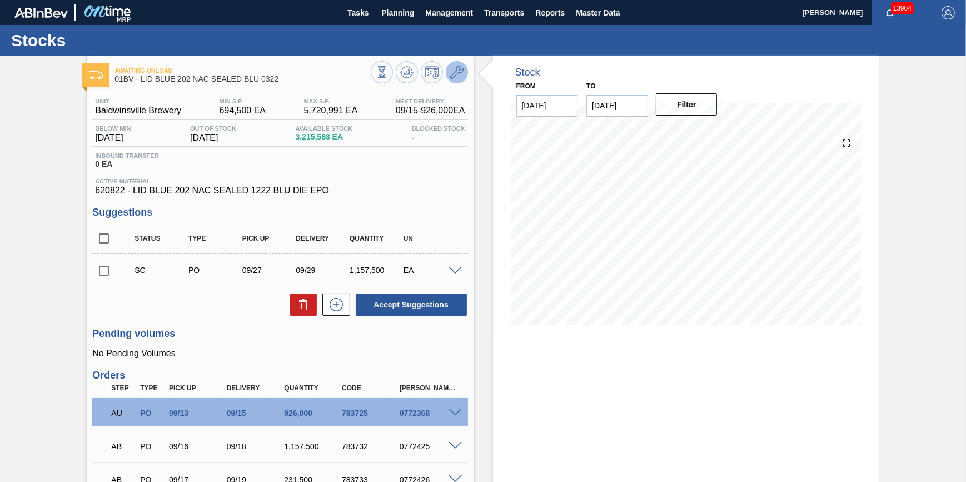
click at [455, 73] on icon at bounding box center [456, 72] width 13 height 13
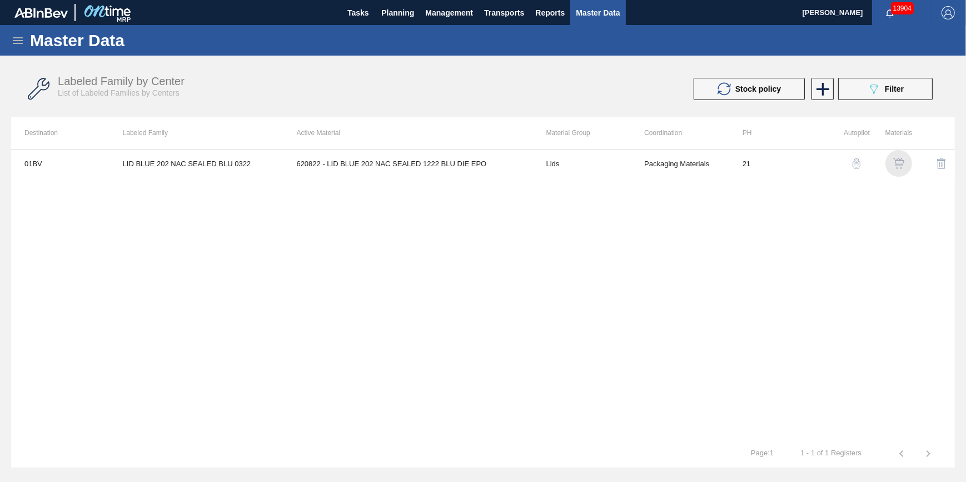
click at [897, 164] on img "button" at bounding box center [898, 163] width 11 height 11
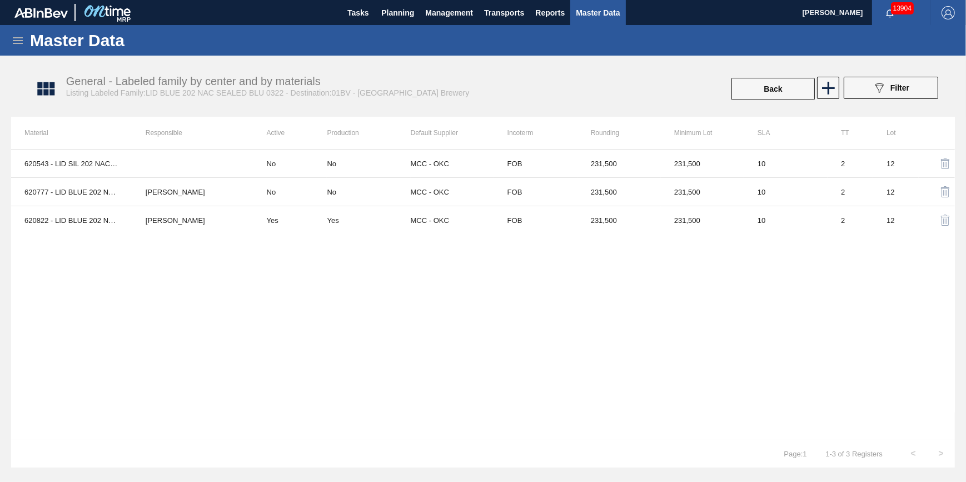
click at [789, 77] on div "Back" at bounding box center [773, 89] width 86 height 24
click at [780, 94] on button "Back" at bounding box center [772, 89] width 83 height 22
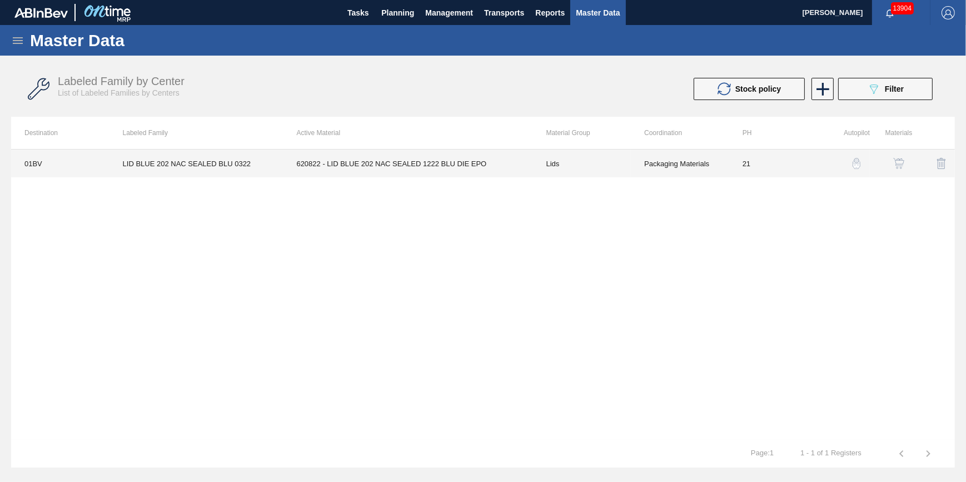
click at [273, 159] on td "LID BLUE 202 NAC SEALED BLU 0322" at bounding box center [196, 163] width 174 height 28
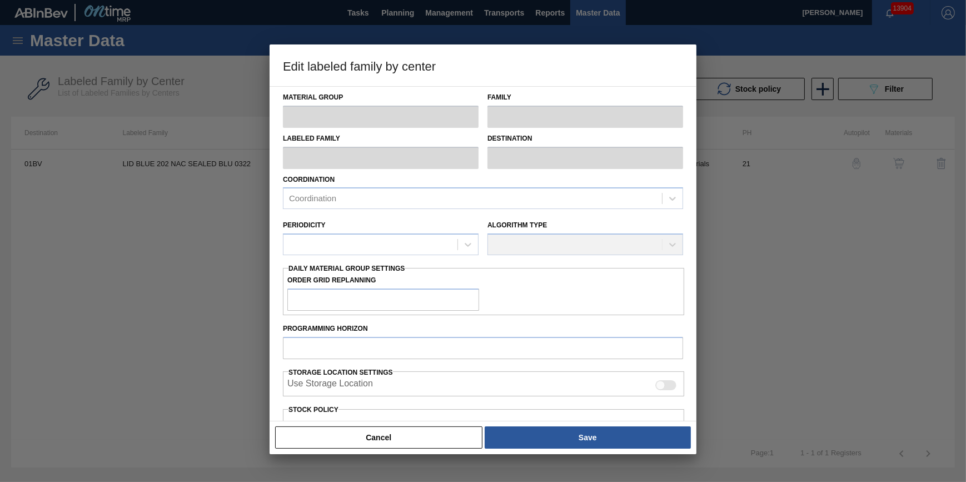
type input "Lids"
type input "Generic 202 Lid"
type input "LID BLUE 202 NAC SEALED BLU 0322"
type input "01BV - Baldwinsville Brewery"
type input "0"
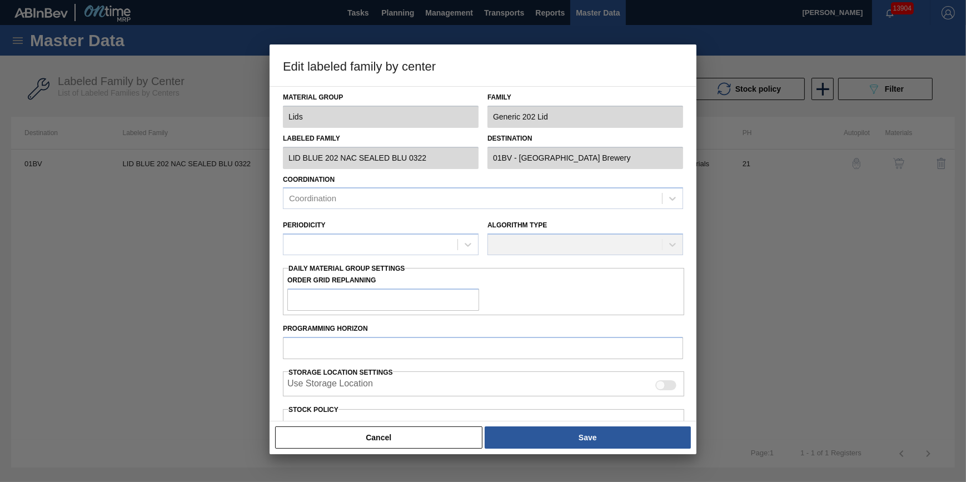
type input "21"
type input "694,500"
type input "5,720,991"
type input "10"
type input "1,197,149"
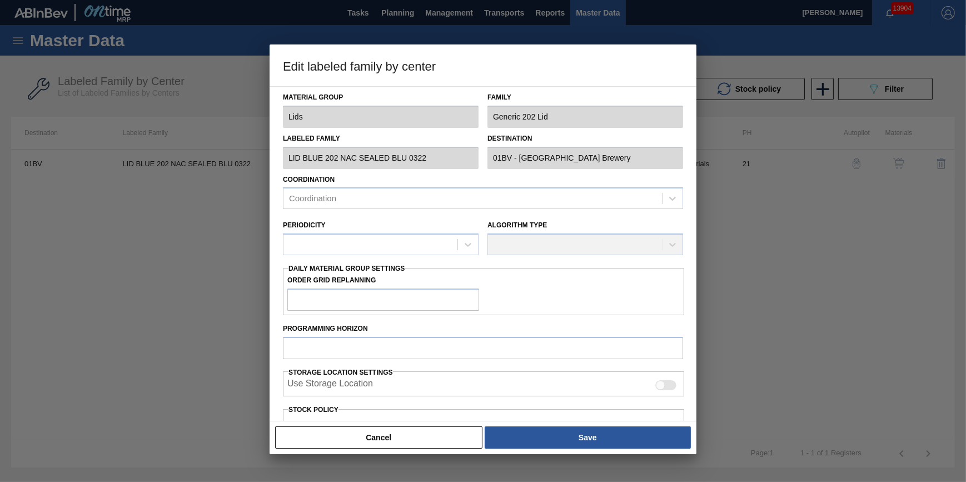
checkbox input "true"
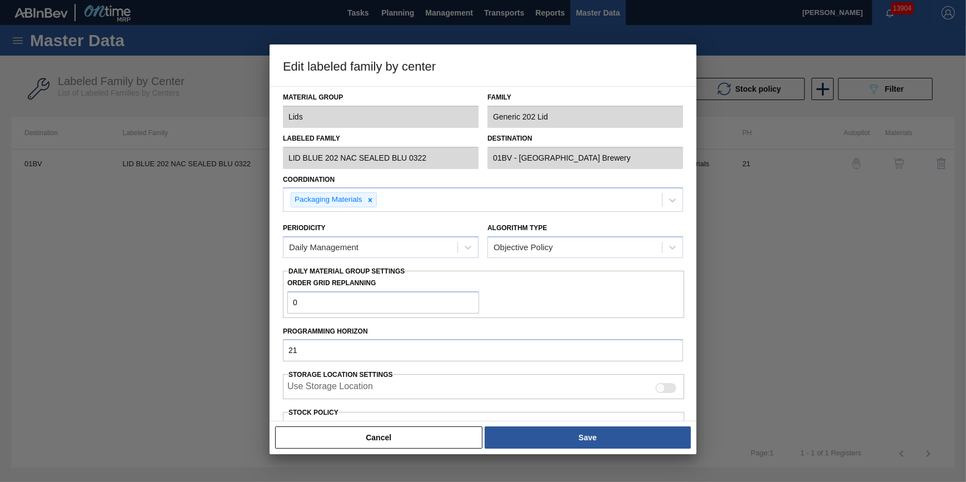
click at [370, 432] on button "Cancel" at bounding box center [378, 437] width 207 height 22
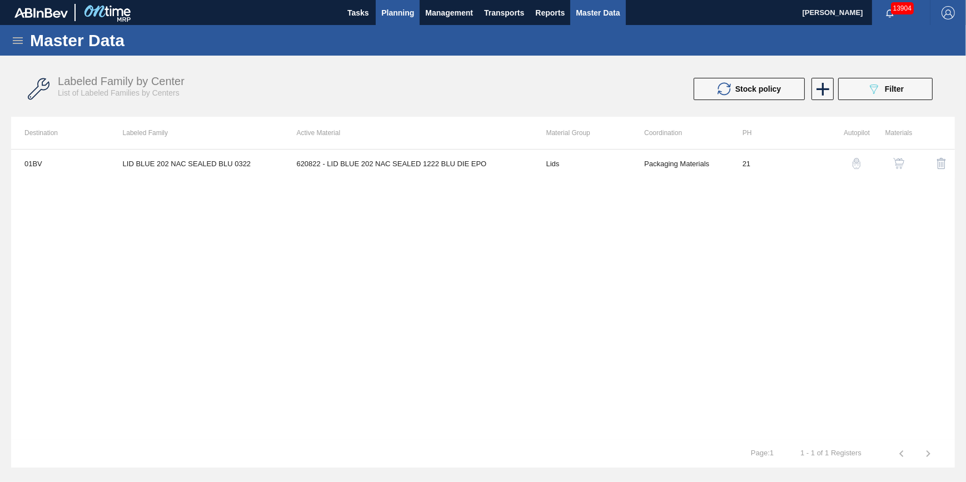
click at [399, 15] on span "Planning" at bounding box center [397, 12] width 33 height 13
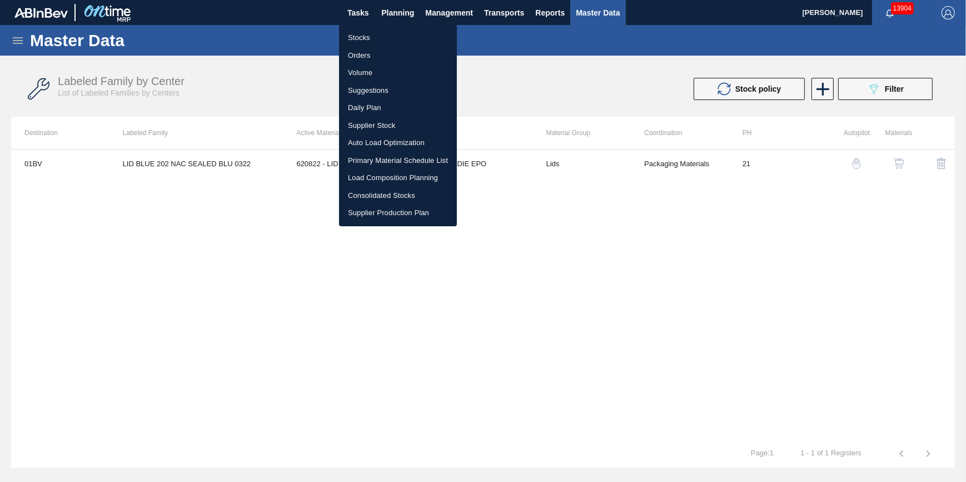
click at [398, 34] on li "Stocks" at bounding box center [398, 38] width 118 height 18
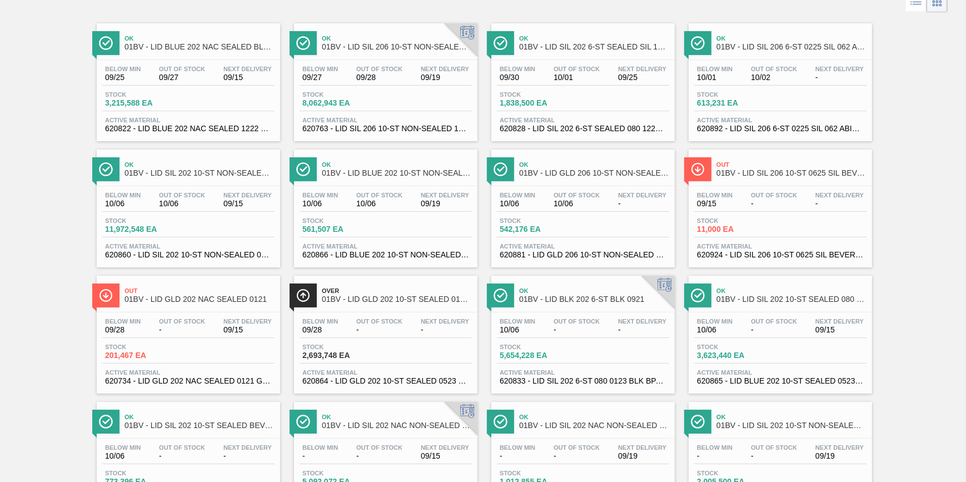
scroll to position [62, 0]
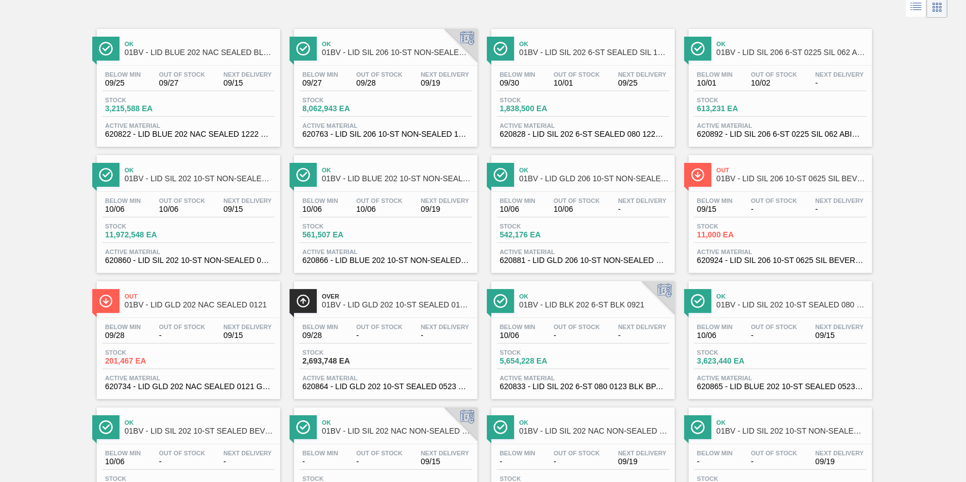
click at [194, 60] on div "Ok 01BV - LID BLUE 202 NAC SEALED BLU 0322" at bounding box center [199, 48] width 150 height 25
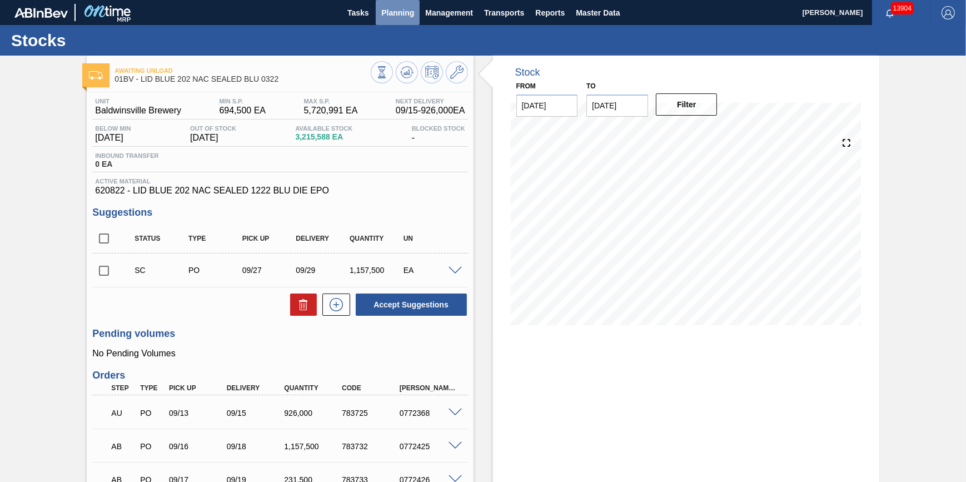
click at [395, 18] on span "Planning" at bounding box center [397, 12] width 33 height 13
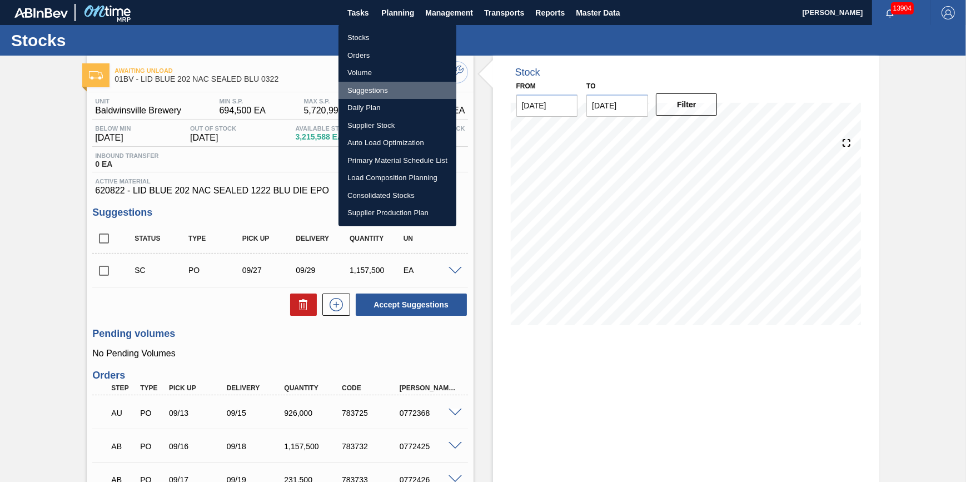
click at [378, 89] on li "Suggestions" at bounding box center [397, 91] width 118 height 18
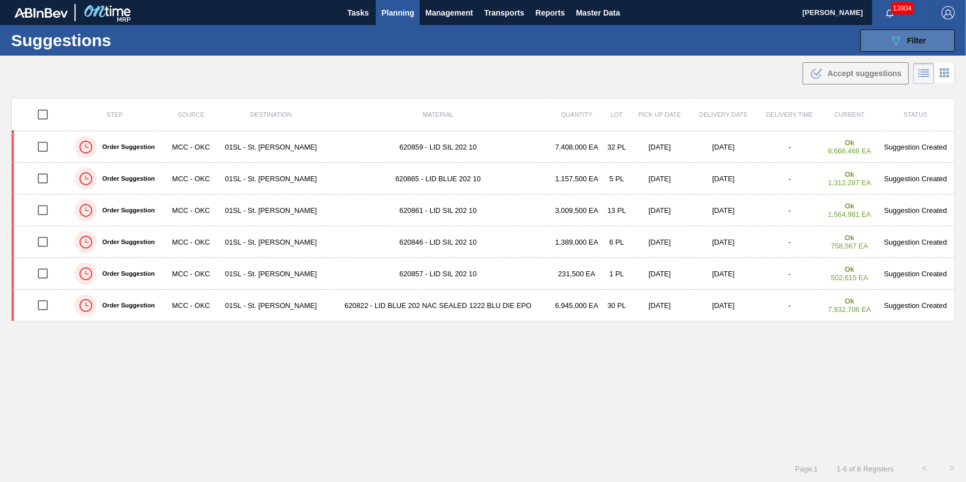
click at [880, 42] on button "089F7B8B-B2A5-4AFE-B5C0-19BA573D28AC Filter" at bounding box center [907, 40] width 94 height 22
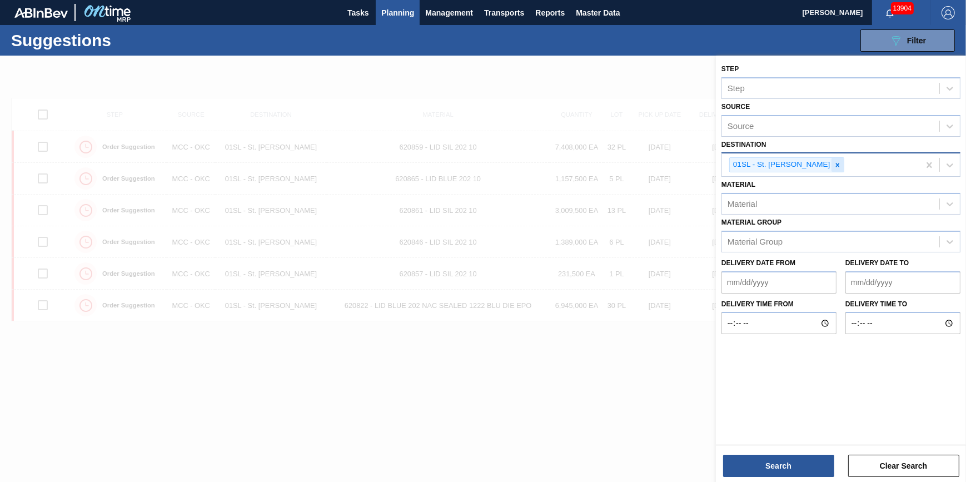
click at [833, 166] on icon at bounding box center [837, 165] width 8 height 8
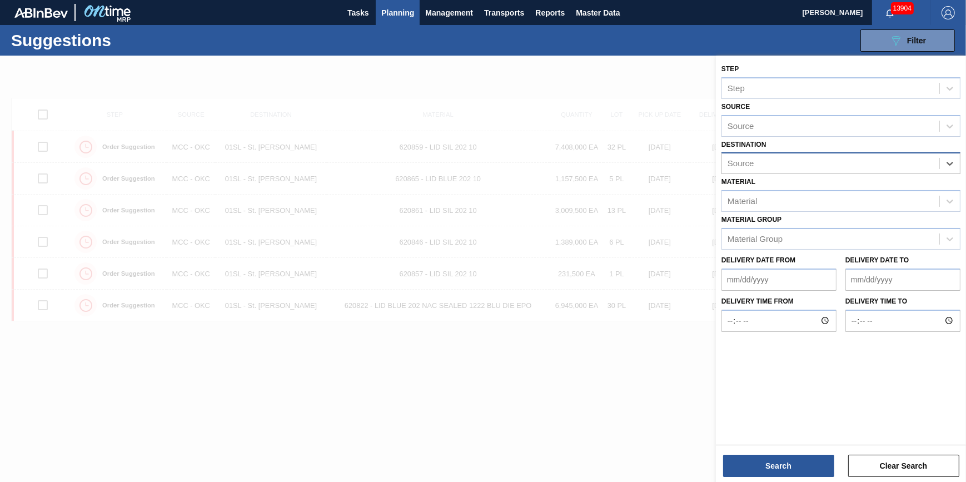
click at [825, 164] on div "Source" at bounding box center [830, 164] width 217 height 16
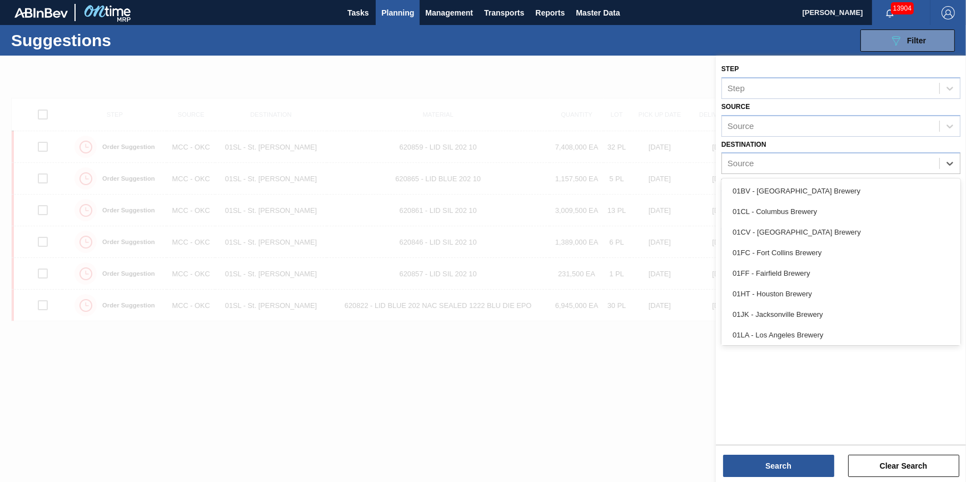
click at [814, 185] on div "01BV - Baldwinsville Brewery" at bounding box center [840, 191] width 239 height 21
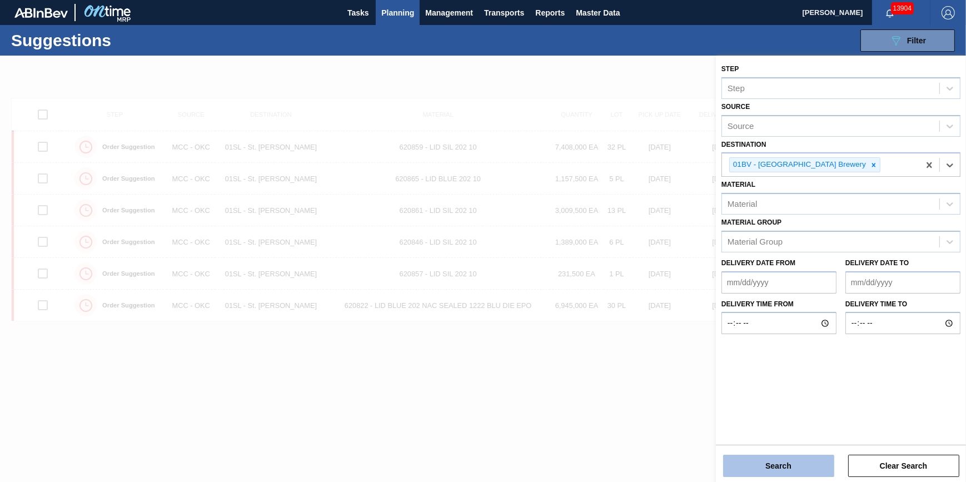
click at [741, 456] on button "Search" at bounding box center [778, 465] width 111 height 22
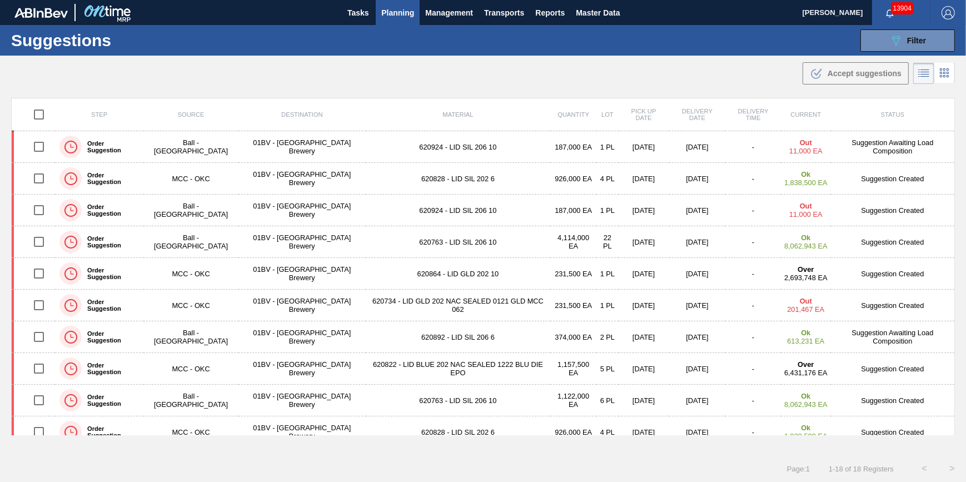
click at [41, 112] on input "checkbox" at bounding box center [38, 114] width 23 height 23
checkbox input "true"
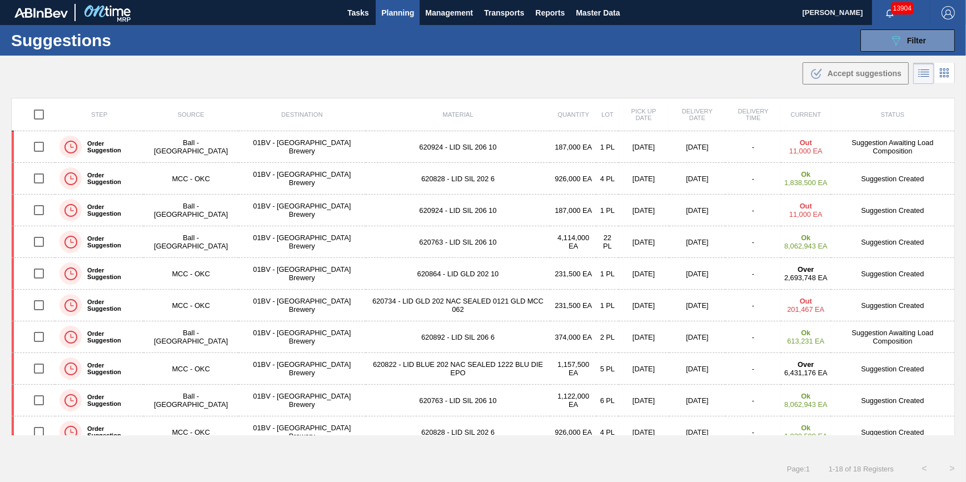
checkbox input "true"
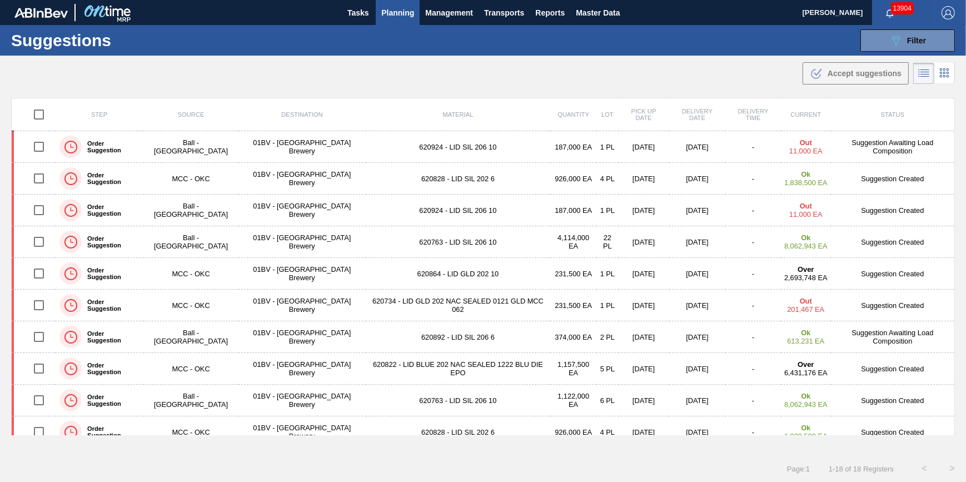
checkbox input "true"
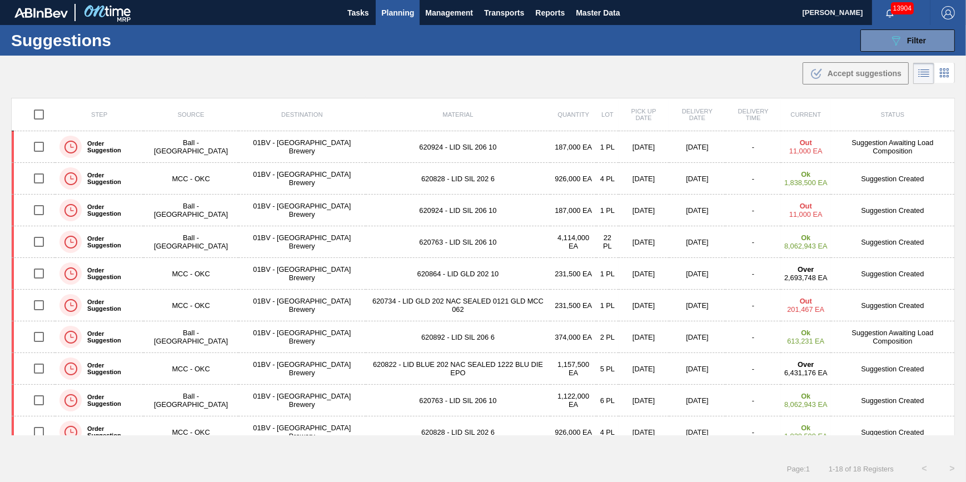
checkbox input "true"
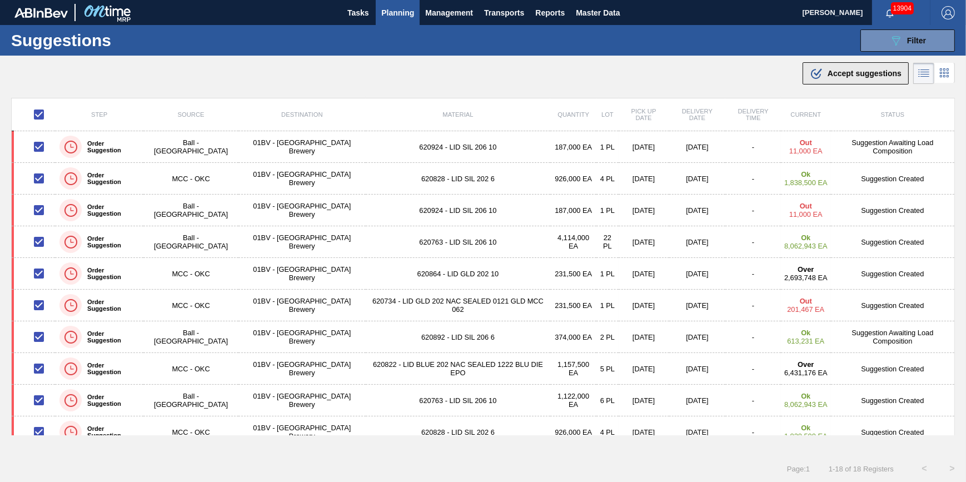
click at [833, 77] on span "Accept suggestions" at bounding box center [864, 73] width 74 height 9
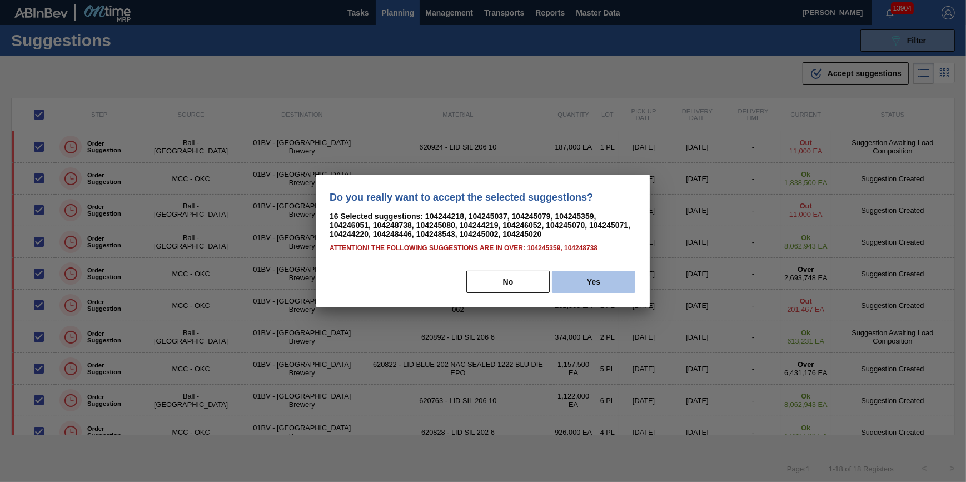
click at [601, 277] on button "Yes" at bounding box center [593, 282] width 83 height 22
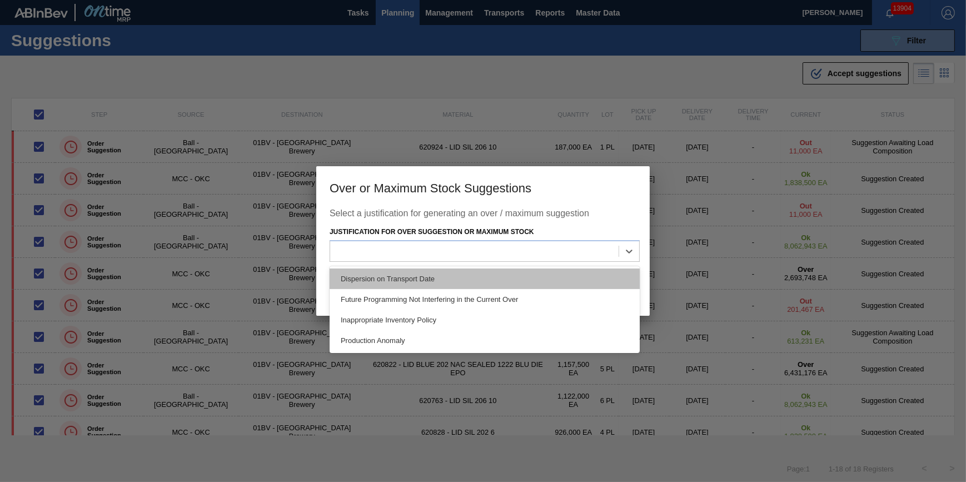
drag, startPoint x: 567, startPoint y: 244, endPoint x: 527, endPoint y: 271, distance: 47.8
click at [566, 245] on div at bounding box center [474, 251] width 288 height 16
click at [527, 271] on div "Dispersion on Transport Date" at bounding box center [484, 278] width 310 height 21
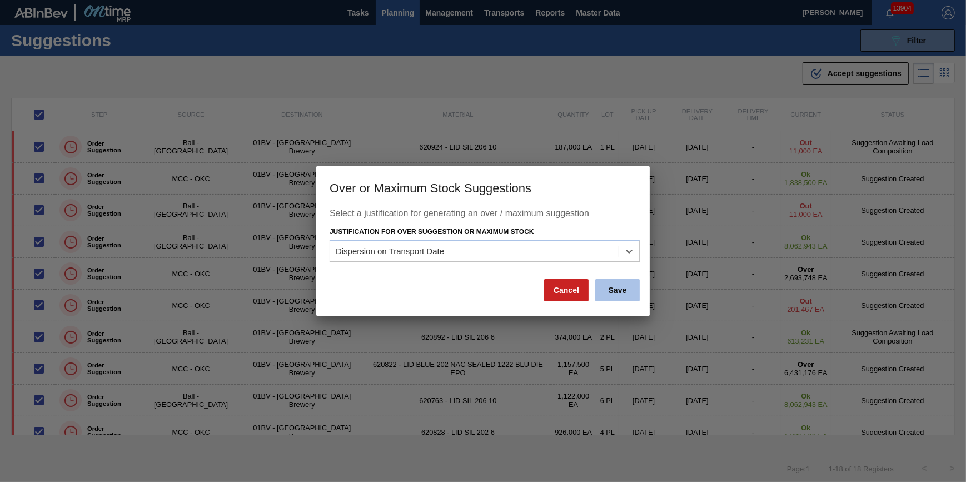
click at [600, 288] on button "Save" at bounding box center [617, 290] width 44 height 22
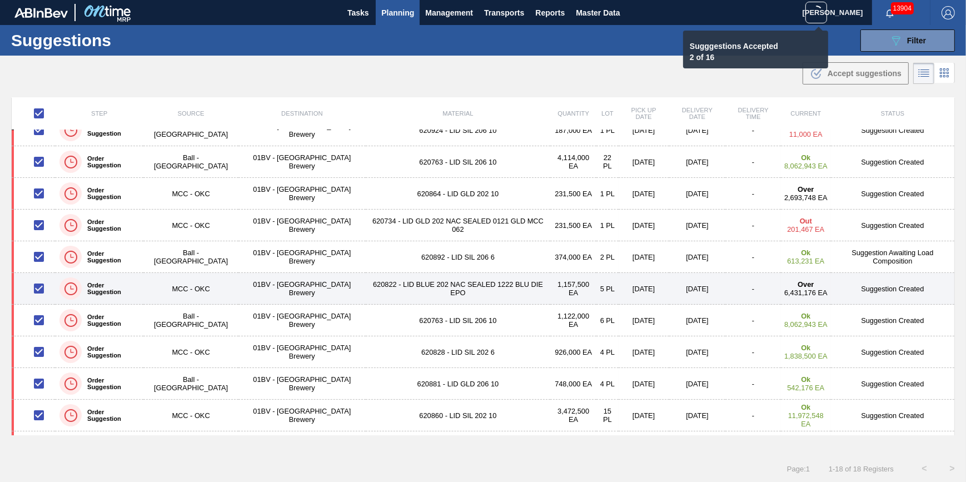
scroll to position [151, 0]
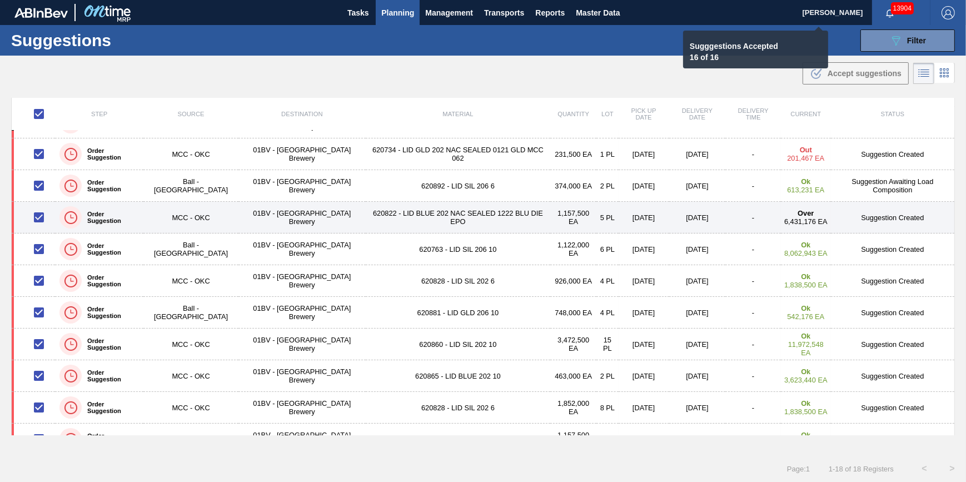
checkbox input "false"
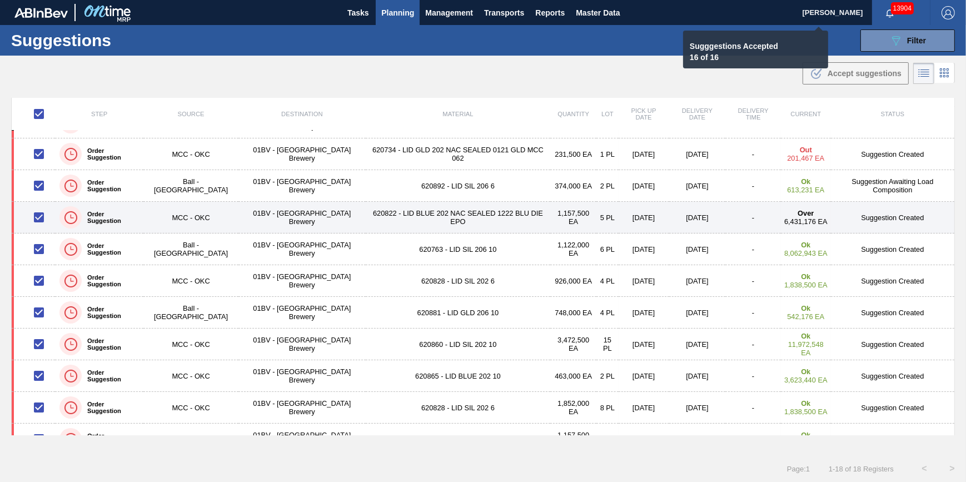
checkbox input "false"
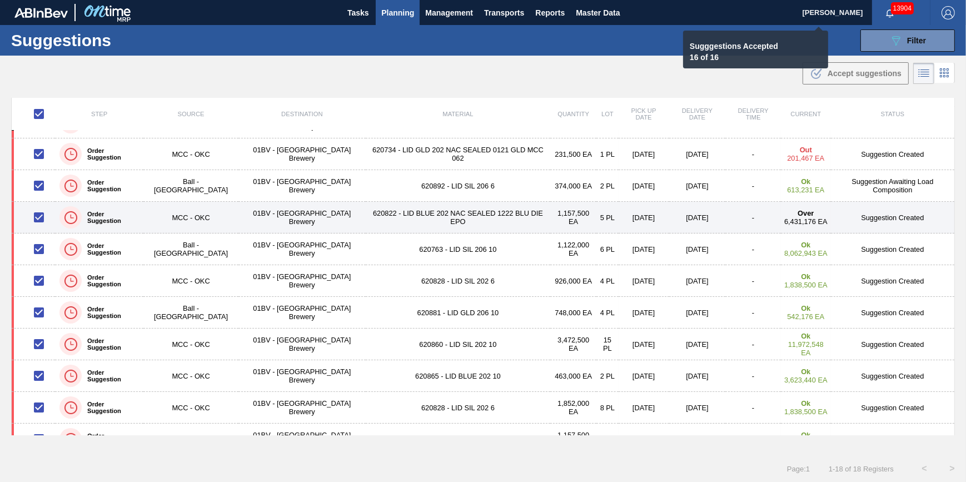
checkbox input "false"
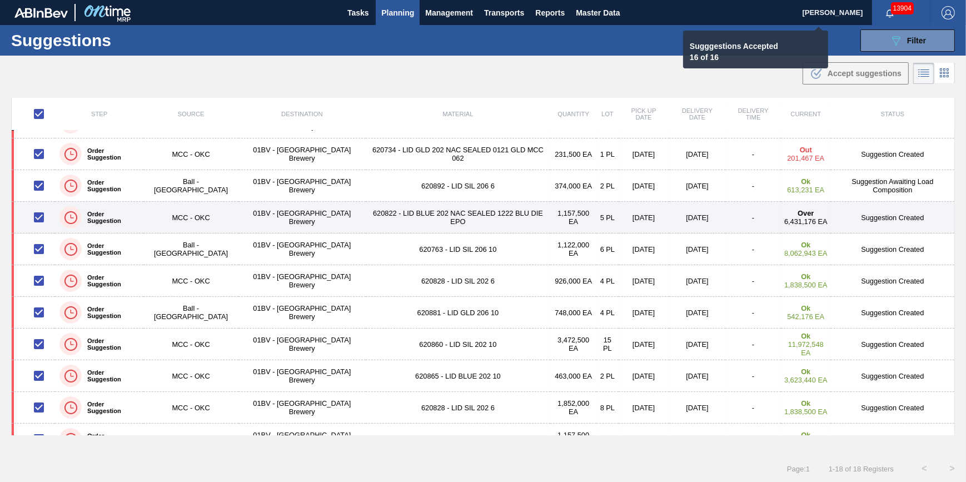
checkbox input "false"
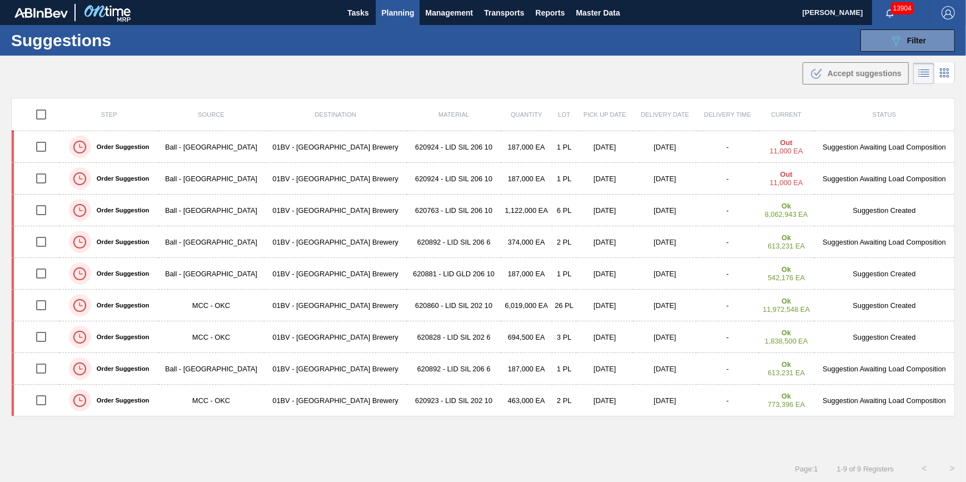
scroll to position [0, 0]
click at [34, 109] on input "checkbox" at bounding box center [40, 114] width 23 height 23
checkbox input "true"
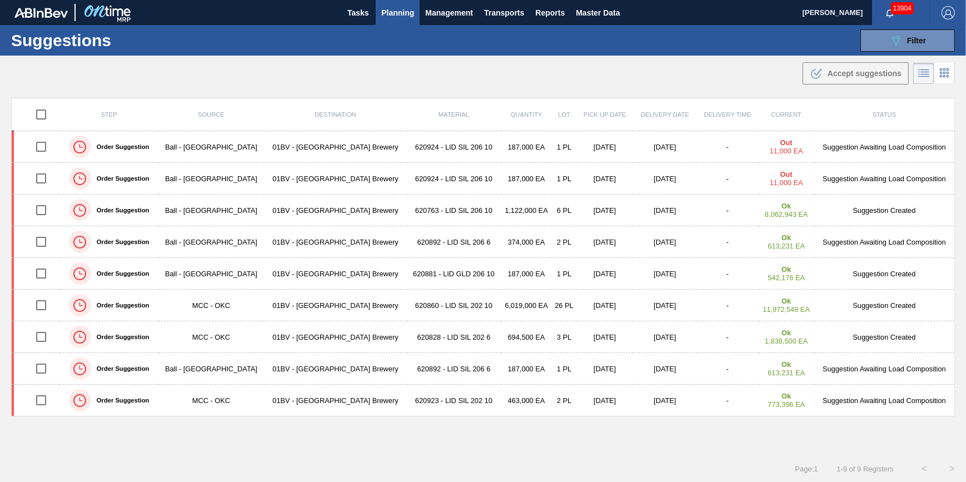
checkbox input "true"
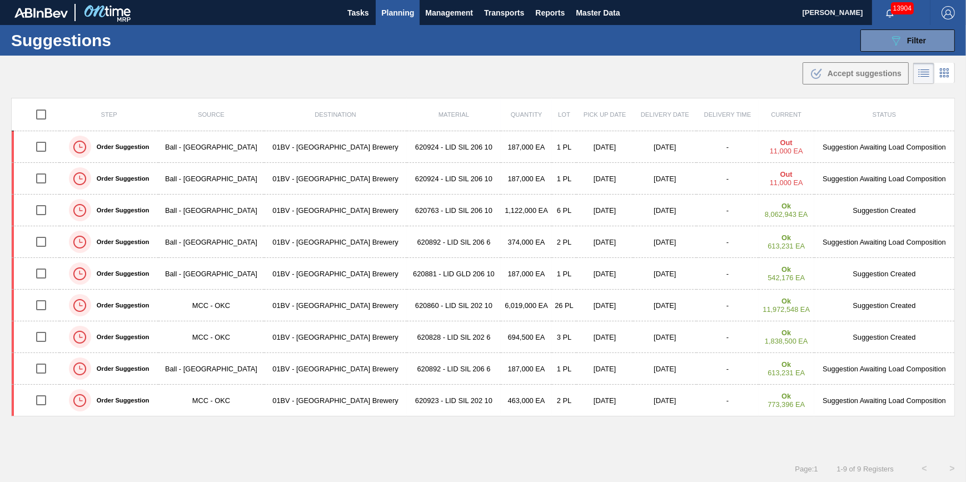
checkbox input "true"
click at [851, 78] on div ".b{fill:var(--color-action-default)} Accept suggestions" at bounding box center [855, 73] width 92 height 13
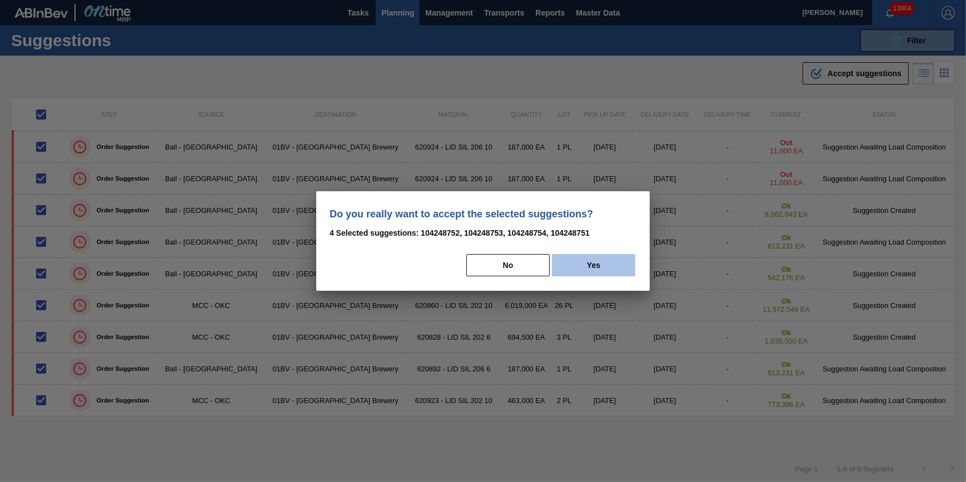
click at [600, 261] on button "Yes" at bounding box center [593, 265] width 83 height 22
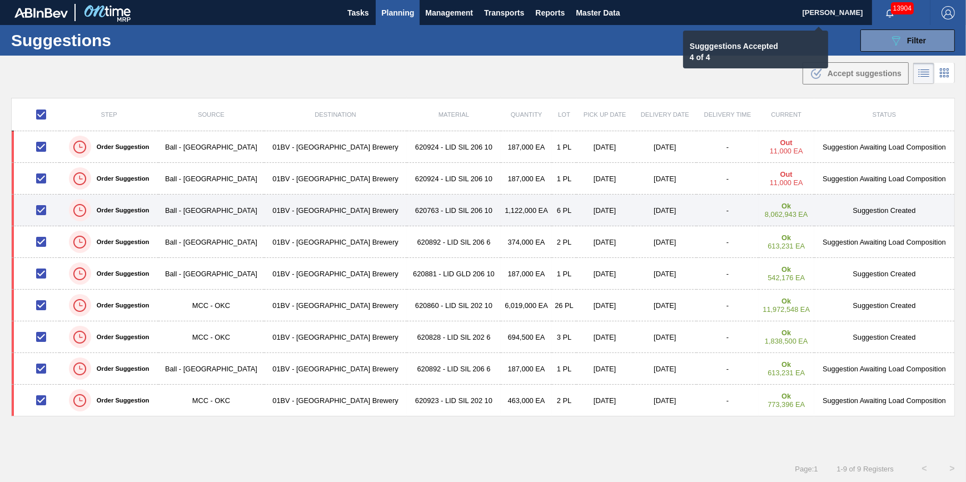
checkbox input "false"
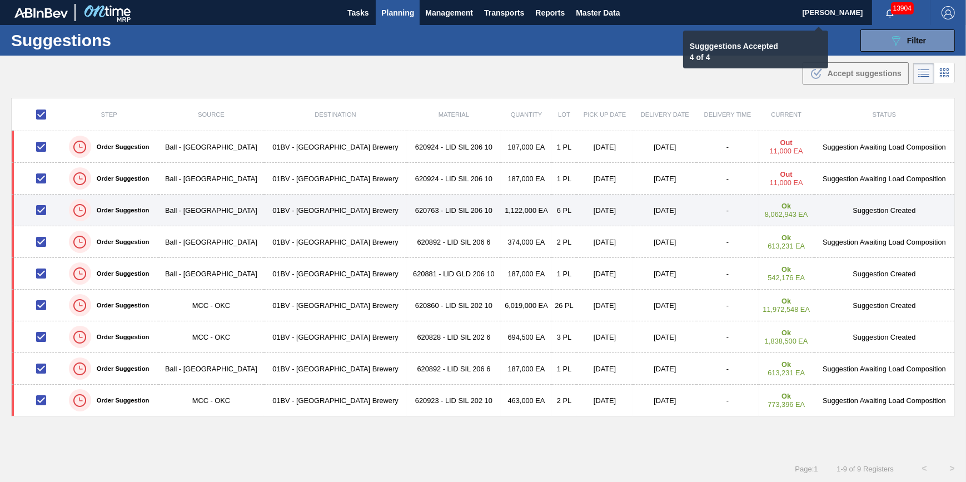
checkbox input "false"
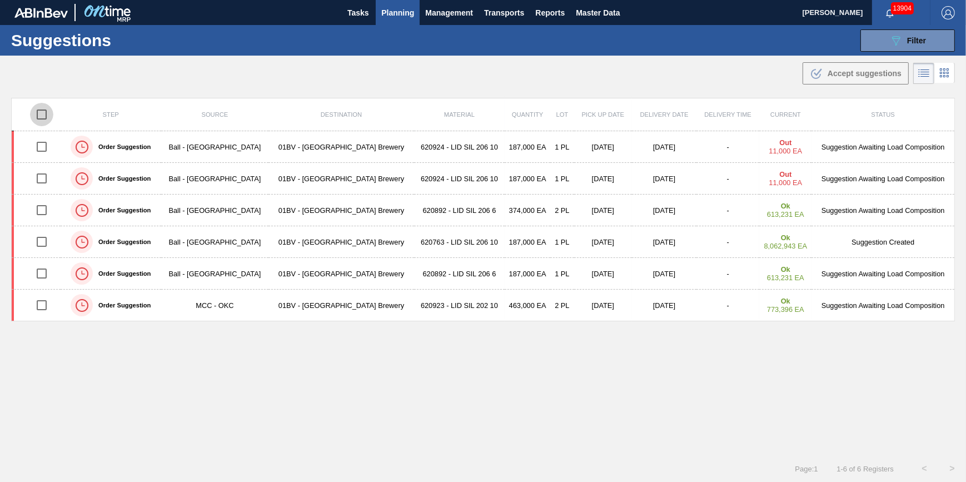
click at [40, 109] on input "checkbox" at bounding box center [41, 114] width 23 height 23
checkbox input "true"
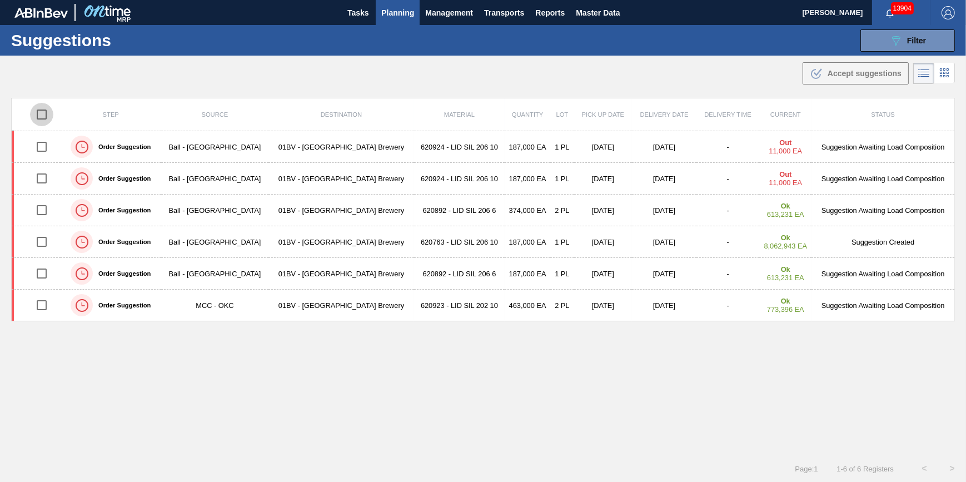
checkbox input "true"
click at [827, 74] on span "Accept suggestions" at bounding box center [864, 73] width 74 height 9
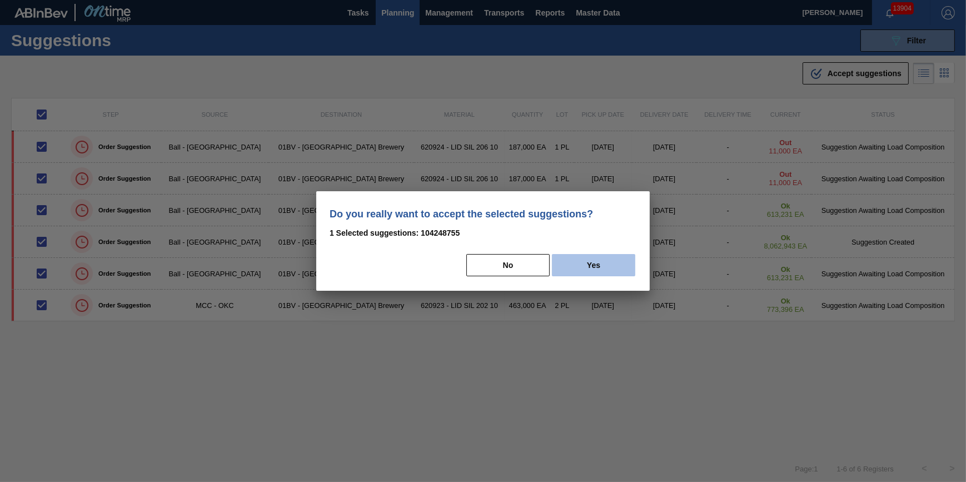
click at [598, 259] on button "Yes" at bounding box center [593, 265] width 83 height 22
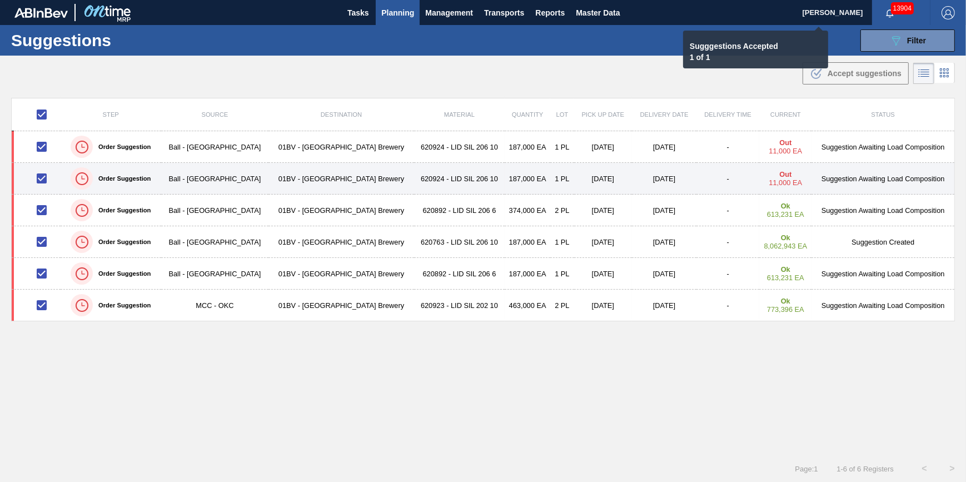
checkbox input "false"
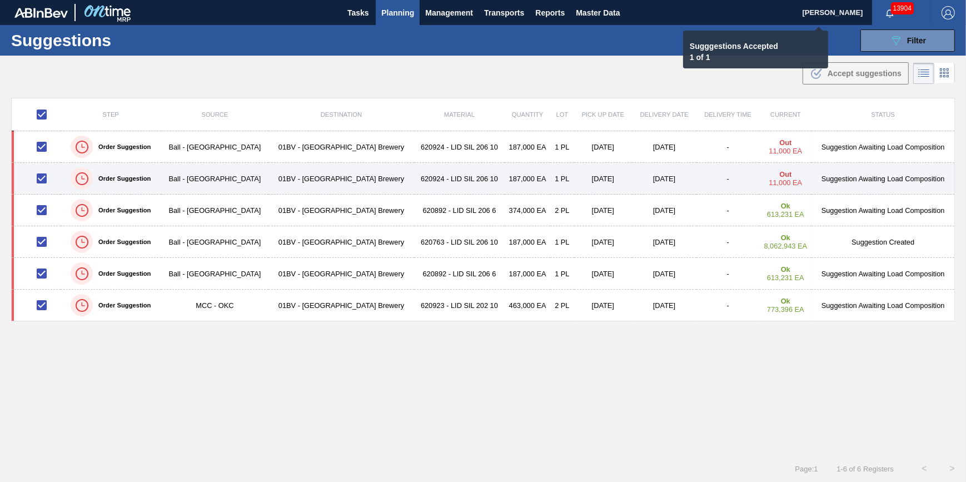
checkbox input "false"
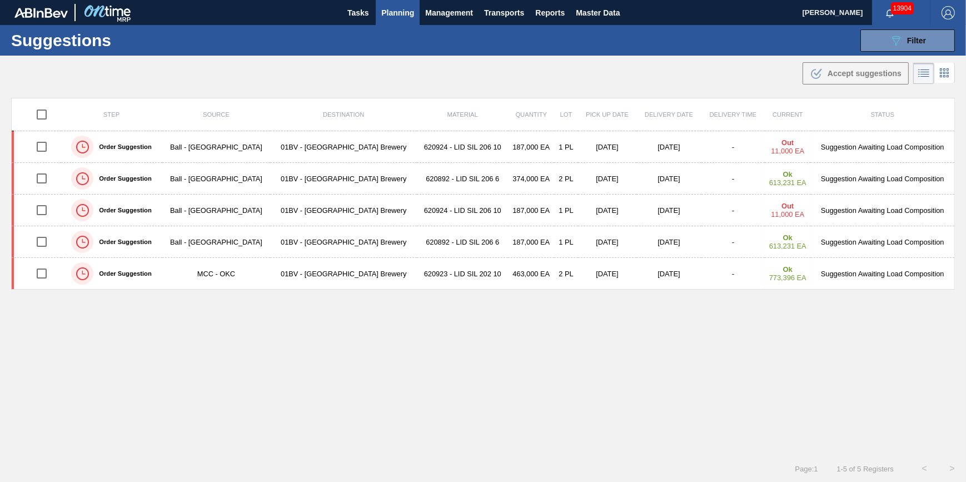
click at [37, 114] on input "checkbox" at bounding box center [41, 114] width 23 height 23
checkbox input "true"
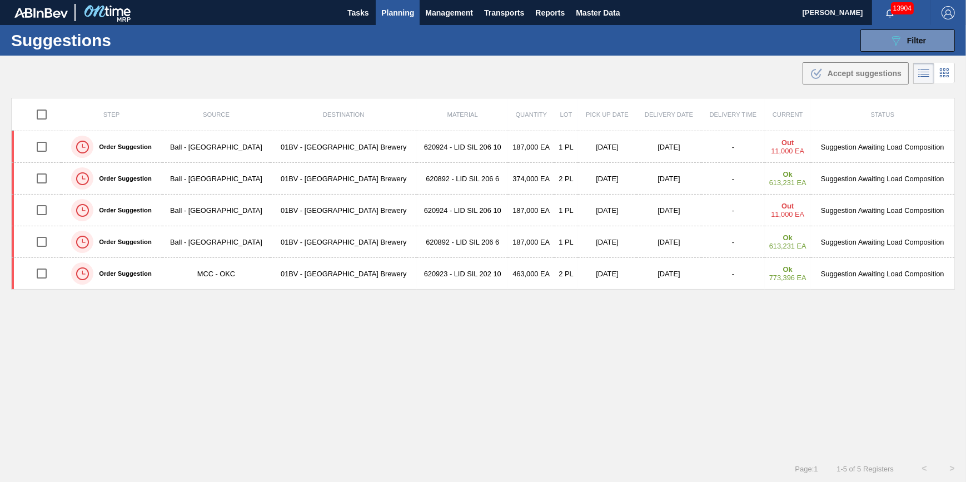
checkbox input "true"
click at [499, 12] on span "Transports" at bounding box center [504, 12] width 40 height 13
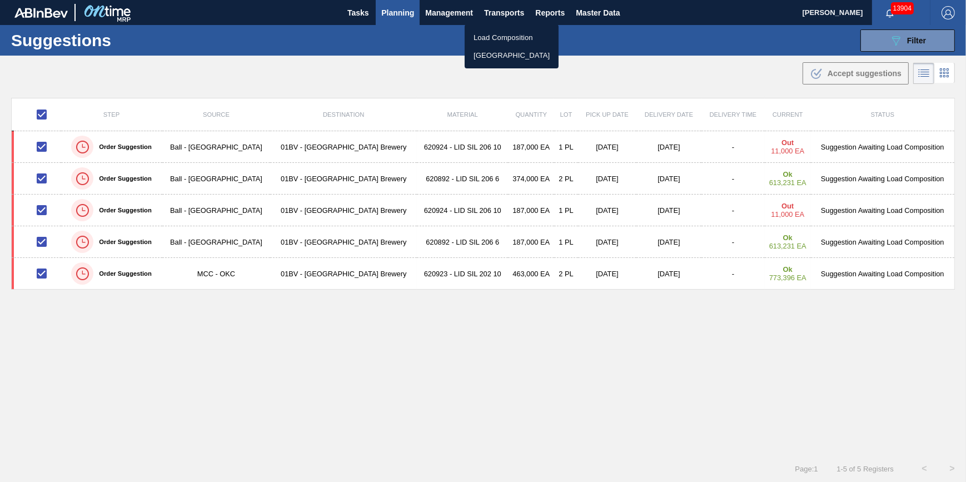
click at [503, 52] on li "[GEOGRAPHIC_DATA]" at bounding box center [511, 56] width 94 height 18
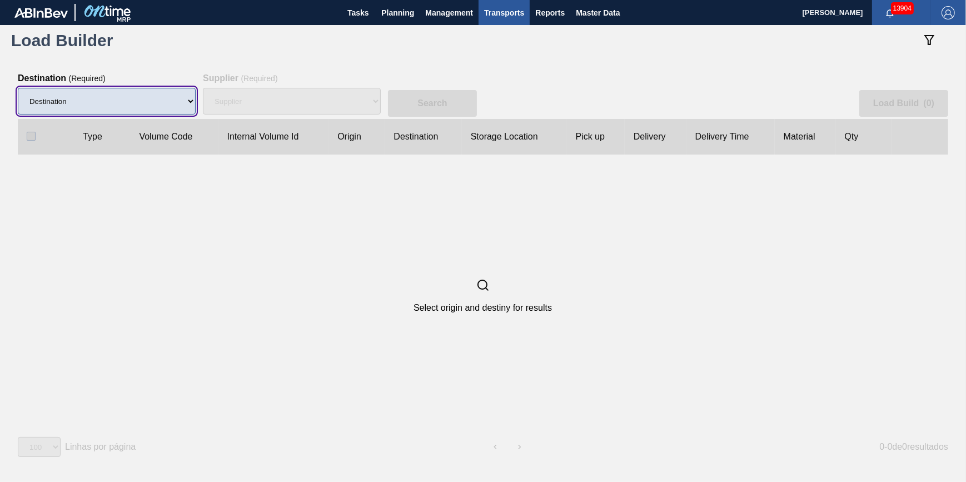
click at [130, 96] on select "Destination 01BV - Baldwinsville Brewery 01CL - Columbus Brewery 01CV - Carters…" at bounding box center [107, 101] width 178 height 27
select select "4"
click at [18, 88] on select "Destination 01BV - Baldwinsville Brewery 01CL - Columbus Brewery 01CV - Carters…" at bounding box center [107, 101] width 178 height 27
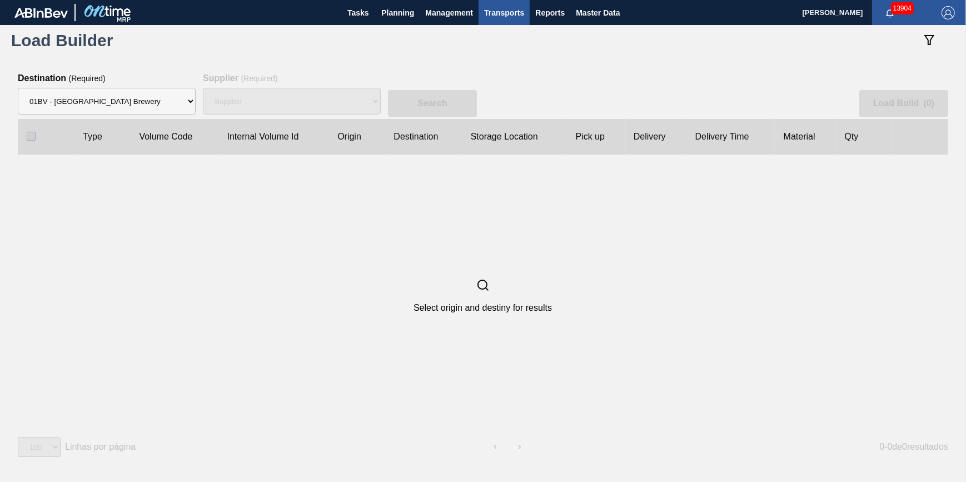
click at [319, 101] on div "Supplier" at bounding box center [292, 101] width 178 height 36
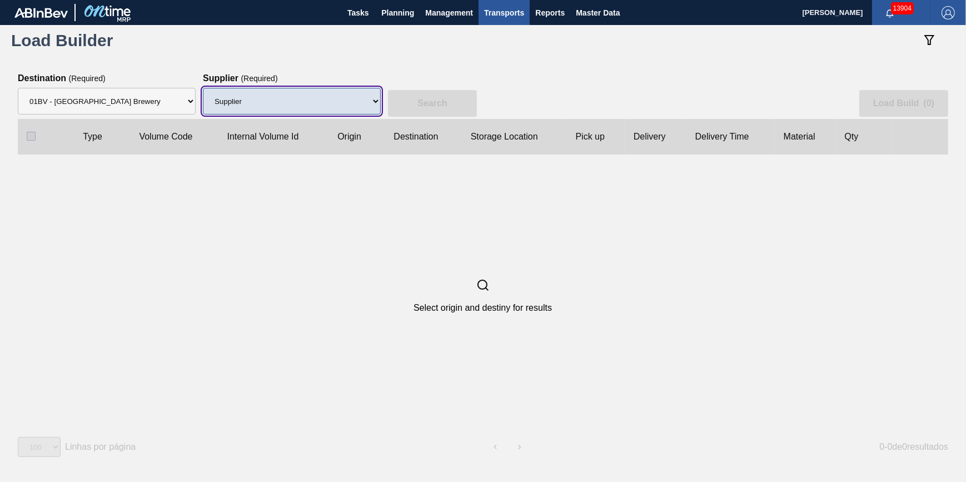
click at [319, 102] on select "Supplier 8221649 - BALL METAL CONTAINER GROUP 8342641 - BALL METAL CONTAINER GR…" at bounding box center [292, 101] width 178 height 27
select select "166"
click at [203, 88] on select "Supplier 8221649 - BALL METAL CONTAINER GROUP 8342641 - BALL METAL CONTAINER GR…" at bounding box center [292, 101] width 178 height 27
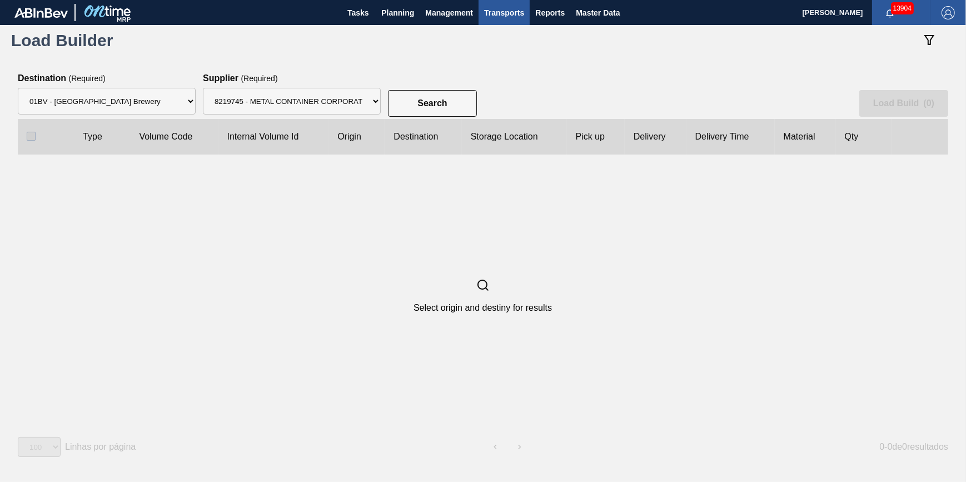
click at [444, 83] on div "Search Load Build ( 0 )" at bounding box center [483, 96] width 930 height 46
click at [0, 0] on slot "Search" at bounding box center [0, 0] width 0 height 0
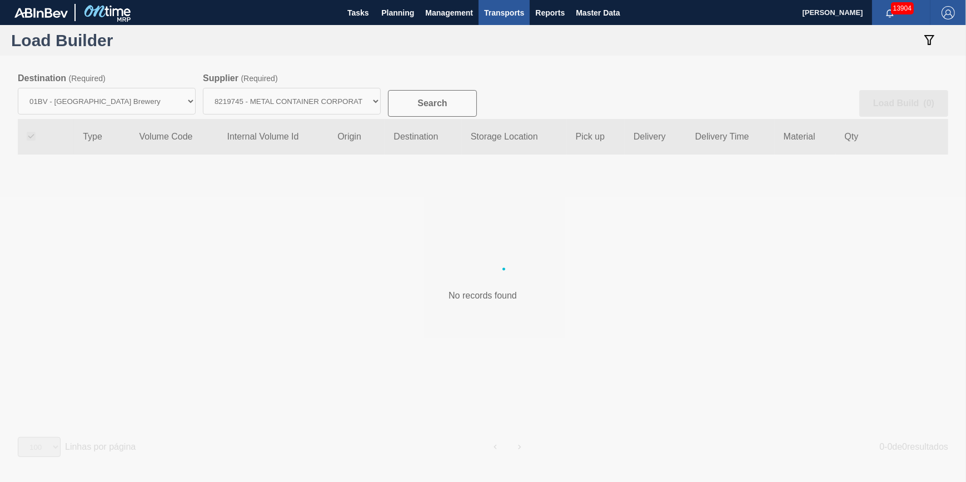
checkbox input "true"
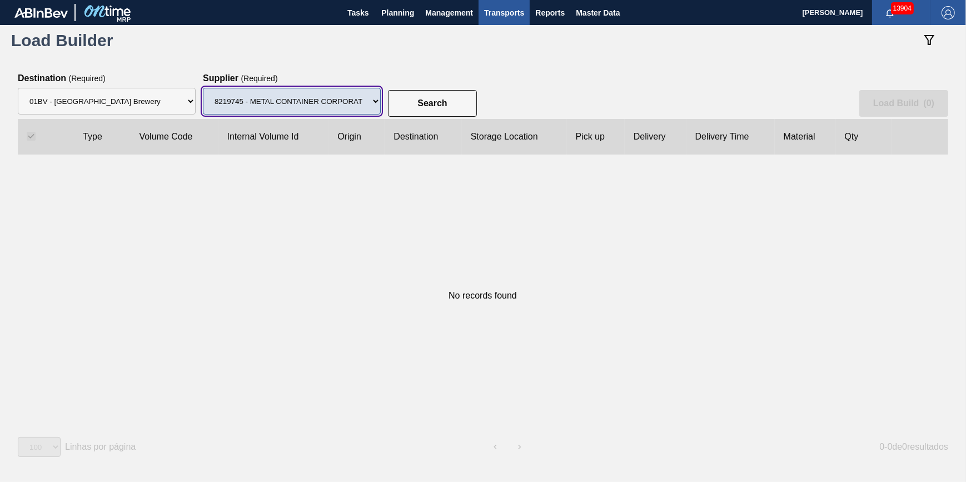
click at [341, 106] on select "Supplier 8221649 - BALL METAL CONTAINER GROUP 8342641 - BALL METAL CONTAINER GR…" at bounding box center [292, 101] width 178 height 27
select select "13"
click at [203, 88] on select "Supplier 8221649 - BALL METAL CONTAINER GROUP 8342641 - BALL METAL CONTAINER GR…" at bounding box center [292, 101] width 178 height 27
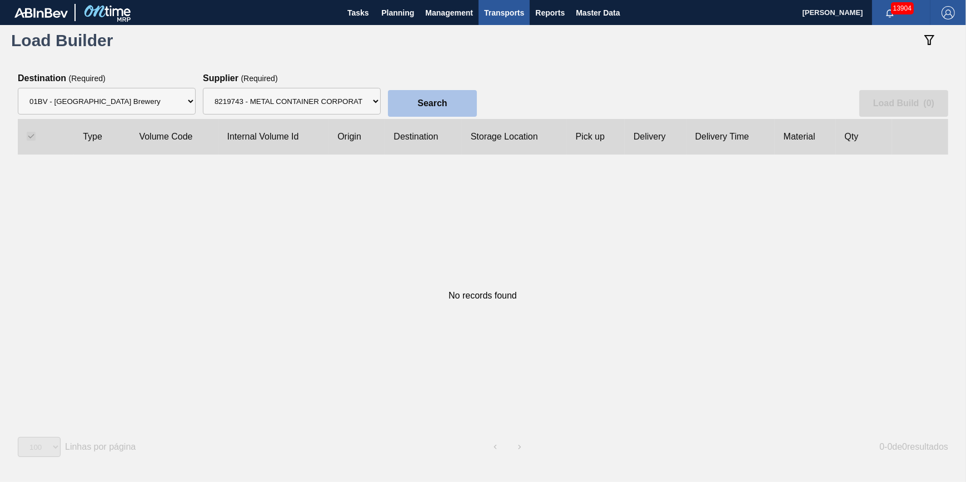
click at [423, 112] on button "Search" at bounding box center [432, 103] width 89 height 27
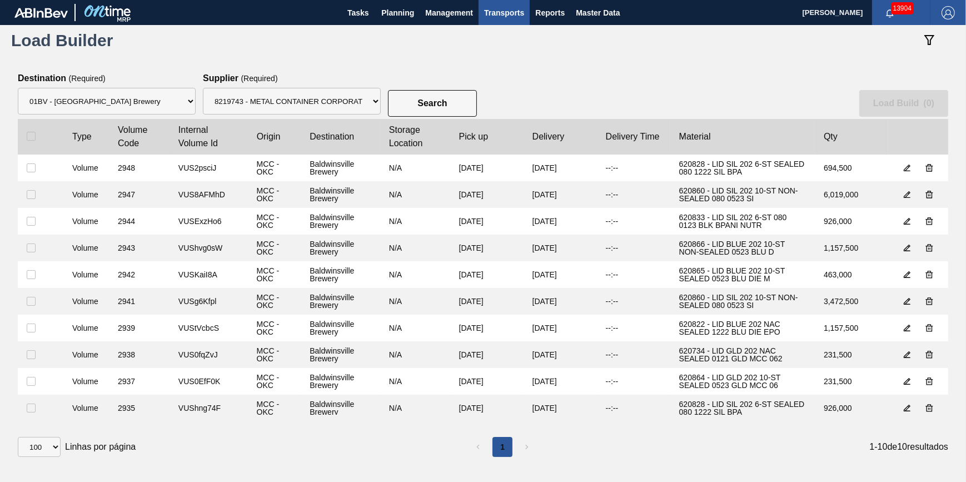
click at [35, 131] on clb-table-thead-cell at bounding box center [41, 137] width 46 height 36
click at [31, 134] on input "checkbox" at bounding box center [31, 136] width 9 height 9
checkbox input "true"
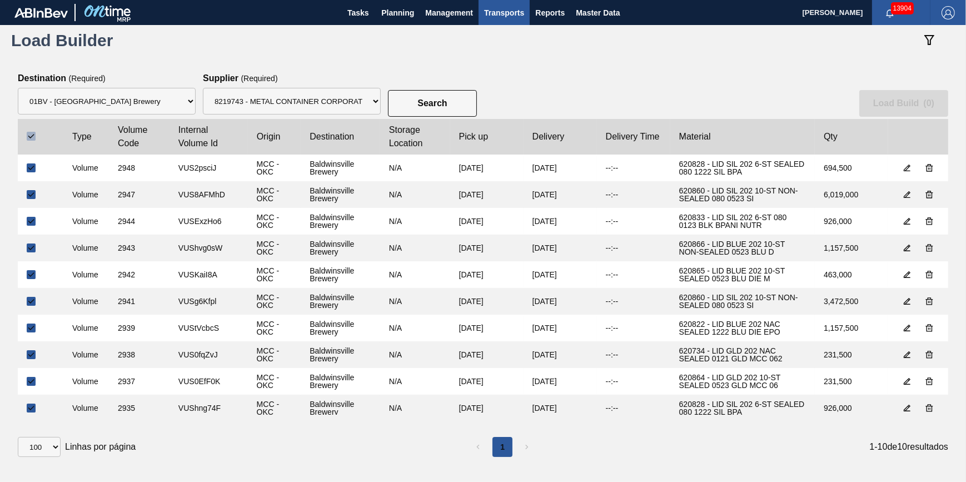
checkbox input "true"
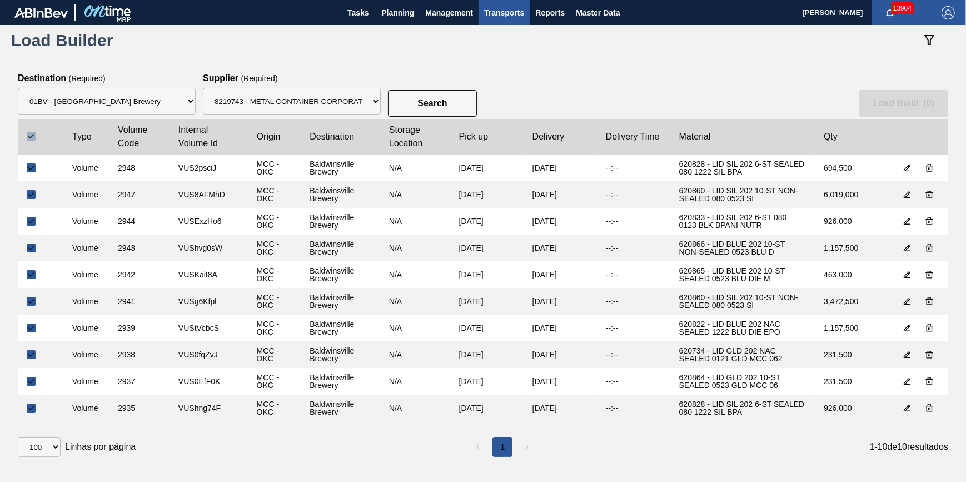
checkbox input "true"
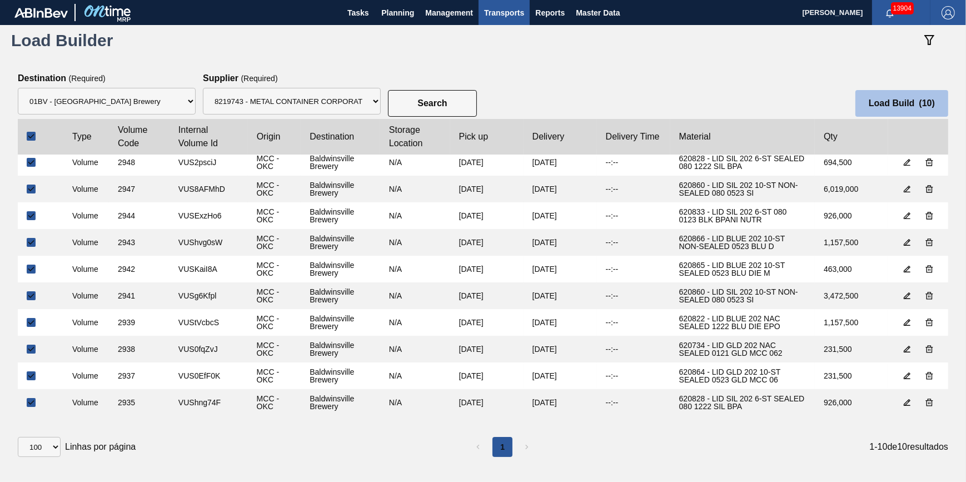
click at [0, 0] on slot "Load Build ( 10 )" at bounding box center [0, 0] width 0 height 0
select select "Undefined"
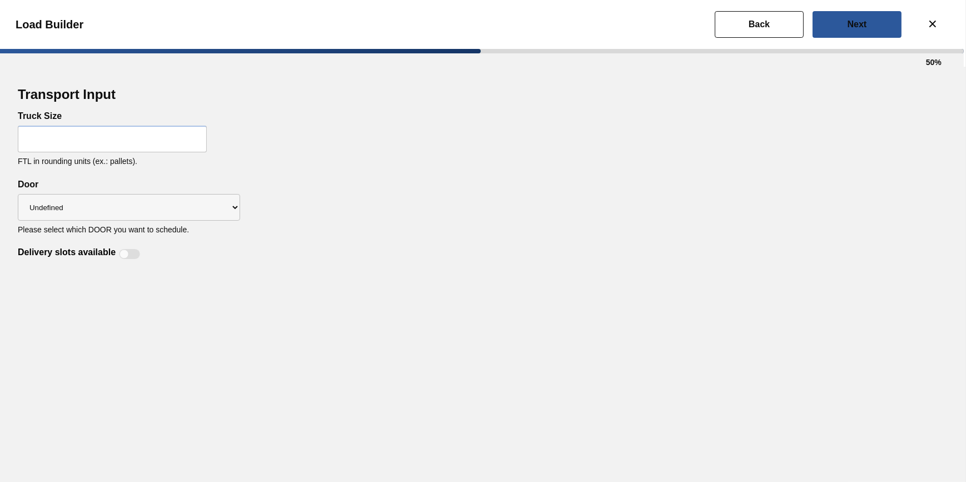
click at [93, 146] on input "text" at bounding box center [112, 139] width 189 height 27
type input "32"
drag, startPoint x: 461, startPoint y: 228, endPoint x: 337, endPoint y: 228, distance: 123.9
click at [461, 228] on div "Transport Input Truck Size 32 FTL in rounding units (ex.: pallets). Delivery sl…" at bounding box center [483, 172] width 930 height 176
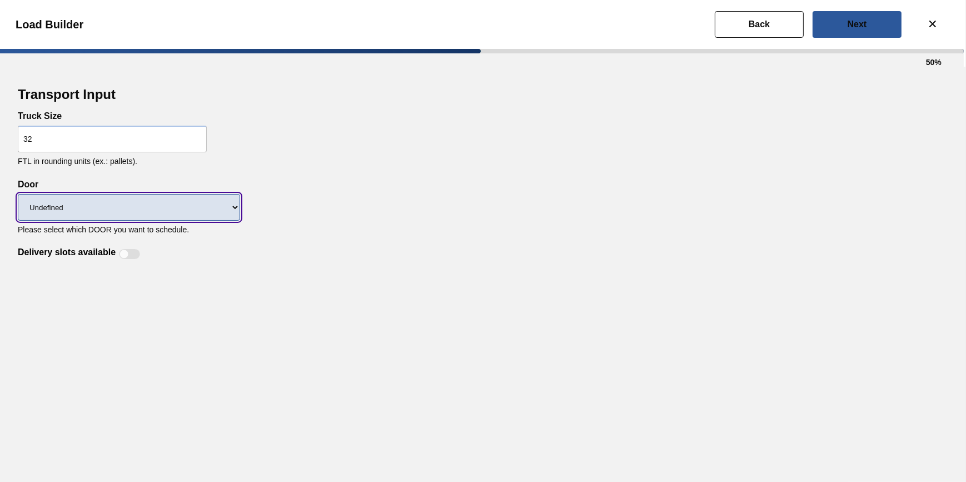
click at [184, 212] on select "Undefined LIDS TRAYS" at bounding box center [129, 207] width 222 height 27
select select "LIDS"
click at [18, 195] on select "Undefined LIDS TRAYS" at bounding box center [129, 207] width 222 height 27
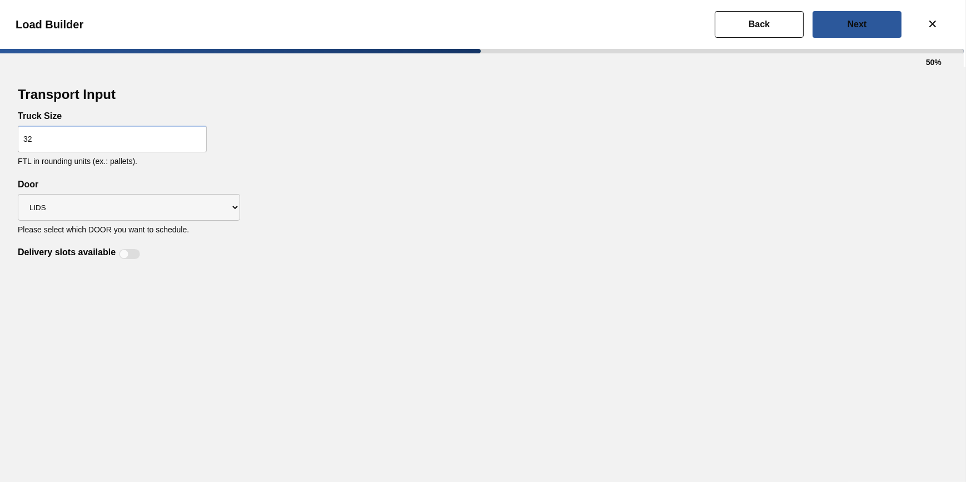
click at [132, 256] on div at bounding box center [129, 254] width 21 height 10
checkbox input "true"
click at [850, 35] on button "Next" at bounding box center [856, 24] width 89 height 27
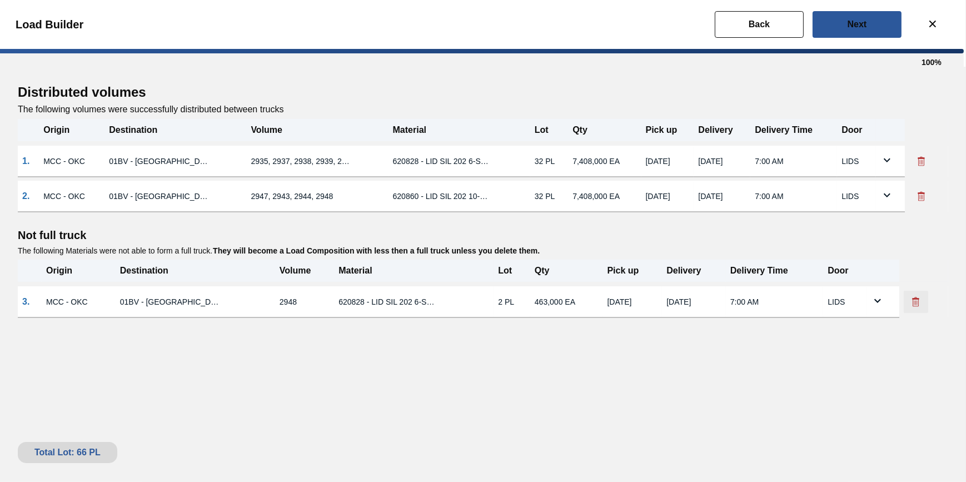
click at [918, 302] on icon at bounding box center [915, 301] width 11 height 11
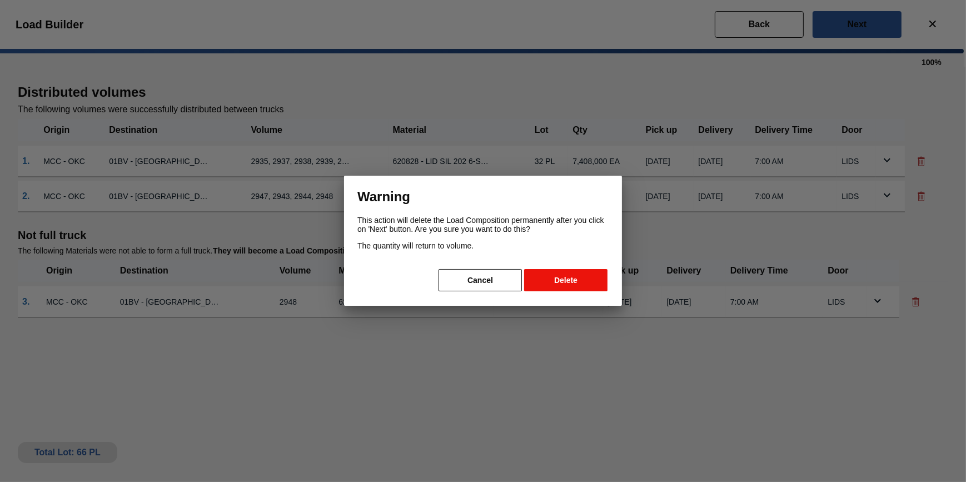
click at [562, 280] on button "Delete" at bounding box center [565, 280] width 83 height 22
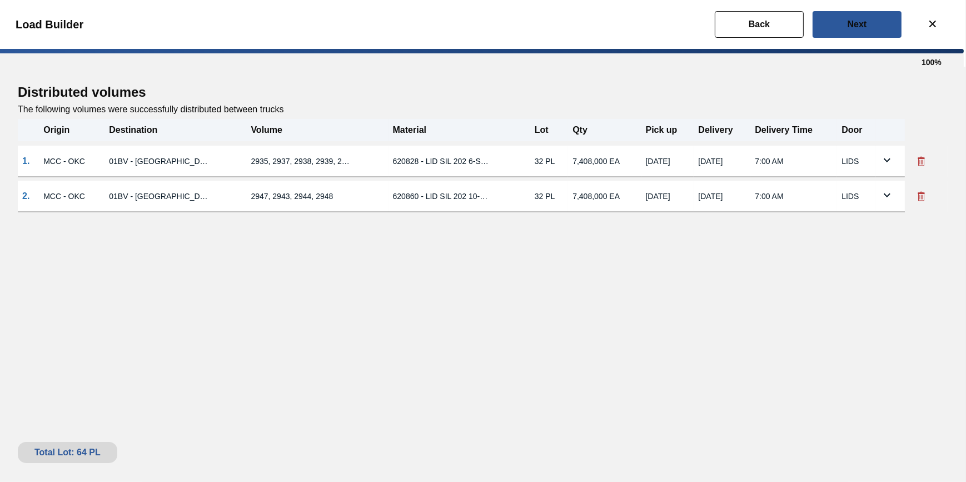
click at [881, 194] on icon at bounding box center [886, 194] width 13 height 13
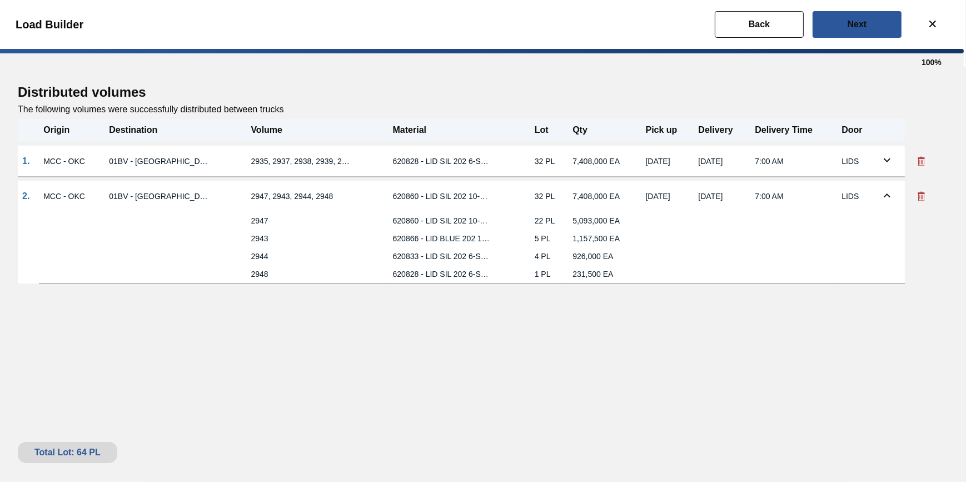
click at [882, 159] on icon at bounding box center [886, 159] width 13 height 13
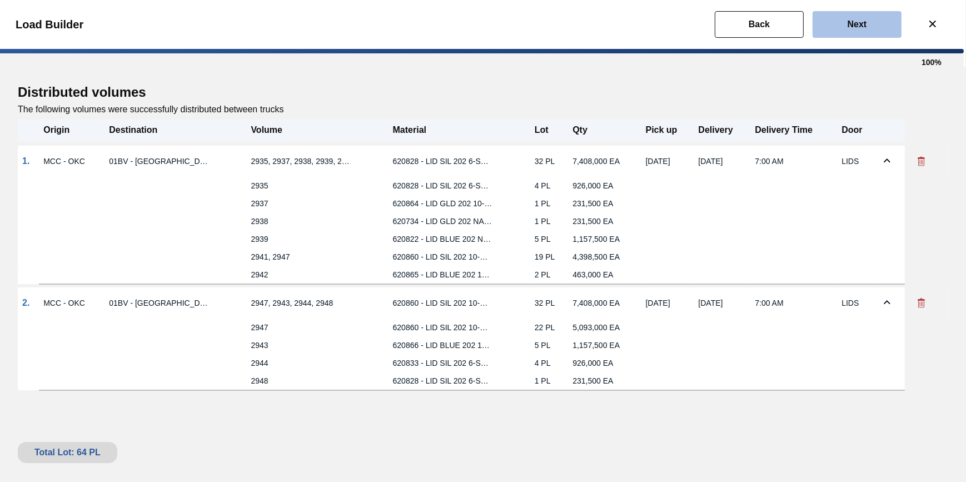
click at [834, 15] on button "Next" at bounding box center [856, 24] width 89 height 27
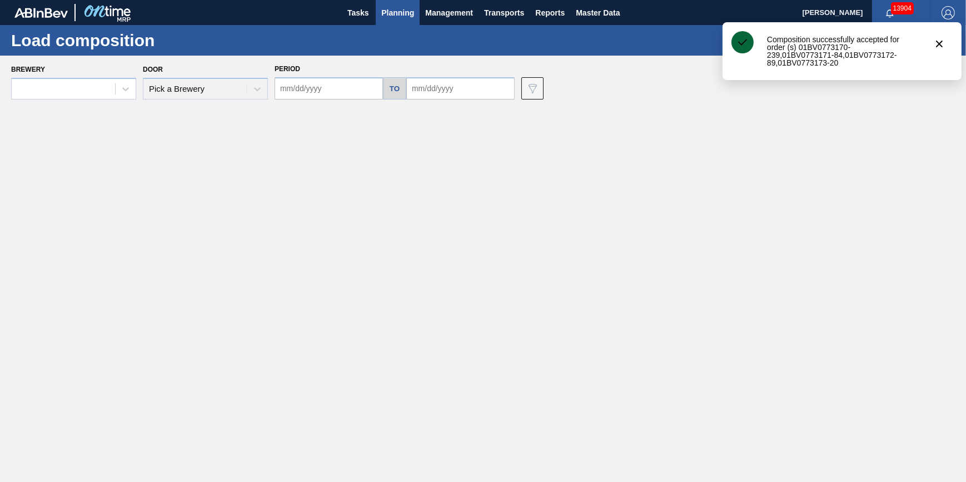
type input "09/15/2025"
type input "10/04/2025"
type input "09/29/2025"
type input "10/02/2025"
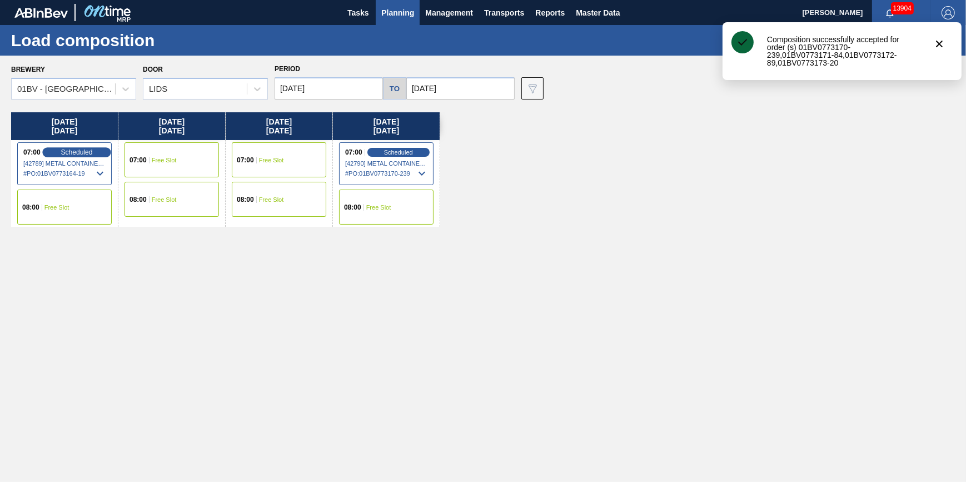
click at [79, 152] on span "Scheduled" at bounding box center [77, 151] width 32 height 7
click at [94, 170] on icon at bounding box center [99, 173] width 13 height 13
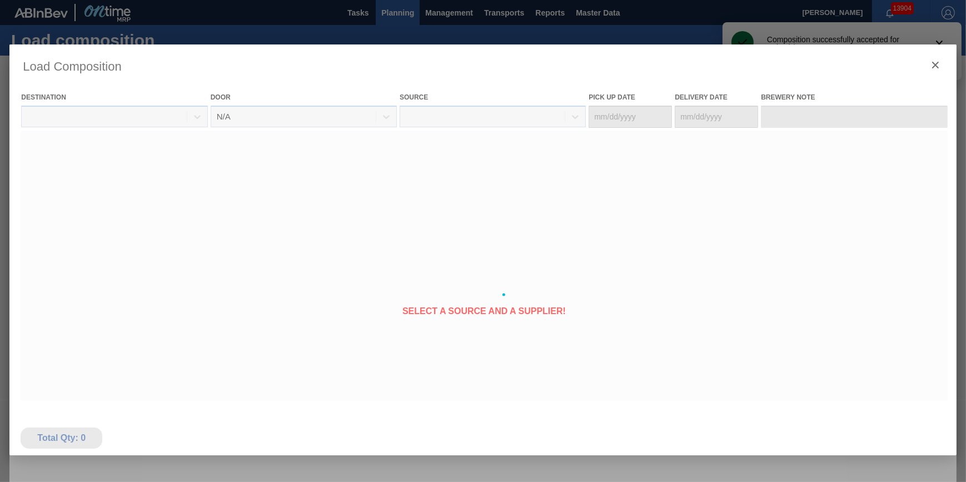
type Date "09/27/2025"
type Date "09/29/2025"
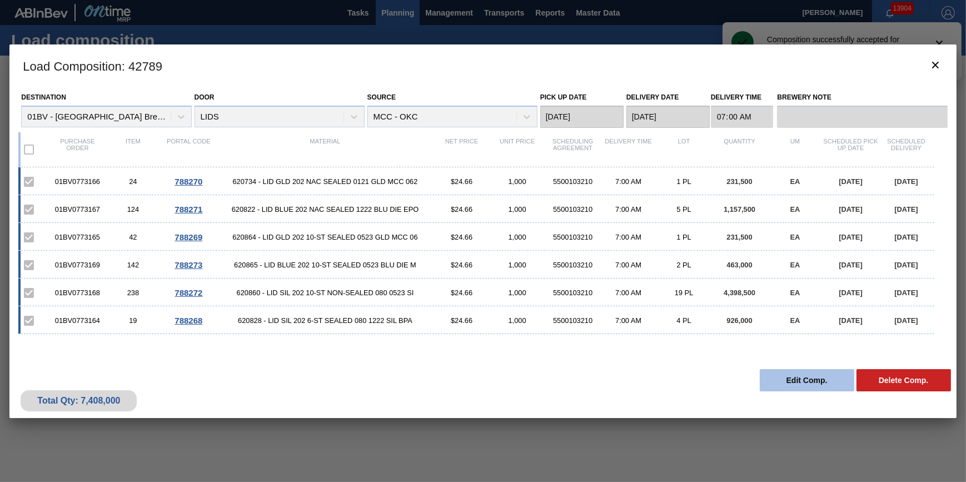
click at [798, 378] on button "Edit Comp." at bounding box center [806, 380] width 94 height 22
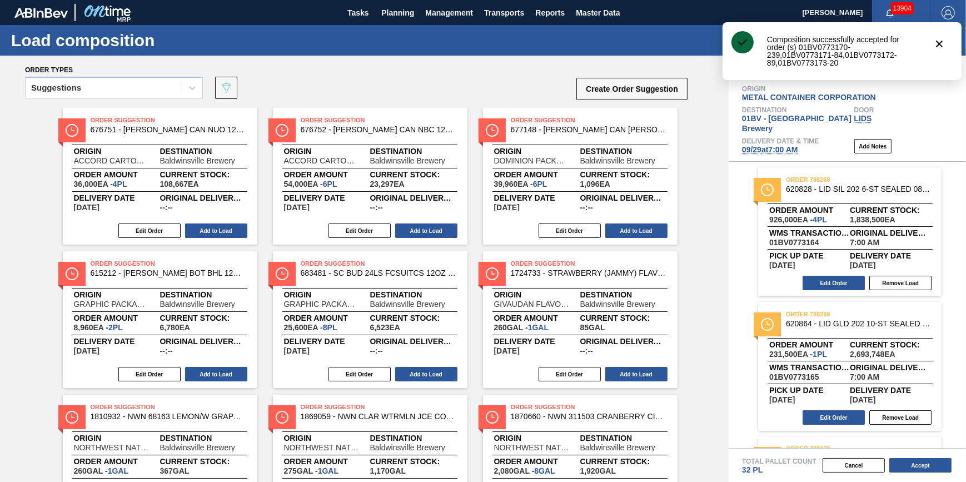
click at [760, 145] on span "09/29 at 7:00 AM" at bounding box center [770, 149] width 56 height 9
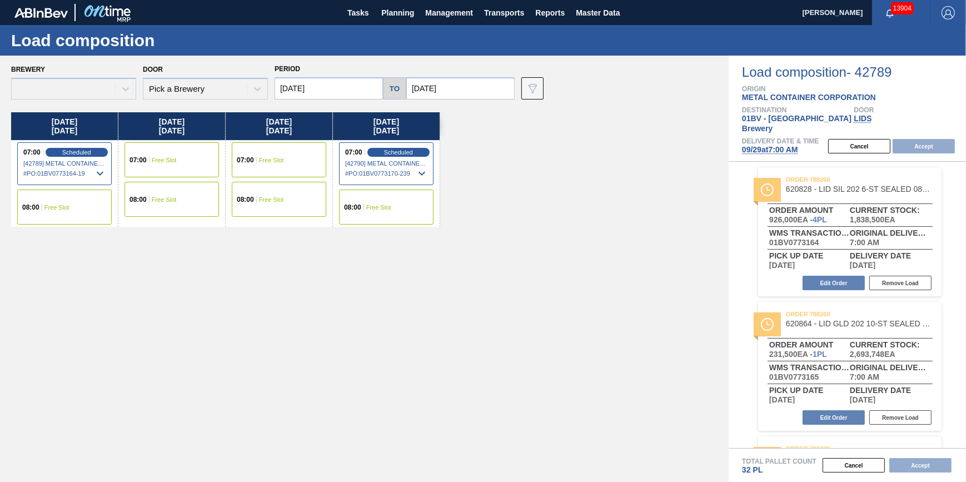
type input "10/06/2025"
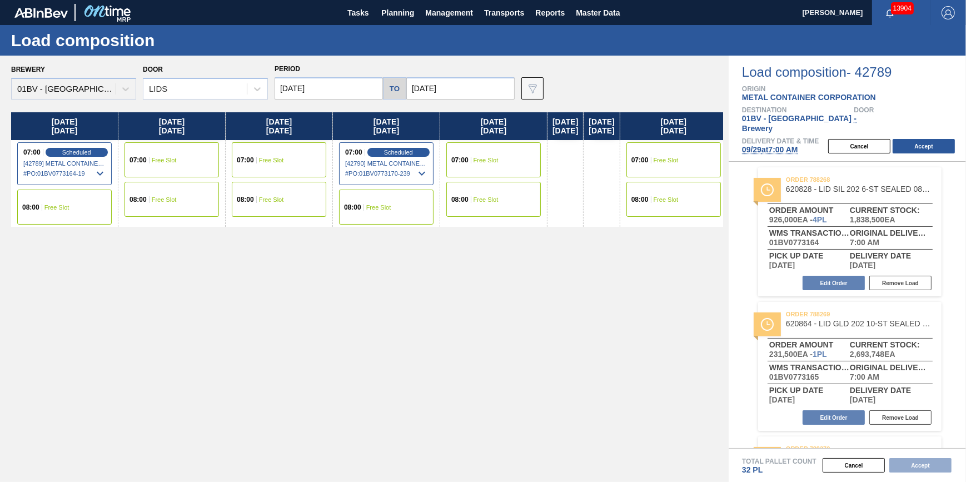
click at [339, 94] on input "09/29/2025" at bounding box center [328, 88] width 108 height 22
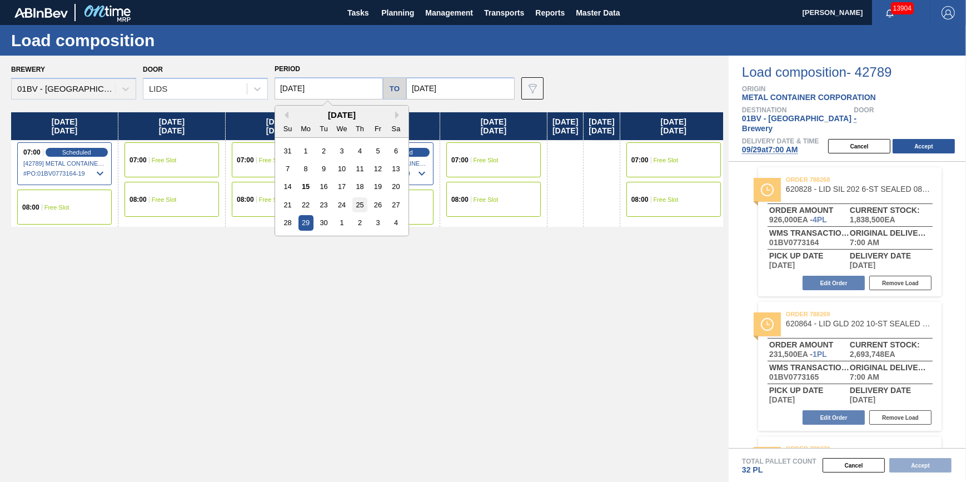
click at [362, 204] on div "25" at bounding box center [359, 204] width 15 height 15
type input "09/25/2025"
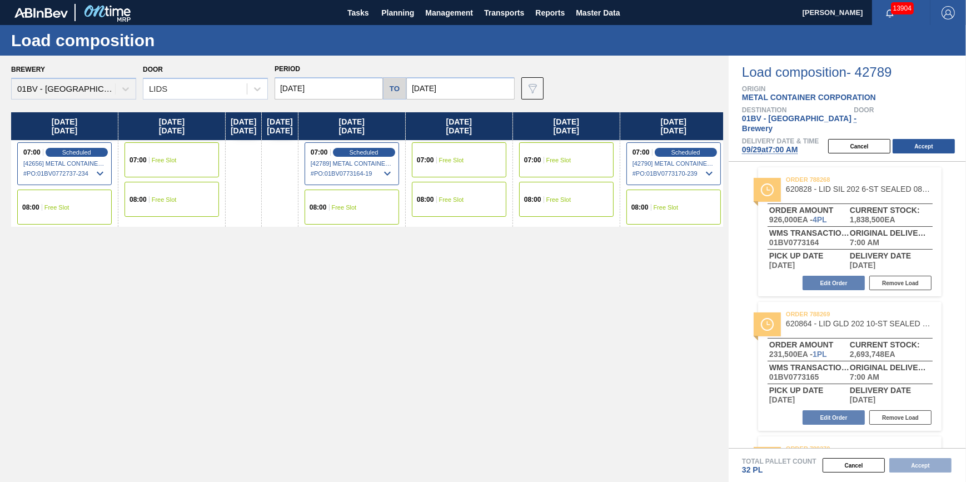
click at [76, 203] on div "08:00 Free Slot" at bounding box center [64, 206] width 94 height 35
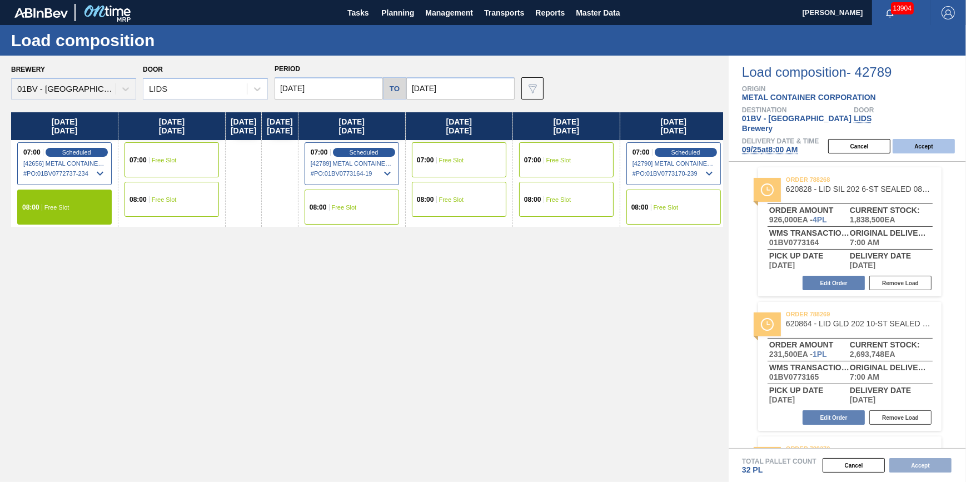
click at [908, 139] on button "Accept" at bounding box center [923, 146] width 62 height 14
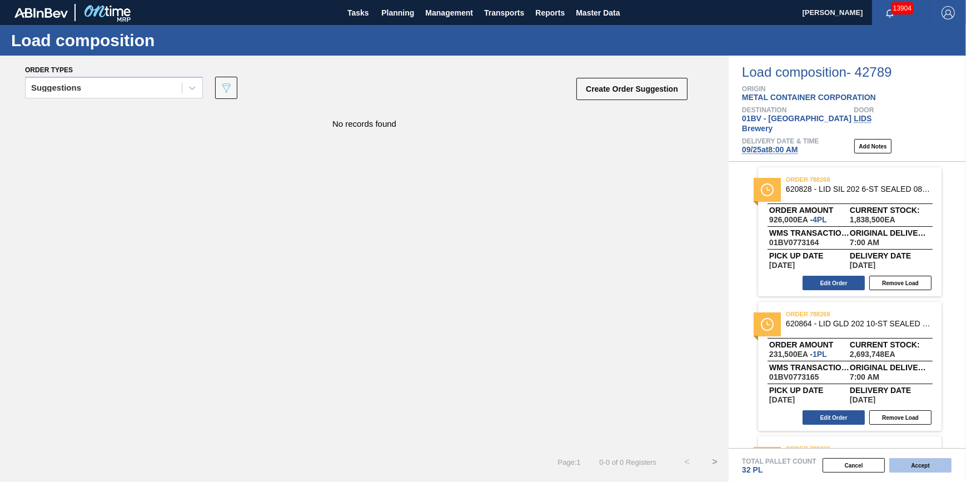
click at [923, 467] on button "Accept" at bounding box center [920, 465] width 62 height 14
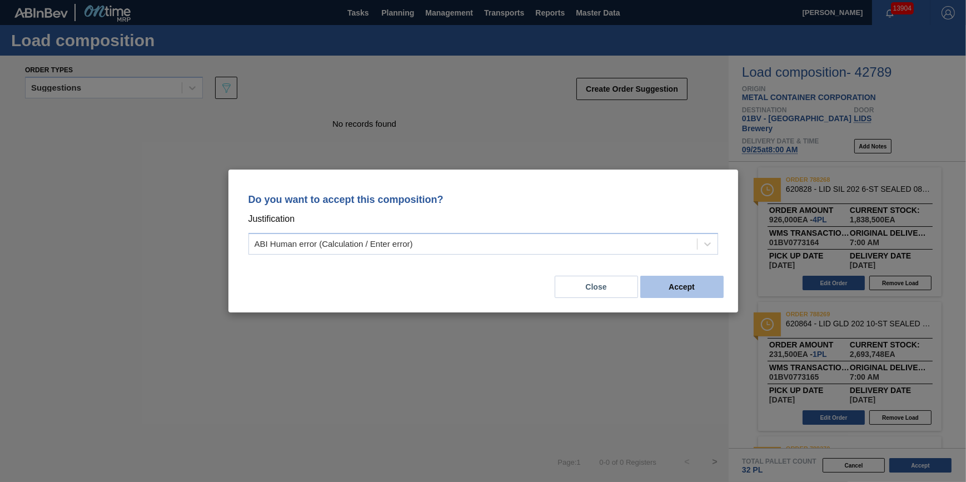
click at [689, 281] on button "Accept" at bounding box center [681, 287] width 83 height 22
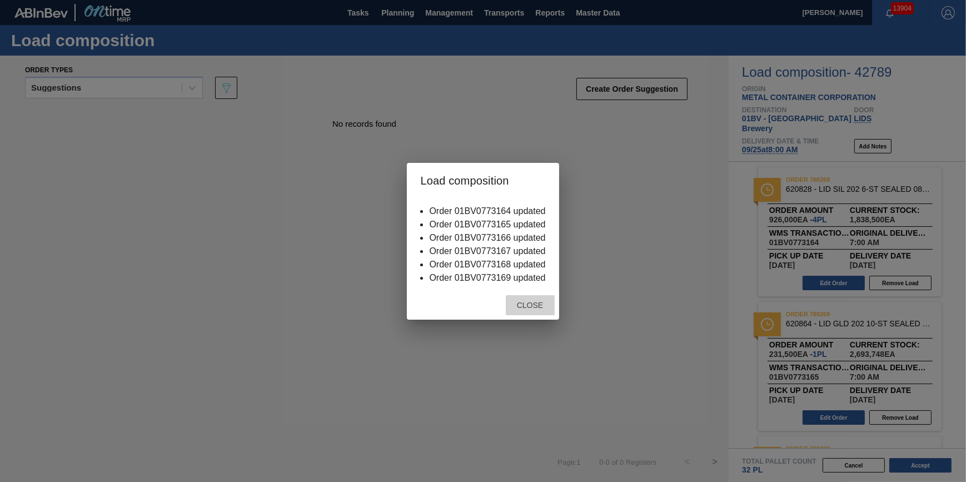
click at [527, 313] on div "Close" at bounding box center [530, 305] width 49 height 21
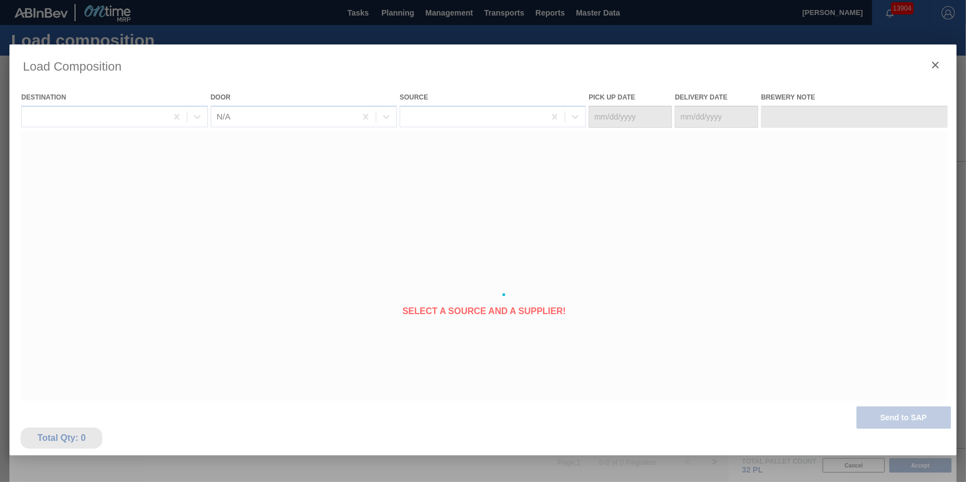
type Date "09/23/2025"
type Date "09/25/2025"
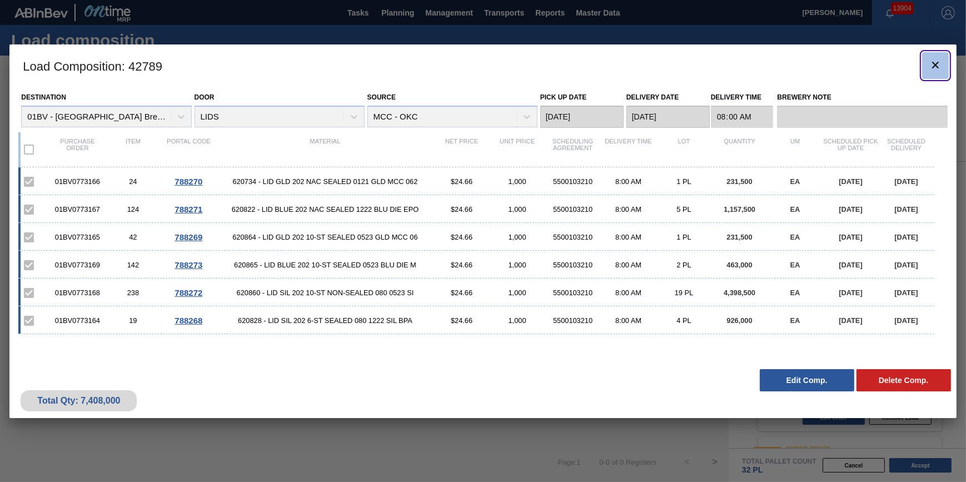
click at [936, 70] on icon "botão de ícone" at bounding box center [934, 64] width 13 height 13
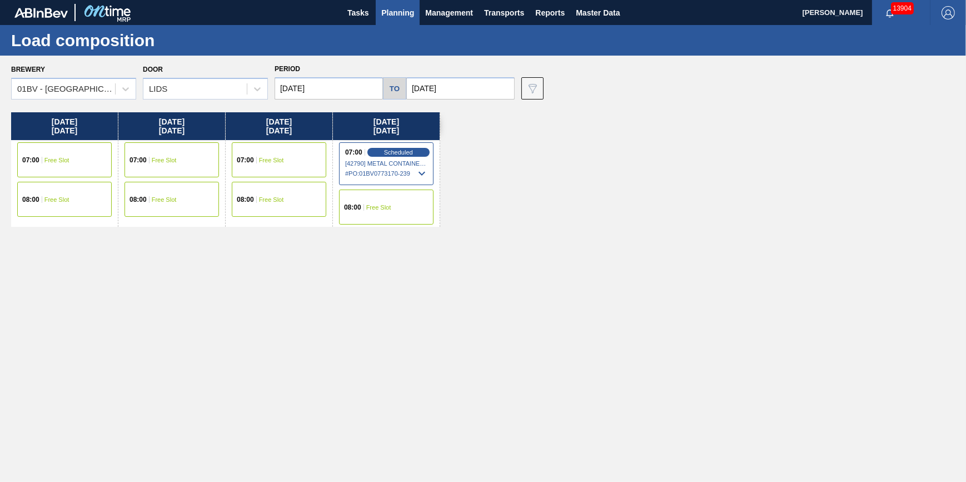
click at [409, 17] on span "Planning" at bounding box center [397, 12] width 33 height 13
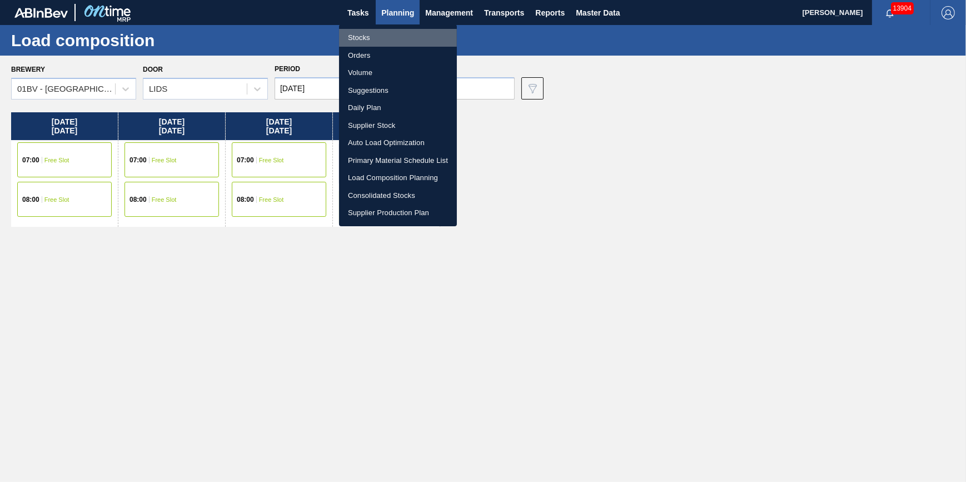
click at [399, 33] on li "Stocks" at bounding box center [398, 38] width 118 height 18
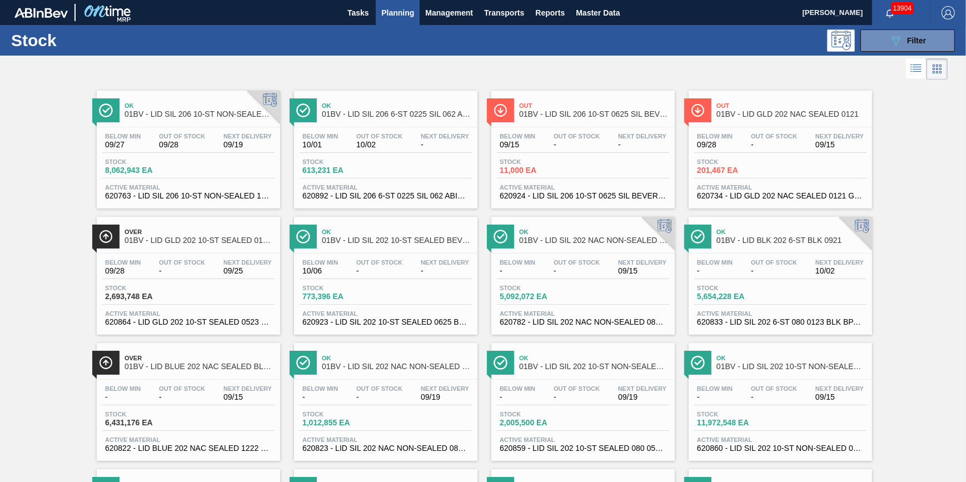
click at [219, 163] on div "Stock 8,062,943 EA" at bounding box center [188, 168] width 172 height 20
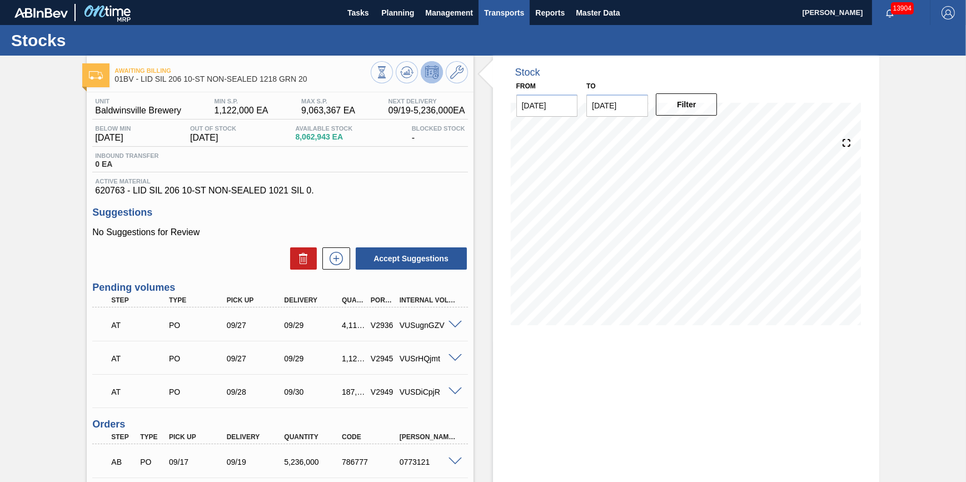
click at [501, 11] on span "Transports" at bounding box center [504, 12] width 40 height 13
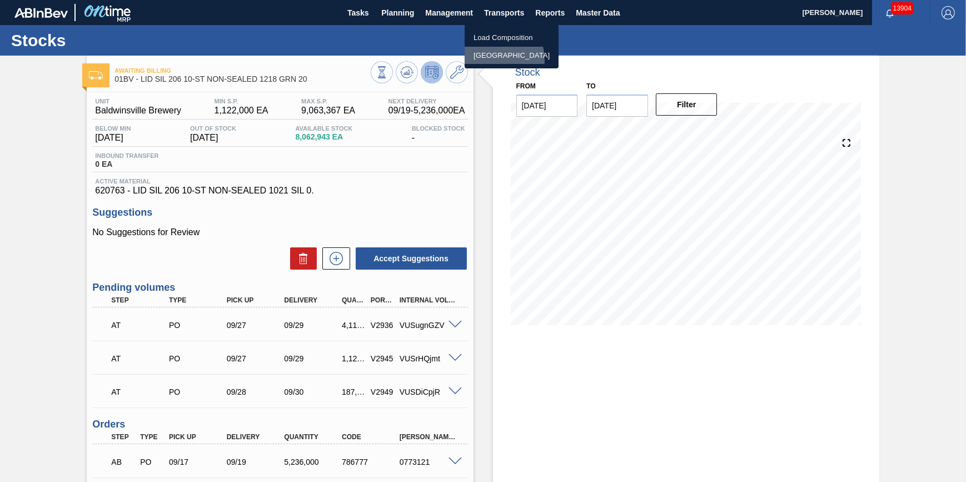
click at [488, 60] on li "[GEOGRAPHIC_DATA]" at bounding box center [511, 56] width 94 height 18
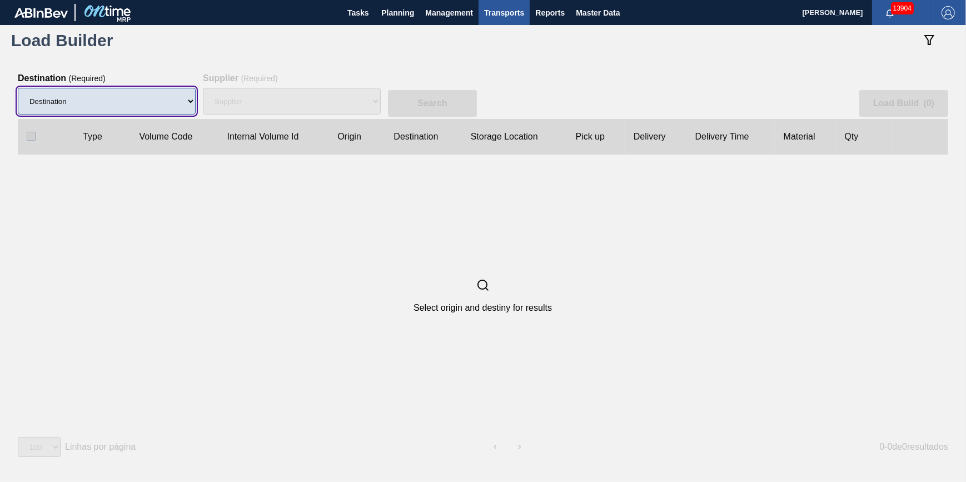
click at [167, 102] on select "Destination 01BV - Baldwinsville Brewery 01CL - Columbus Brewery 01CV - Carters…" at bounding box center [107, 101] width 178 height 27
select select "4"
click at [18, 88] on select "Destination 01BV - Baldwinsville Brewery 01CL - Columbus Brewery 01CV - Carters…" at bounding box center [107, 101] width 178 height 27
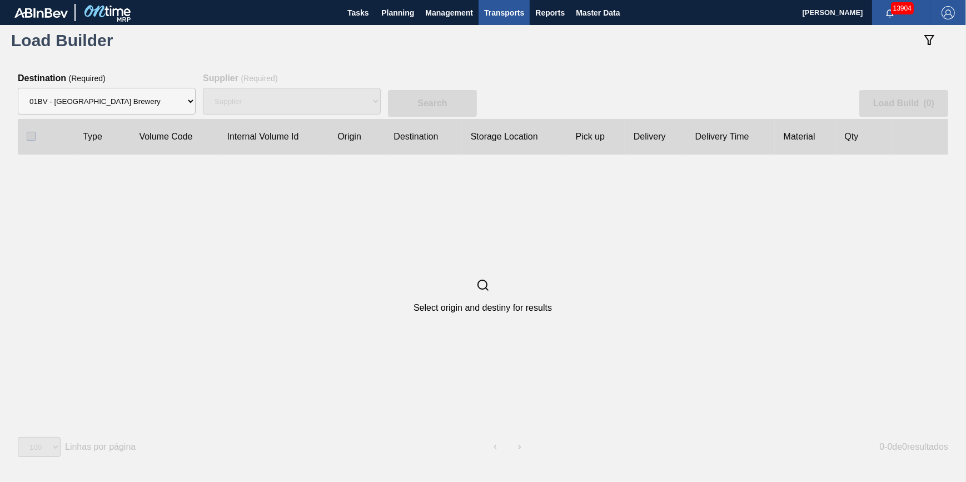
click at [267, 93] on div "Supplier" at bounding box center [292, 101] width 178 height 36
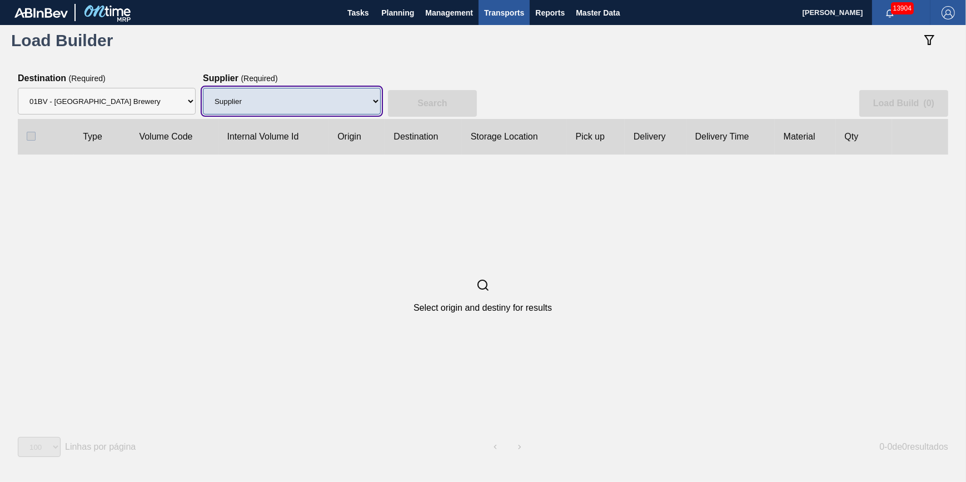
click at [268, 99] on select "Supplier 8221649 - BALL METAL CONTAINER GROUP 8342641 - BALL METAL CONTAINER GR…" at bounding box center [292, 101] width 178 height 27
select select "15"
click at [203, 88] on select "Supplier 8221649 - BALL METAL CONTAINER GROUP 8342641 - BALL METAL CONTAINER GR…" at bounding box center [292, 101] width 178 height 27
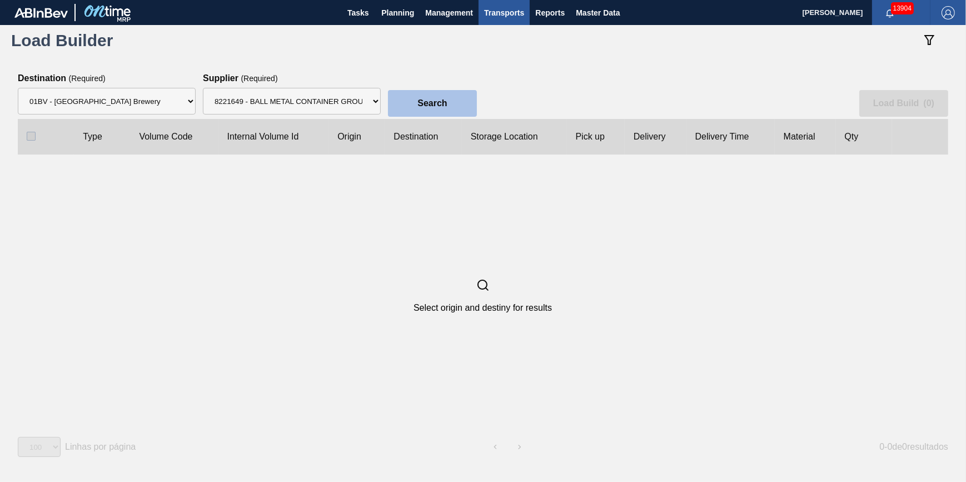
click at [422, 93] on button "Search" at bounding box center [432, 103] width 89 height 27
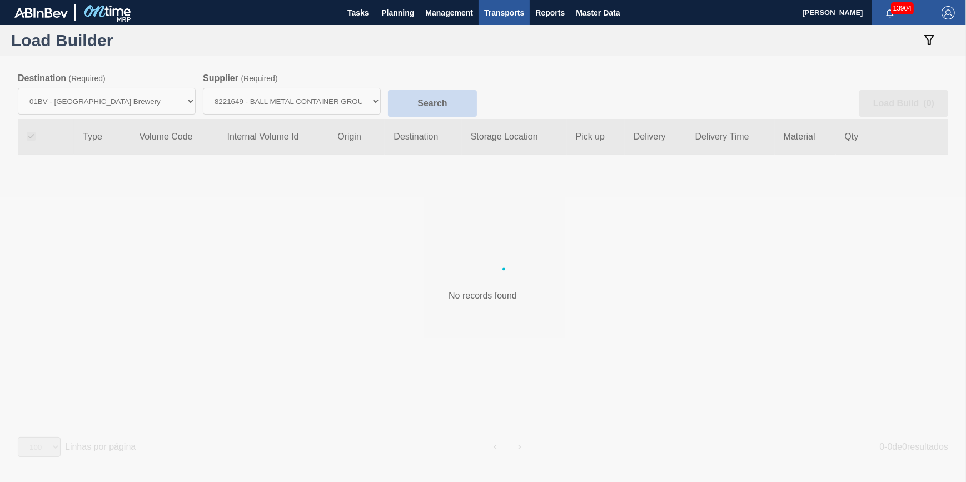
checkbox input "true"
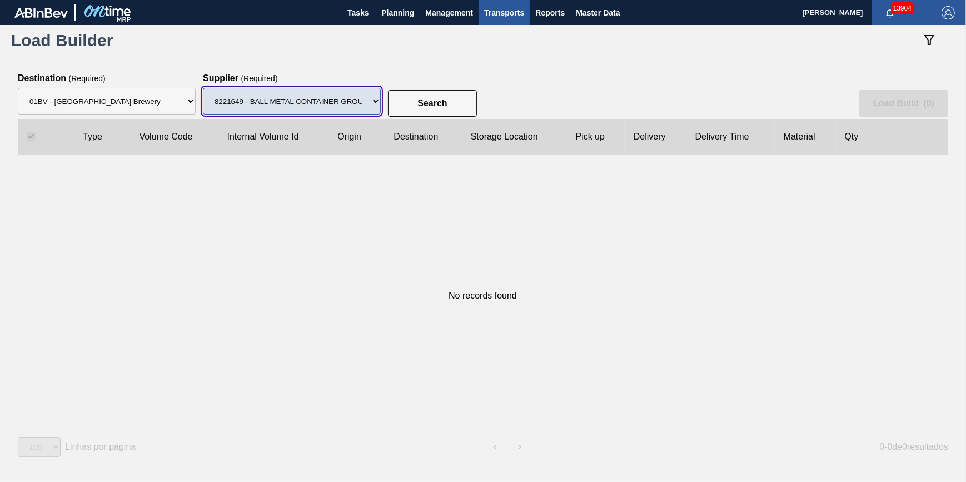
click at [347, 100] on select "Supplier 8221649 - BALL METAL CONTAINER GROUP 8342641 - BALL METAL CONTAINER GR…" at bounding box center [292, 101] width 178 height 27
select select "47"
click at [203, 88] on select "Supplier 8221649 - BALL METAL CONTAINER GROUP 8342641 - BALL METAL CONTAINER GR…" at bounding box center [292, 101] width 178 height 27
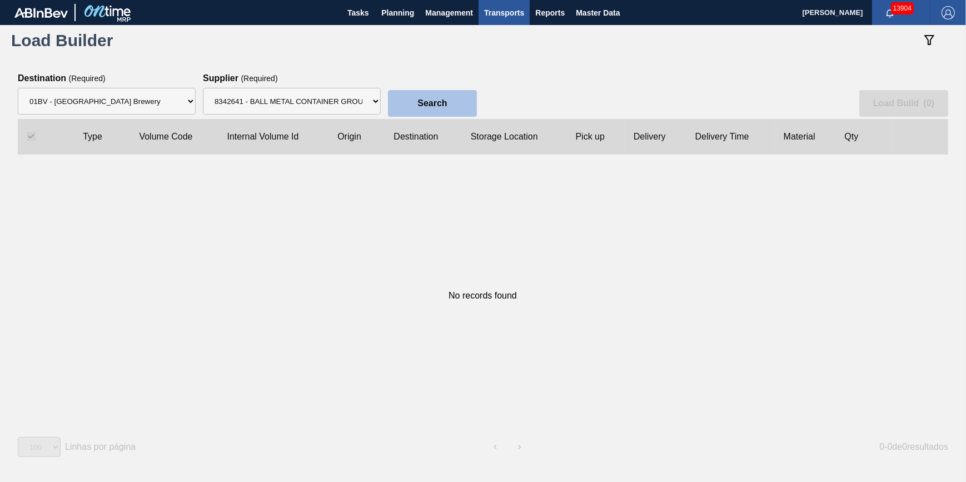
click at [0, 0] on slot "Search" at bounding box center [0, 0] width 0 height 0
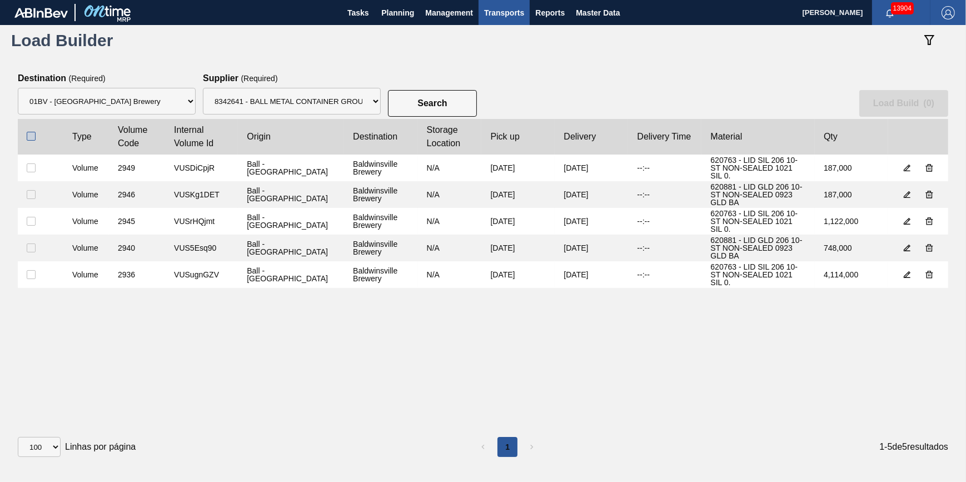
click at [34, 134] on input "checkbox" at bounding box center [31, 136] width 9 height 9
checkbox input "true"
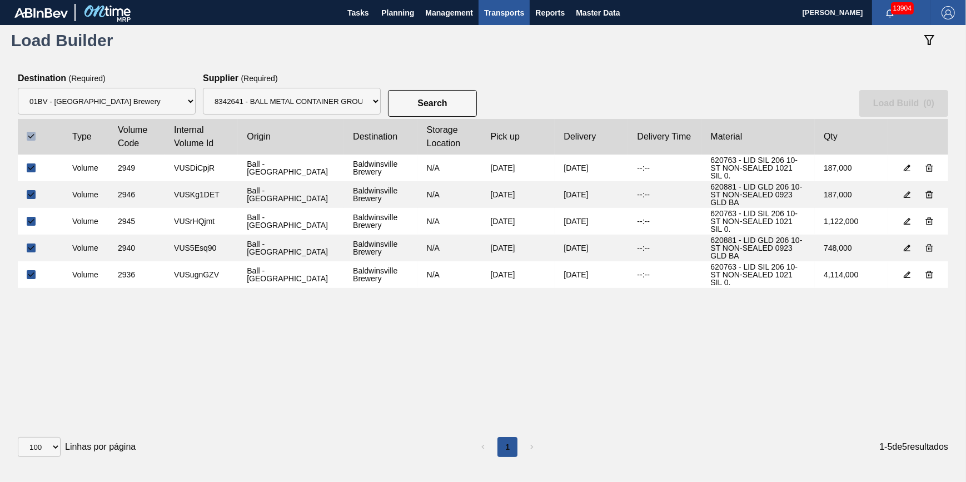
checkbox input "true"
click at [0, 0] on slot "Load Build ( 5 )" at bounding box center [0, 0] width 0 height 0
select select "Undefined"
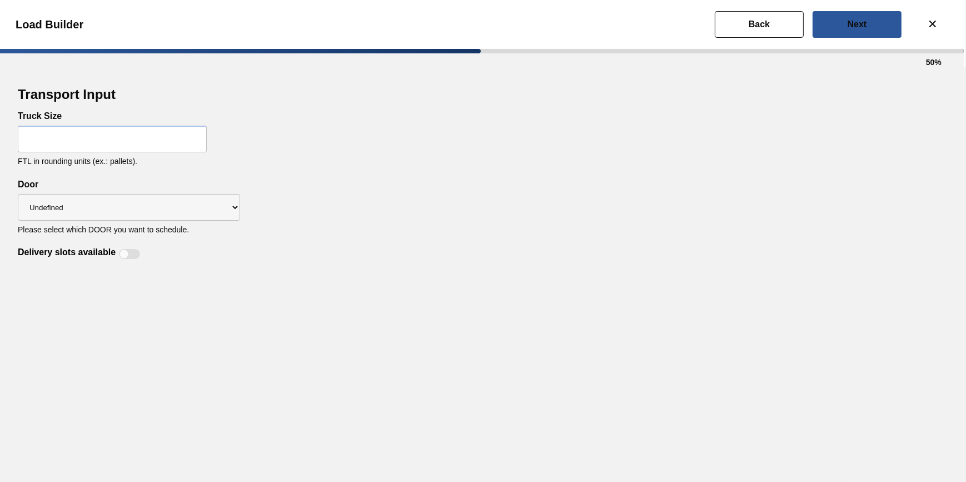
click at [168, 132] on input "text" at bounding box center [112, 139] width 189 height 27
type input "28"
click at [279, 283] on div "Transport Input Truck Size 28 FTL in rounding units (ex.: pallets). Delivery sl…" at bounding box center [483, 274] width 966 height 415
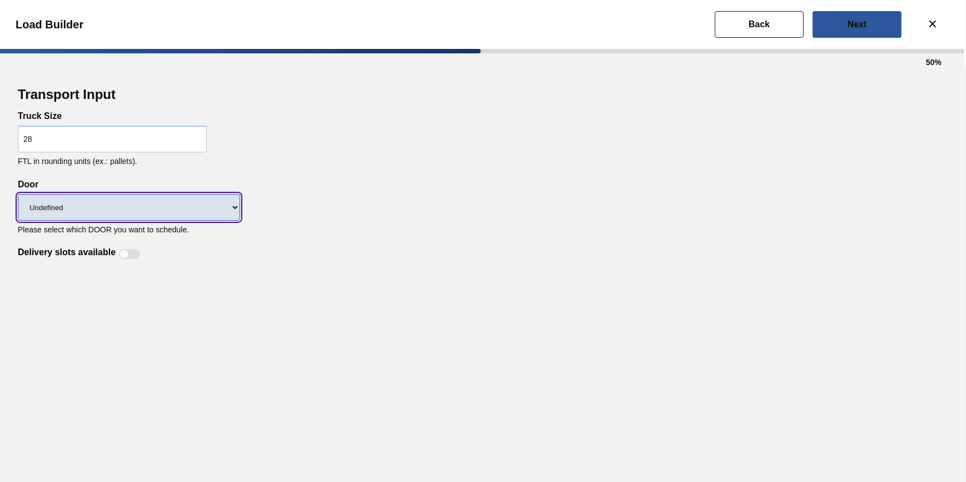
drag, startPoint x: 144, startPoint y: 194, endPoint x: 138, endPoint y: 206, distance: 13.4
click at [144, 194] on div "Undefined LIDS TRAYS" at bounding box center [129, 207] width 222 height 36
select select "LIDS"
click at [18, 195] on select "Undefined LIDS TRAYS" at bounding box center [129, 207] width 222 height 27
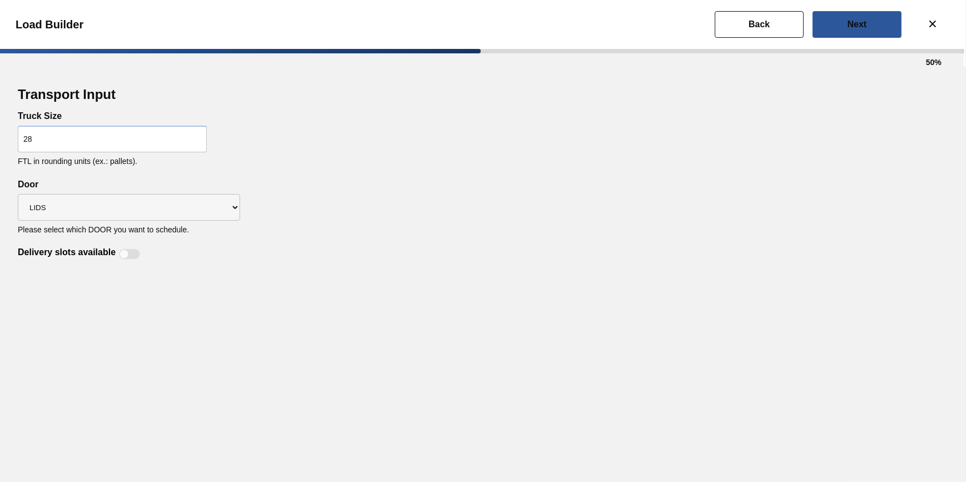
click at [127, 254] on div at bounding box center [123, 253] width 9 height 9
checkbox input "true"
click at [833, 28] on button "Next" at bounding box center [856, 24] width 89 height 27
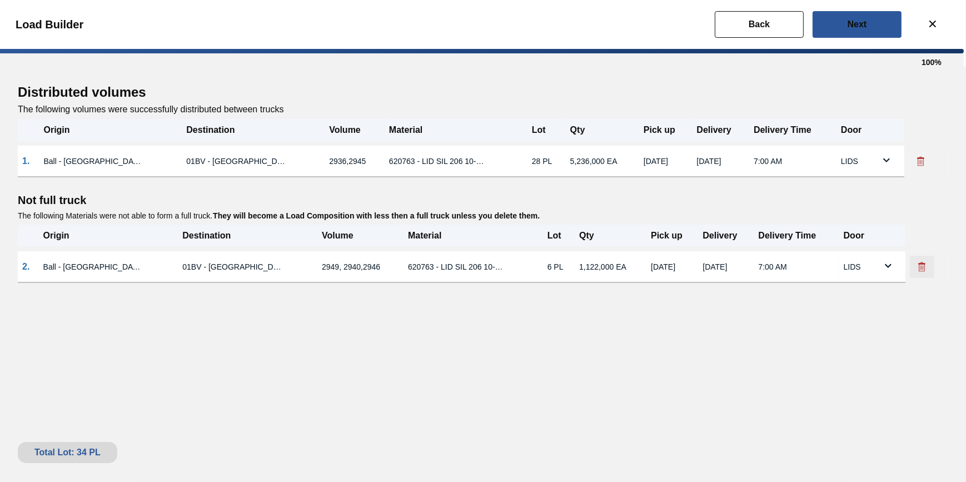
click at [926, 266] on icon at bounding box center [921, 266] width 11 height 11
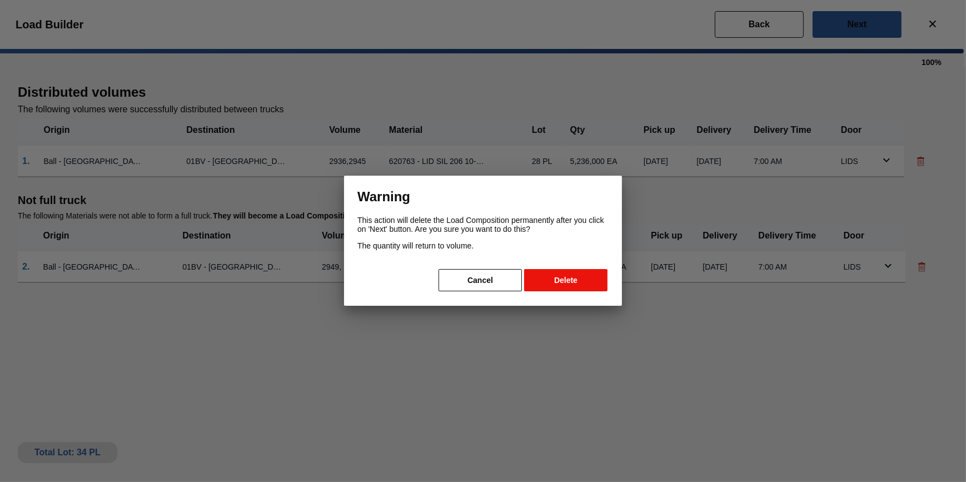
click at [566, 279] on button "Delete" at bounding box center [565, 280] width 83 height 22
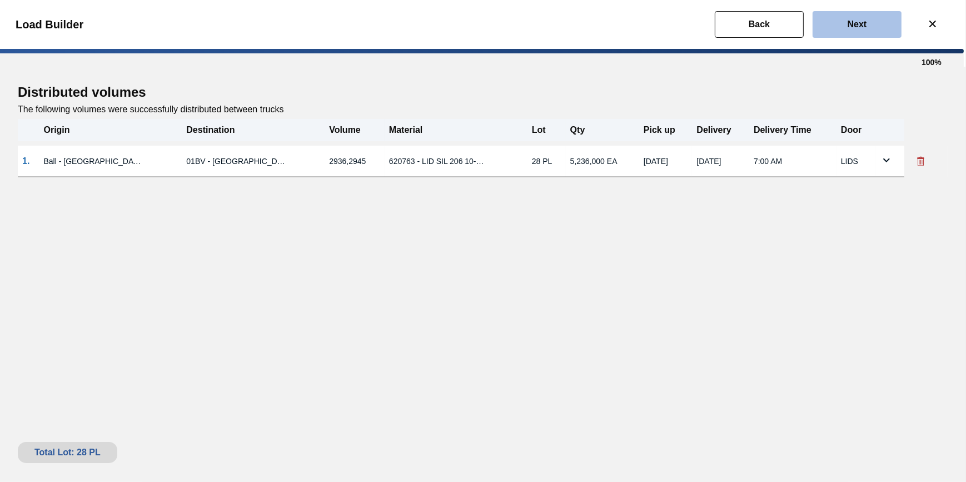
click at [849, 36] on button "Next" at bounding box center [856, 24] width 89 height 27
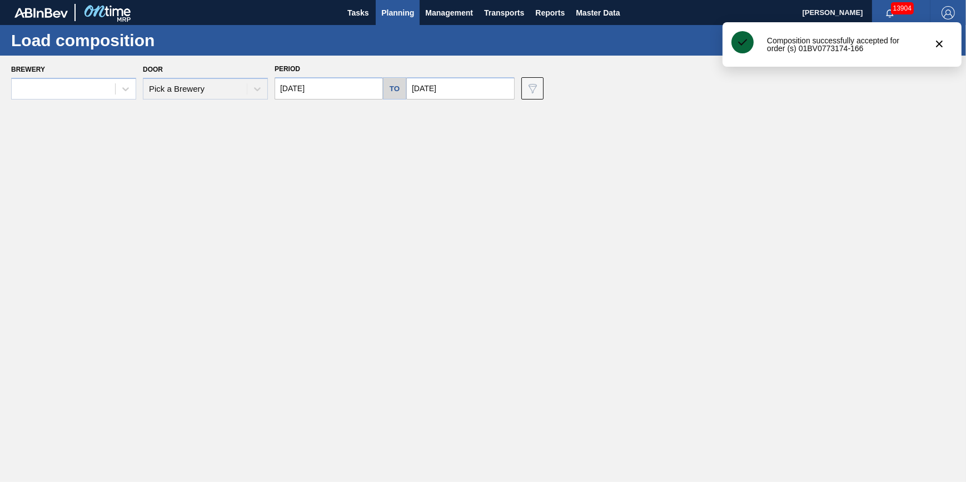
type input "09/29/2025"
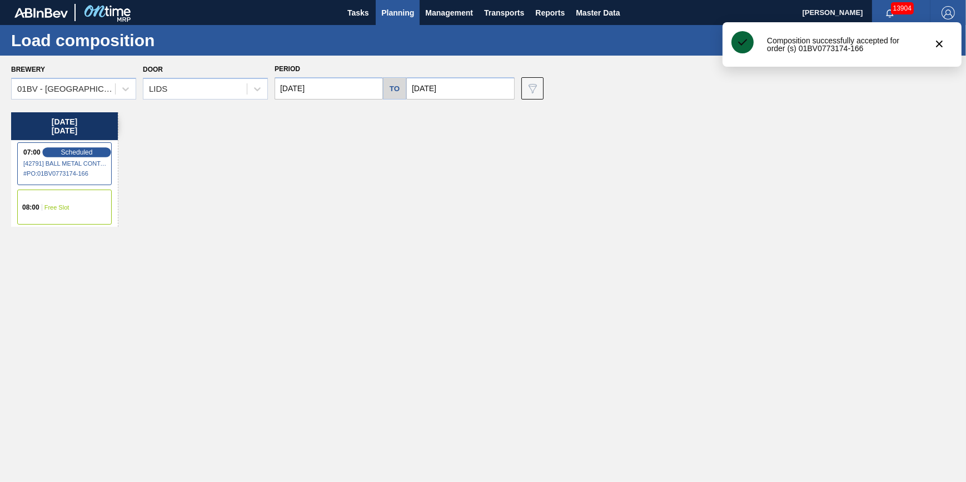
click at [70, 147] on div "Scheduled" at bounding box center [76, 152] width 68 height 10
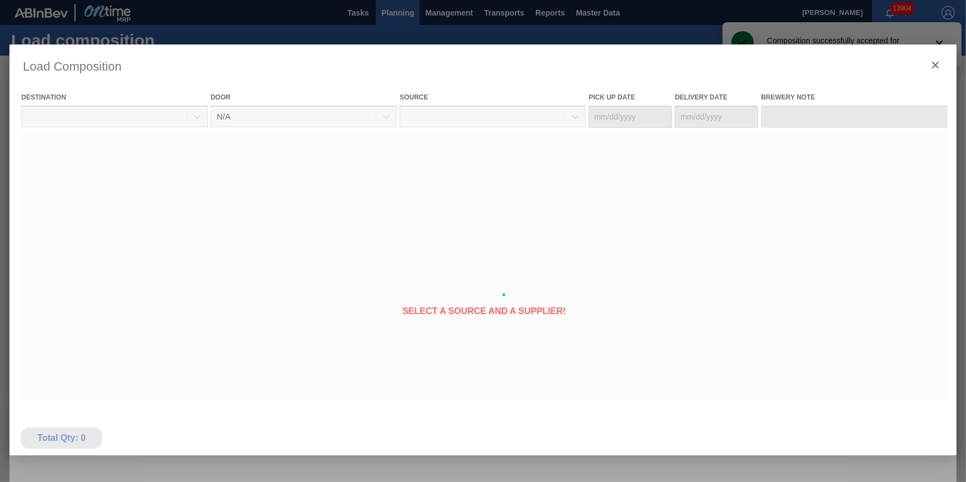
type Date "09/27/2025"
type Date "09/29/2025"
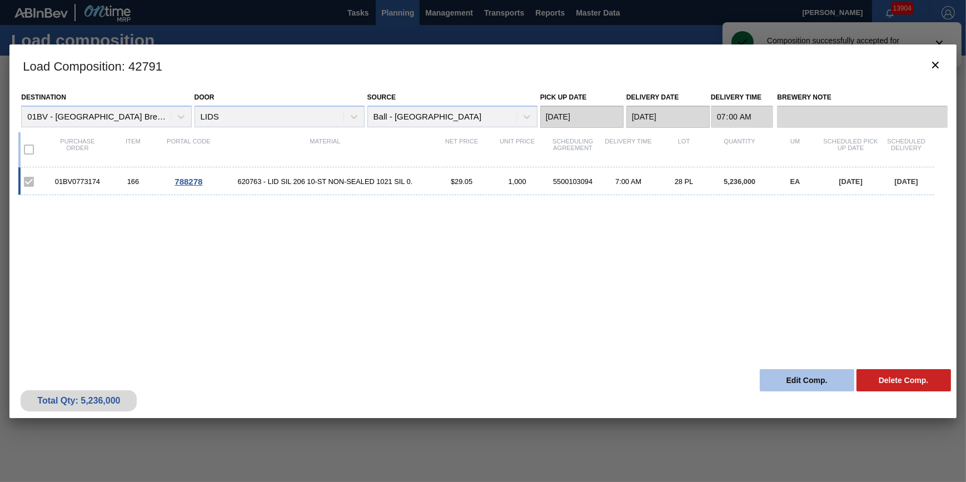
click at [811, 382] on button "Edit Comp." at bounding box center [806, 380] width 94 height 22
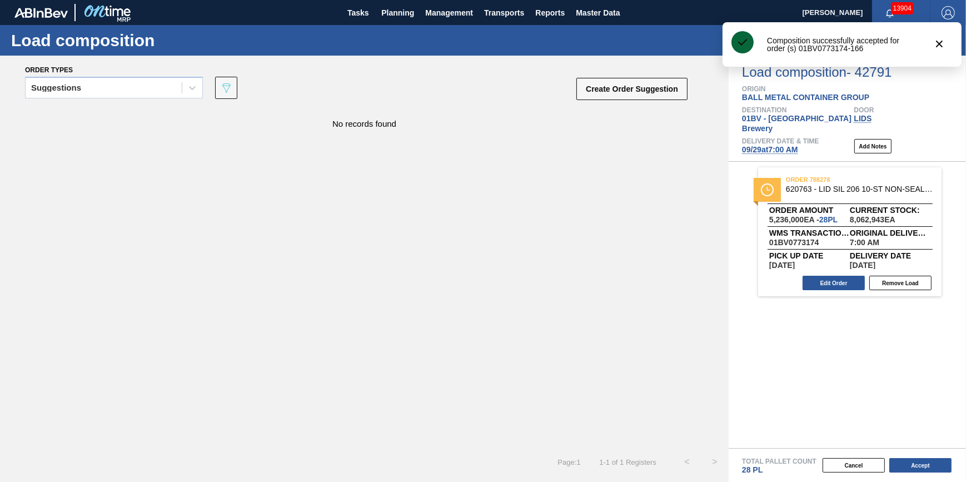
click at [777, 145] on span "09/29 at 7:00 AM" at bounding box center [770, 149] width 56 height 9
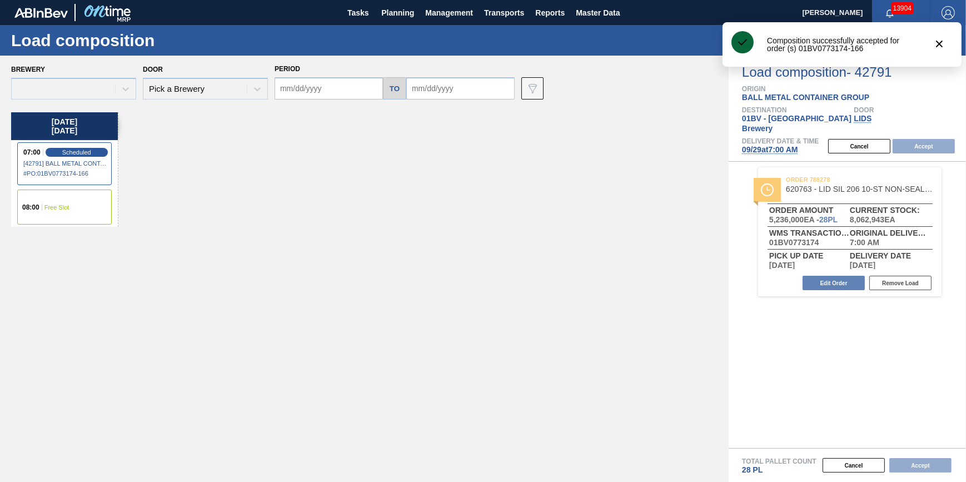
type input "09/29/2025"
type input "10/06/2025"
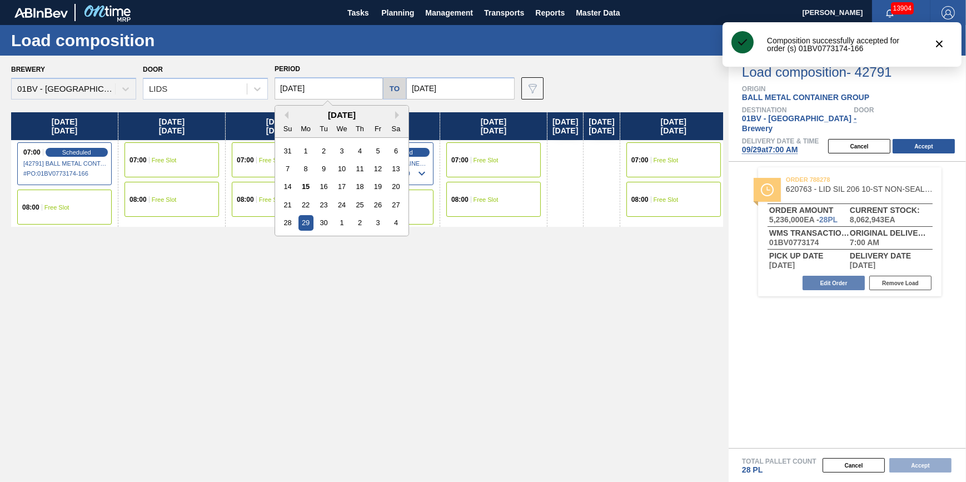
click at [317, 92] on input "09/29/2025" at bounding box center [328, 88] width 108 height 22
click at [374, 206] on div "26" at bounding box center [377, 204] width 15 height 15
type input "09/26/2025"
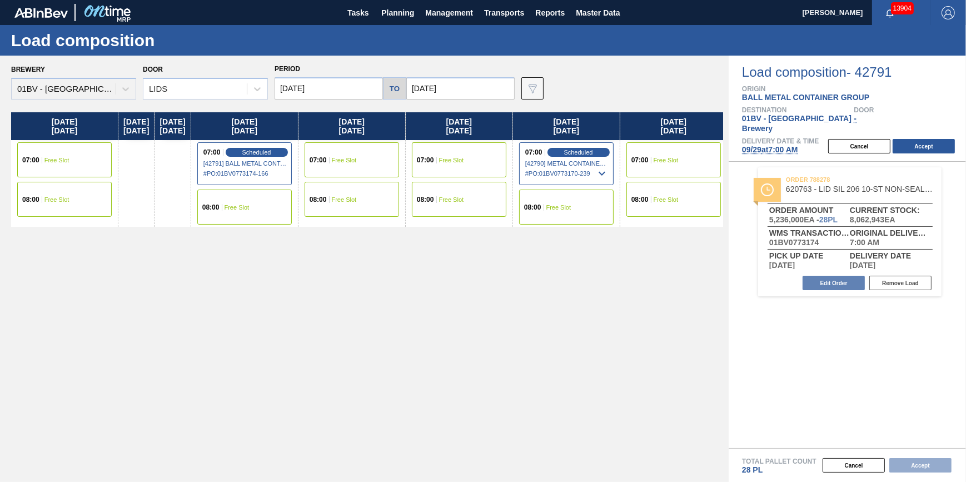
click at [90, 160] on div "07:00 Free Slot" at bounding box center [64, 159] width 94 height 35
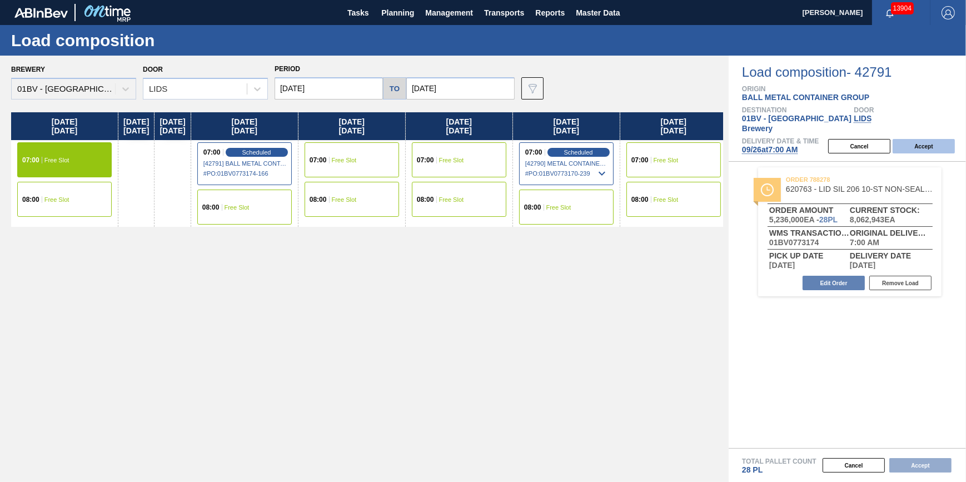
click at [917, 138] on div "Cancel Accept" at bounding box center [893, 146] width 144 height 17
click at [917, 139] on button "Accept" at bounding box center [923, 146] width 62 height 14
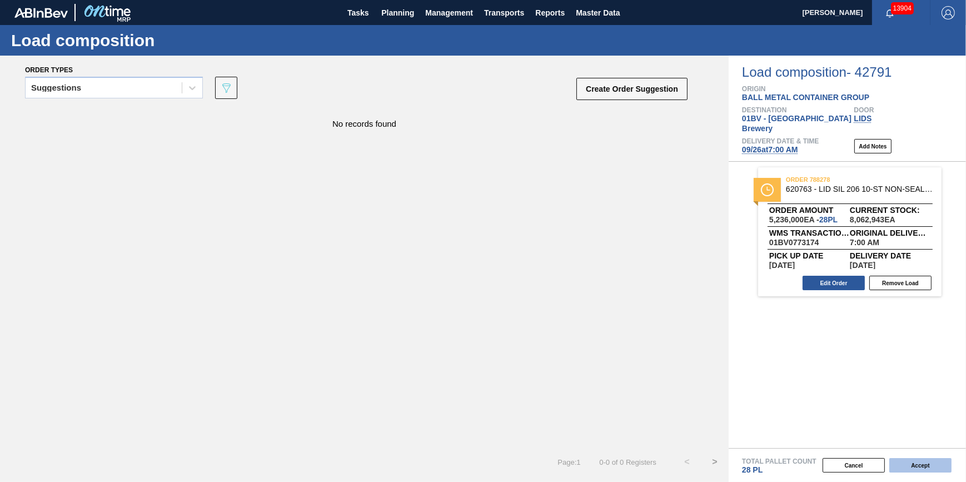
click at [918, 463] on button "Accept" at bounding box center [920, 465] width 62 height 14
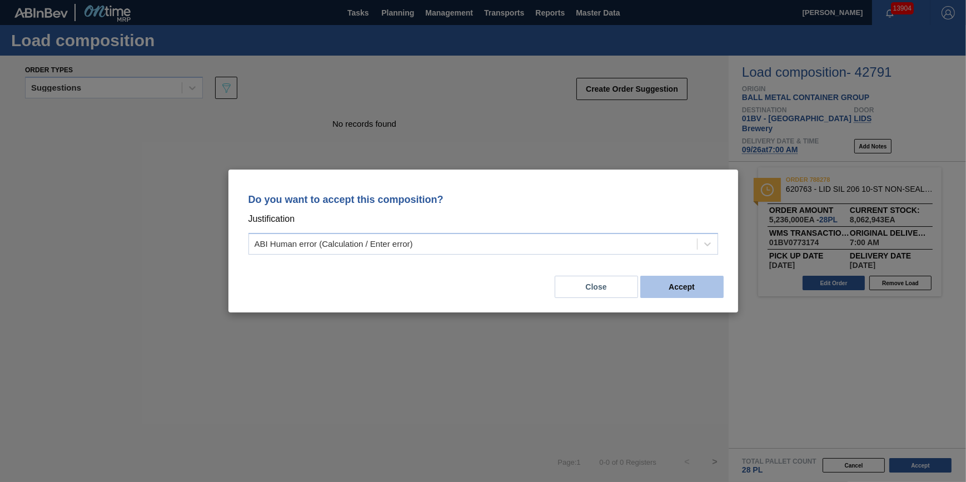
click at [667, 276] on button "Accept" at bounding box center [681, 287] width 83 height 22
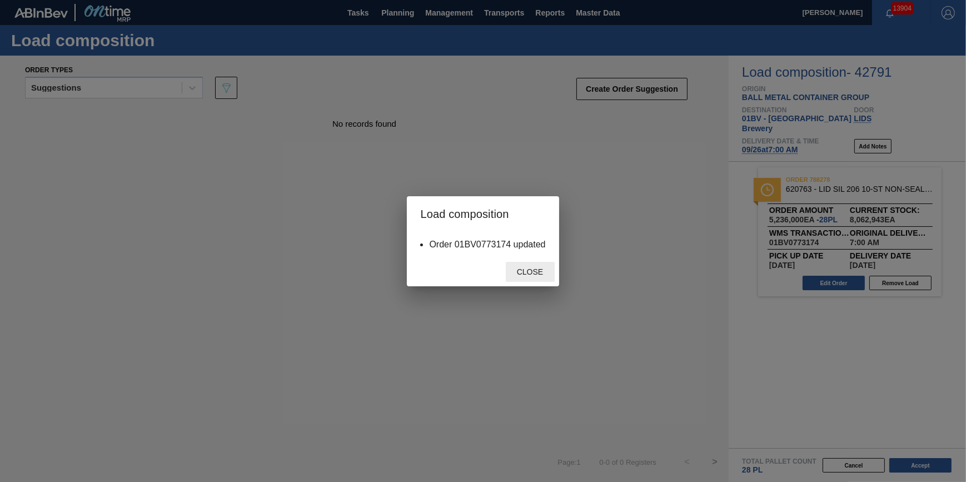
click at [537, 273] on span "Close" at bounding box center [530, 271] width 44 height 9
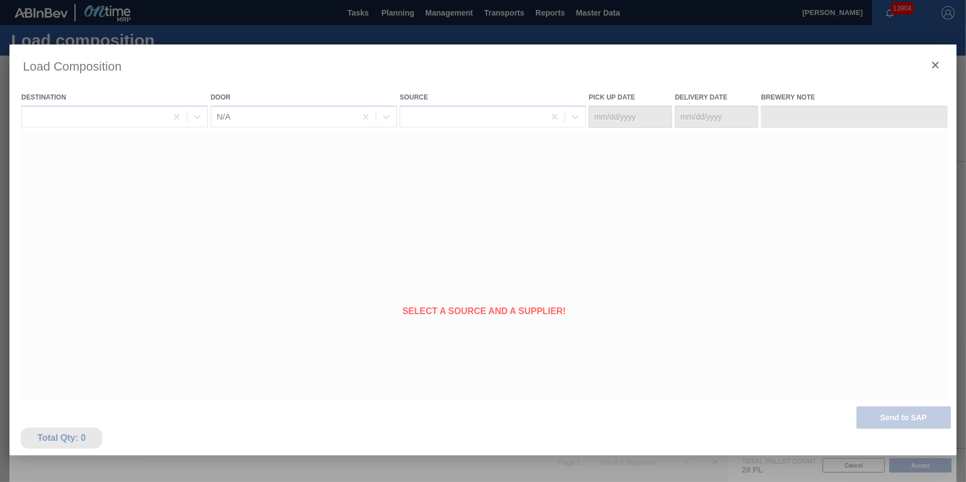
type Date "09/24/2025"
type Date "09/26/2025"
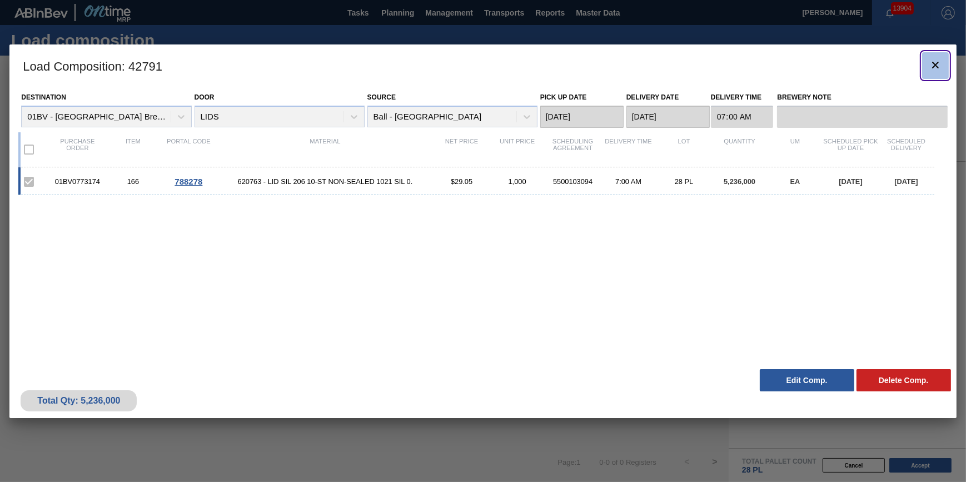
click at [936, 74] on button "botão de ícone" at bounding box center [935, 65] width 27 height 27
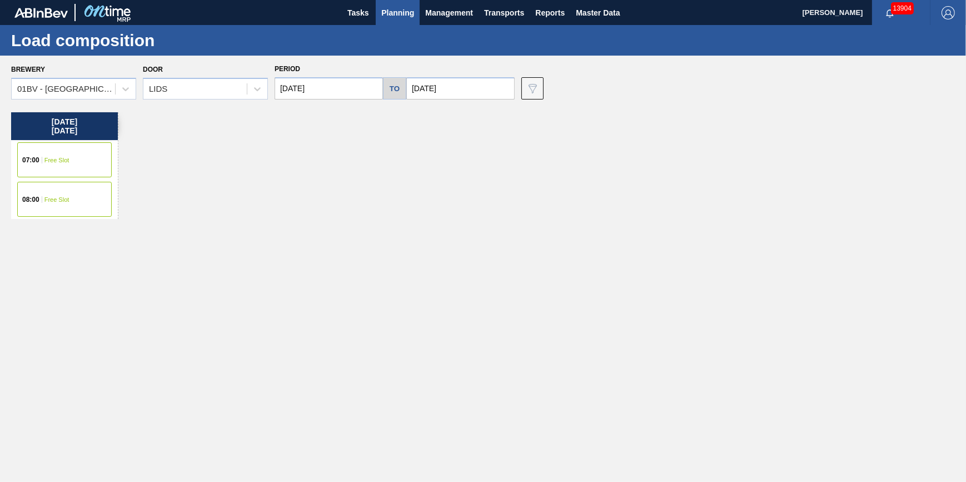
click at [389, 16] on span "Planning" at bounding box center [397, 12] width 33 height 13
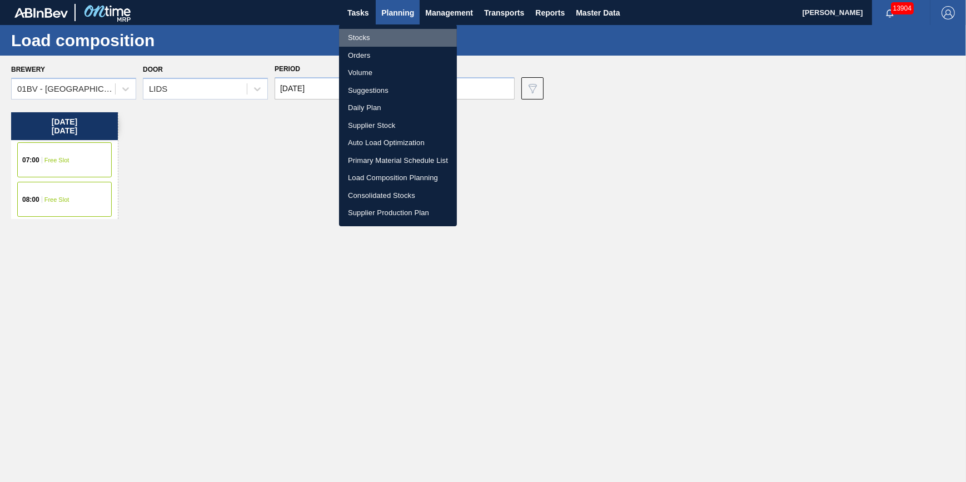
click at [391, 40] on li "Stocks" at bounding box center [398, 38] width 118 height 18
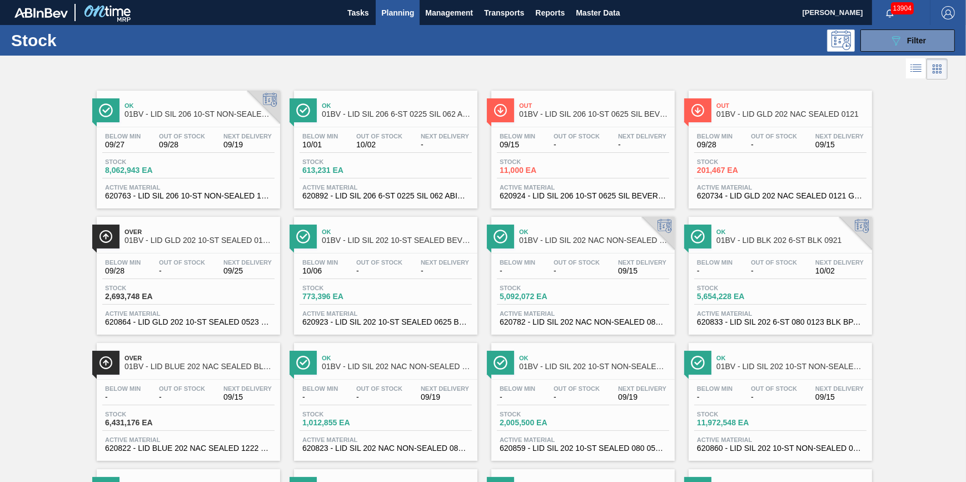
click at [172, 129] on div "Below Min 09/27 Out Of Stock 09/28 Next Delivery 09/19 Stock 8,062,943 EA Activ…" at bounding box center [188, 165] width 183 height 76
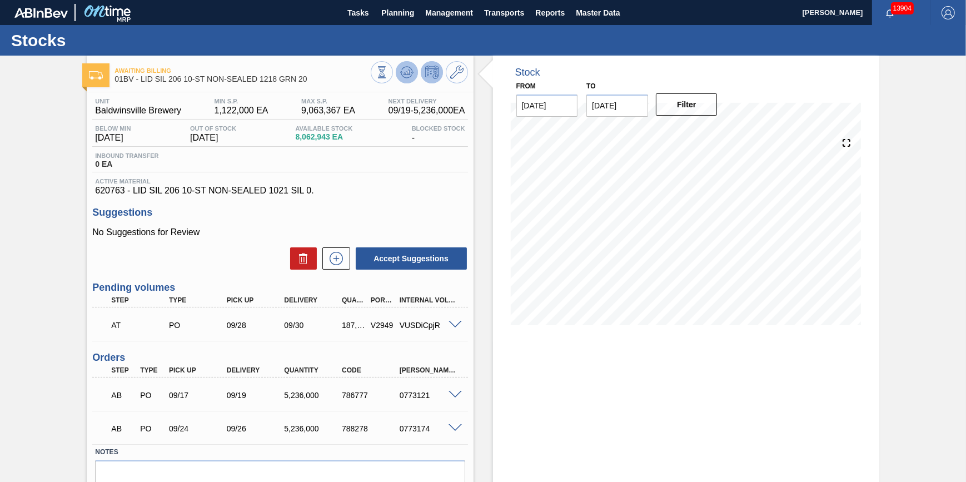
click at [406, 79] on button at bounding box center [407, 72] width 22 height 22
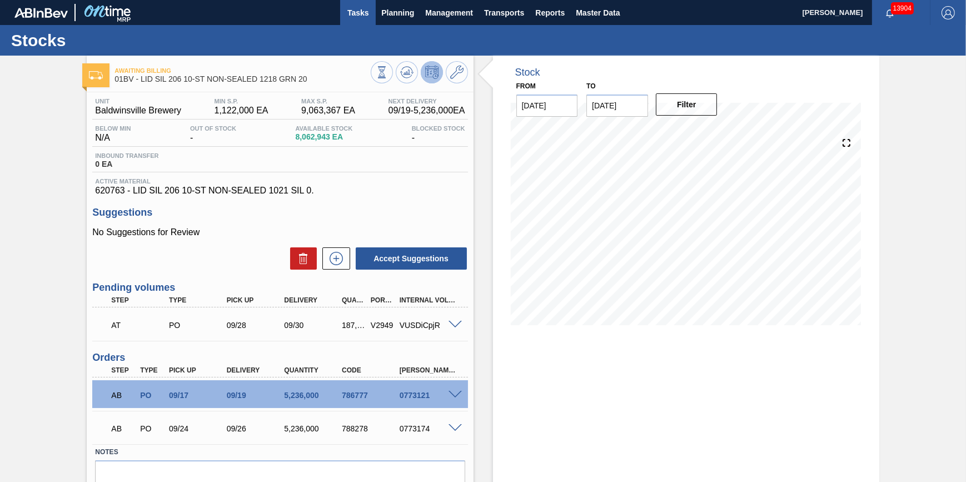
click at [364, 14] on span "Tasks" at bounding box center [358, 12] width 24 height 13
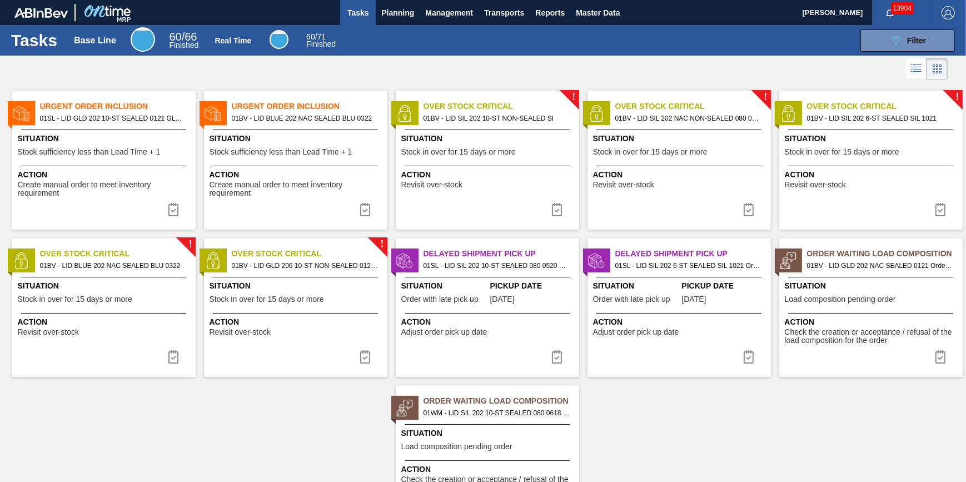
click at [282, 137] on span "Situation" at bounding box center [296, 139] width 175 height 12
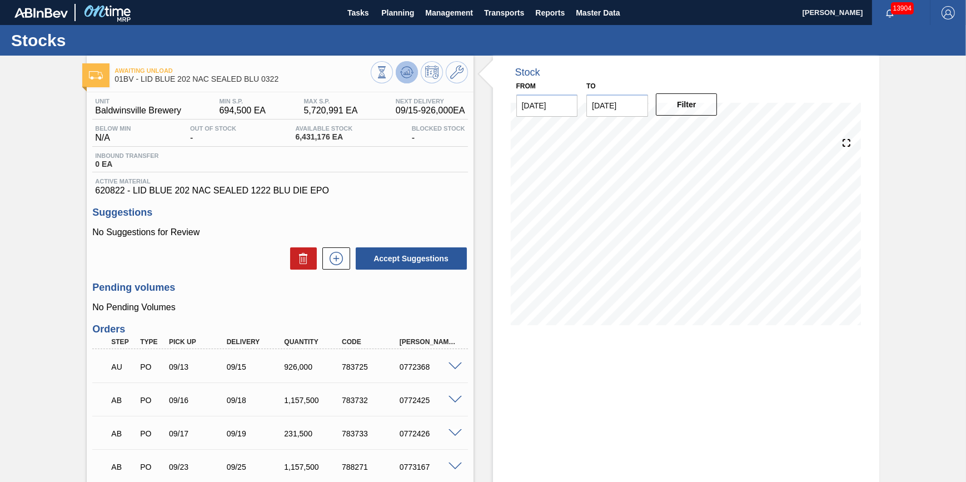
click at [403, 74] on icon at bounding box center [406, 72] width 13 height 13
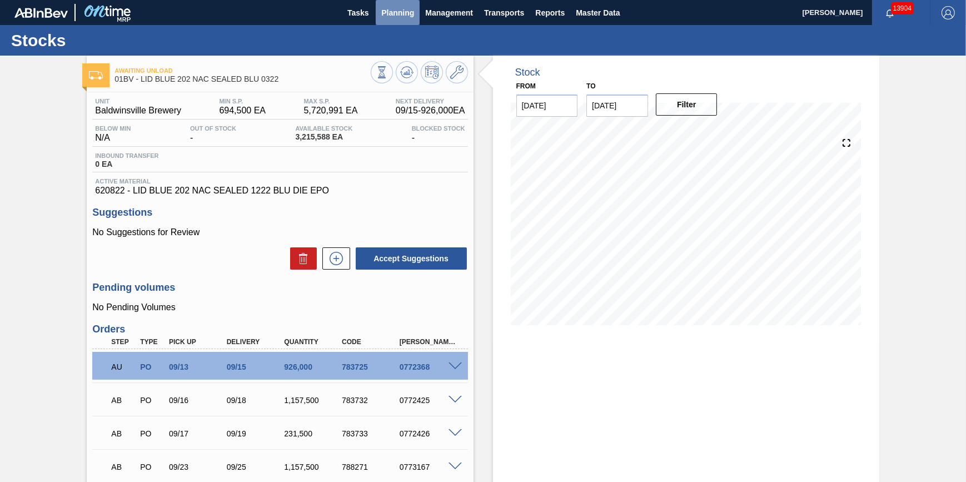
click at [389, 15] on span "Planning" at bounding box center [397, 12] width 33 height 13
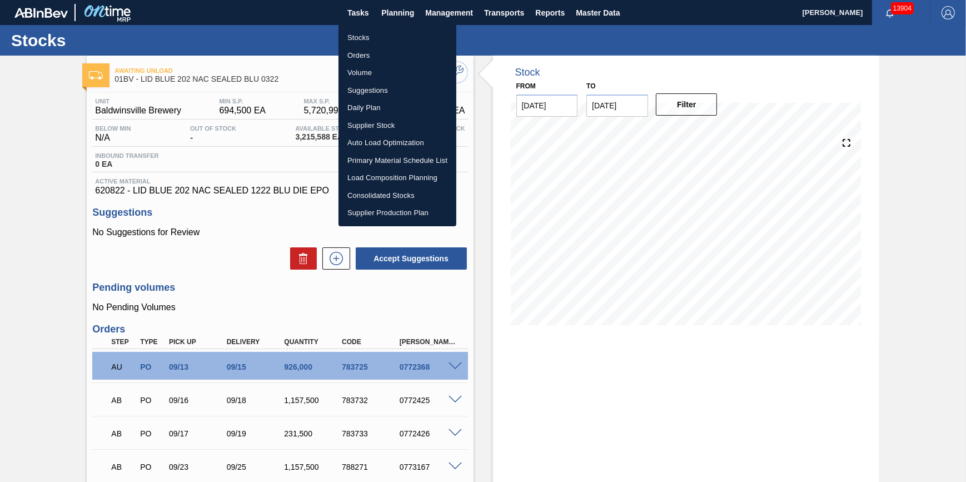
click at [722, 328] on div at bounding box center [483, 241] width 966 height 482
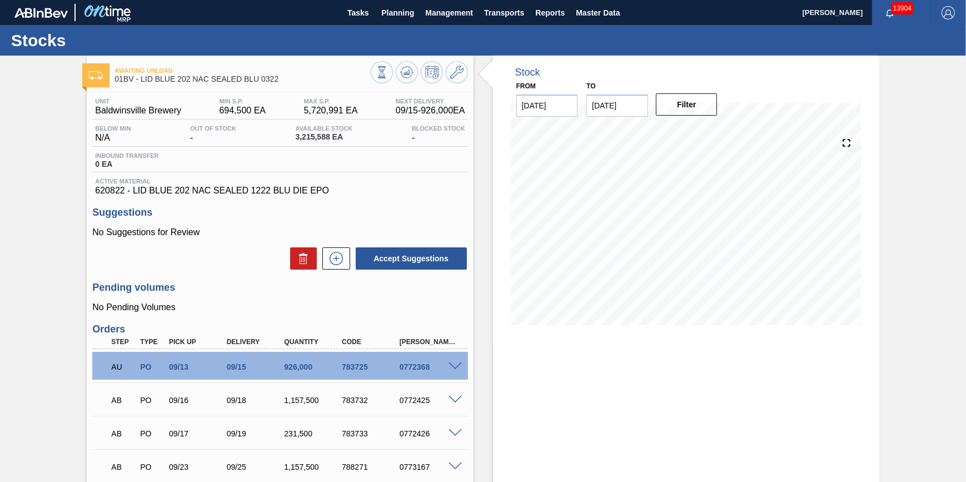
drag, startPoint x: 609, startPoint y: 408, endPoint x: 612, endPoint y: 401, distance: 7.7
click at [610, 408] on div "Stock From 09/15/2025 to 09/29/2025 Filter 09/23 Stock Projection 2,301,813 SAP…" at bounding box center [686, 315] width 386 height 518
click at [361, 24] on button "Tasks" at bounding box center [358, 12] width 36 height 25
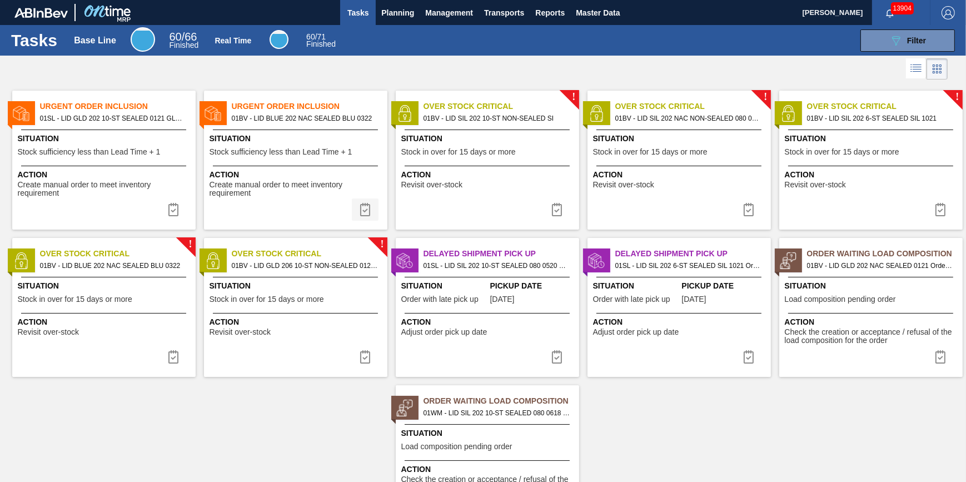
click at [364, 207] on img at bounding box center [364, 209] width 13 height 13
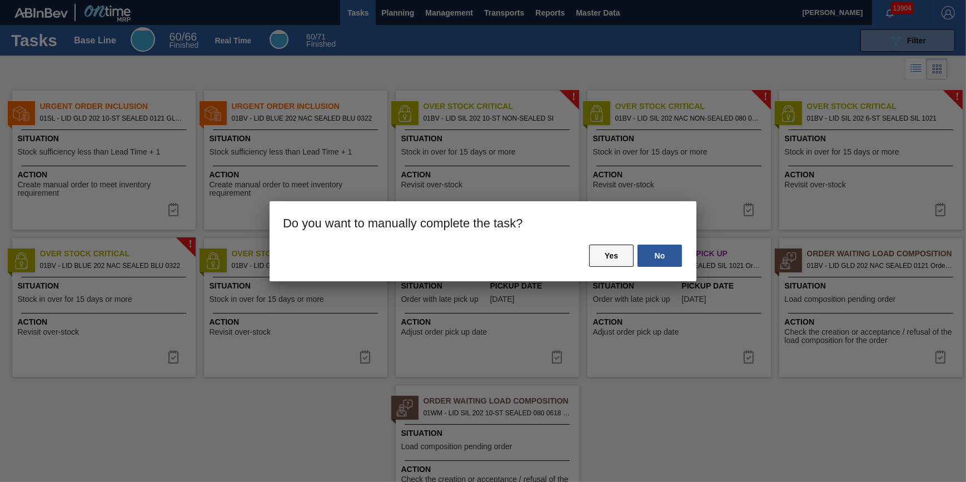
click at [603, 261] on button "Yes" at bounding box center [611, 255] width 44 height 22
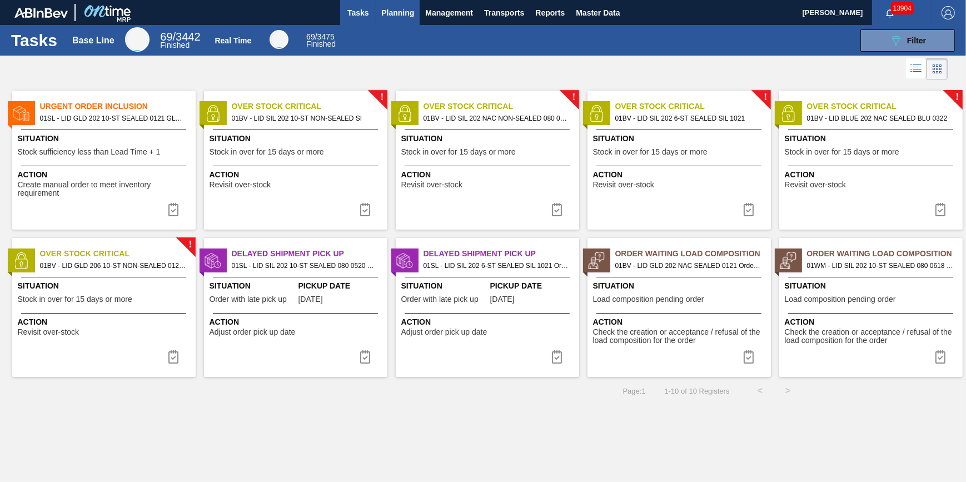
drag, startPoint x: 357, startPoint y: 17, endPoint x: 402, endPoint y: 16, distance: 45.0
click at [357, 17] on span "Tasks" at bounding box center [358, 12] width 24 height 13
click at [408, 16] on span "Planning" at bounding box center [397, 12] width 33 height 13
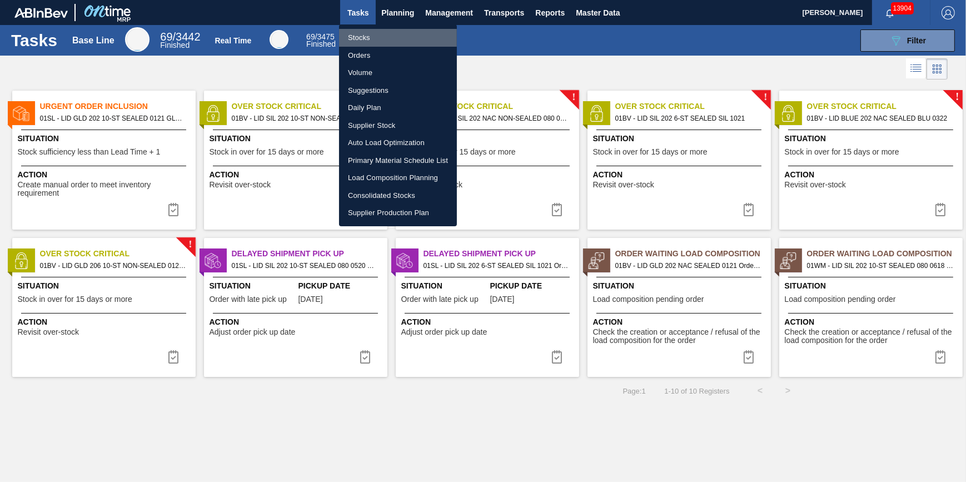
click at [391, 31] on li "Stocks" at bounding box center [398, 38] width 118 height 18
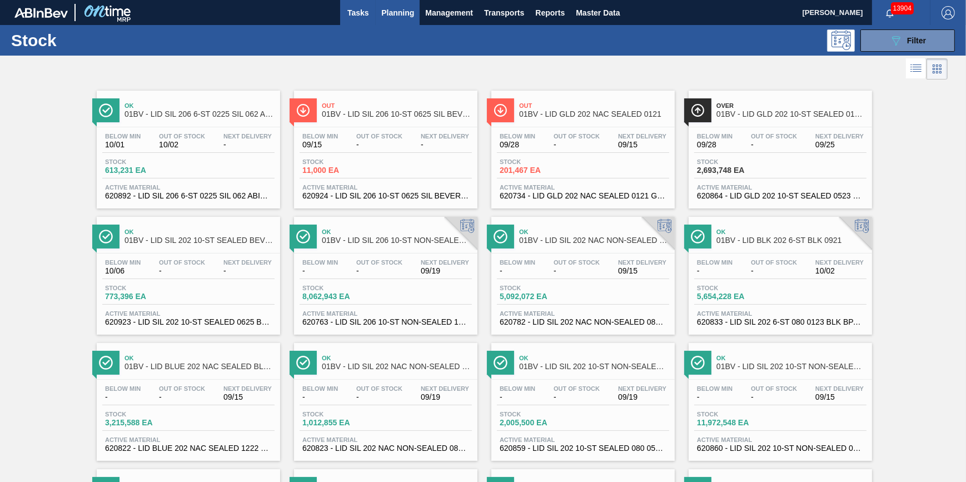
drag, startPoint x: 377, startPoint y: 16, endPoint x: 354, endPoint y: 21, distance: 23.2
click at [374, 16] on div "Tasks Planning Management Transports Reports Master Data" at bounding box center [483, 12] width 966 height 25
click at [354, 21] on button "Tasks" at bounding box center [358, 12] width 36 height 25
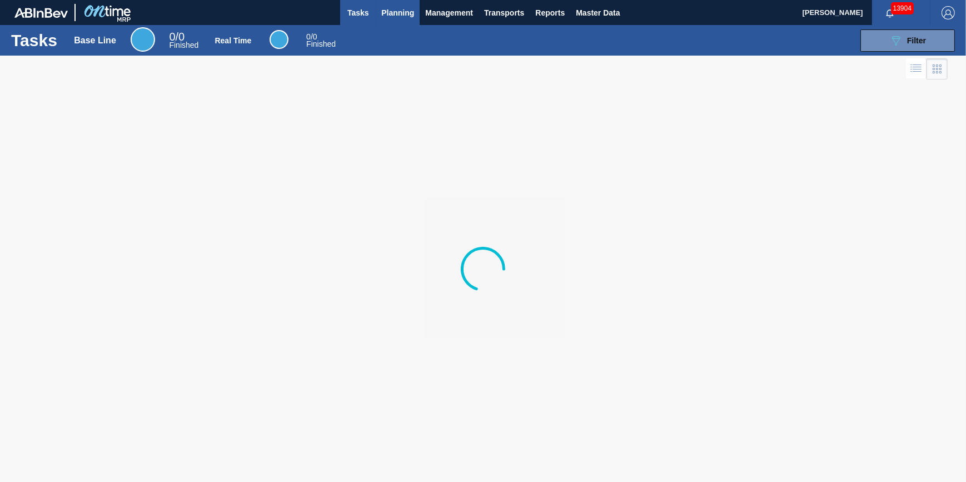
click at [399, 21] on button "Planning" at bounding box center [398, 12] width 44 height 25
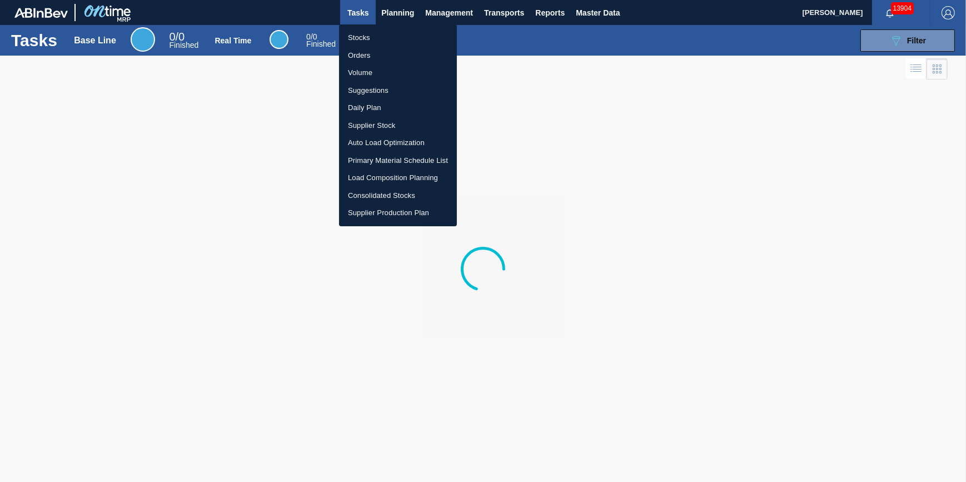
click at [386, 42] on li "Stocks" at bounding box center [398, 38] width 118 height 18
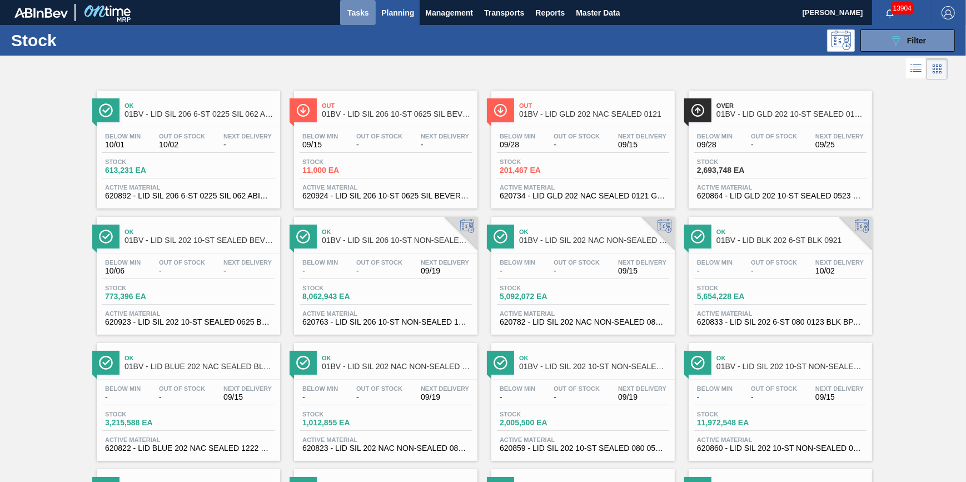
click at [342, 16] on button "Tasks" at bounding box center [358, 12] width 36 height 25
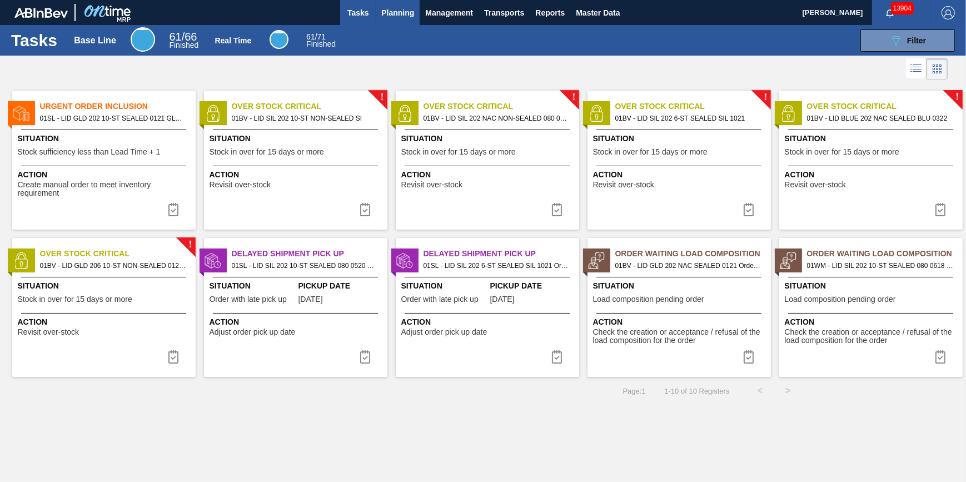
click at [401, 13] on span "Planning" at bounding box center [397, 12] width 33 height 13
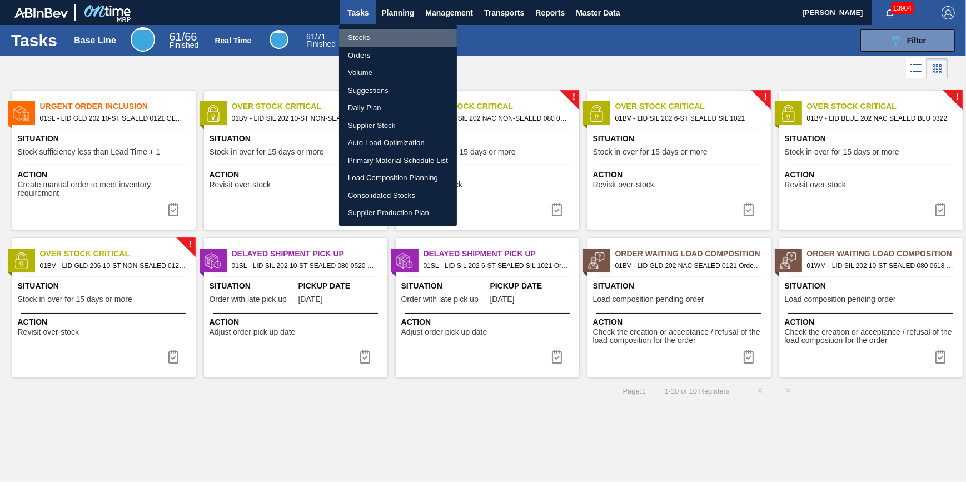
click at [394, 34] on li "Stocks" at bounding box center [398, 38] width 118 height 18
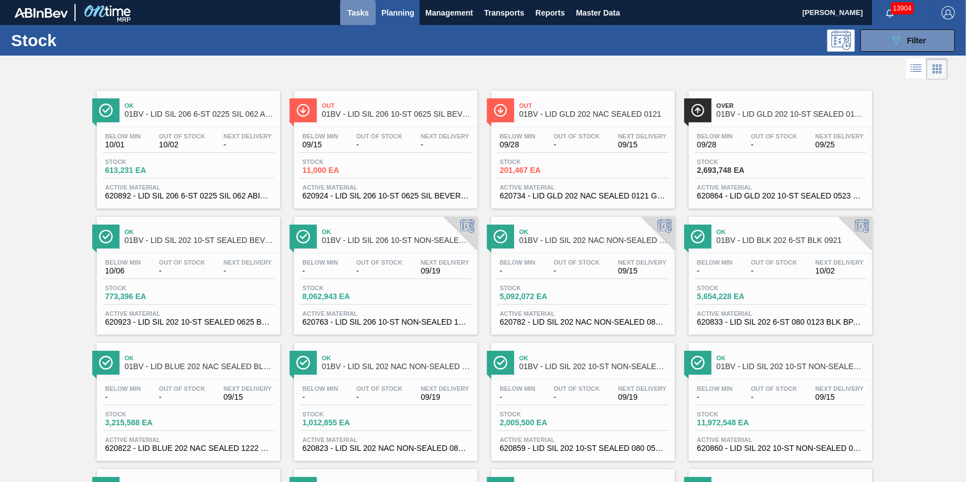
click at [360, 24] on button "Tasks" at bounding box center [358, 12] width 36 height 25
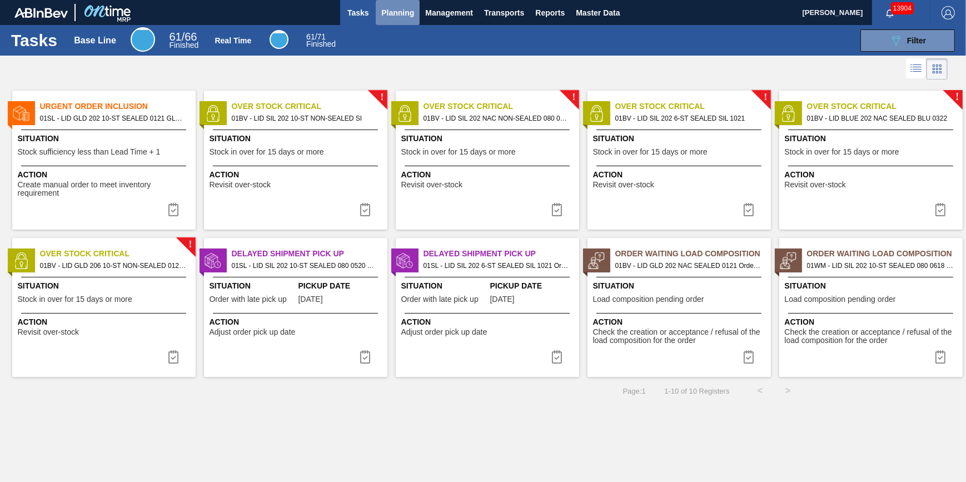
click at [389, 19] on button "Planning" at bounding box center [398, 12] width 44 height 25
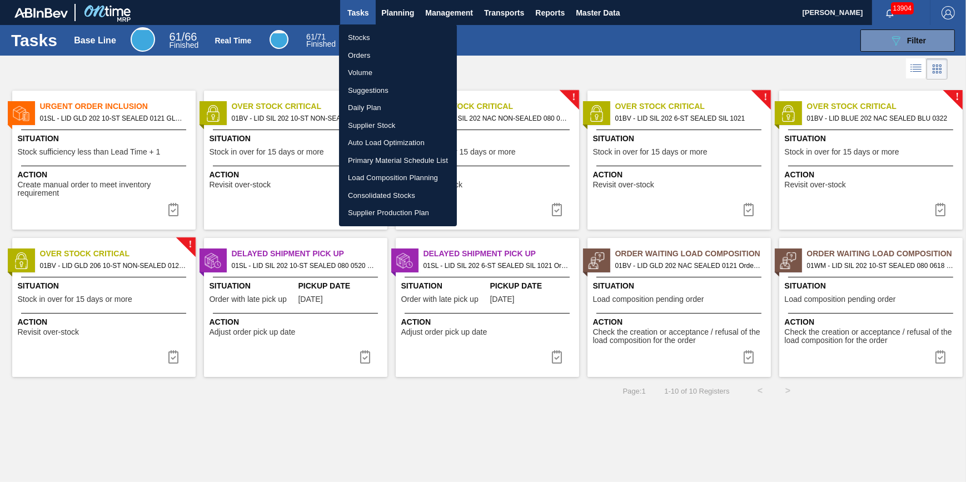
click at [384, 38] on li "Stocks" at bounding box center [398, 38] width 118 height 18
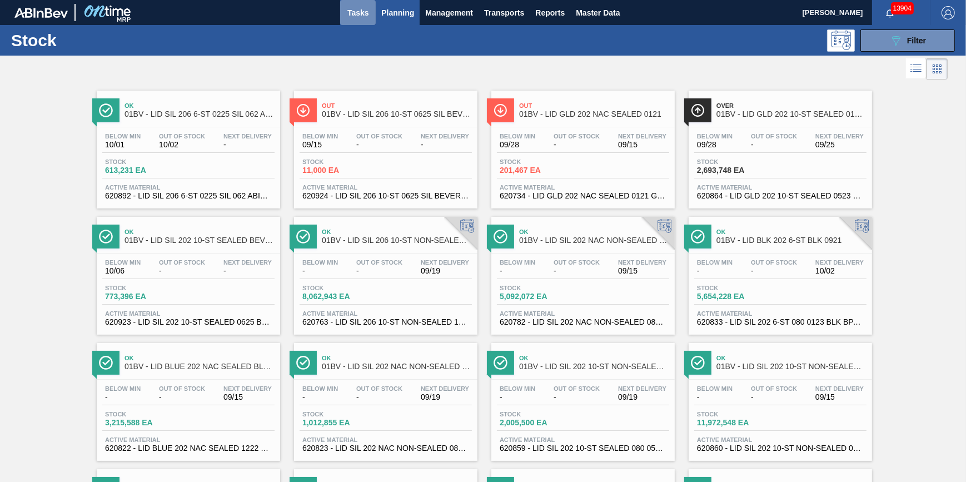
click at [369, 17] on span "Tasks" at bounding box center [358, 12] width 24 height 13
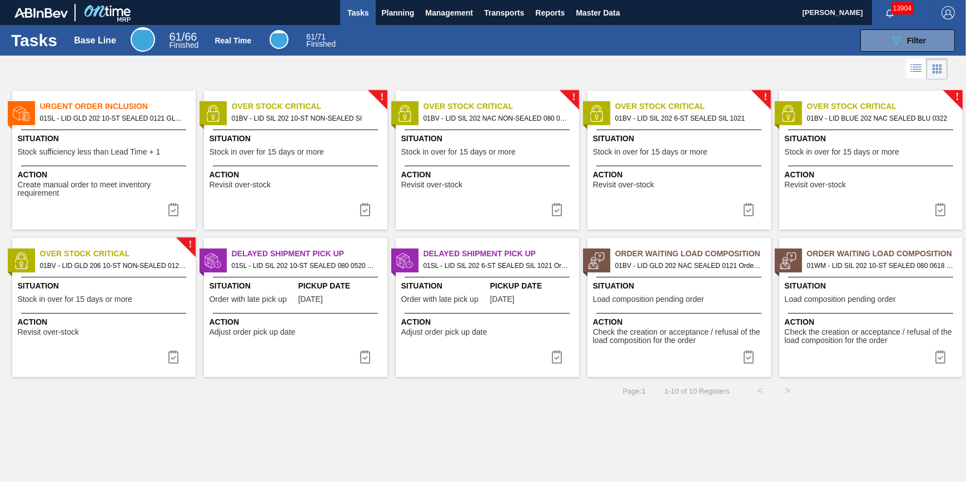
click at [374, 1] on button "Tasks" at bounding box center [358, 12] width 36 height 25
click at [391, 12] on span "Planning" at bounding box center [397, 12] width 33 height 13
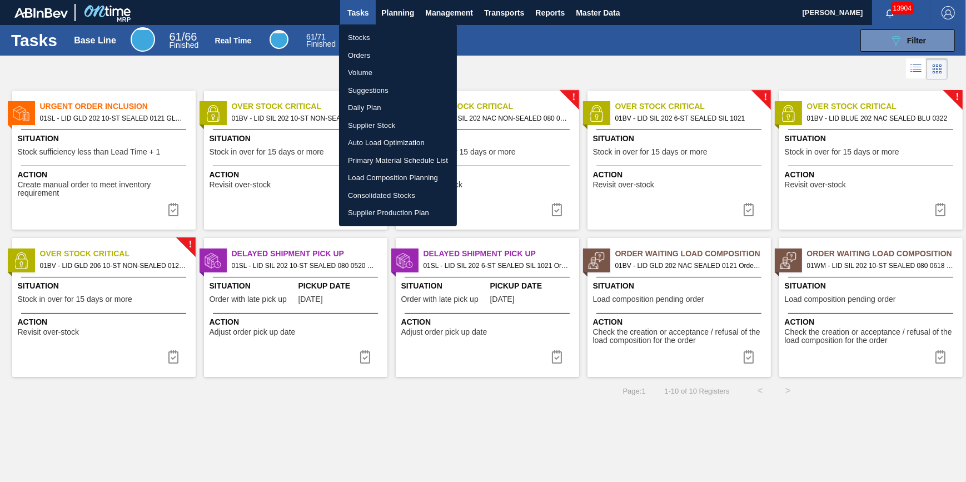
click at [387, 32] on li "Stocks" at bounding box center [398, 38] width 118 height 18
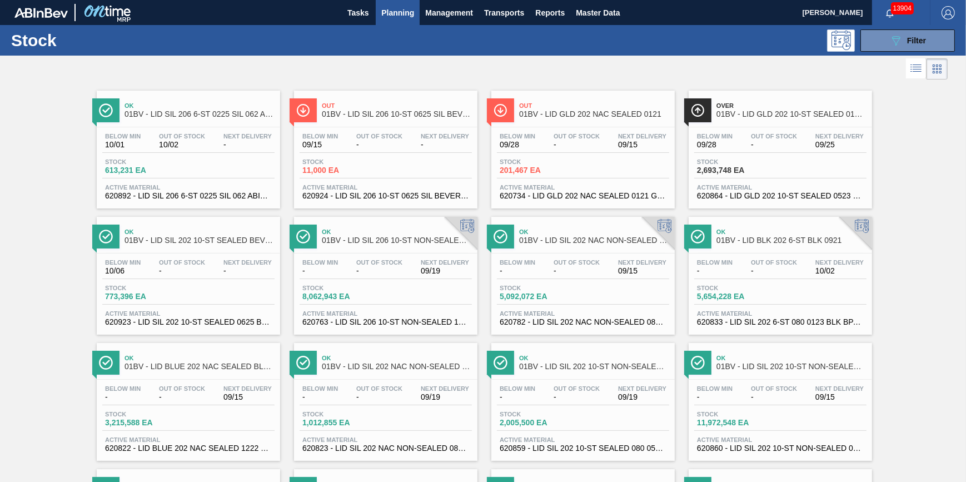
click at [383, 7] on span "Planning" at bounding box center [397, 12] width 33 height 13
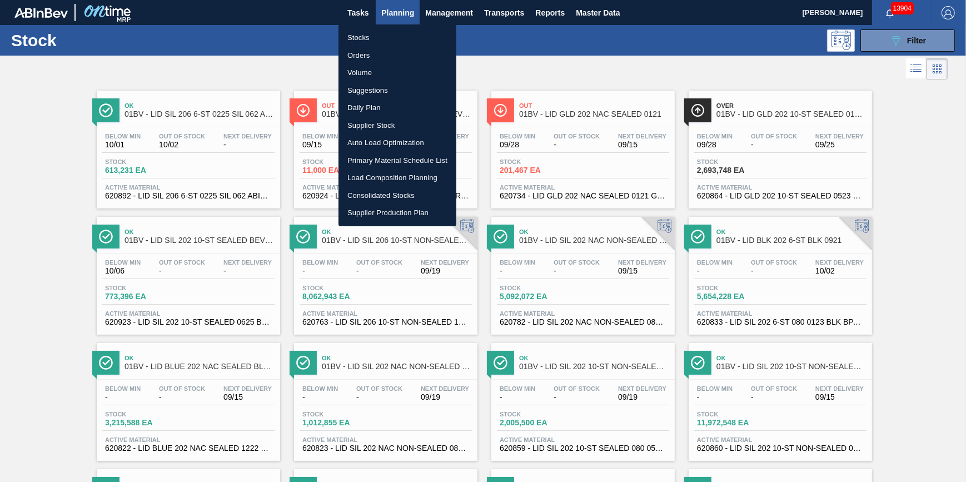
click at [389, 22] on div at bounding box center [483, 241] width 966 height 482
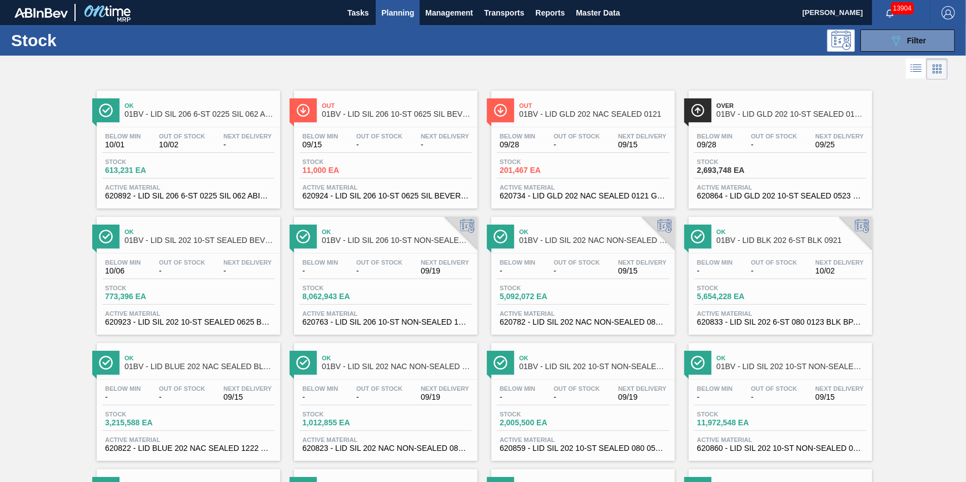
click at [391, 32] on ul "Stocks Orders Volume Suggestions Daily Plan Supplier Stock Auto Load Optimizati…" at bounding box center [397, 88] width 88 height 113
click at [394, 13] on span "Planning" at bounding box center [397, 12] width 33 height 13
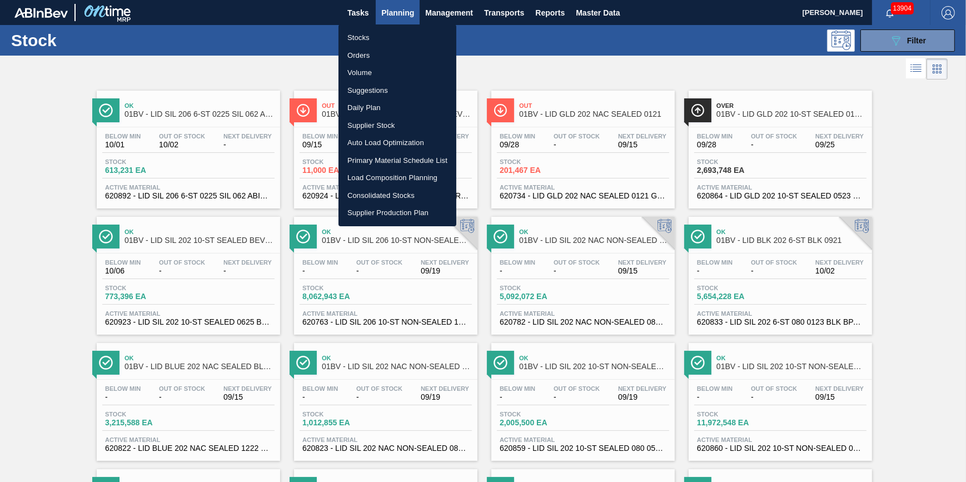
click at [389, 42] on li "Stocks" at bounding box center [397, 38] width 118 height 18
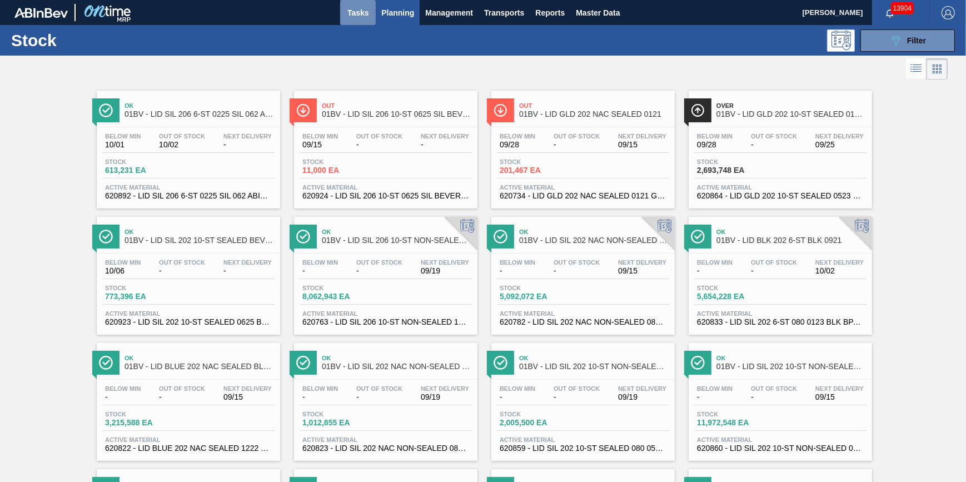
click at [368, 17] on span "Tasks" at bounding box center [358, 12] width 24 height 13
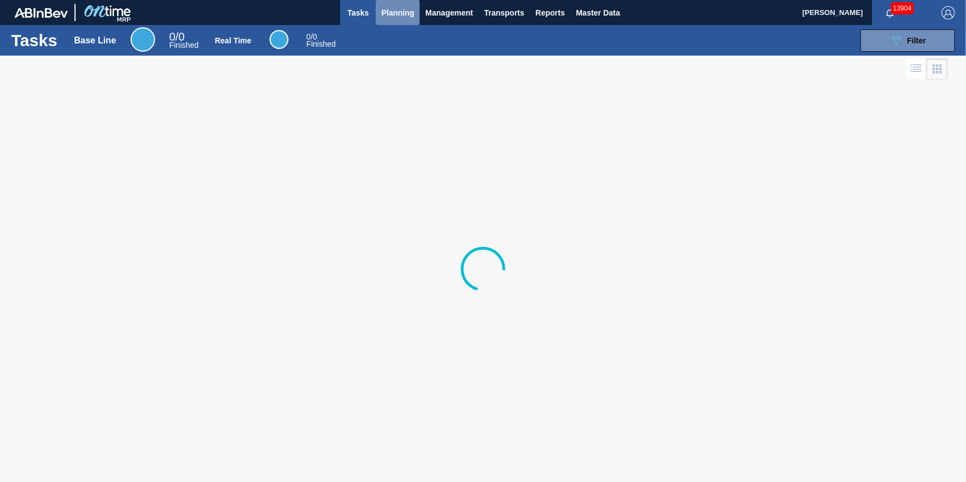
click at [387, 16] on span "Planning" at bounding box center [397, 12] width 33 height 13
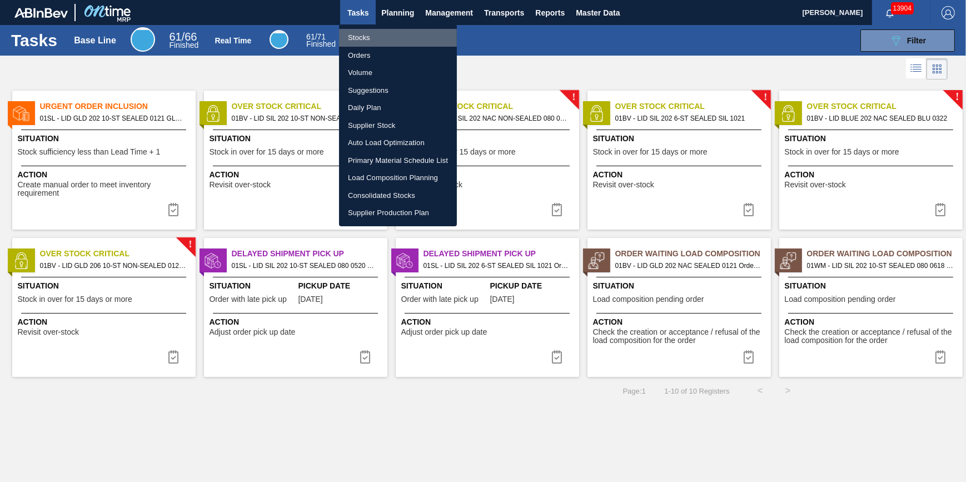
click at [386, 42] on li "Stocks" at bounding box center [398, 38] width 118 height 18
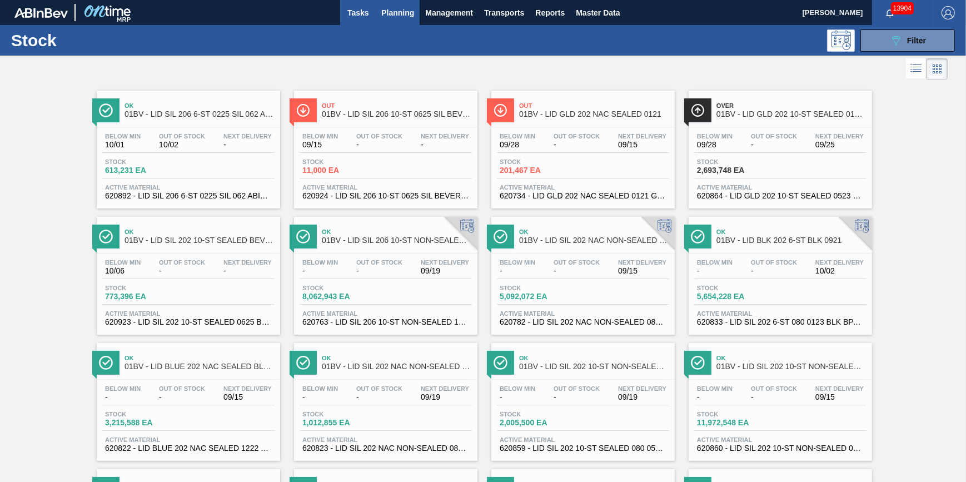
click at [350, 14] on span "Tasks" at bounding box center [358, 12] width 24 height 13
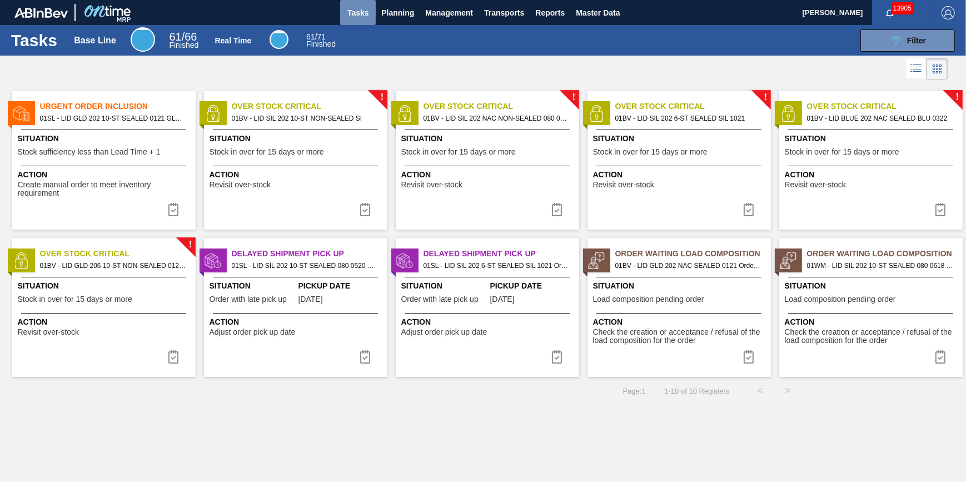
click at [353, 14] on span "Tasks" at bounding box center [358, 12] width 24 height 13
click at [359, 16] on span "Tasks" at bounding box center [358, 12] width 24 height 13
click at [397, 12] on span "Planning" at bounding box center [397, 12] width 33 height 13
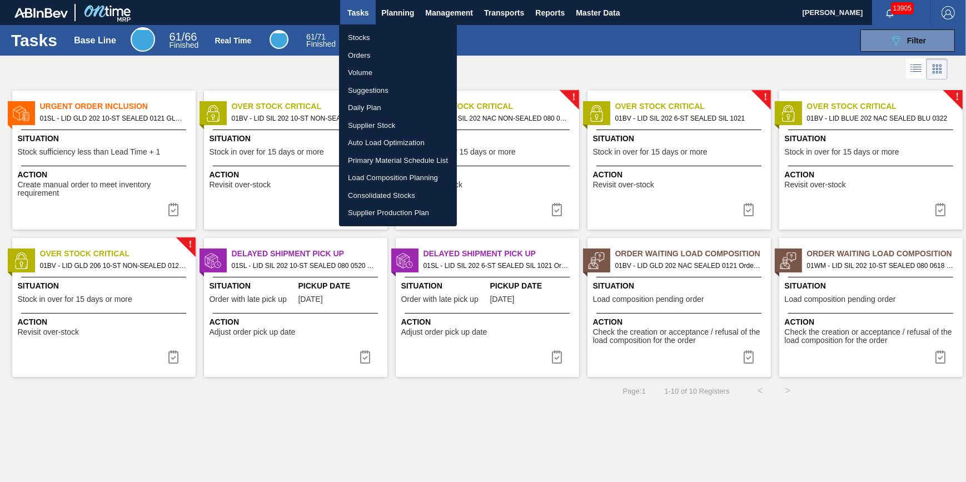
click at [367, 33] on li "Stocks" at bounding box center [398, 38] width 118 height 18
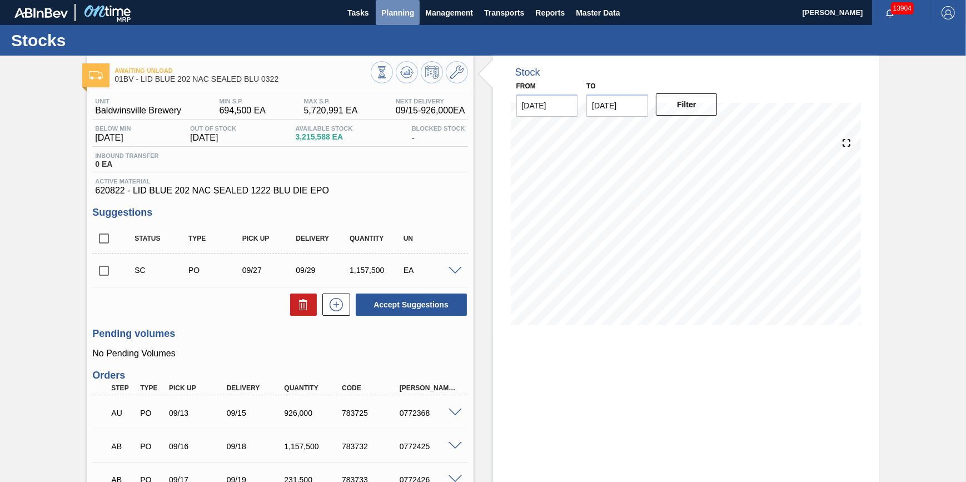
click at [385, 16] on span "Planning" at bounding box center [397, 12] width 33 height 13
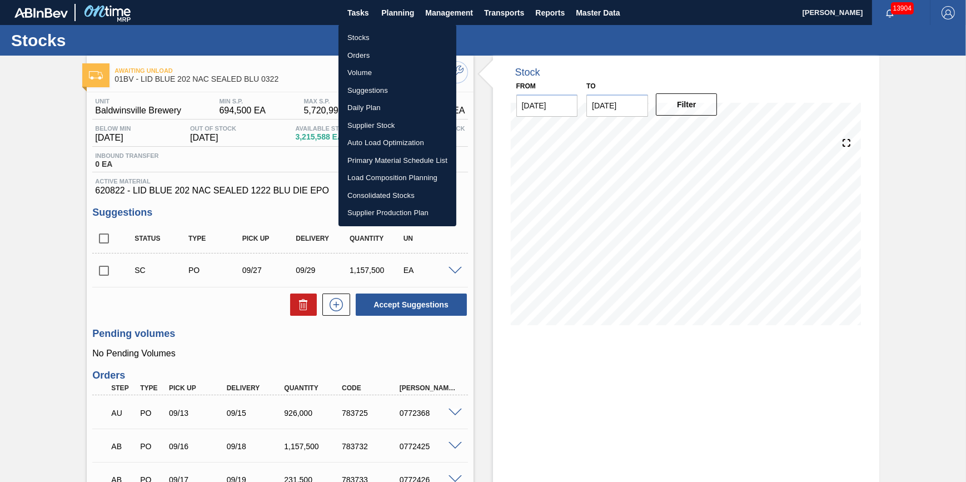
click at [404, 177] on li "Load Composition Planning" at bounding box center [397, 178] width 118 height 18
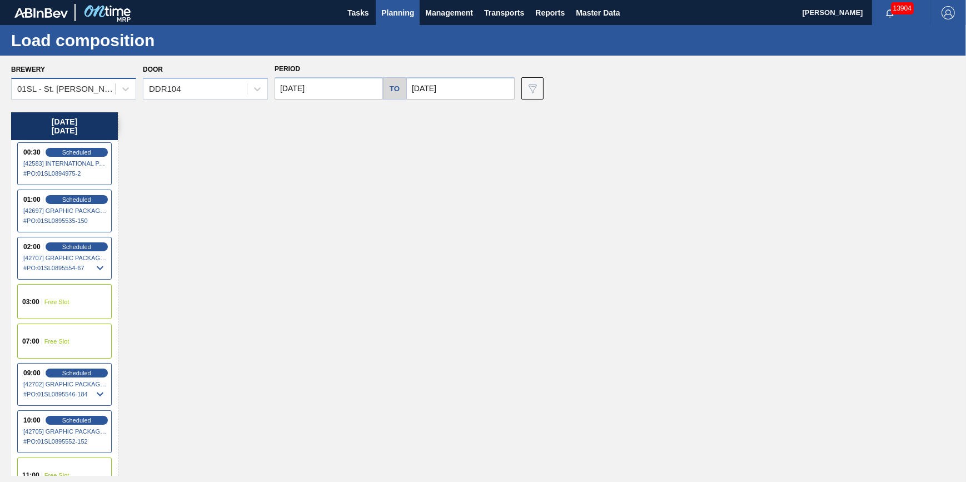
click at [113, 94] on div "01SL - St. Louis Brewery" at bounding box center [63, 89] width 103 height 16
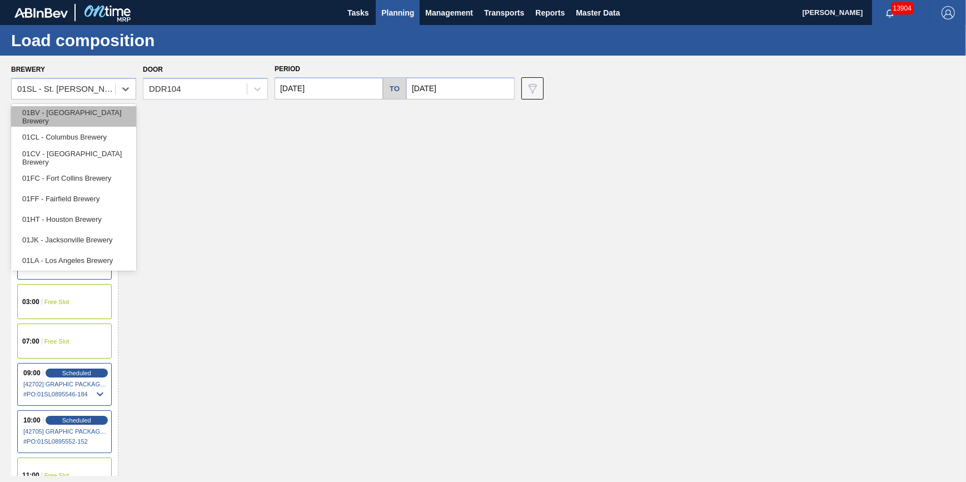
click at [113, 112] on div "01BV - Baldwinsville Brewery" at bounding box center [73, 116] width 125 height 21
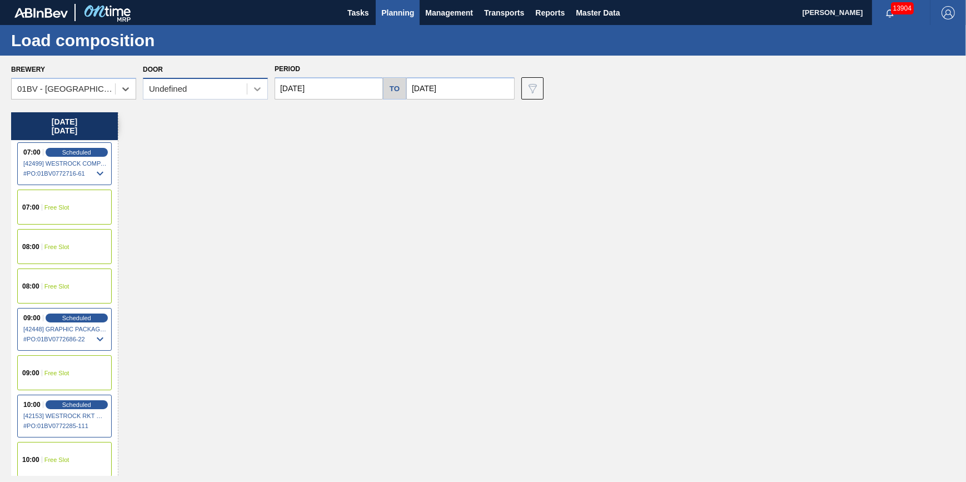
click at [248, 86] on div at bounding box center [257, 89] width 20 height 20
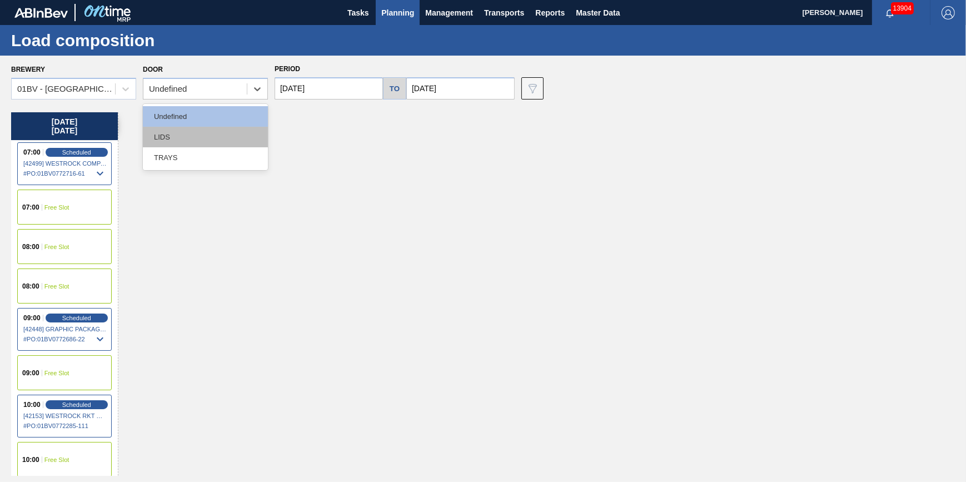
click at [237, 127] on div "LIDS" at bounding box center [205, 137] width 125 height 21
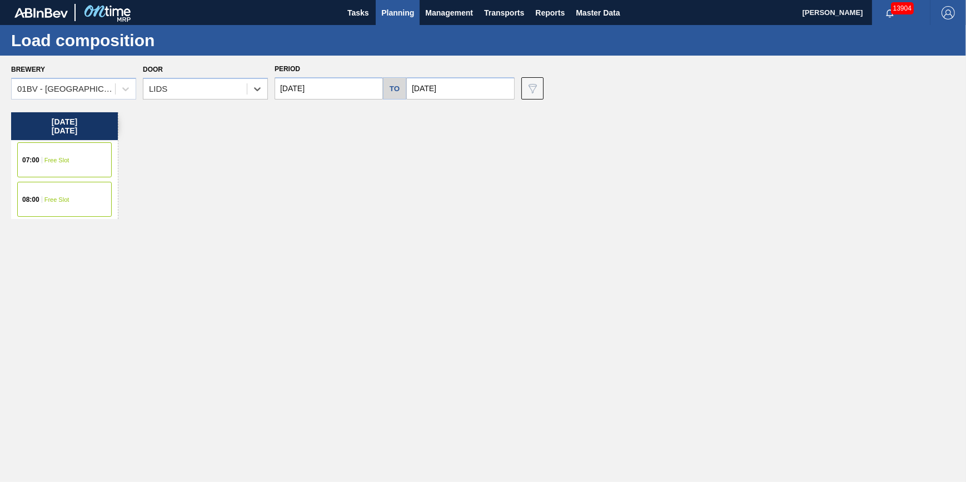
click at [338, 105] on div "Brewery 01BV - Baldwinsville Brewery Door option LIDS, selected. Select is focu…" at bounding box center [483, 269] width 966 height 426
click at [479, 93] on input "09/23/2025" at bounding box center [460, 88] width 108 height 22
click at [529, 218] on div "4" at bounding box center [527, 222] width 15 height 15
type input "10/04/2025"
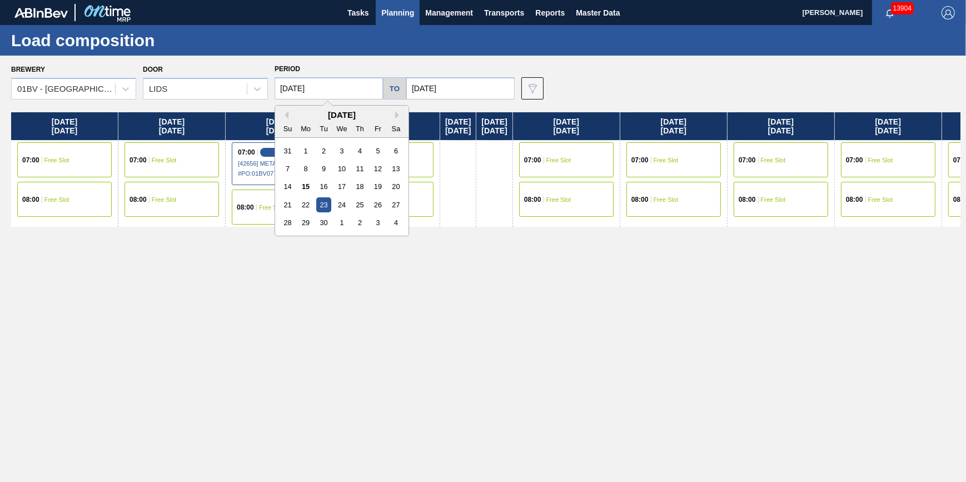
click at [357, 92] on input "09/23/2025" at bounding box center [328, 88] width 108 height 22
click at [512, 332] on div "Tuesday 09/23/2025 07:00 Free Slot 08:00 Free Slot Wednesday 09/24/2025 07:00 F…" at bounding box center [485, 293] width 949 height 363
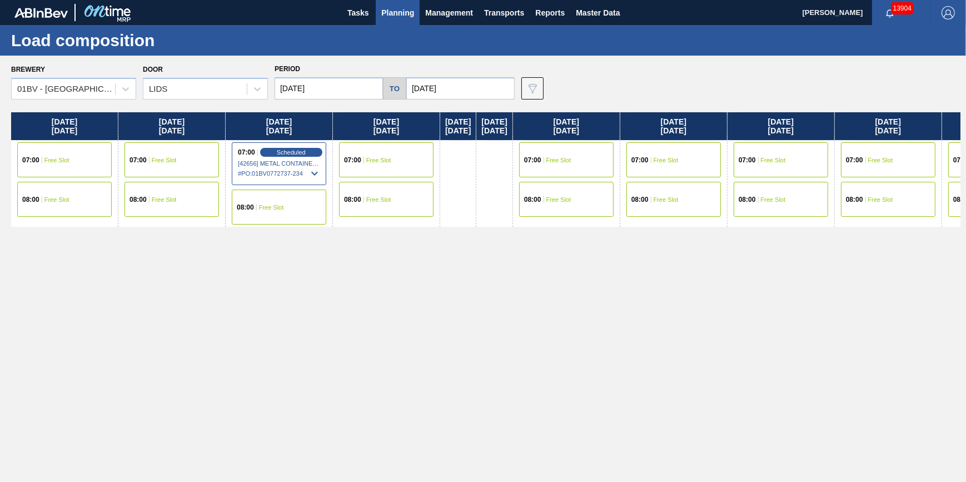
drag, startPoint x: 698, startPoint y: 168, endPoint x: 703, endPoint y: 202, distance: 34.3
click at [708, 201] on div "Tuesday 09/23/2025 07:00 Free Slot 08:00 Free Slot Wednesday 09/24/2025 07:00 F…" at bounding box center [485, 293] width 949 height 363
click at [328, 79] on input "09/23/2025" at bounding box center [328, 88] width 108 height 22
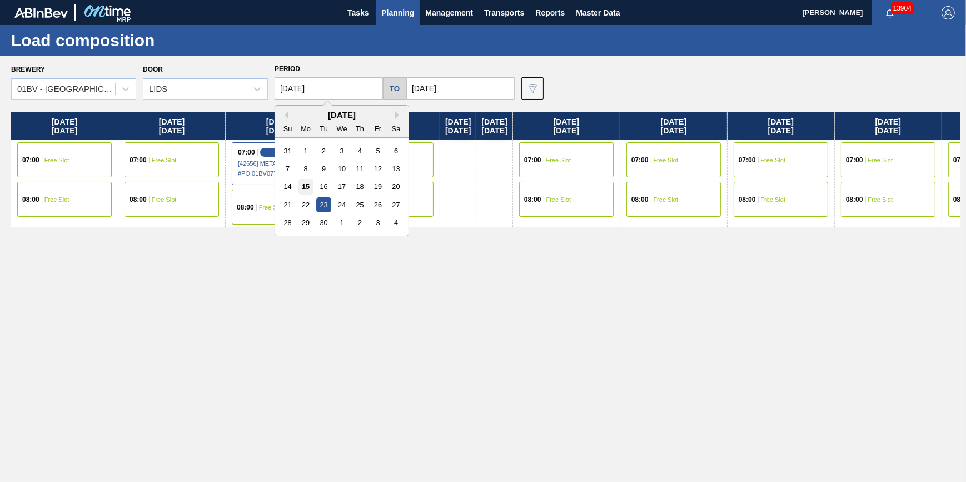
click at [300, 183] on div "15" at bounding box center [305, 186] width 15 height 15
type input "09/15/2025"
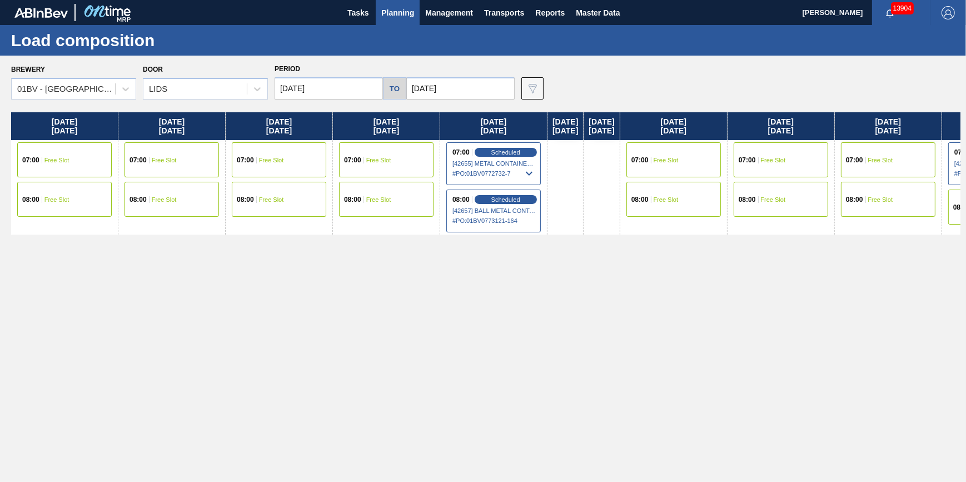
drag, startPoint x: 245, startPoint y: 186, endPoint x: 358, endPoint y: 198, distance: 114.0
click at [358, 198] on div "Monday 09/15/2025 07:00 Free Slot 08:00 Free Slot Tuesday 09/16/2025 07:00 Free…" at bounding box center [485, 293] width 949 height 363
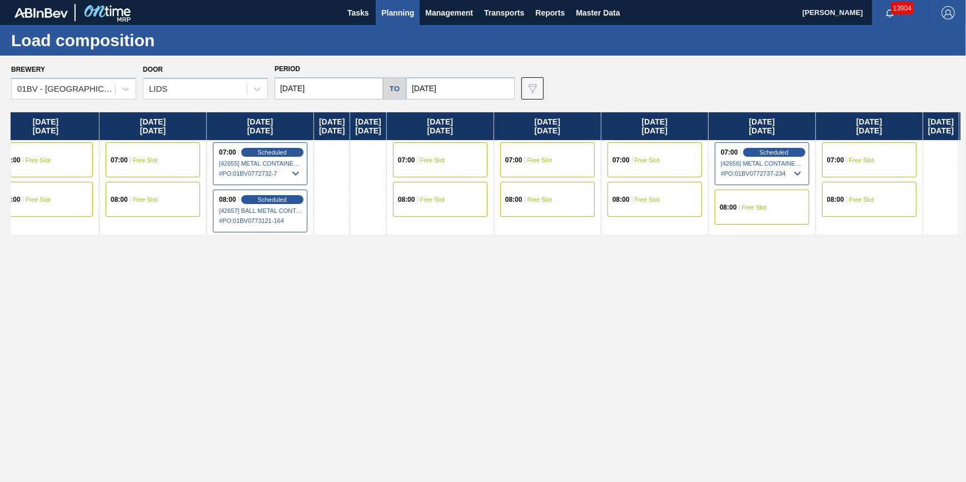
drag, startPoint x: 343, startPoint y: 254, endPoint x: 122, endPoint y: 240, distance: 221.6
click at [100, 243] on div "Monday 09/15/2025 07:00 Free Slot 08:00 Free Slot Tuesday 09/16/2025 07:00 Free…" at bounding box center [485, 293] width 949 height 363
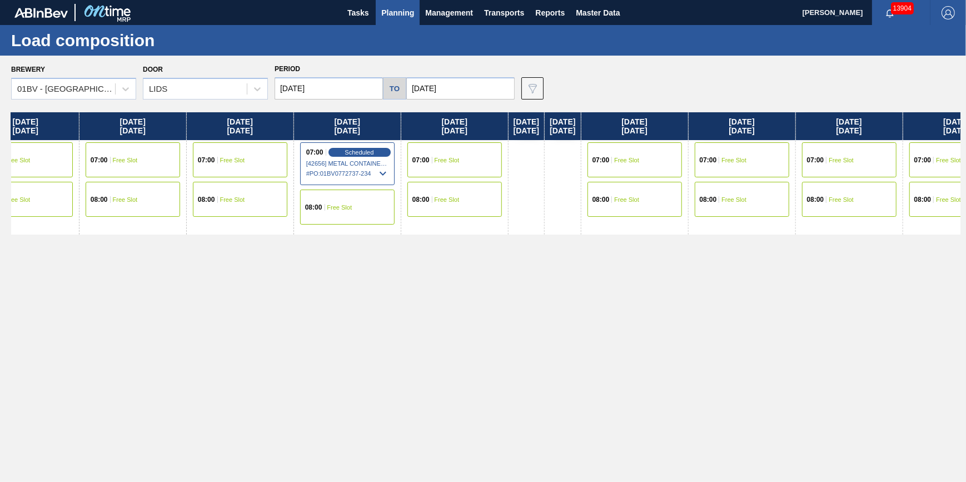
scroll to position [0, 650]
drag, startPoint x: 572, startPoint y: 208, endPoint x: 216, endPoint y: 230, distance: 356.8
click at [216, 230] on div "Monday 09/15/2025 07:00 Free Slot 08:00 Free Slot Tuesday 09/16/2025 07:00 Free…" at bounding box center [485, 293] width 949 height 363
click at [373, 148] on span "Scheduled" at bounding box center [357, 151] width 32 height 7
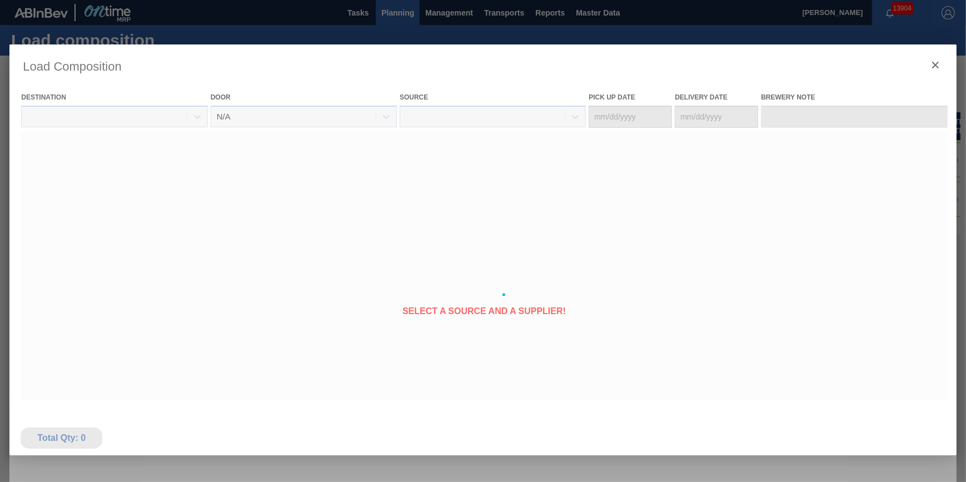
type Date "09/23/2025"
type Date "09/25/2025"
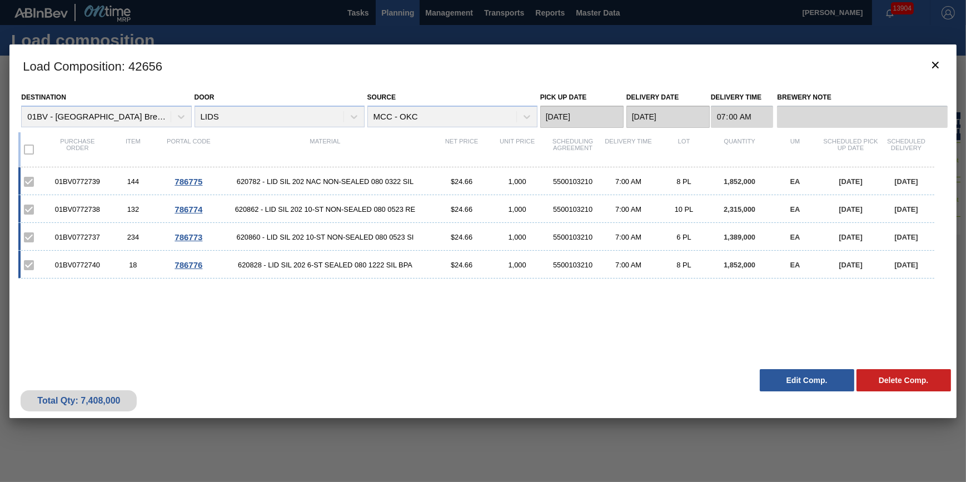
click at [311, 461] on div "Load Composition : 42656 Destination 01BV - Baldwinsville Brewery Door LIDS Sou…" at bounding box center [482, 294] width 946 height 500
click at [311, 474] on div "Load Composition : 42656 Destination 01BV - Baldwinsville Brewery Door LIDS Sou…" at bounding box center [482, 294] width 946 height 500
click at [929, 60] on icon "botão de ícone" at bounding box center [934, 64] width 13 height 13
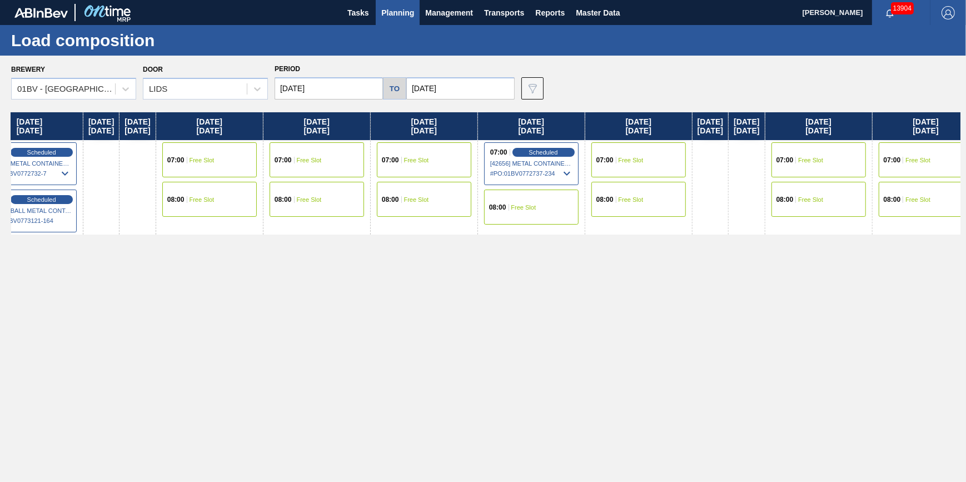
scroll to position [0, 629]
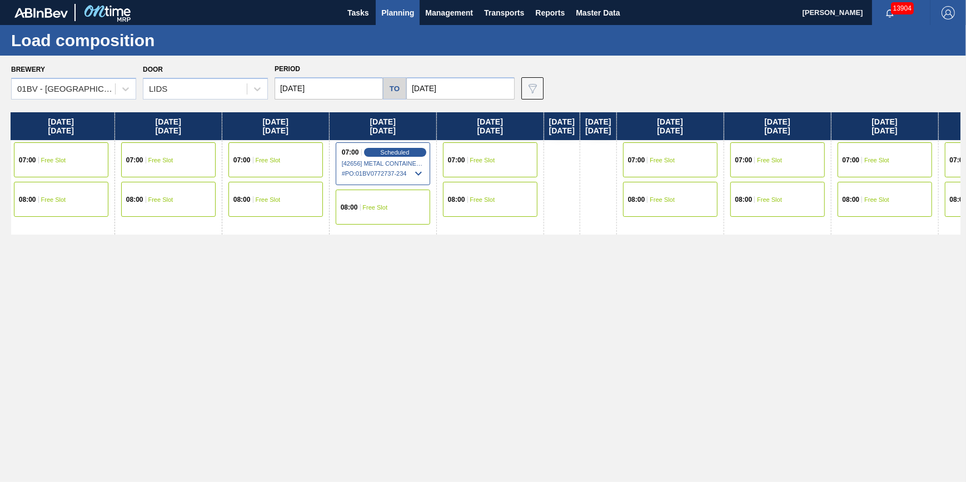
drag, startPoint x: 508, startPoint y: 283, endPoint x: -121, endPoint y: 298, distance: 628.5
click at [0, 0] on html "Tasks Planning Management Transports Reports Master Data Jack Schuld 13904 Mark…" at bounding box center [483, 0] width 966 height 0
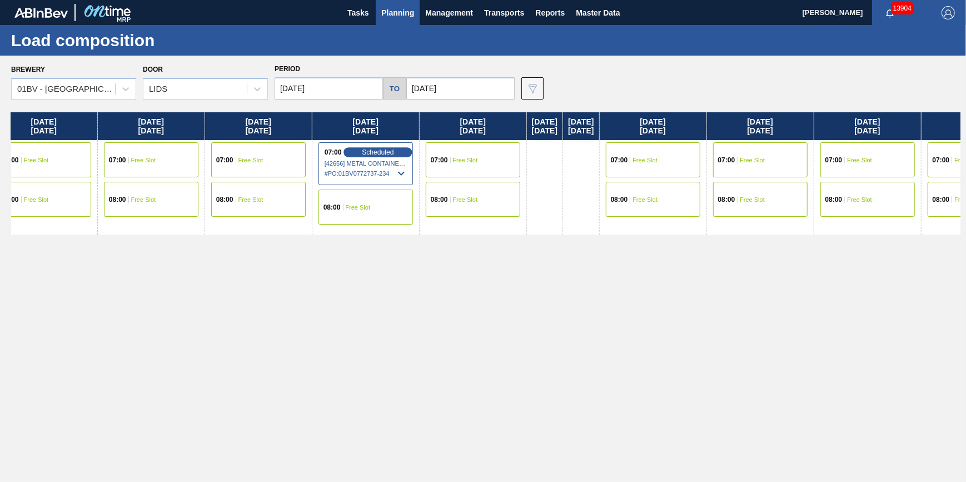
click at [393, 152] on span "Scheduled" at bounding box center [378, 151] width 32 height 7
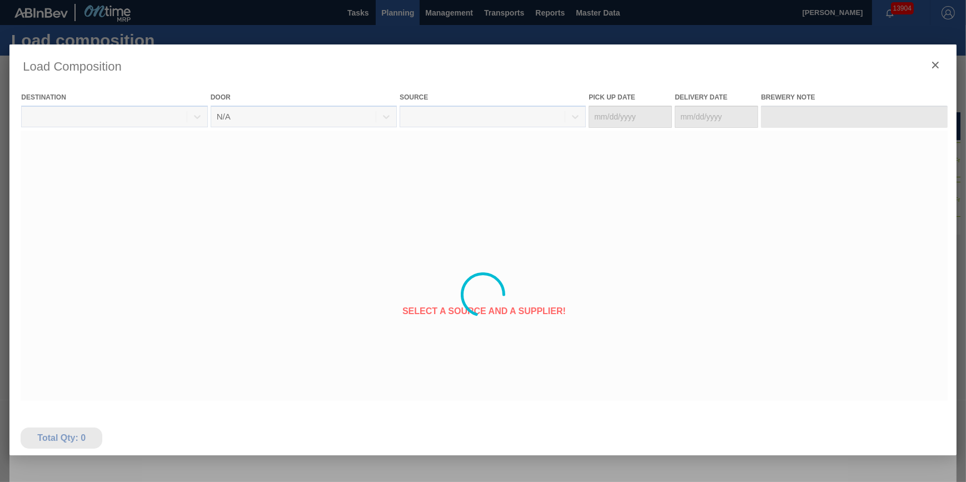
type Date "09/23/2025"
type Date "09/25/2025"
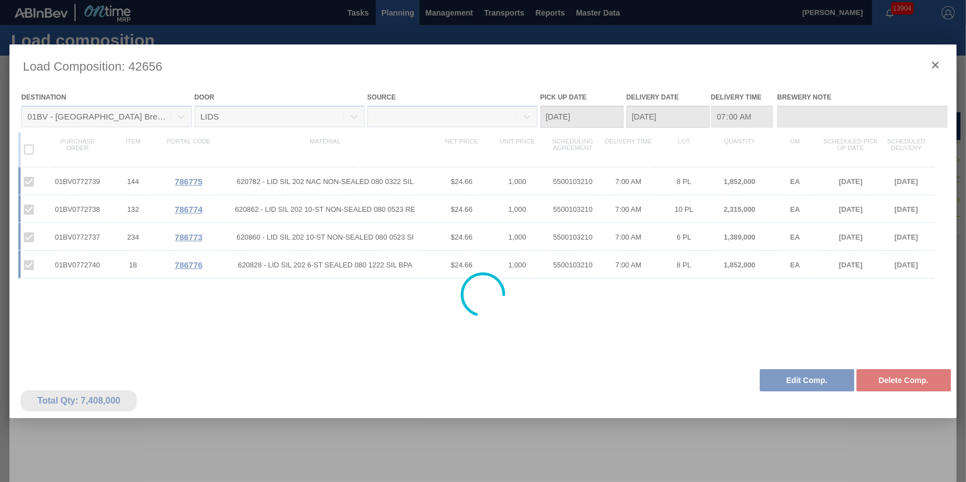
click at [353, 454] on div at bounding box center [482, 294] width 946 height 500
click at [350, 447] on div at bounding box center [482, 294] width 946 height 500
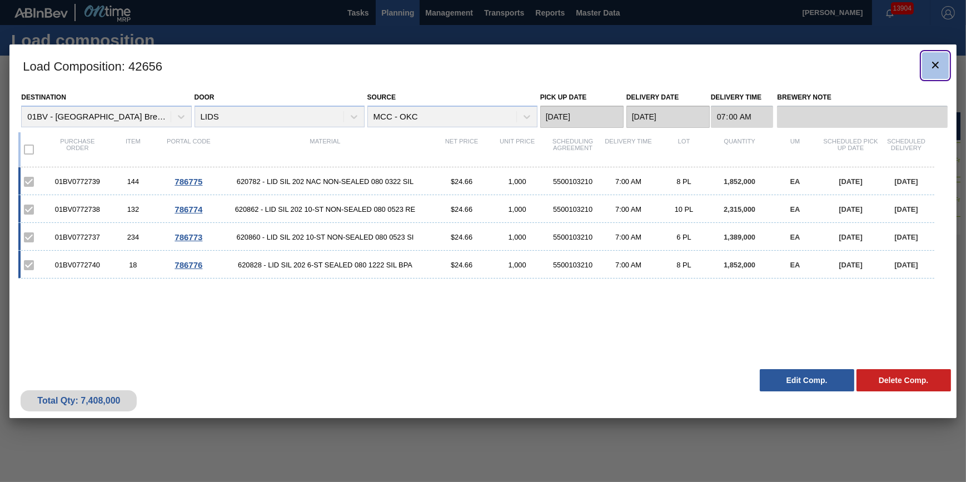
click at [930, 66] on icon "botão de ícone" at bounding box center [934, 64] width 13 height 13
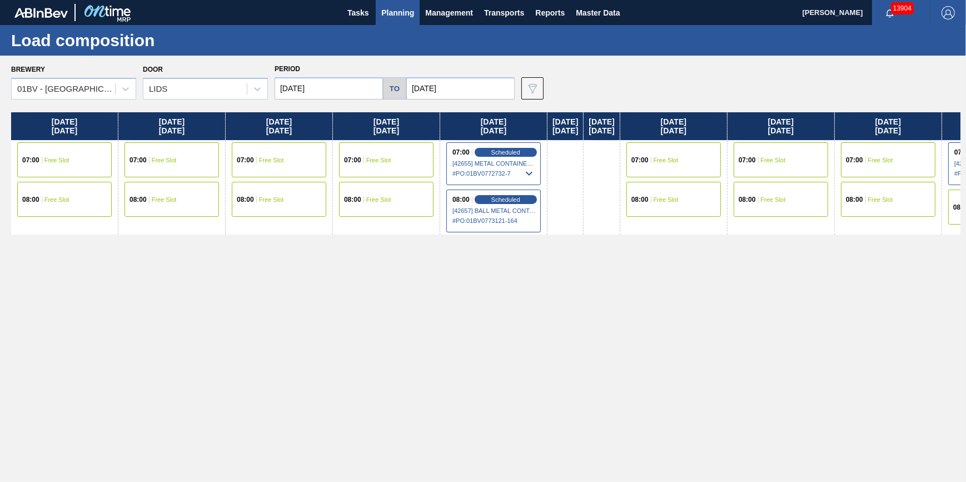
click at [406, 164] on div "07:00 Free Slot" at bounding box center [386, 159] width 94 height 35
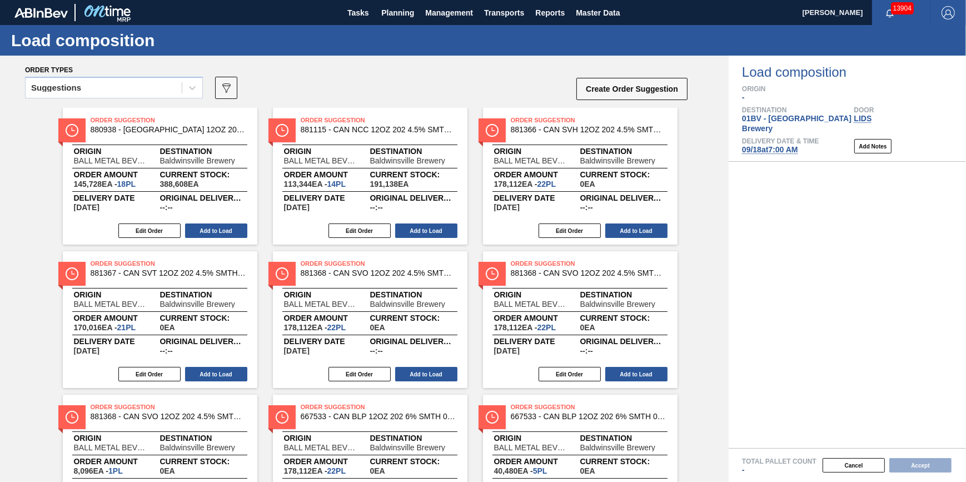
click at [693, 322] on div "Order Suggestion 880938 - CAN NSW 12OZ 202 4.5% SMTH 1223 SLEEK BE Origin BALL …" at bounding box center [364, 391] width 728 height 567
click at [829, 461] on button "Cancel" at bounding box center [853, 465] width 62 height 14
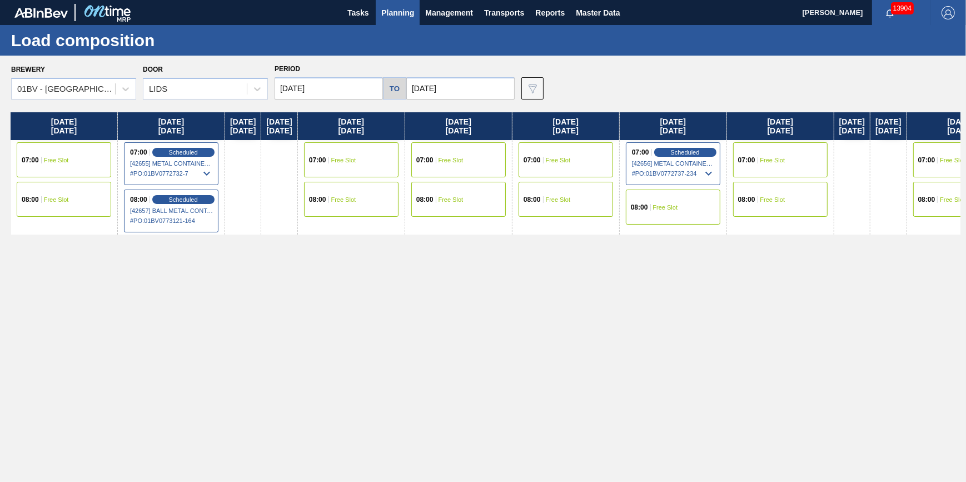
drag, startPoint x: 516, startPoint y: 251, endPoint x: 155, endPoint y: 253, distance: 361.1
click at [155, 253] on div "Monday 09/15/2025 07:00 Free Slot 08:00 Free Slot Tuesday 09/16/2025 07:00 Free…" at bounding box center [485, 293] width 949 height 363
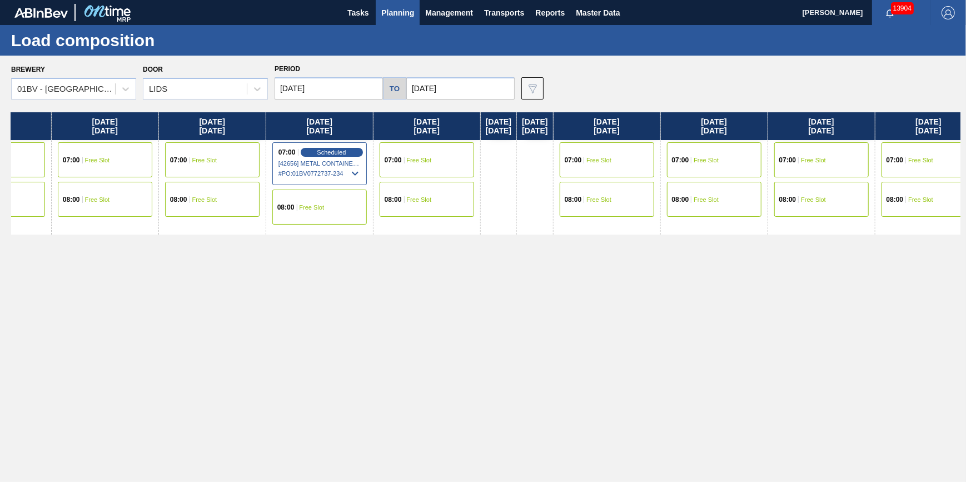
drag, startPoint x: 652, startPoint y: 197, endPoint x: 382, endPoint y: 173, distance: 271.0
click at [383, 177] on div "Monday 09/15/2025 07:00 Free Slot 08:00 Free Slot Tuesday 09/16/2025 07:00 Free…" at bounding box center [485, 293] width 949 height 363
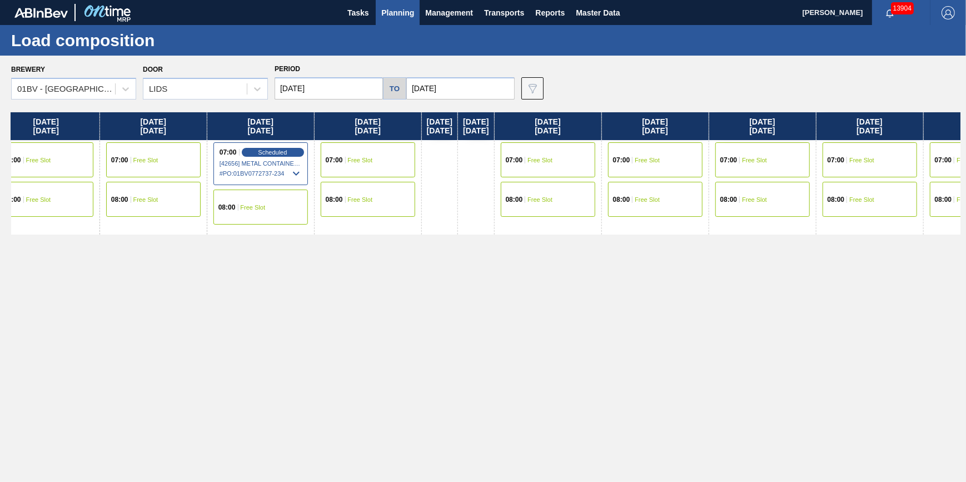
click at [195, 156] on div "07:00 Free Slot" at bounding box center [153, 159] width 94 height 35
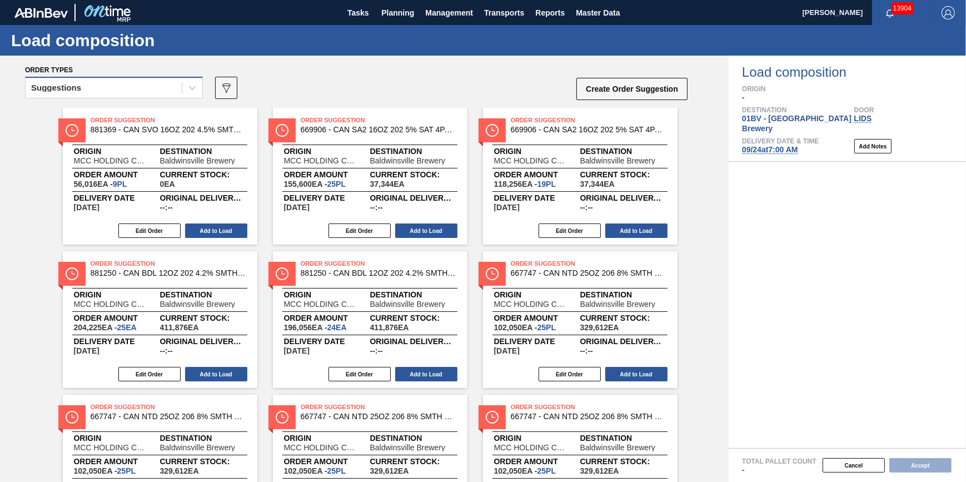
click at [165, 91] on div "Suggestions" at bounding box center [104, 88] width 156 height 16
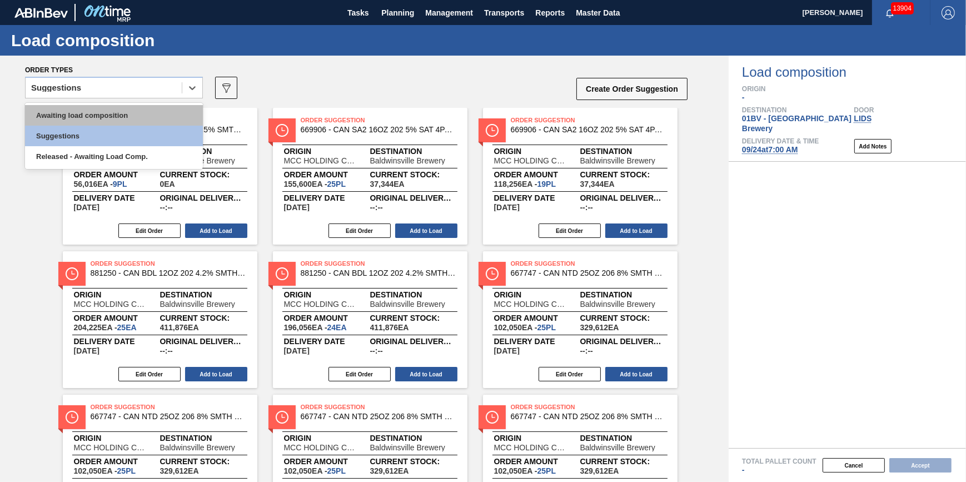
click at [154, 116] on div "Awaiting load composition" at bounding box center [114, 115] width 178 height 21
